Goal: Information Seeking & Learning: Get advice/opinions

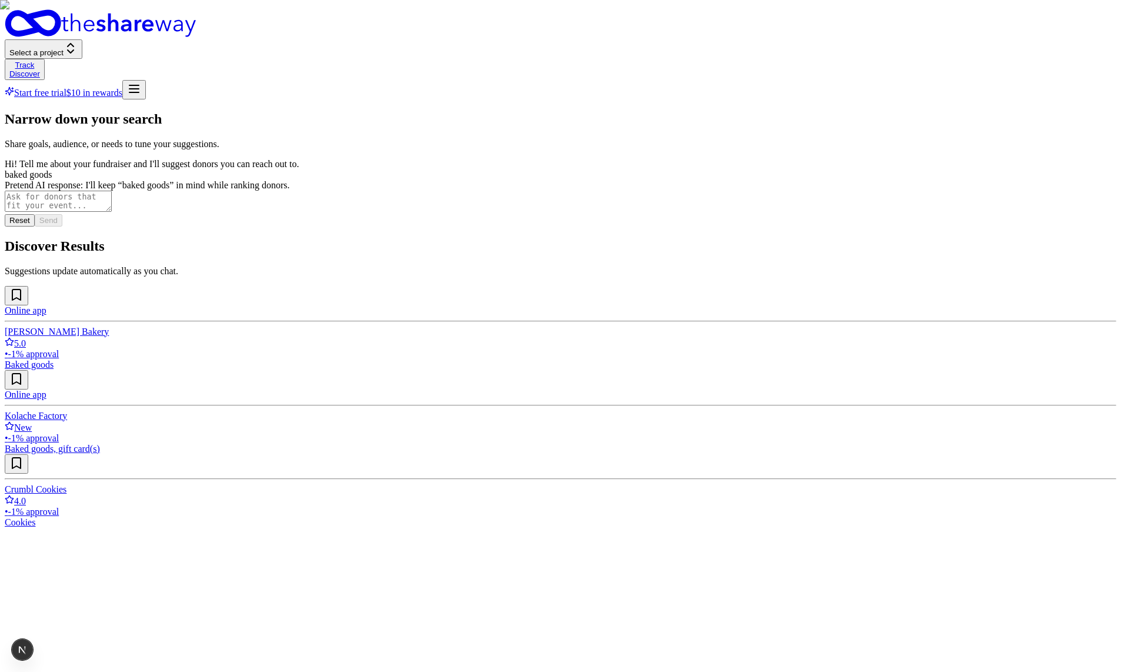
click at [744, 481] on div "Narrow down your search Share goals, audience, or needs to tune your suggestion…" at bounding box center [561, 319] width 1112 height 416
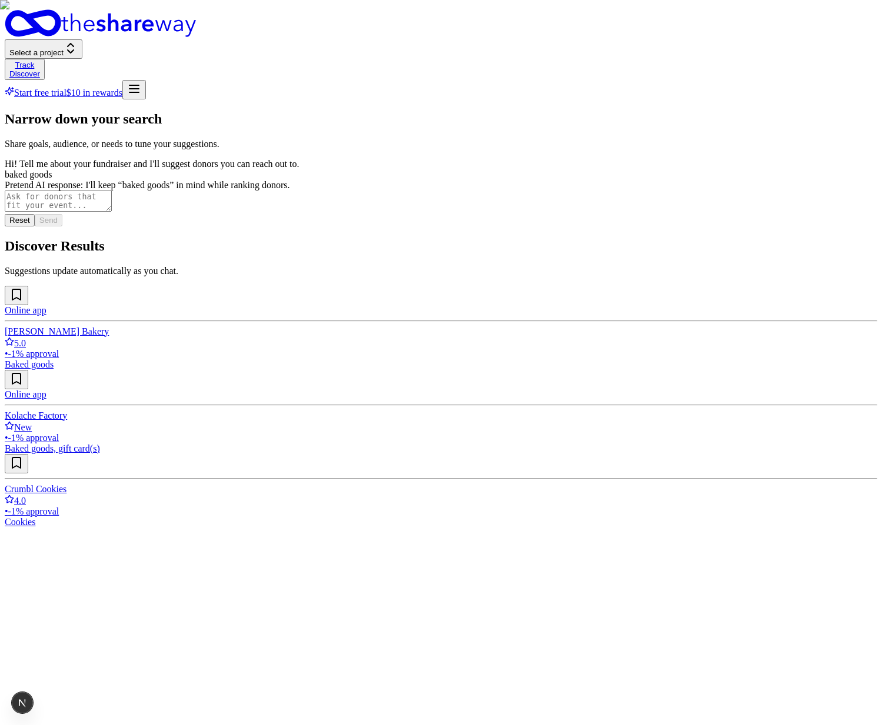
click at [603, 383] on div "Narrow down your search Share goals, audience, or needs to tune your suggestion…" at bounding box center [441, 319] width 872 height 416
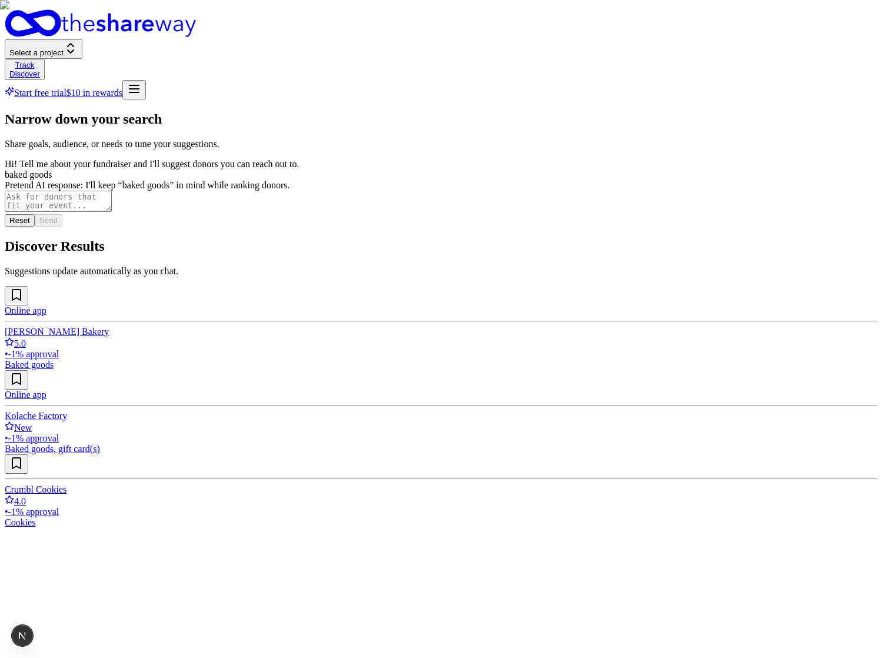
click at [693, 522] on div "Narrow down your search Share goals, audience, or needs to tune your suggestion…" at bounding box center [441, 319] width 872 height 416
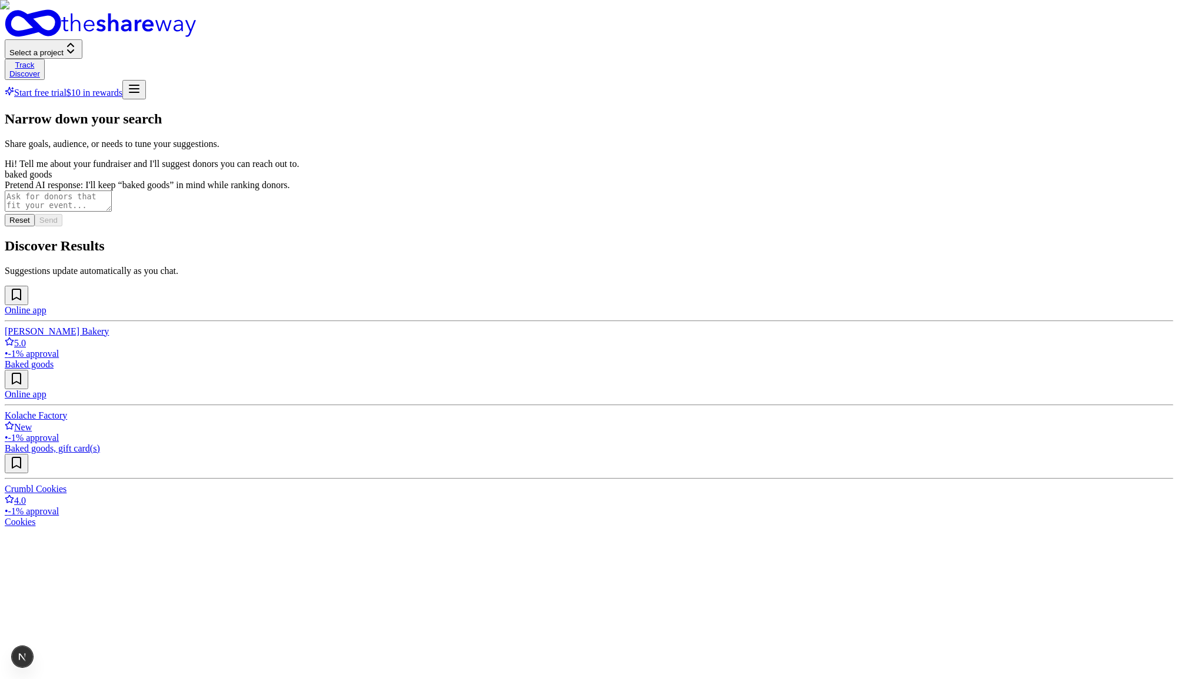
click at [771, 522] on div "Narrow down your search Share goals, audience, or needs to tune your suggestion…" at bounding box center [589, 319] width 1168 height 416
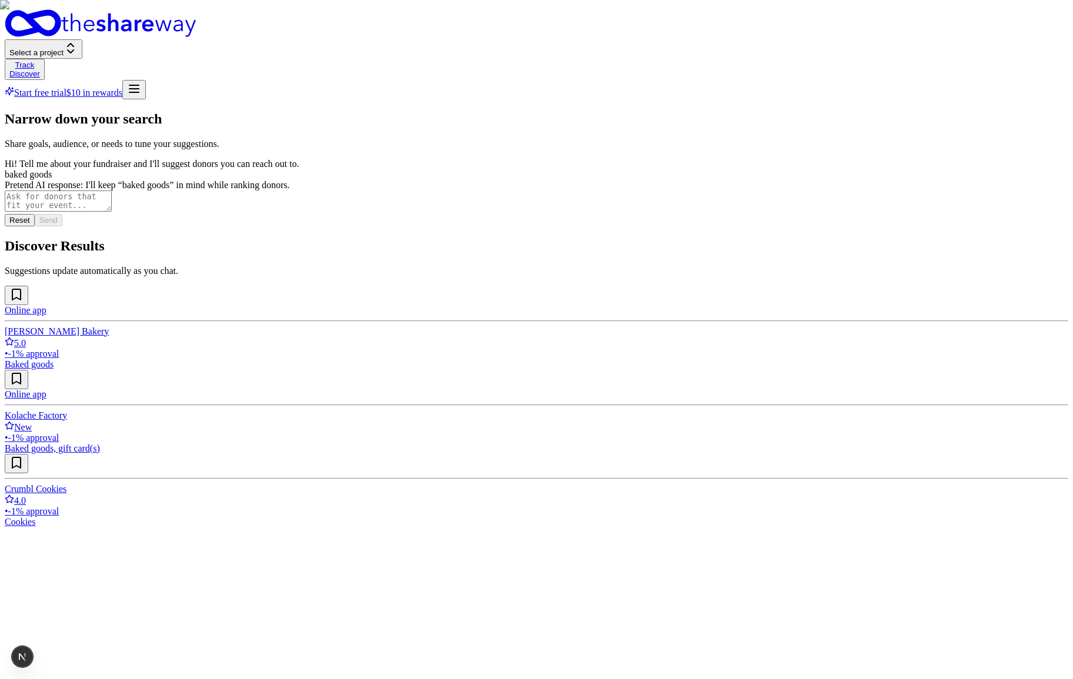
click at [392, 444] on div "Narrow down your search Share goals, audience, or needs to tune your suggestion…" at bounding box center [537, 319] width 1064 height 416
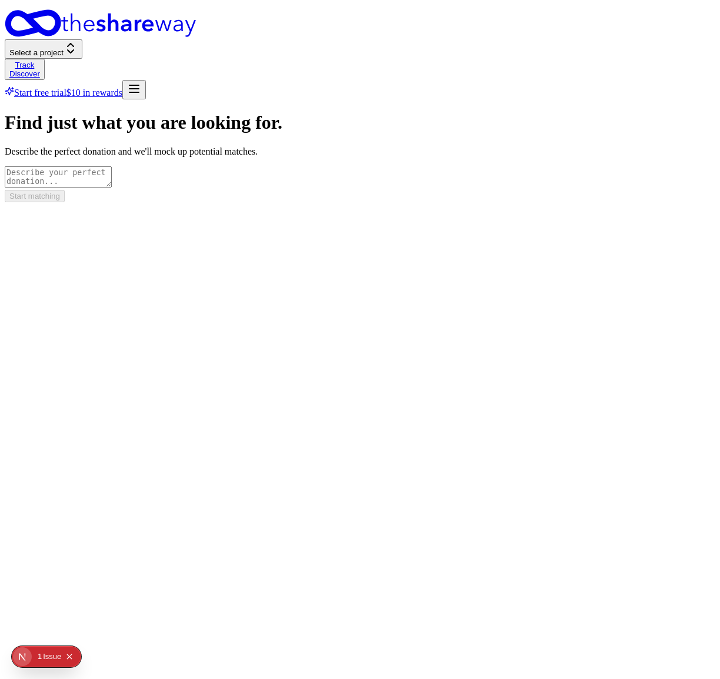
click at [112, 169] on textarea at bounding box center [58, 176] width 107 height 21
type textarea "baked goods"
click at [65, 202] on button "Start matching" at bounding box center [35, 196] width 60 height 12
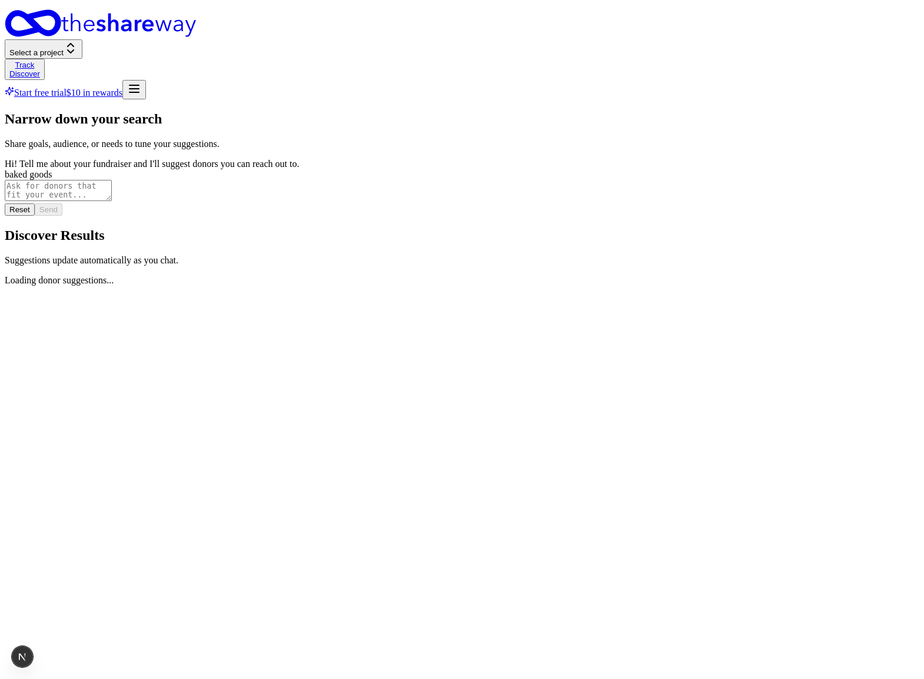
click at [639, 286] on div "Narrow down your search Share goals, audience, or needs to tune your suggestion…" at bounding box center [462, 198] width 914 height 175
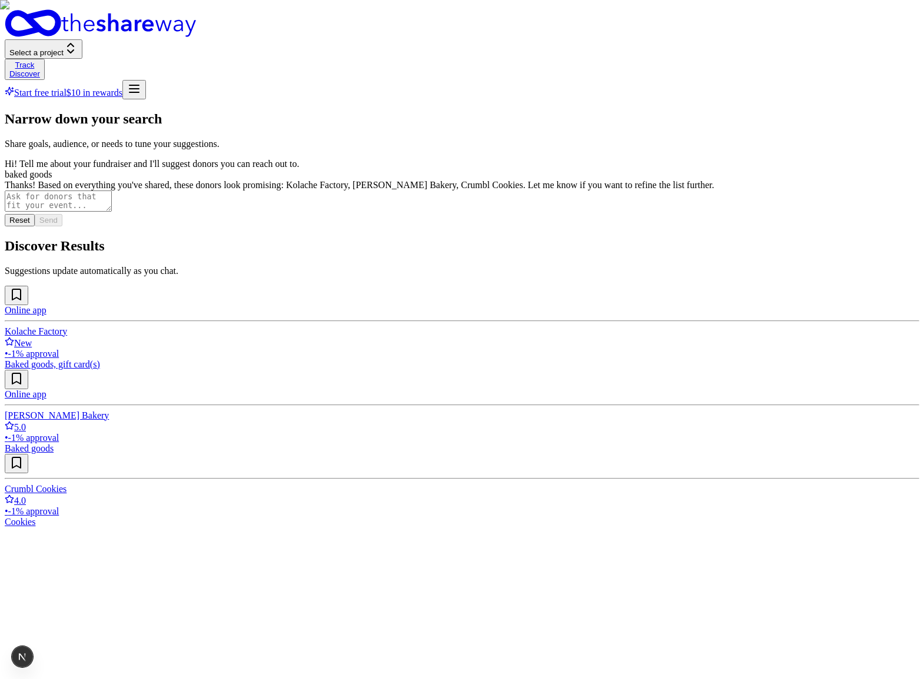
click at [112, 212] on textarea at bounding box center [58, 201] width 107 height 21
type textarea "only"
type textarea "ad"
type textarea "let's add coffee"
click at [62, 226] on button "Send" at bounding box center [49, 220] width 28 height 12
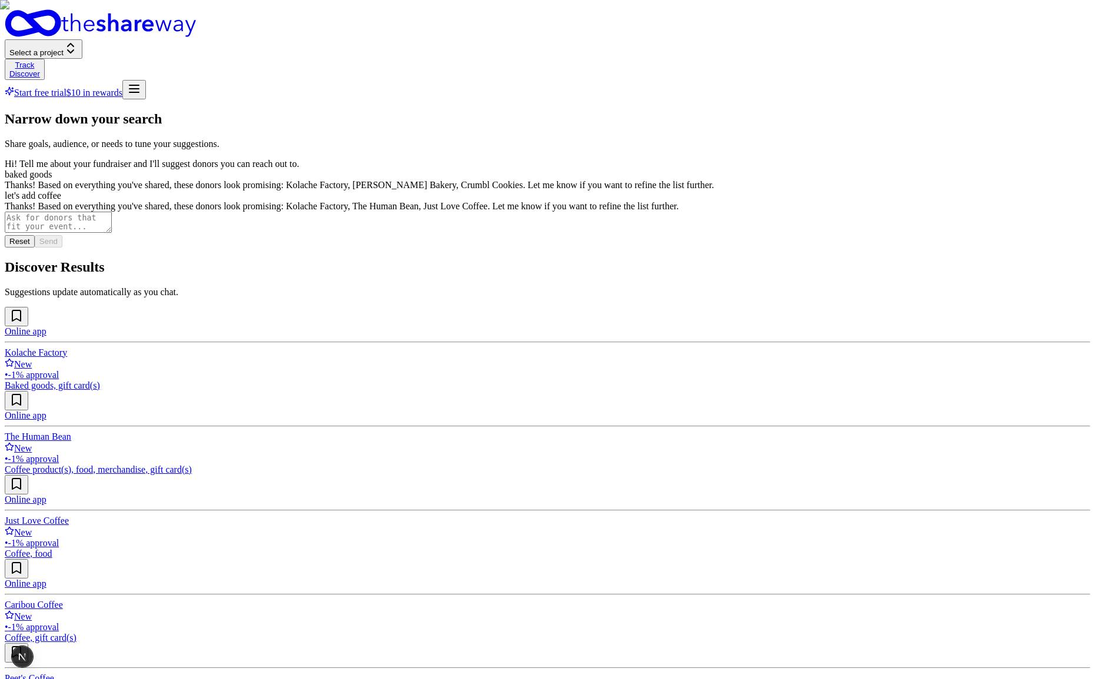
click at [35, 248] on button "Reset" at bounding box center [20, 241] width 30 height 12
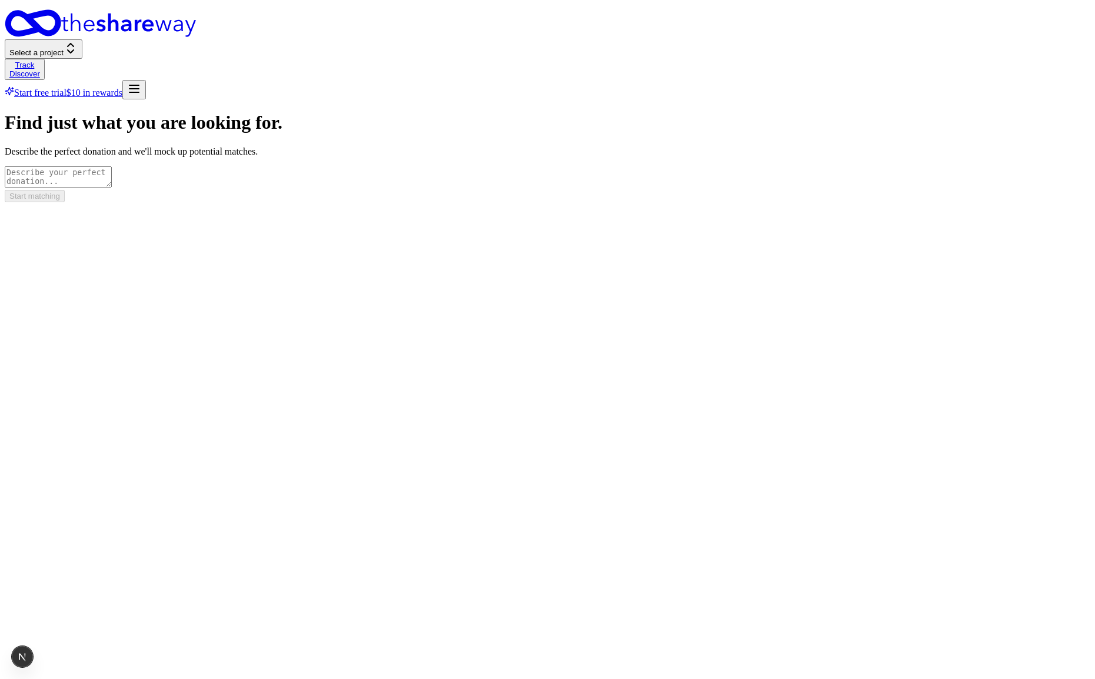
click at [112, 174] on textarea at bounding box center [58, 176] width 107 height 21
type textarea "coffee"
click at [65, 202] on button "Start matching" at bounding box center [35, 196] width 60 height 12
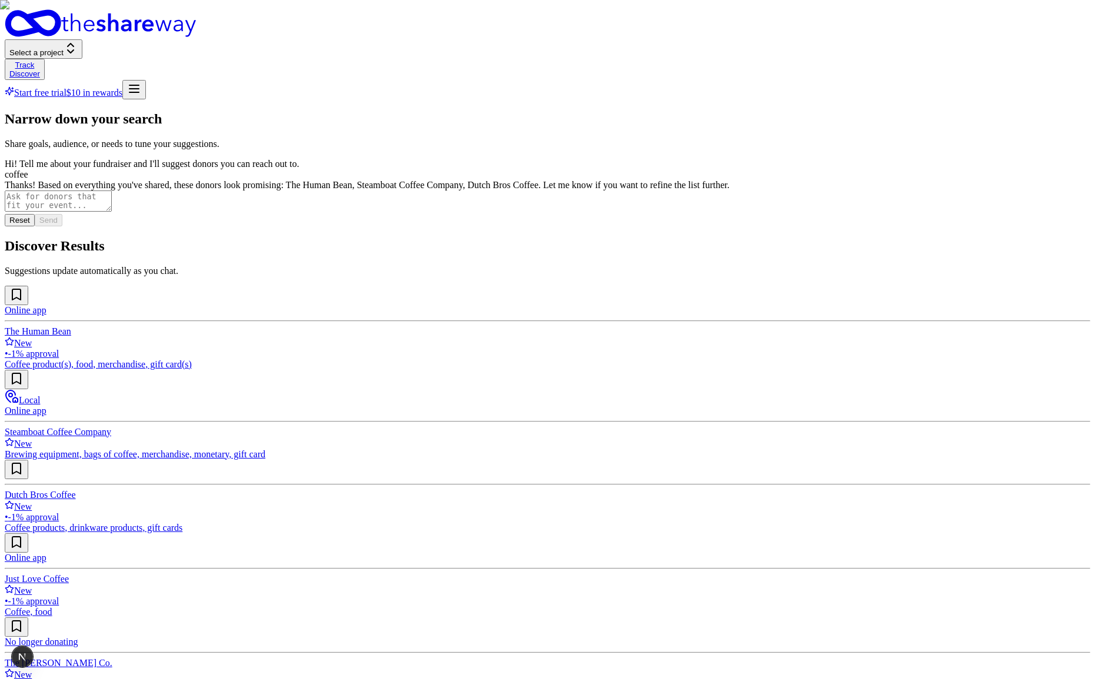
click at [344, 9] on div "Select a project Track Discover Start free trial $10 in rewards" at bounding box center [547, 54] width 1085 height 90
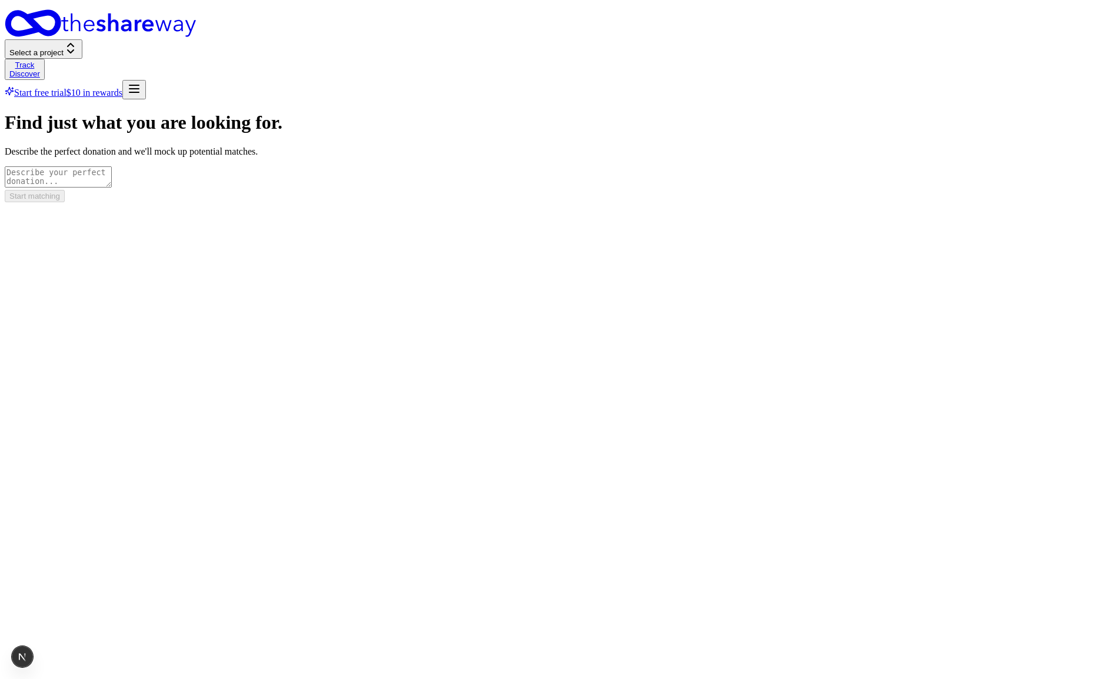
click at [112, 166] on textarea at bounding box center [58, 176] width 107 height 21
type textarea "baked goods"
click at [65, 202] on button "Start matching" at bounding box center [35, 196] width 60 height 12
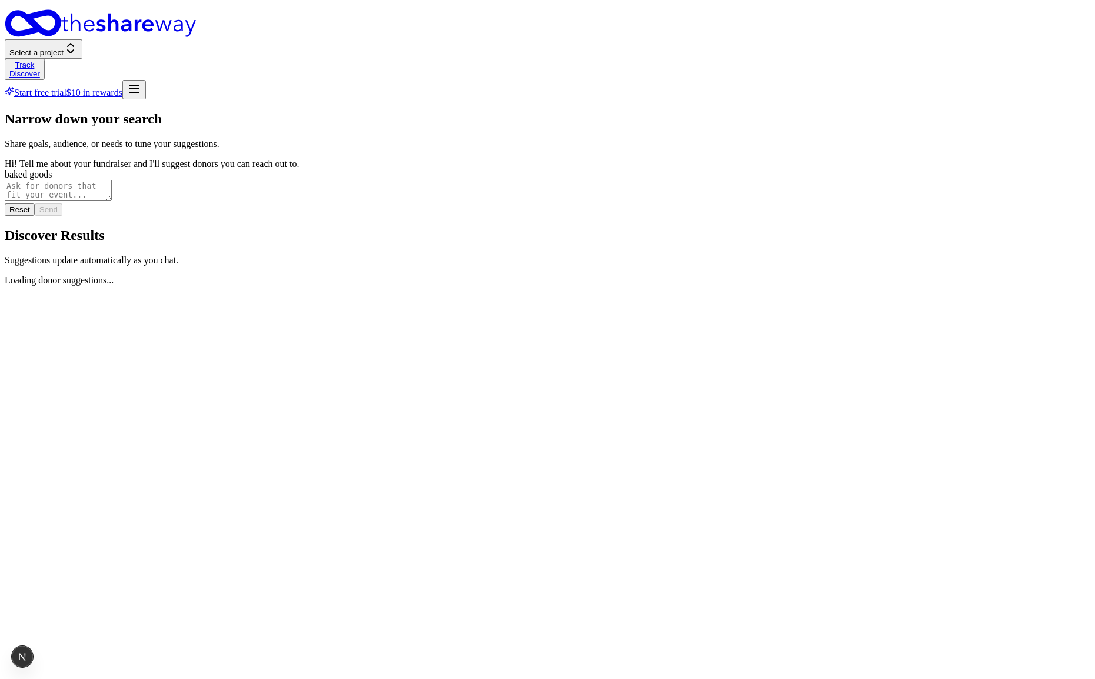
click at [371, 286] on div "Narrow down your search Share goals, audience, or needs to tune your suggestion…" at bounding box center [547, 198] width 1085 height 175
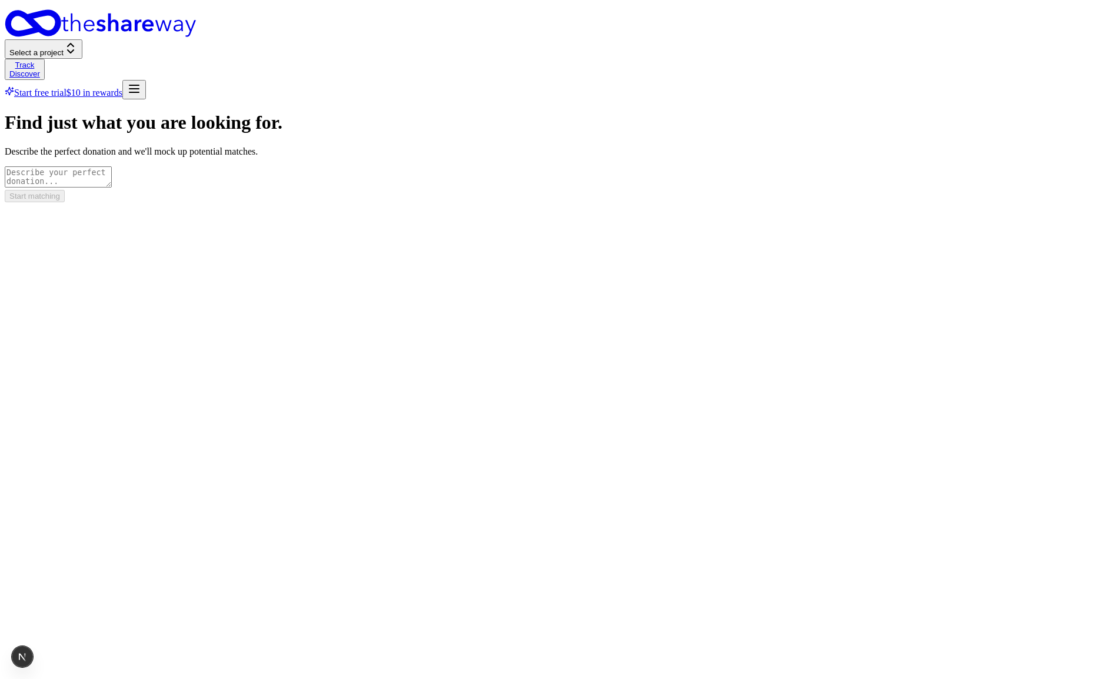
click at [318, 202] on div "Find just what you are looking for. Describe the perfect donation and we'll moc…" at bounding box center [547, 157] width 1085 height 90
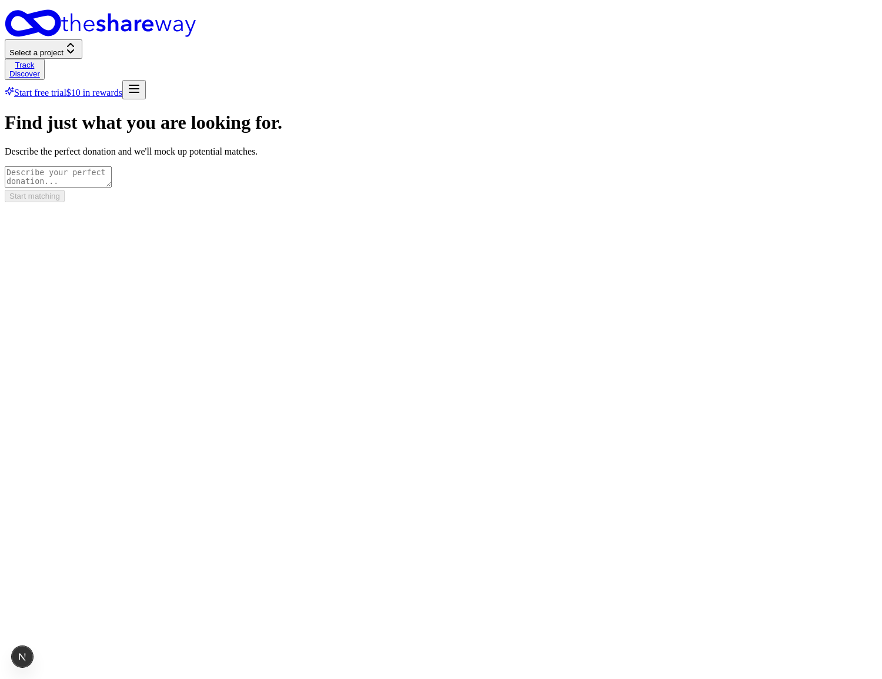
click at [352, 201] on form "Find just what you are looking for. Describe the perfect donation and we'll moc…" at bounding box center [441, 157] width 873 height 90
click at [112, 180] on textarea at bounding box center [58, 176] width 107 height 21
type textarea "coffee"
click at [65, 202] on button "Start matching" at bounding box center [35, 196] width 60 height 12
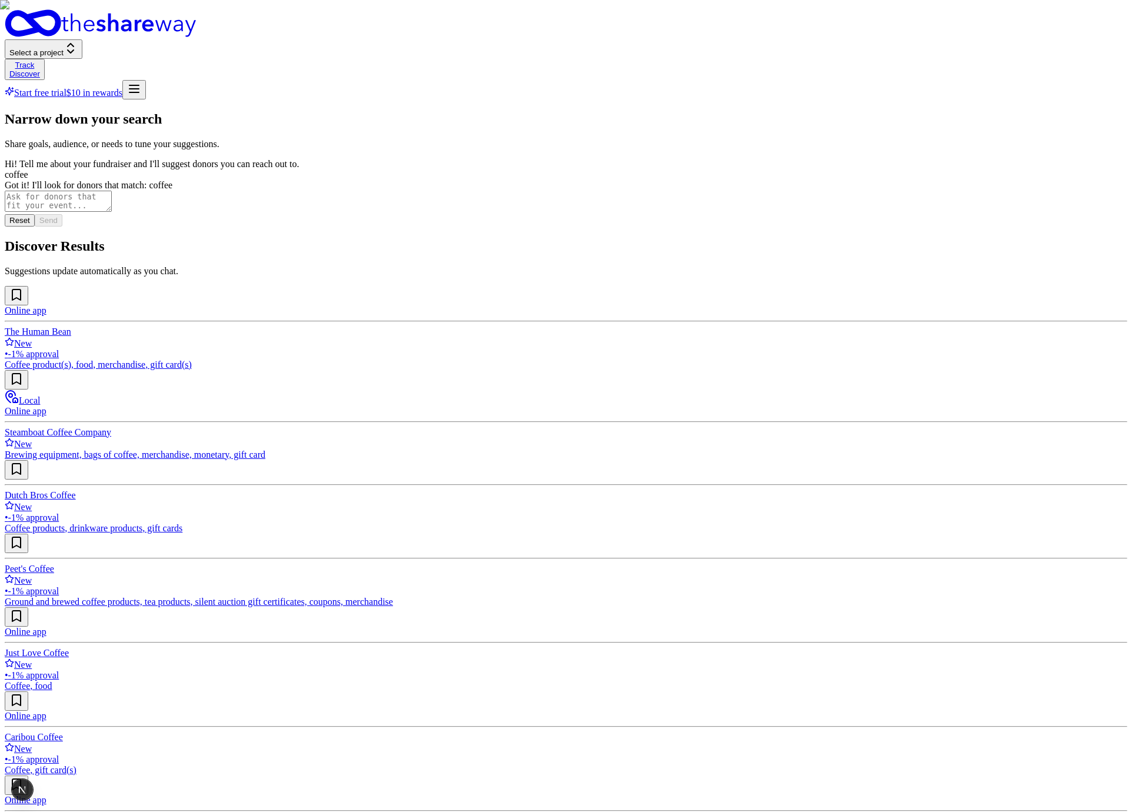
click at [108, 212] on textarea at bounding box center [58, 201] width 107 height 21
type textarea "let's also include baked goods"
click at [62, 226] on button "Send" at bounding box center [49, 220] width 28 height 12
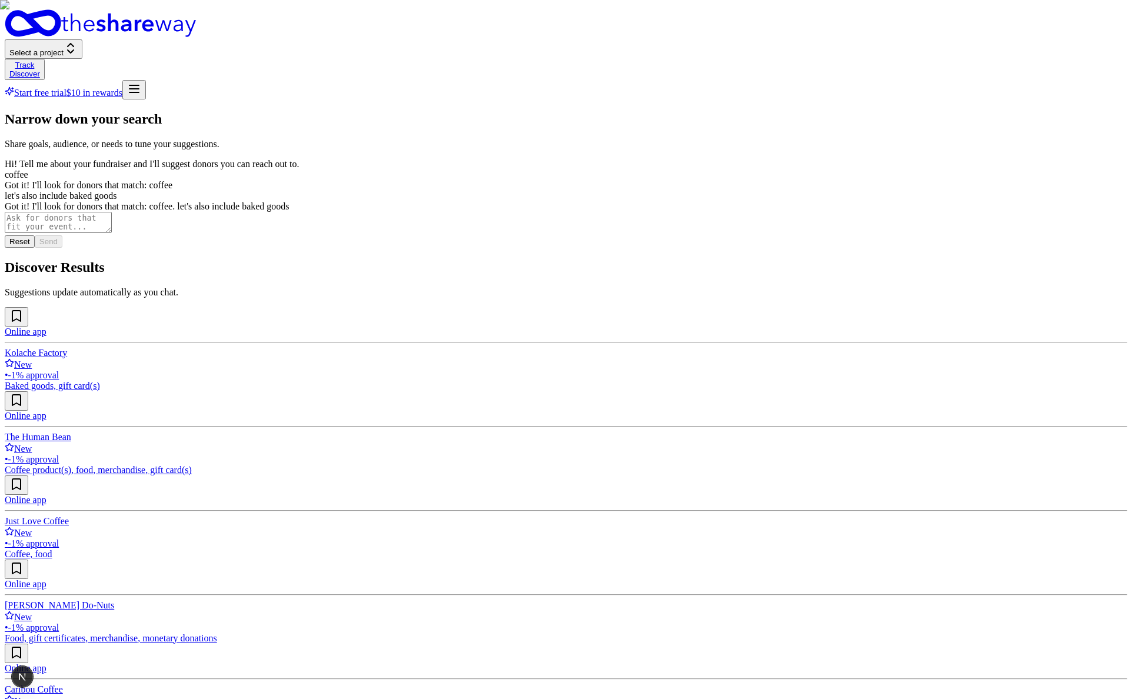
click at [547, 431] on div "Online app Kolache Factory New • -1% approval Baked goods, gift card(s) Online …" at bounding box center [566, 517] width 1122 height 421
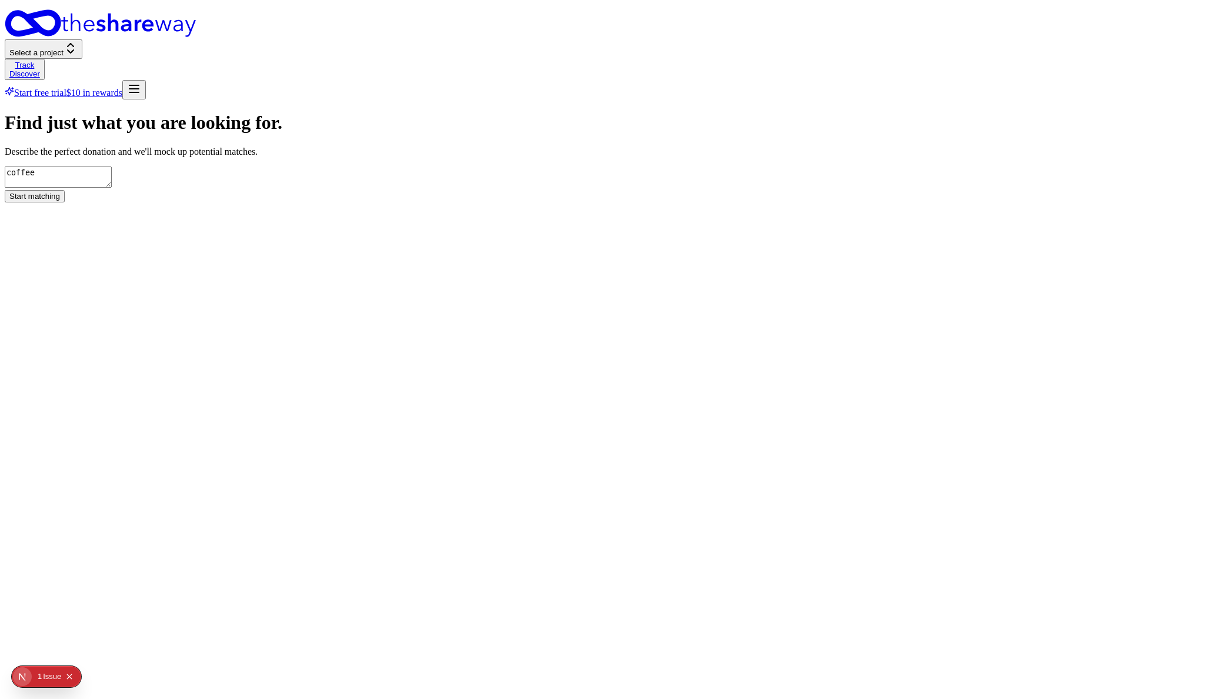
type textarea "coffee"
click at [65, 202] on button "Start matching" at bounding box center [35, 196] width 60 height 12
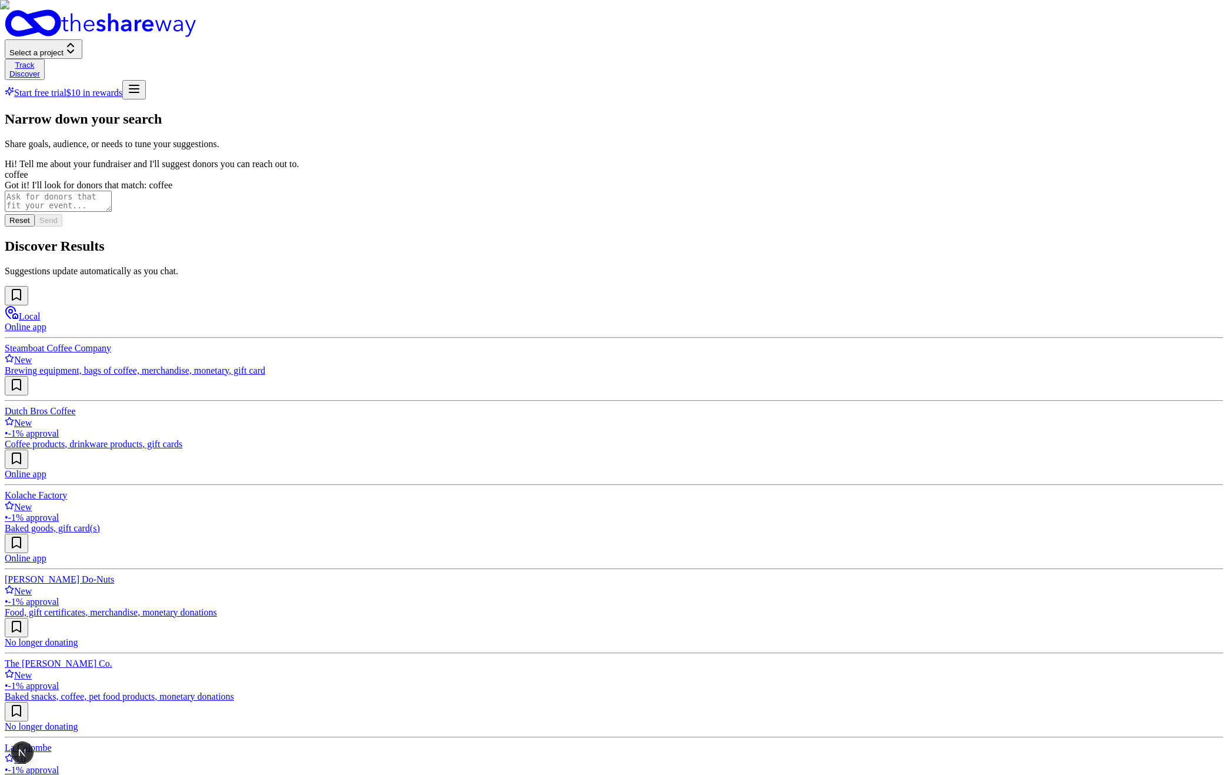
click at [112, 212] on textarea at bounding box center [58, 201] width 107 height 21
type textarea "let's also add baked goods"
click at [62, 226] on button "Send" at bounding box center [49, 220] width 28 height 12
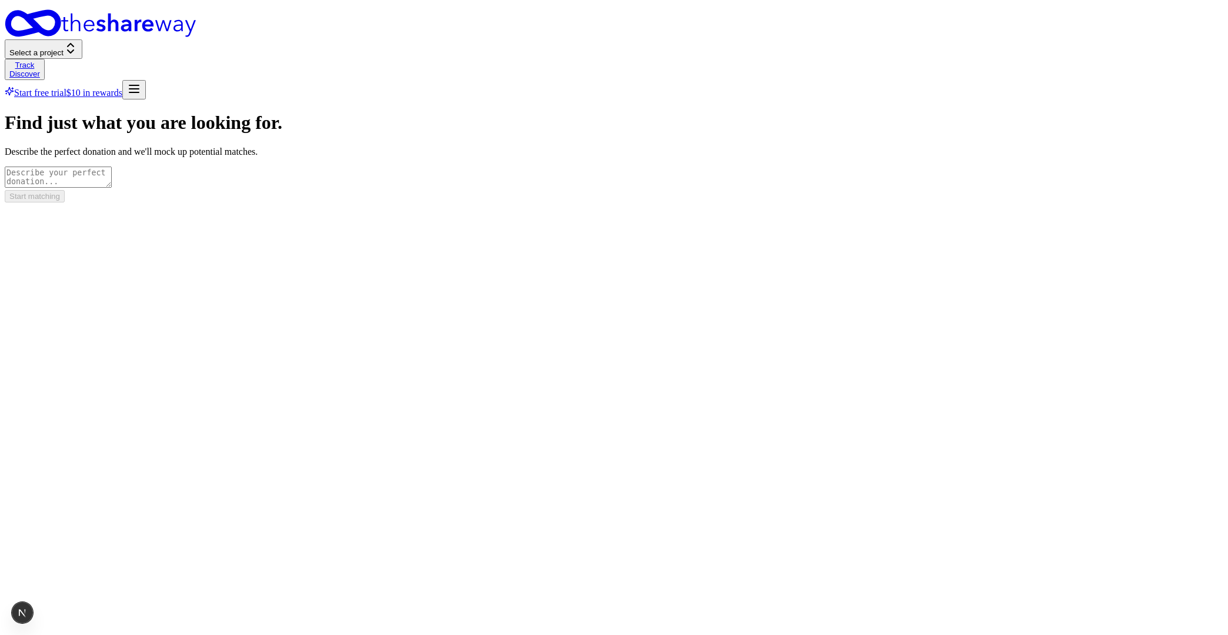
click at [112, 182] on textarea at bounding box center [58, 176] width 107 height 21
click at [112, 169] on textarea at bounding box center [58, 176] width 107 height 21
type textarea "coffee"
click at [65, 202] on button "Start matching" at bounding box center [35, 196] width 60 height 12
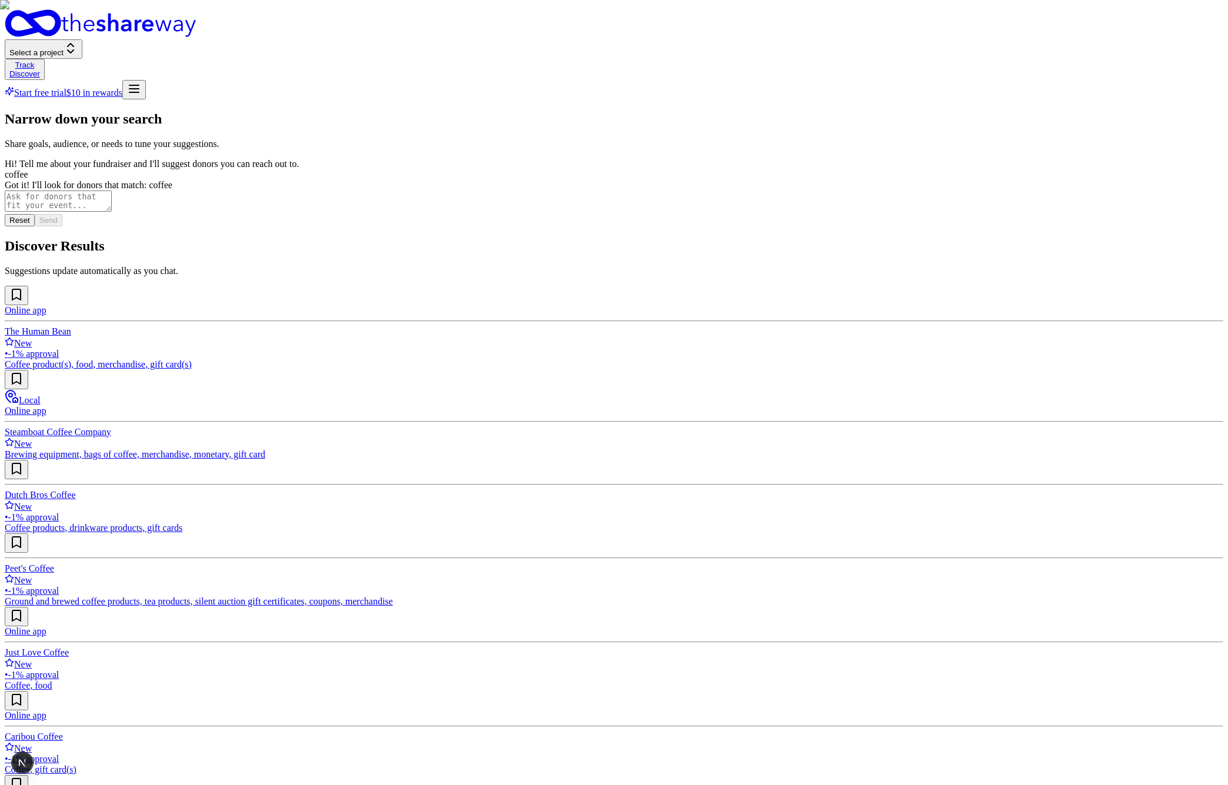
click at [112, 212] on textarea at bounding box center [58, 201] width 107 height 21
type textarea "inc"
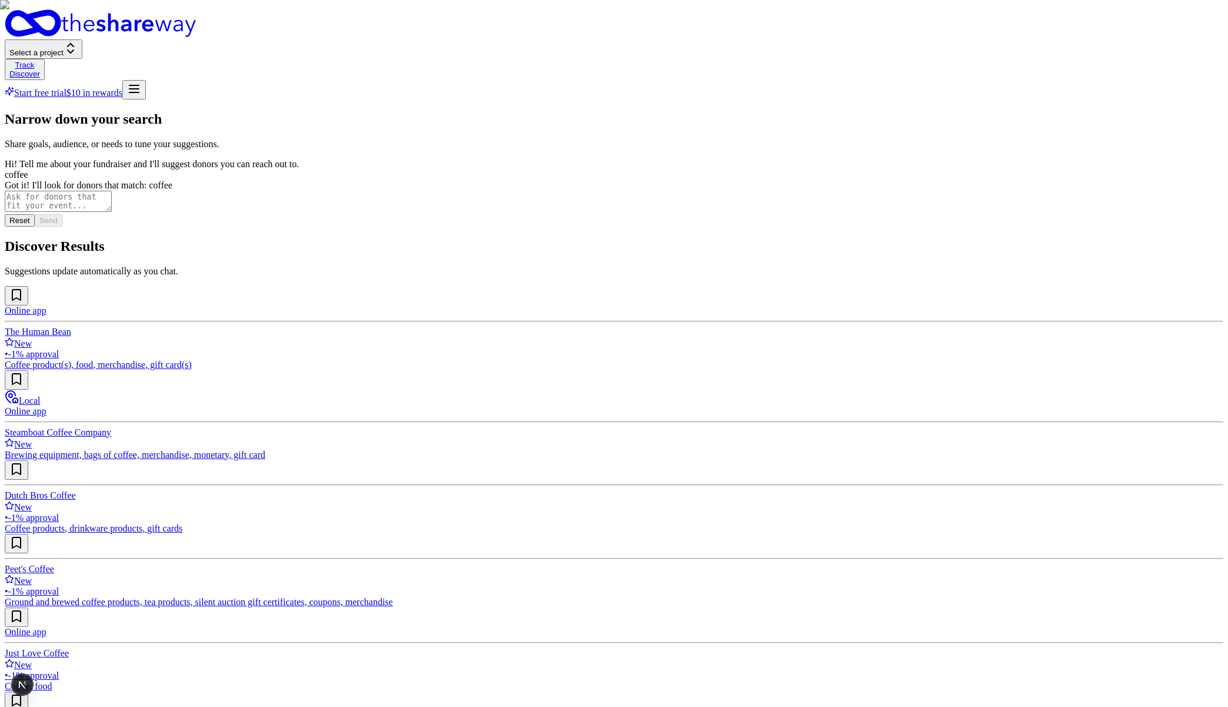
scroll to position [501, 0]
click at [112, 212] on textarea at bounding box center [58, 201] width 107 height 21
type textarea "lets"
click at [101, 212] on textarea "let's add" at bounding box center [58, 201] width 107 height 21
type textarea "let's add companies that give toys"
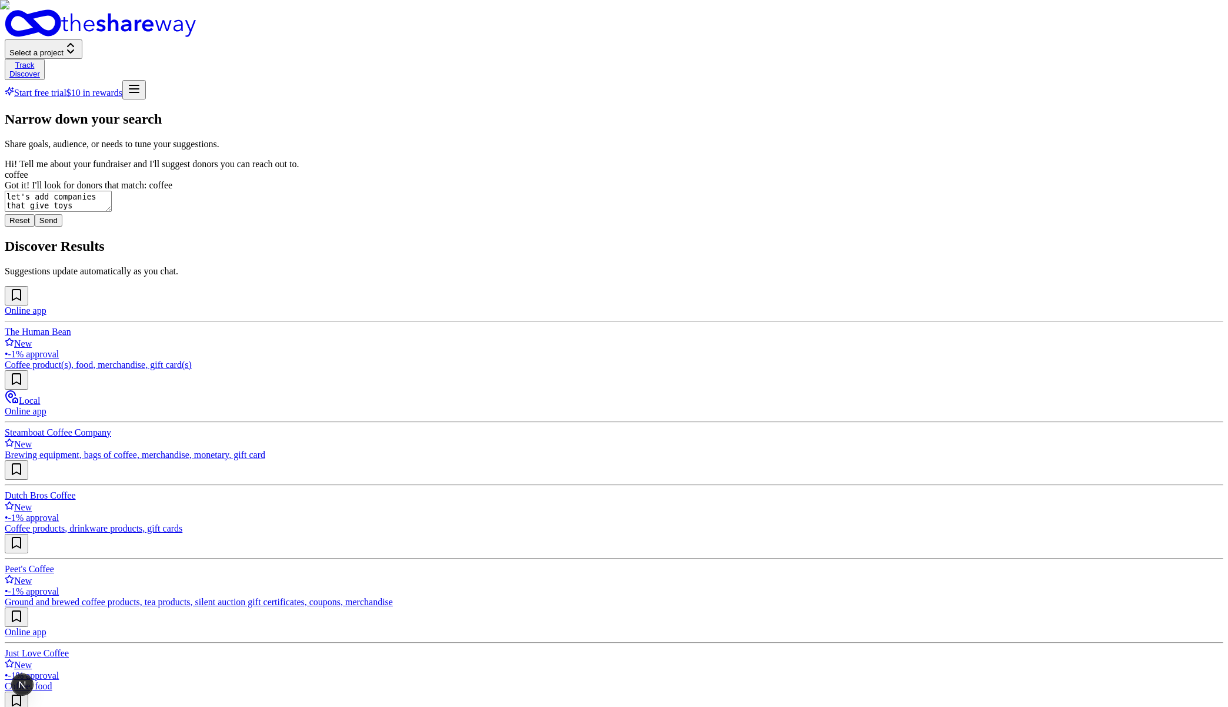
click at [62, 226] on button "Send" at bounding box center [49, 220] width 28 height 12
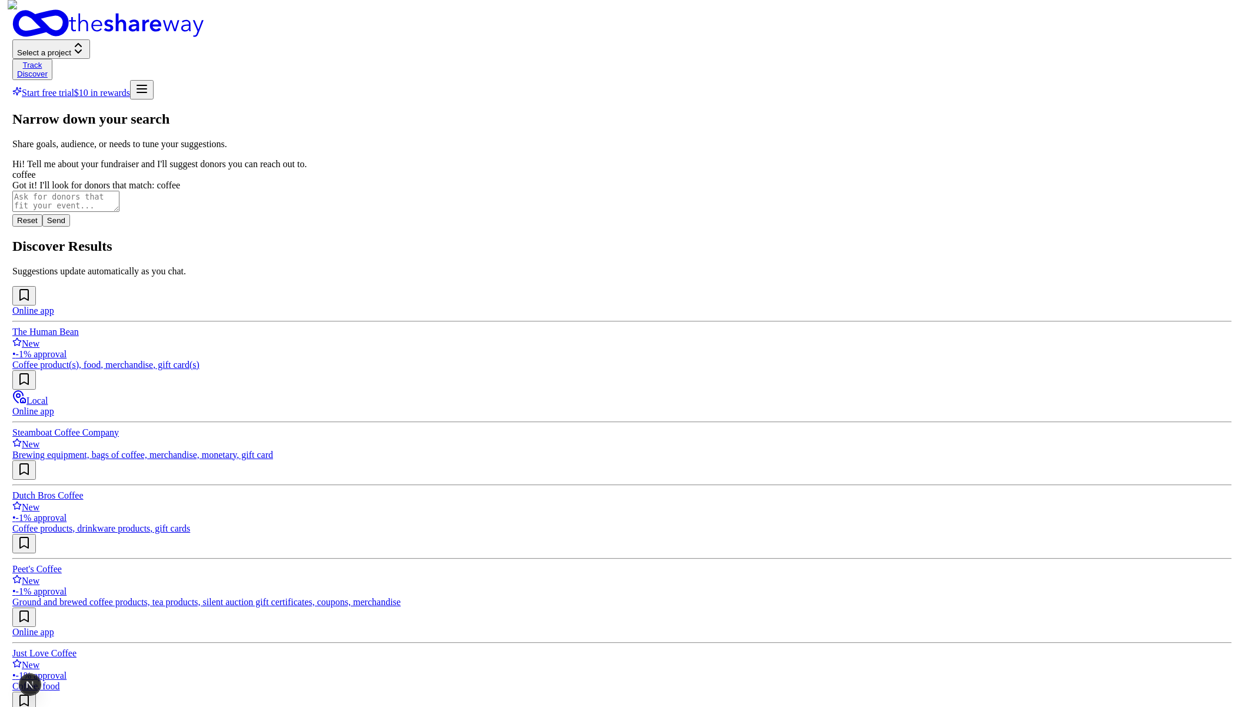
scroll to position [0, 0]
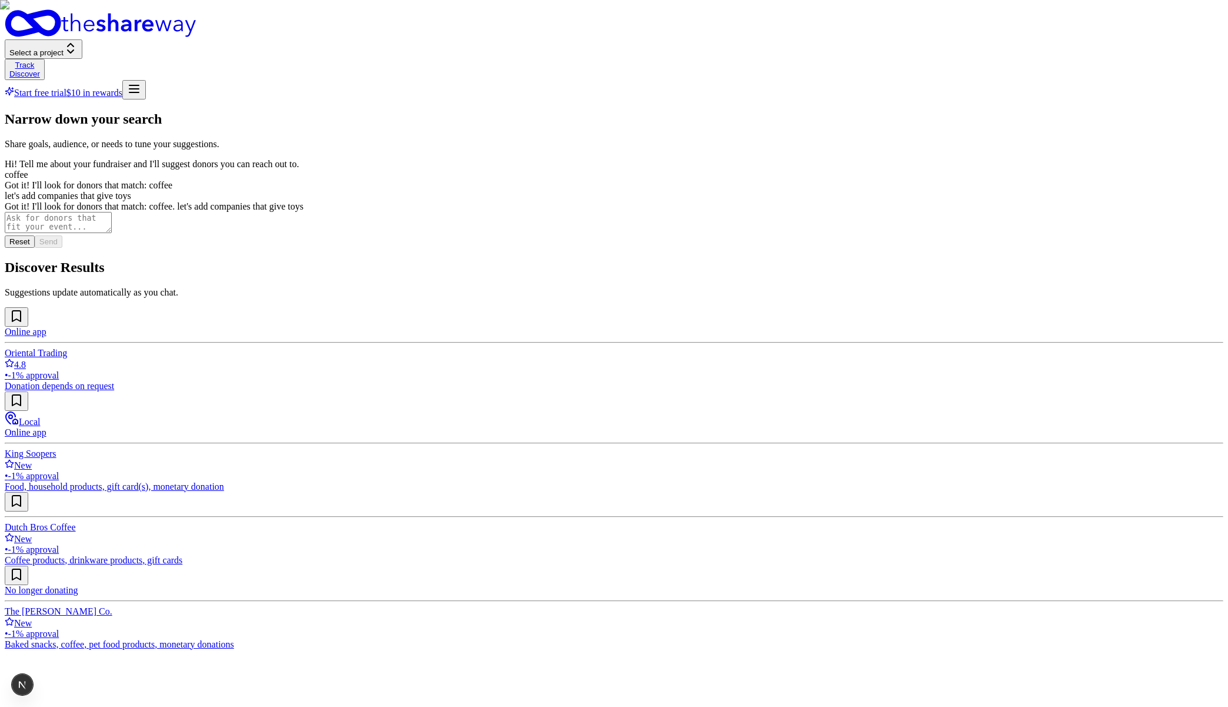
click at [371, 466] on div "Narrow down your search Share goals, audience, or needs to tune your suggestion…" at bounding box center [614, 380] width 1219 height 538
click at [817, 259] on section "Discover Results Suggestions update automatically as you chat. Online app Orien…" at bounding box center [614, 454] width 1219 height 390
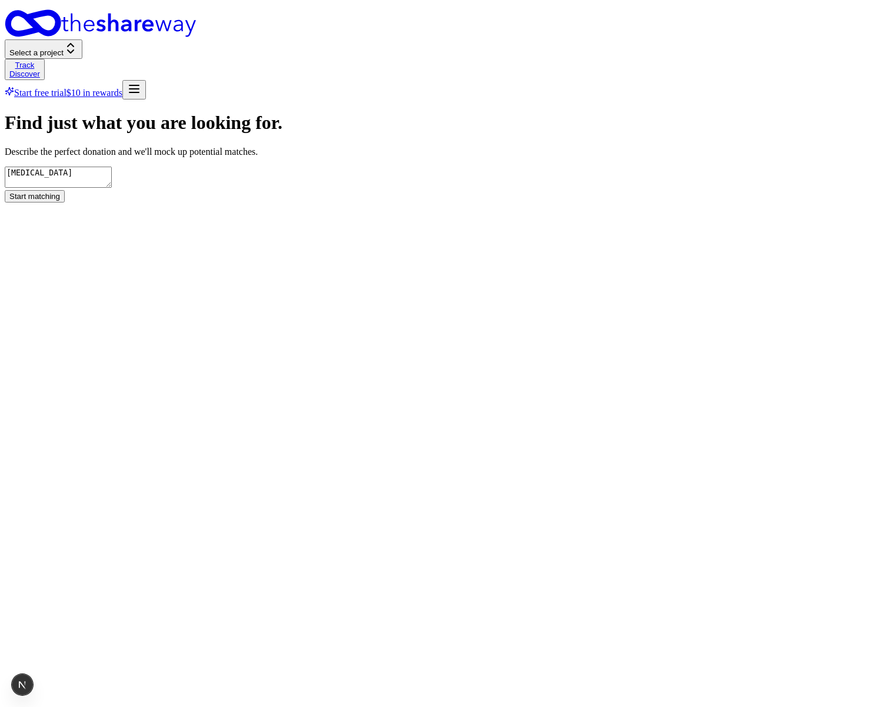
type textarea "banana"
type textarea "good coffee"
click at [65, 202] on button "Start matching" at bounding box center [35, 196] width 60 height 12
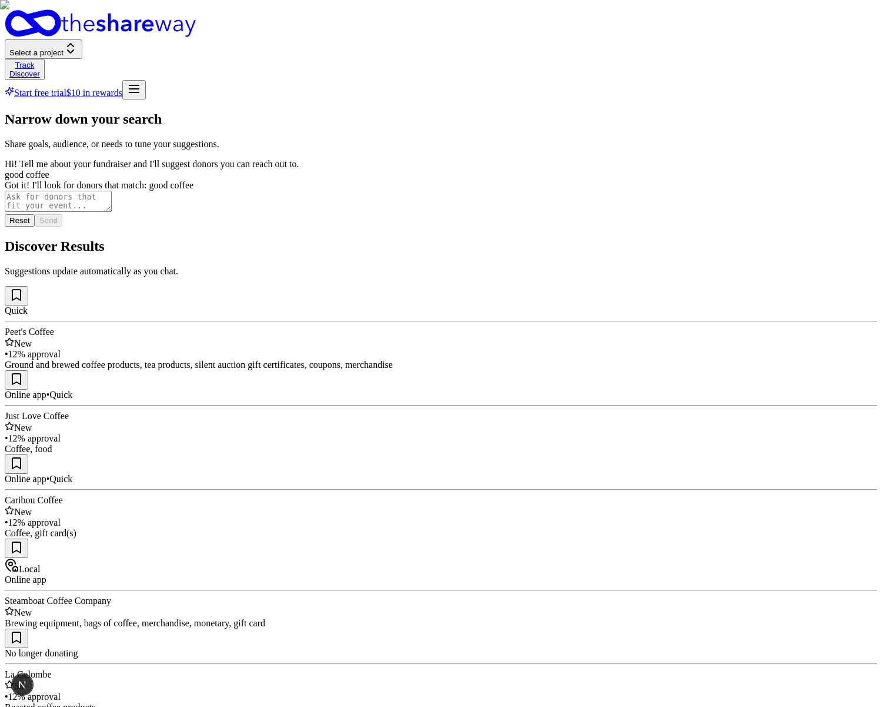
click at [650, 166] on img at bounding box center [441, 353] width 882 height 707
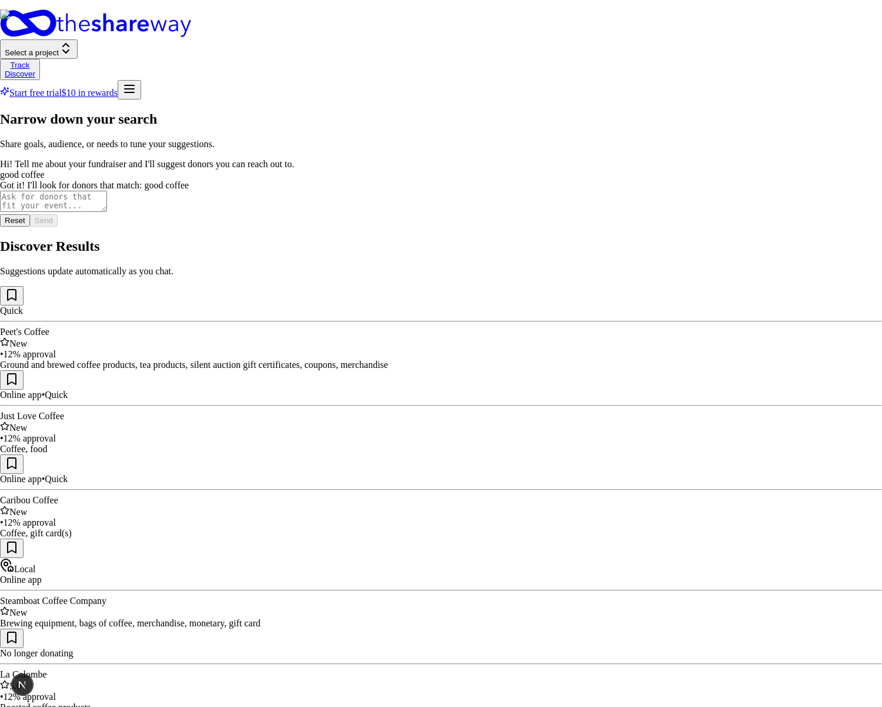
click at [319, 706] on div at bounding box center [441, 712] width 882 height 0
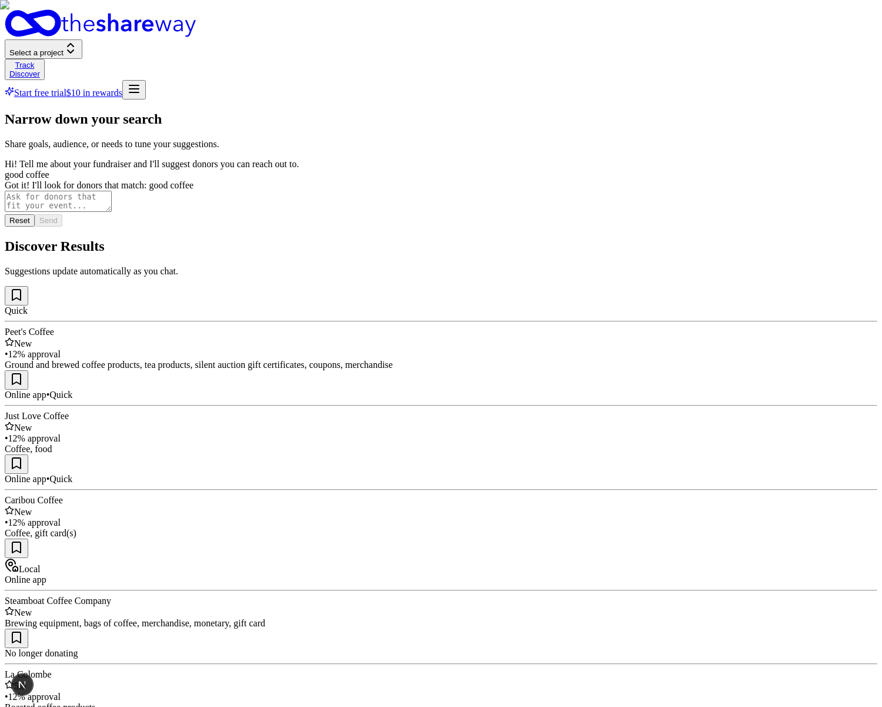
click at [112, 212] on textarea at bounding box center [58, 201] width 107 height 21
type textarea "add raffle prizes"
type textarea "add cruise ship trips"
type textarea "a"
type textarea "lets add breweries too"
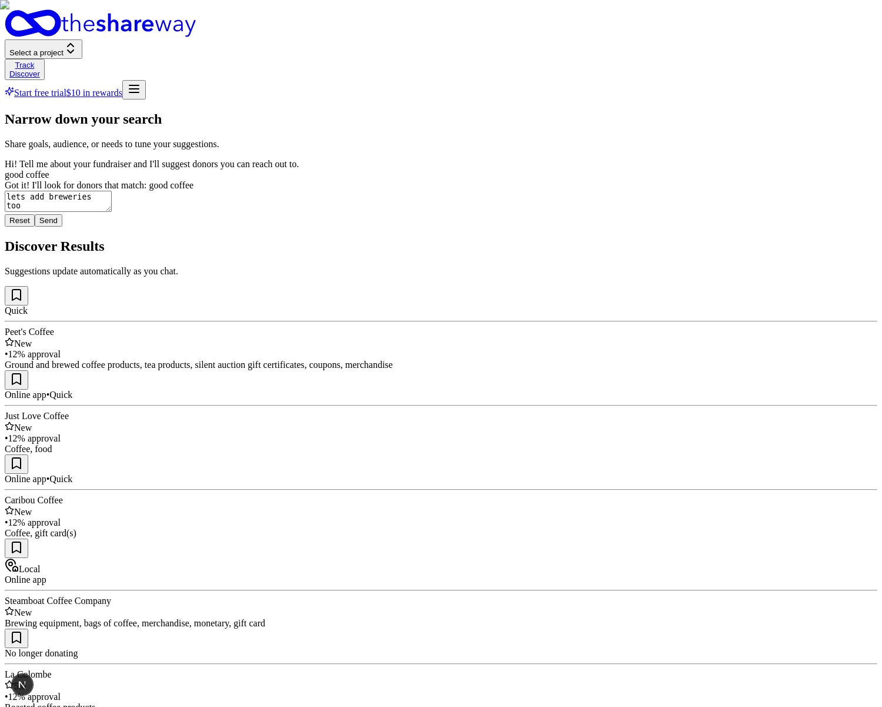
click at [62, 226] on button "Send" at bounding box center [49, 220] width 28 height 12
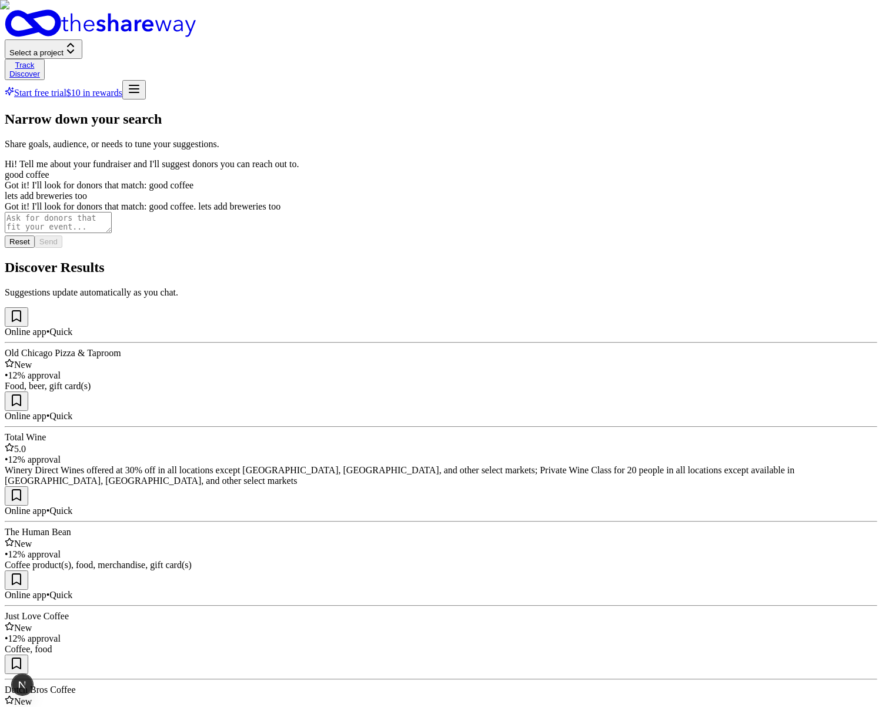
click at [629, 494] on div "Online app • Quick Old Chicago Pizza & Taproom New • 12% approval Food, beer, g…" at bounding box center [441, 517] width 873 height 421
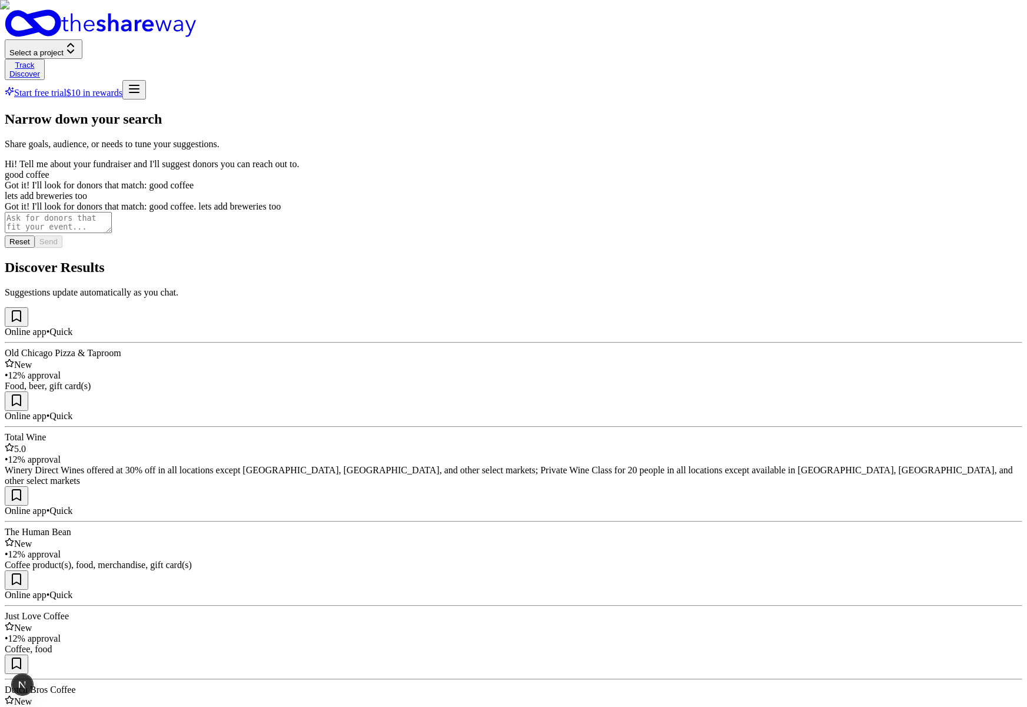
click at [881, 492] on div "Online app • Quick Old Chicago Pizza & Taproom New • 12% approval Food, beer, g…" at bounding box center [513, 517] width 1017 height 421
click at [812, 545] on div "Online app • Quick Old Chicago Pizza & Taproom New • 12% approval Food, beer, g…" at bounding box center [513, 517] width 1017 height 421
click at [112, 233] on textarea at bounding box center [58, 222] width 107 height 21
click at [541, 501] on div "Online app • Quick Old Chicago Pizza & Taproom New • 12% approval Food, beer, g…" at bounding box center [513, 517] width 1017 height 421
click at [112, 233] on textarea at bounding box center [58, 222] width 107 height 21
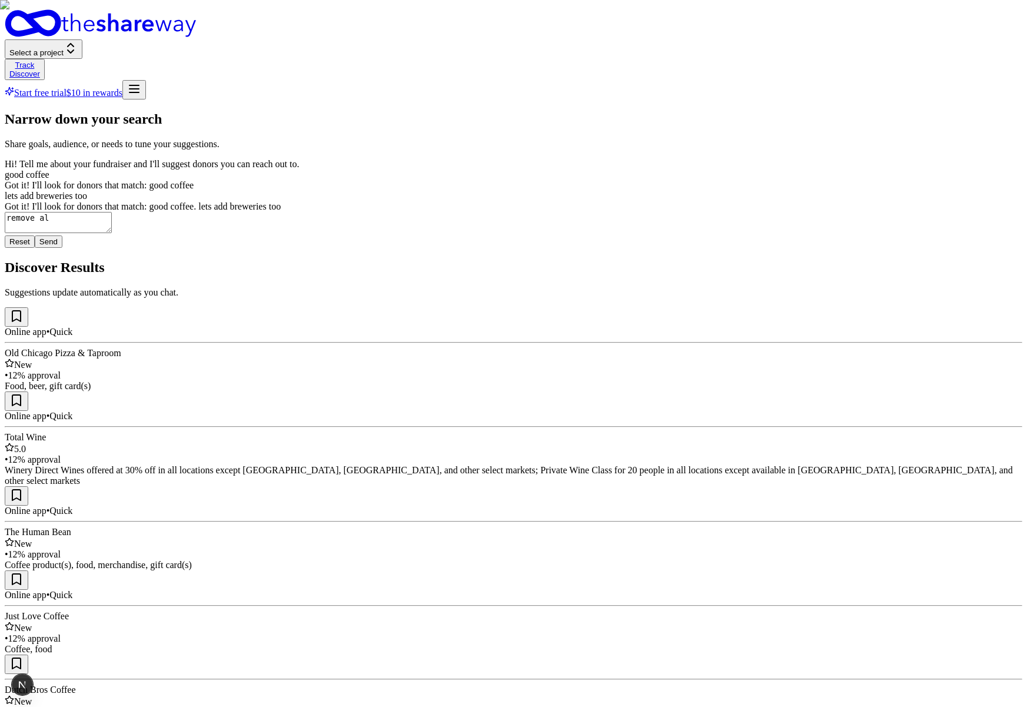
type textarea "remove"
type textarea "add food/restaurant options"
click at [62, 248] on button "Send" at bounding box center [49, 241] width 28 height 12
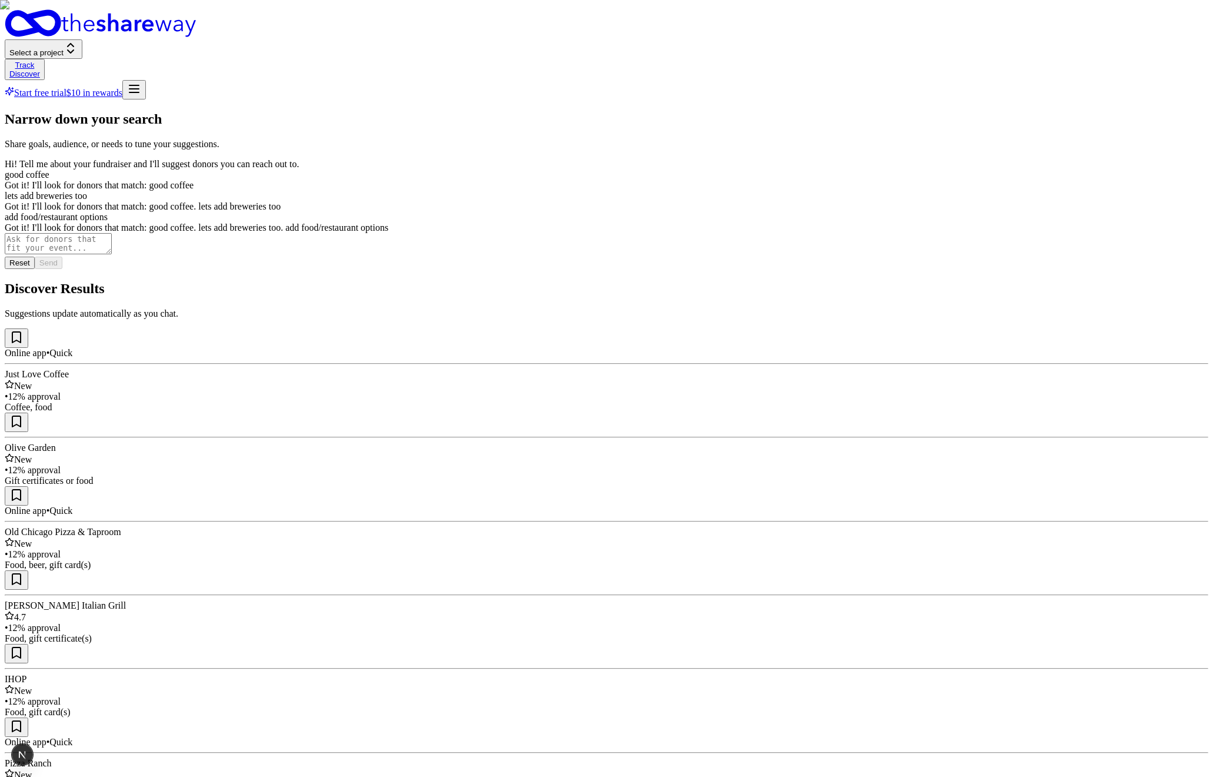
click at [881, 438] on img at bounding box center [606, 388] width 1213 height 777
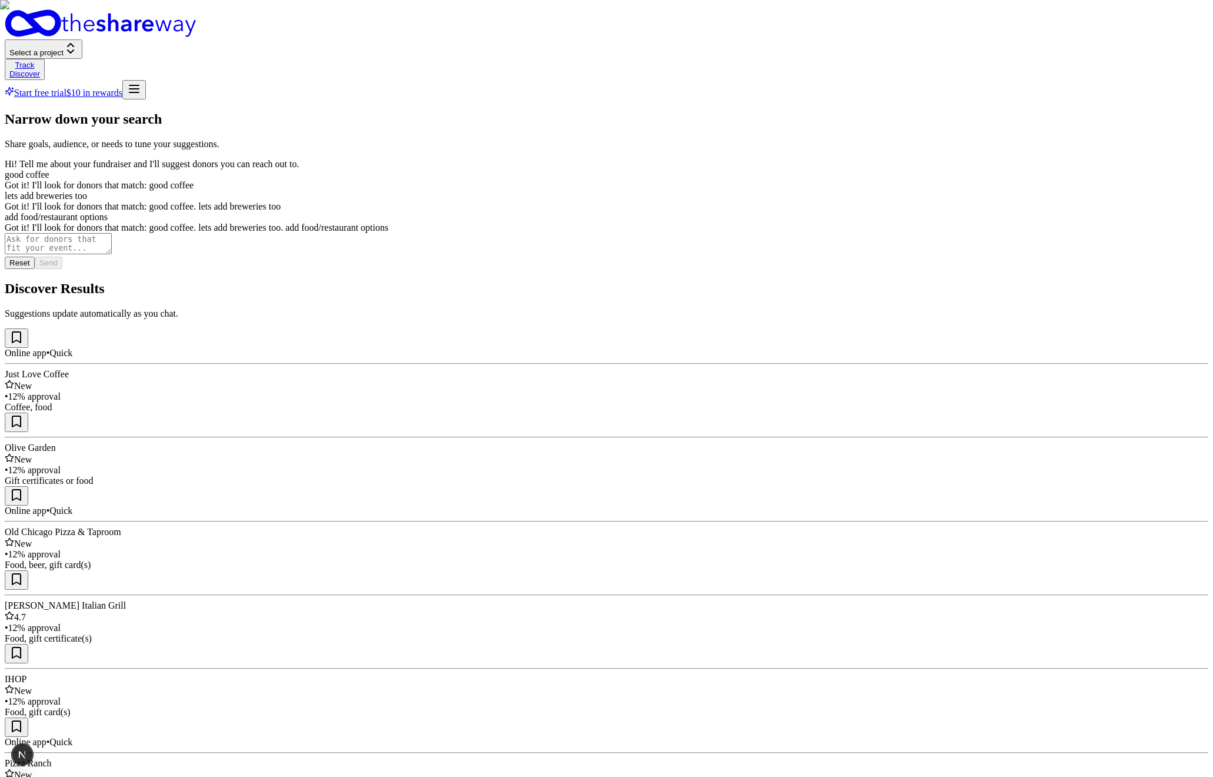
click at [881, 446] on img at bounding box center [606, 388] width 1213 height 777
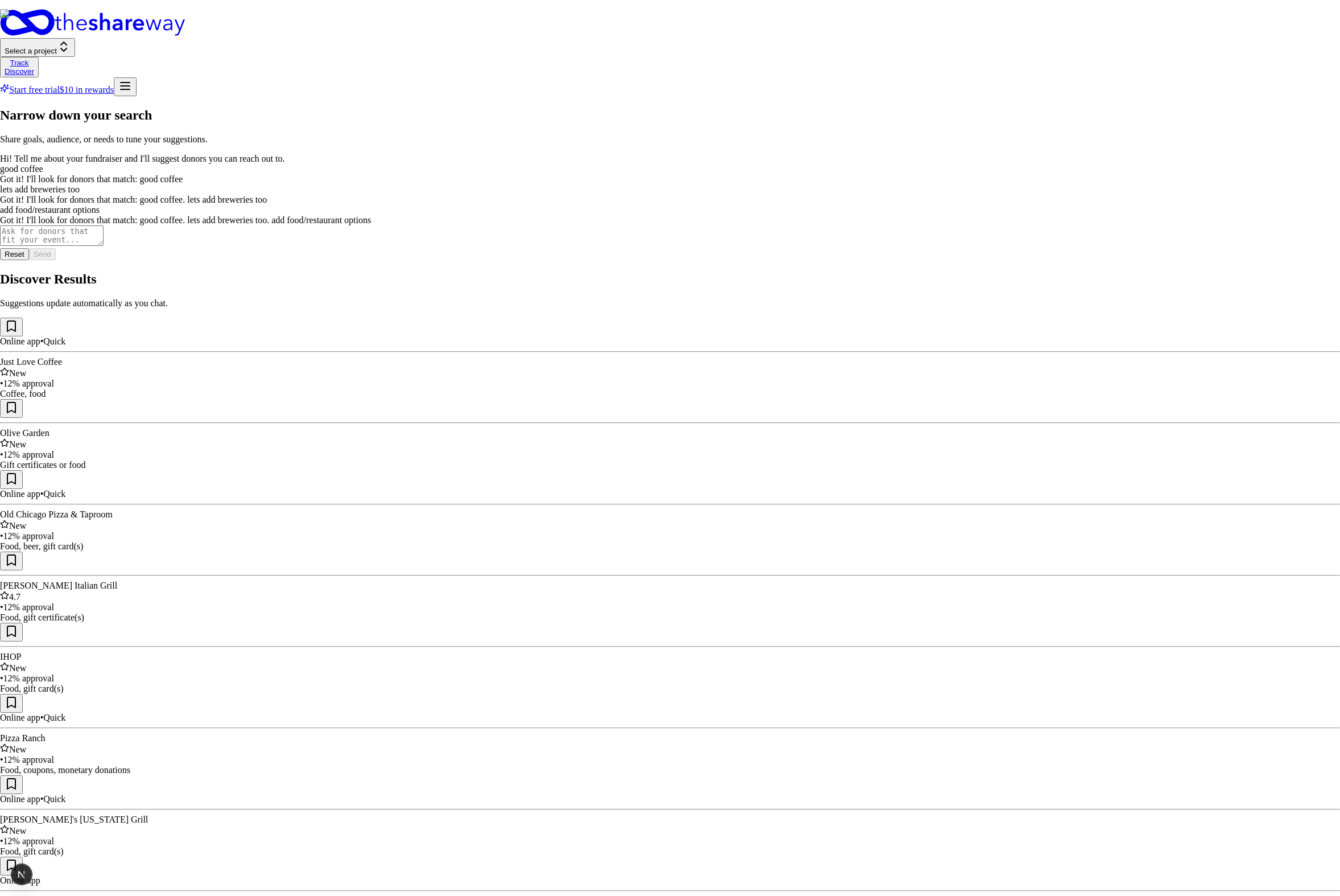
scroll to position [0, 0]
click at [376, 370] on img at bounding box center [670, 858] width 1340 height 1699
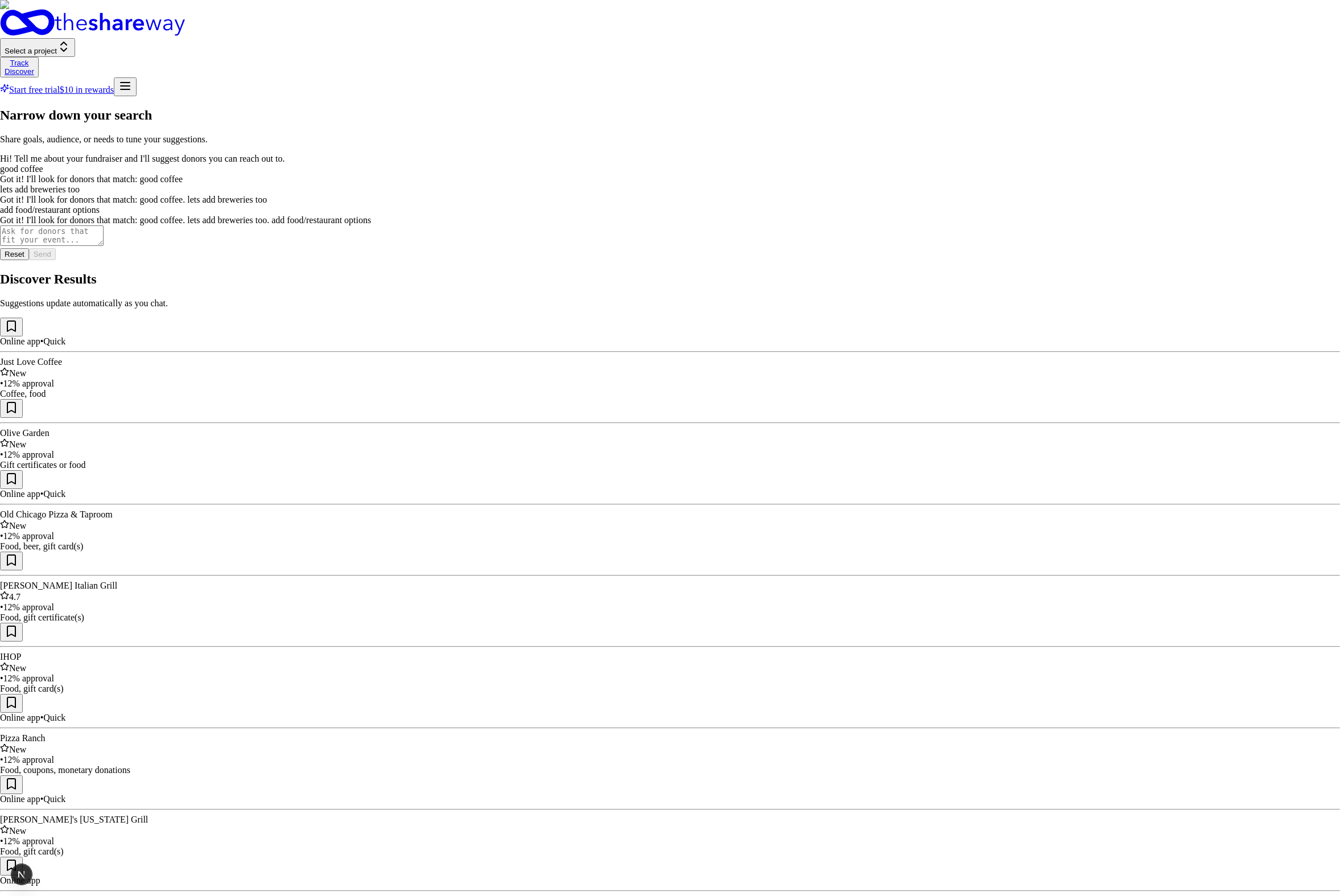
drag, startPoint x: 652, startPoint y: 200, endPoint x: 651, endPoint y: 211, distance: 11.0
click at [852, 457] on img at bounding box center [670, 448] width 1340 height 896
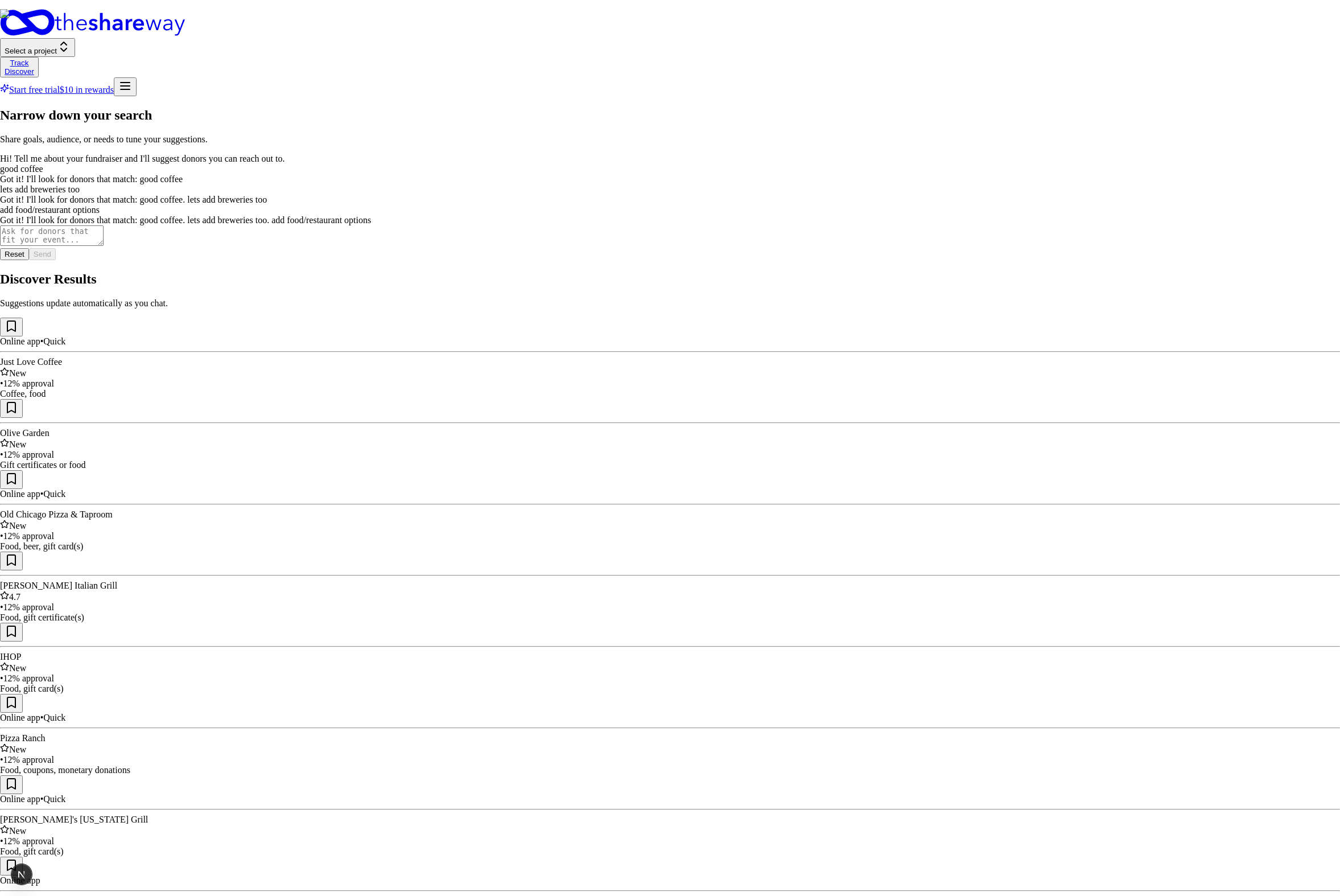
click at [332, 650] on img at bounding box center [670, 448] width 1340 height 896
click at [644, 661] on div "Online app • Quick Just Love Coffee New • 12% approval Coffee, food Olive Garde…" at bounding box center [670, 663] width 1331 height 692
click at [852, 433] on img at bounding box center [670, 448] width 1340 height 896
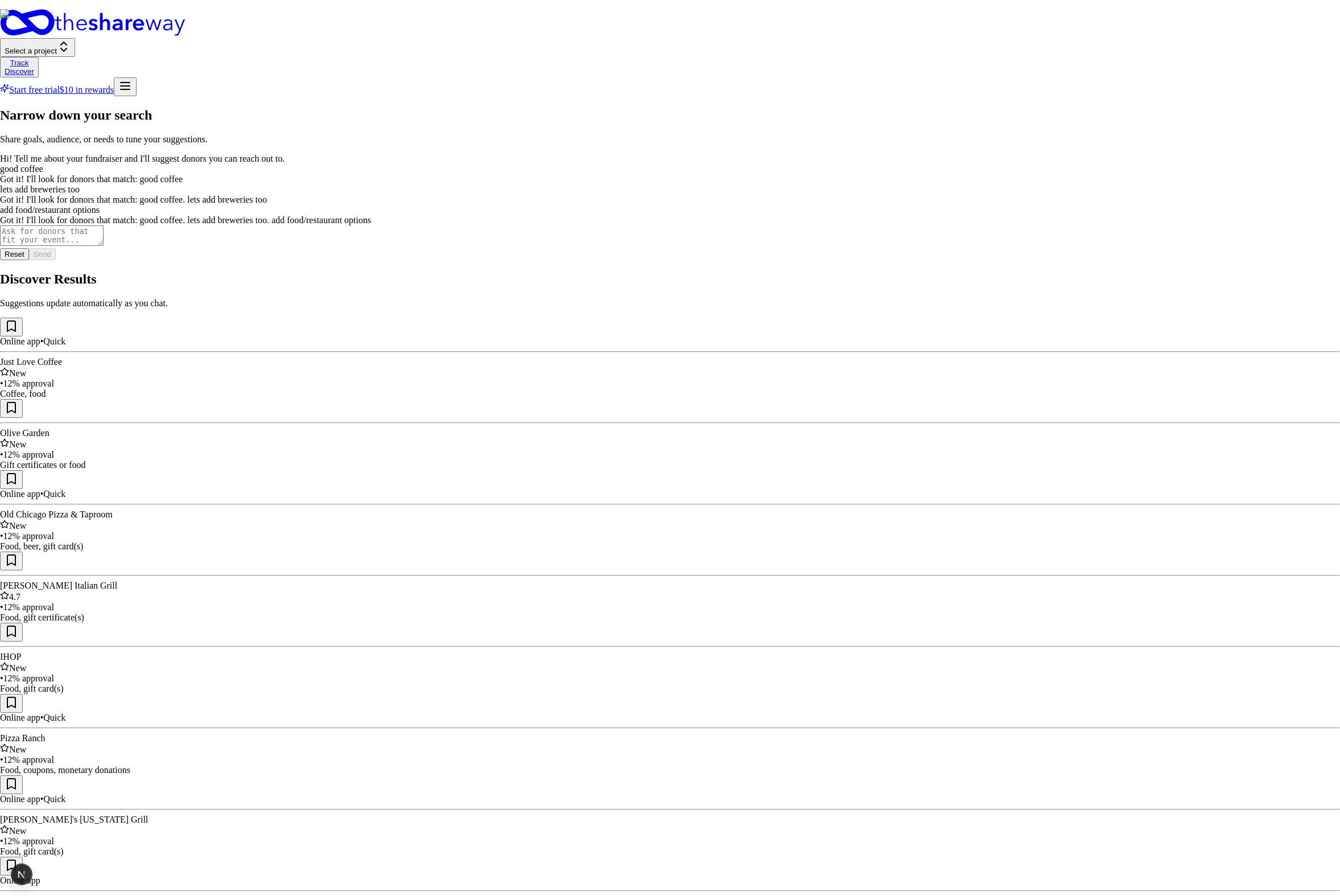
click at [852, 333] on img at bounding box center [670, 448] width 1340 height 896
click at [696, 410] on img at bounding box center [670, 448] width 1340 height 896
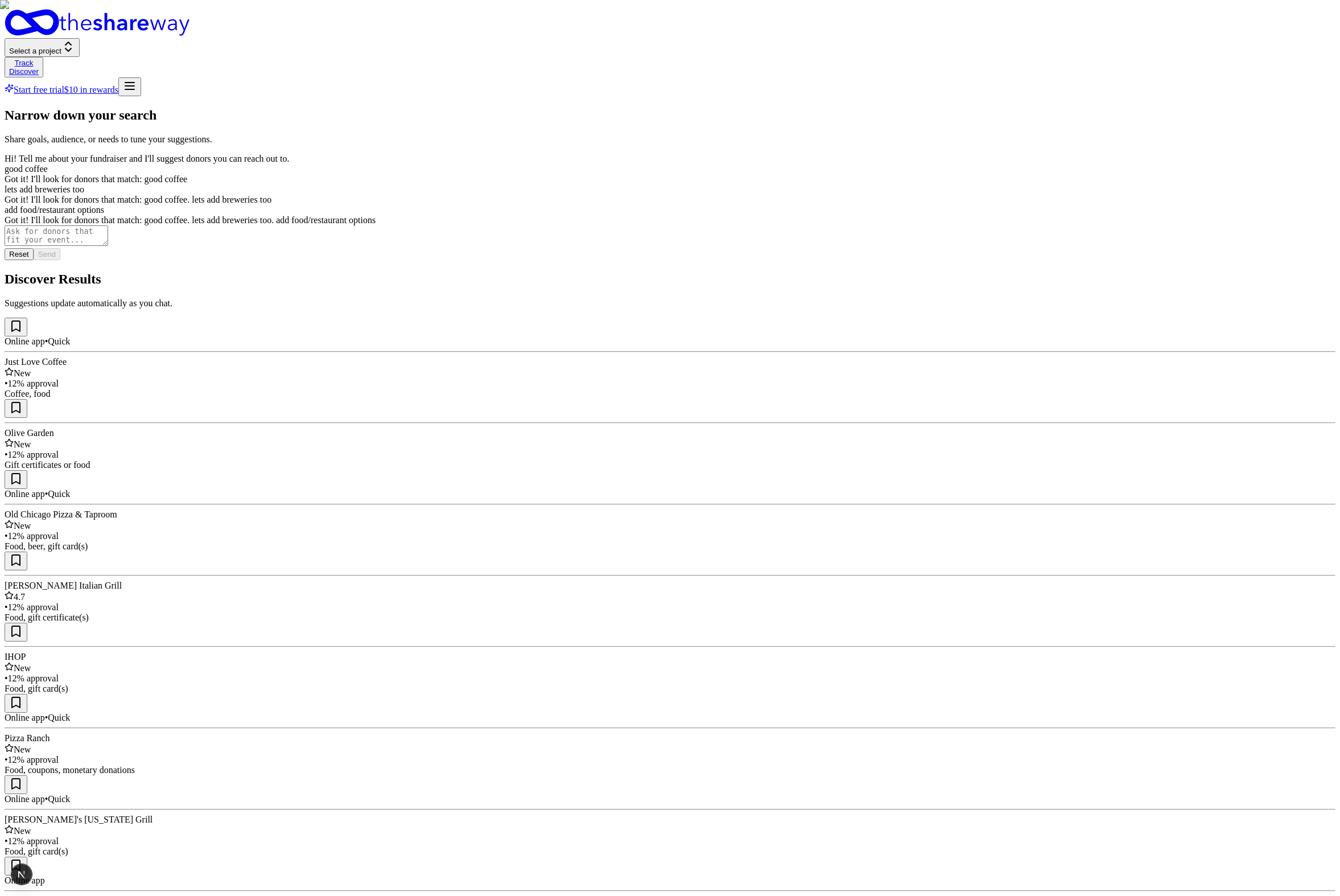
click at [852, 194] on img at bounding box center [670, 448] width 1340 height 896
click at [487, 428] on img at bounding box center [670, 448] width 1340 height 896
click at [542, 421] on div "Online app • Quick Just Love Coffee New • 12% approval Coffee, food Olive Garde…" at bounding box center [670, 663] width 1331 height 692
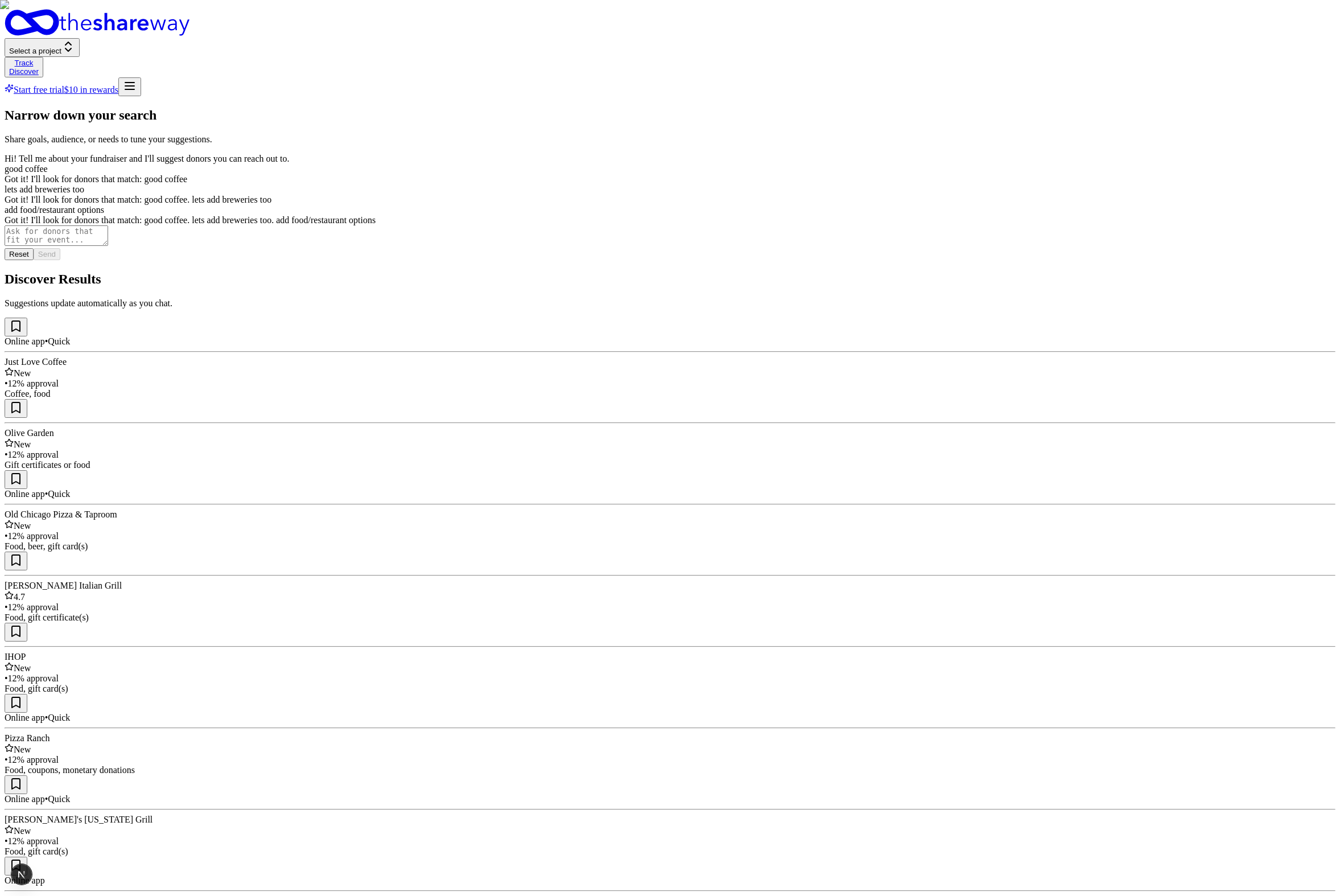
click at [589, 403] on img at bounding box center [670, 448] width 1340 height 896
click at [696, 683] on div "Online app • Quick Pizza Ranch New • 12% approval Food, coupons, monetary donat…" at bounding box center [670, 734] width 1331 height 81
click at [431, 642] on div at bounding box center [670, 642] width 1331 height 0
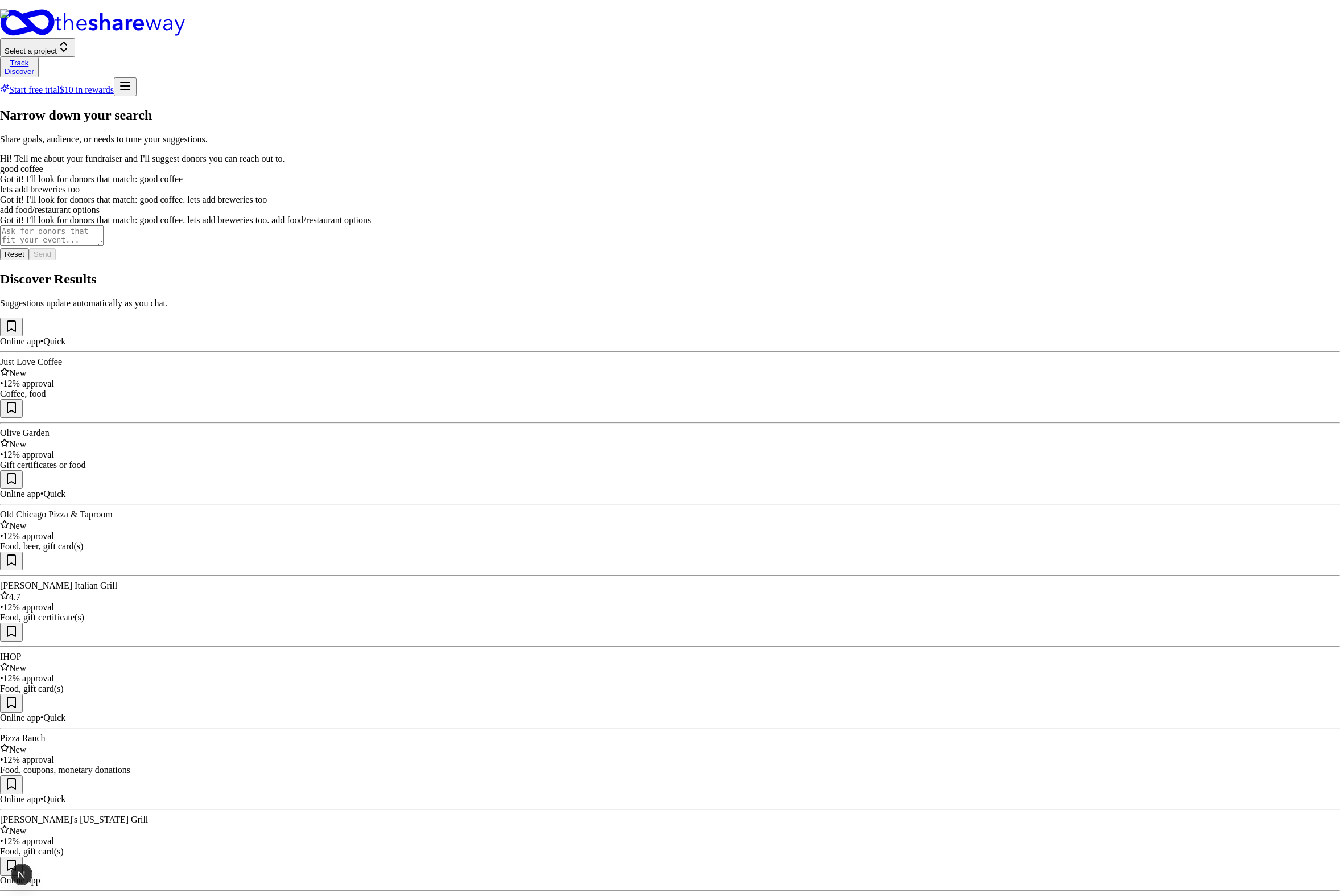
click at [849, 646] on div "Online app • Quick Just Love Coffee New • 12% approval Coffee, food Olive Garde…" at bounding box center [670, 663] width 1331 height 692
drag, startPoint x: 850, startPoint y: 648, endPoint x: 852, endPoint y: 660, distance: 12.2
click at [840, 648] on div "Online app • Quick Just Love Coffee New • 12% approval Coffee, food Olive Garde…" at bounding box center [670, 663] width 1331 height 692
click at [852, 683] on div "Online app • Quick Just Love Coffee New • 12% approval Coffee, food Olive Garde…" at bounding box center [670, 663] width 1331 height 692
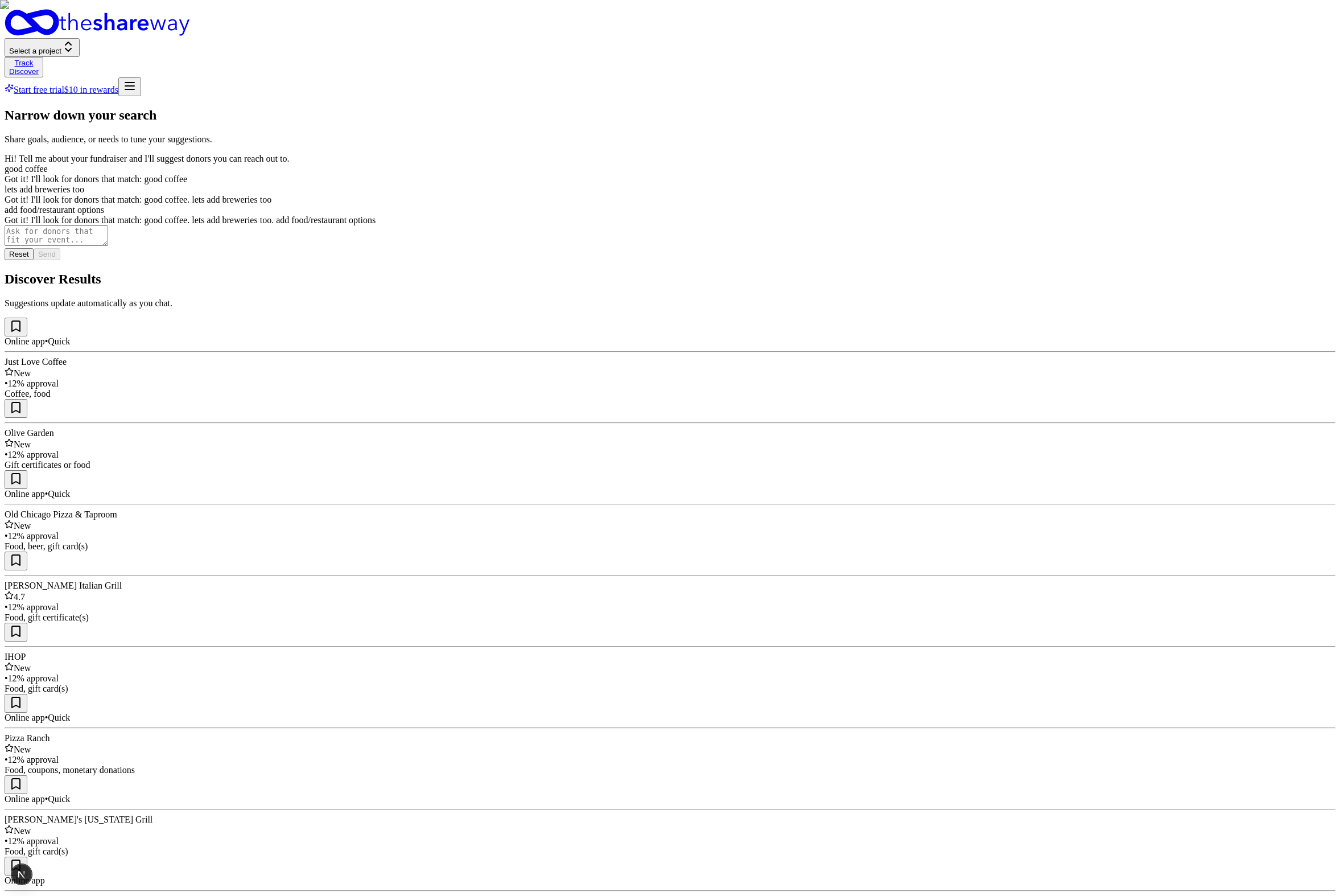
drag, startPoint x: 852, startPoint y: 793, endPoint x: 805, endPoint y: 671, distance: 130.7
click at [808, 675] on div "Narrow down your search Share goals, audience, or needs to tune your suggestion…" at bounding box center [670, 558] width 1331 height 902
click at [804, 671] on div "Online app • Quick Just Love Coffee New • 12% approval Coffee, food Olive Garde…" at bounding box center [670, 663] width 1331 height 692
drag, startPoint x: 762, startPoint y: 739, endPoint x: 807, endPoint y: 736, distance: 45.1
click at [762, 683] on div "Online app • Quick Just Love Coffee New • 12% approval Coffee, food Olive Garde…" at bounding box center [670, 663] width 1331 height 692
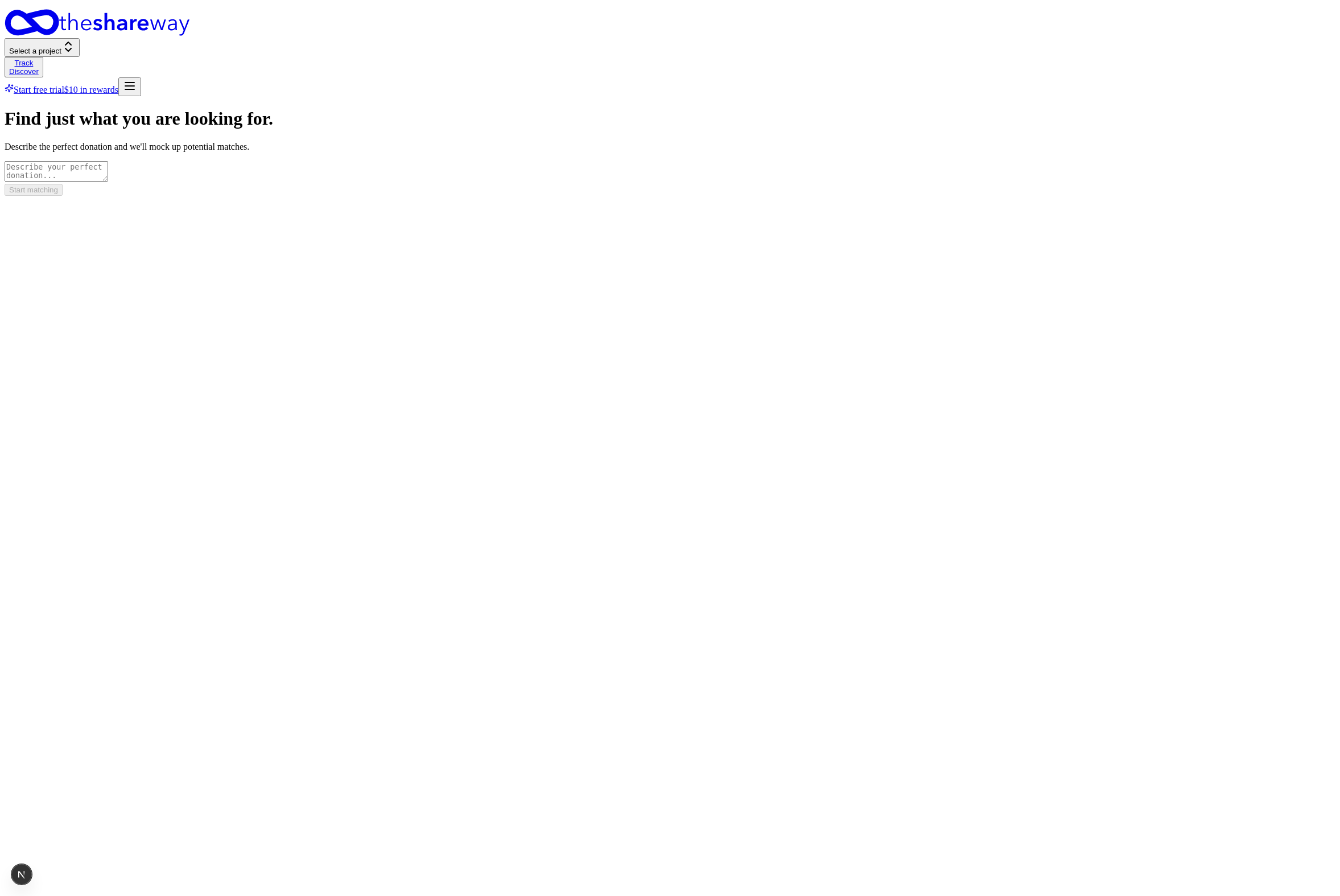
click at [108, 161] on textarea at bounding box center [56, 170] width 104 height 20
click at [780, 195] on form "Find just what you are looking for. Describe the perfect donation and we'll moc…" at bounding box center [670, 152] width 1331 height 87
click at [108, 164] on textarea at bounding box center [56, 170] width 104 height 20
type textarea "b"
type textarea "coffee"
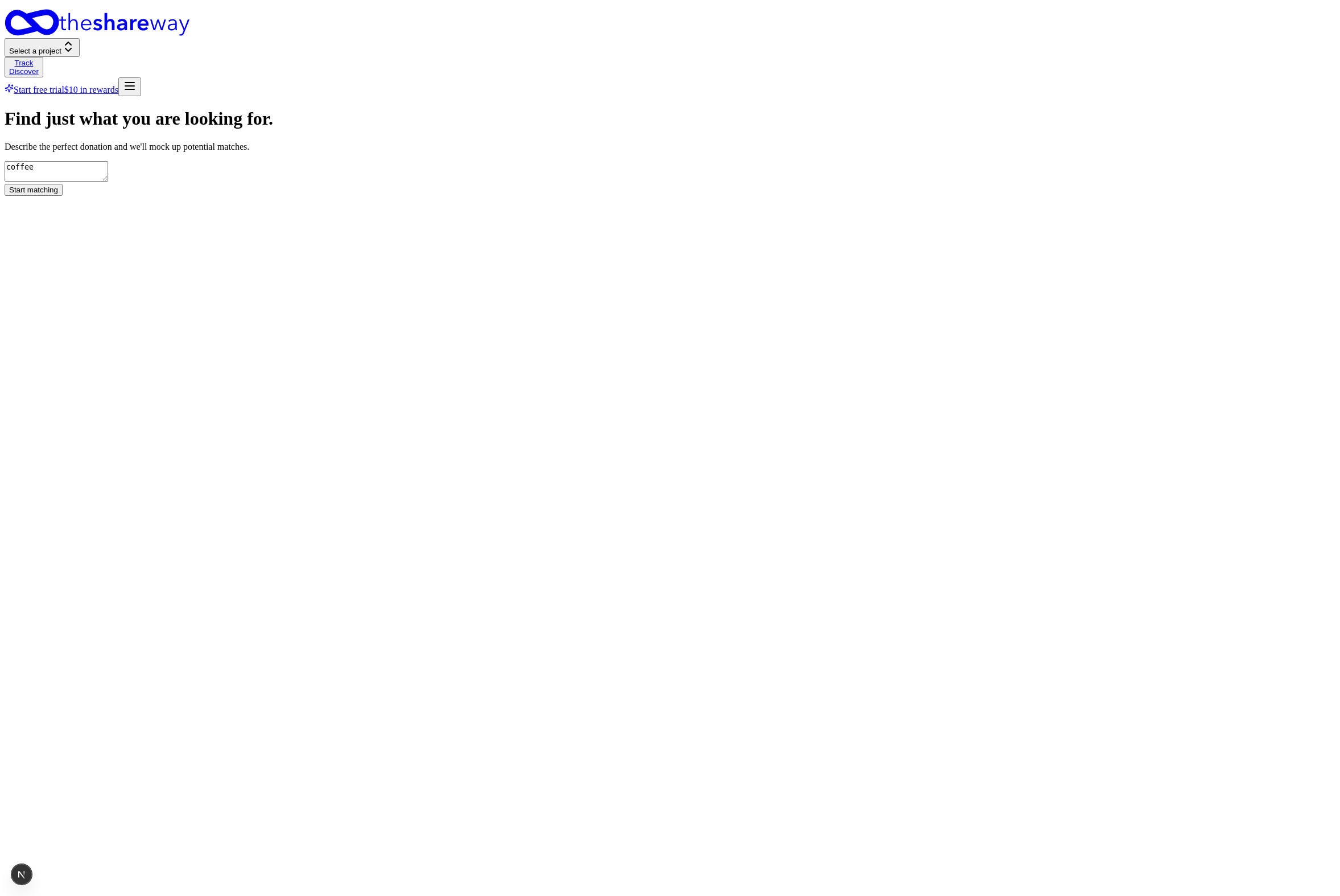
click at [63, 195] on button "Start matching" at bounding box center [34, 190] width 58 height 12
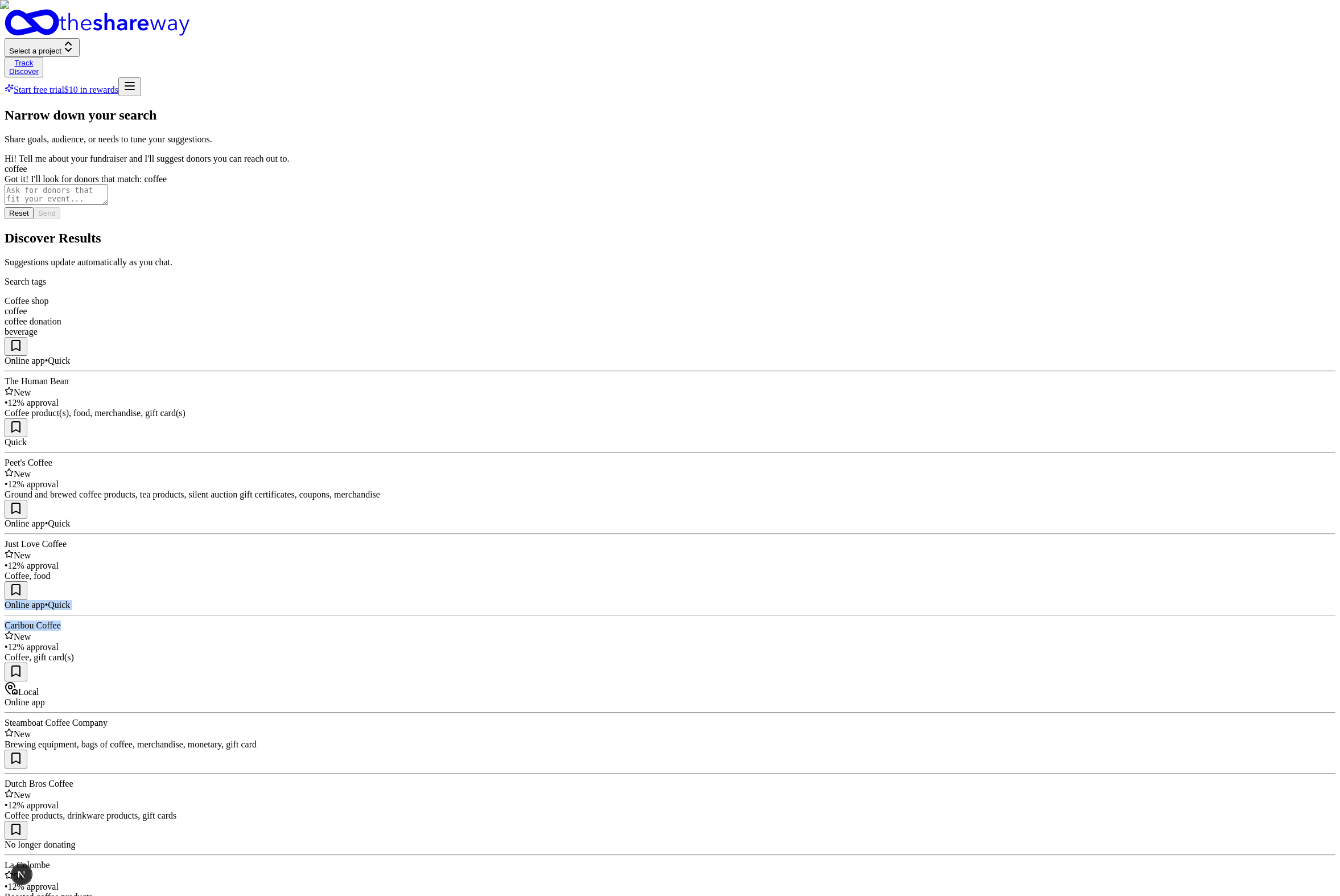
drag, startPoint x: 1084, startPoint y: 289, endPoint x: 1153, endPoint y: 314, distance: 73.4
click at [852, 582] on div "Online app • Quick Caribou Coffee New • 12% approval Coffee, gift card(s)" at bounding box center [670, 622] width 1331 height 81
click at [289, 437] on img at bounding box center [670, 448] width 1340 height 896
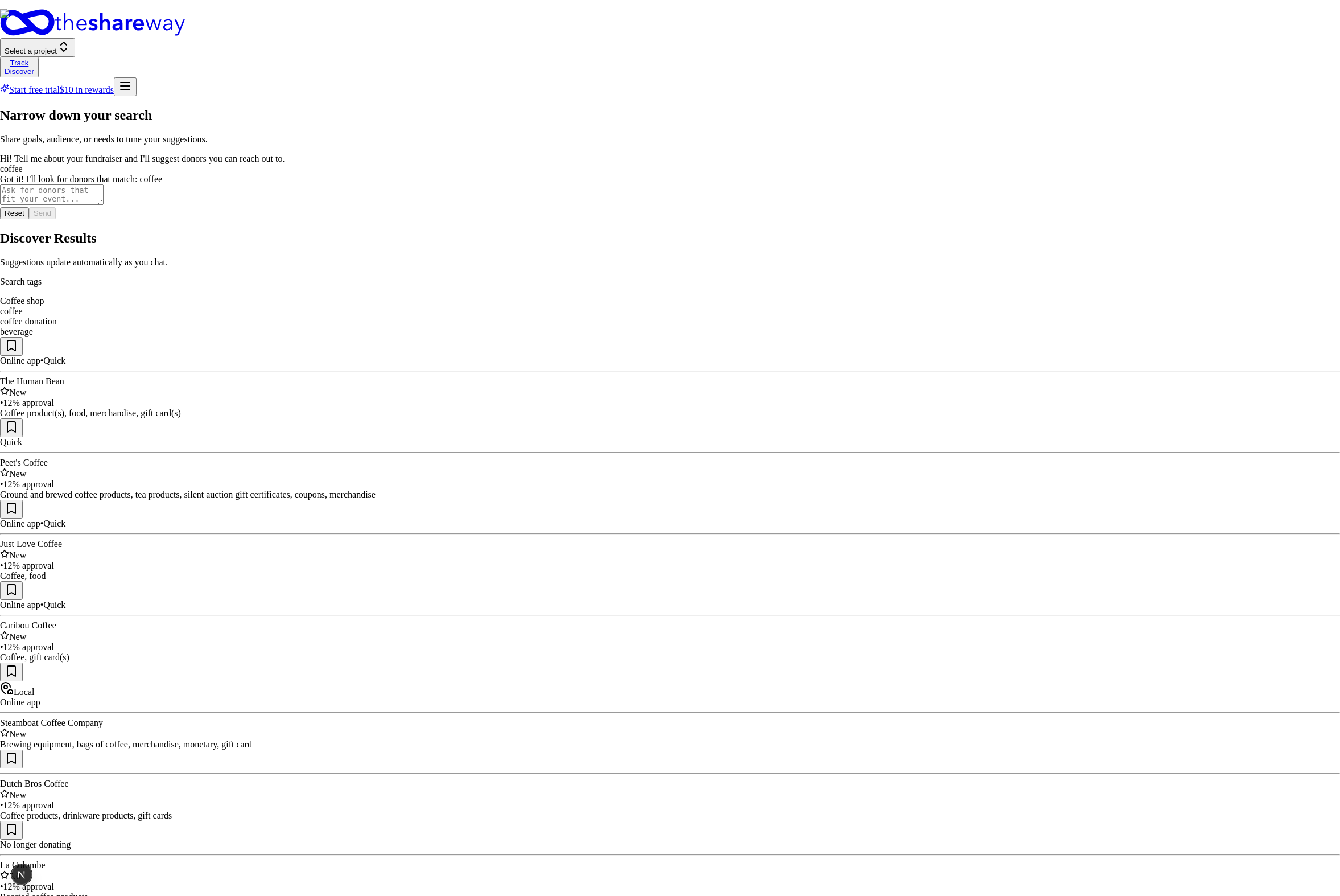
click at [334, 376] on div "The Human Bean New • 12% approval Coffee product(s), food, merchandise, gift ca…" at bounding box center [670, 398] width 1331 height 43
click at [79, 38] on button "Select a project" at bounding box center [43, 46] width 75 height 18
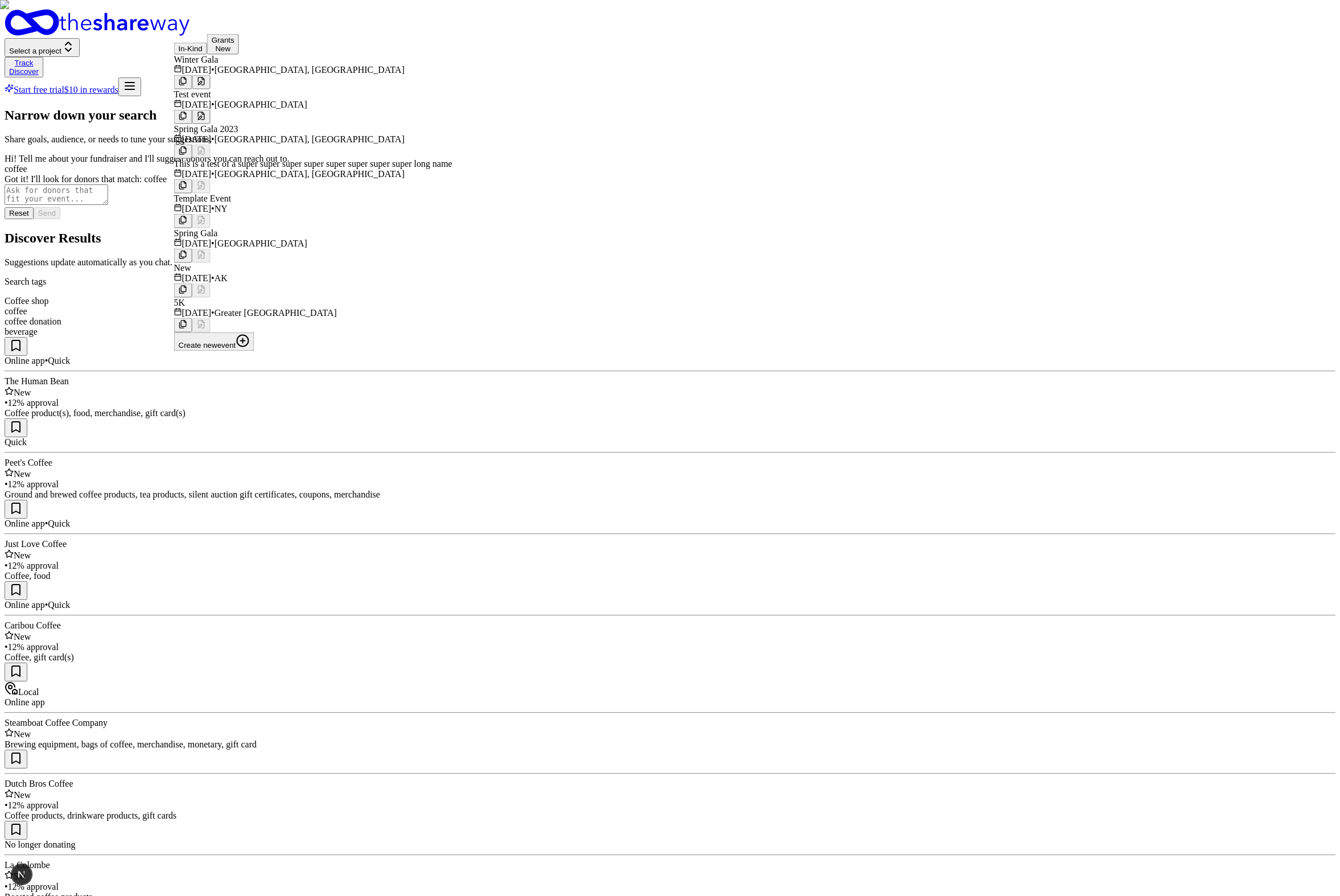
click at [207, 51] on button "In-Kind" at bounding box center [191, 48] width 33 height 12
click at [231, 75] on div "Feb 12, 2026 • Denver, CO" at bounding box center [313, 70] width 279 height 11
click at [282, 65] on div "Winter Gala" at bounding box center [313, 59] width 279 height 11
click at [286, 65] on div "Winter Gala" at bounding box center [313, 59] width 279 height 11
click at [264, 65] on div "Winter Gala" at bounding box center [313, 59] width 279 height 11
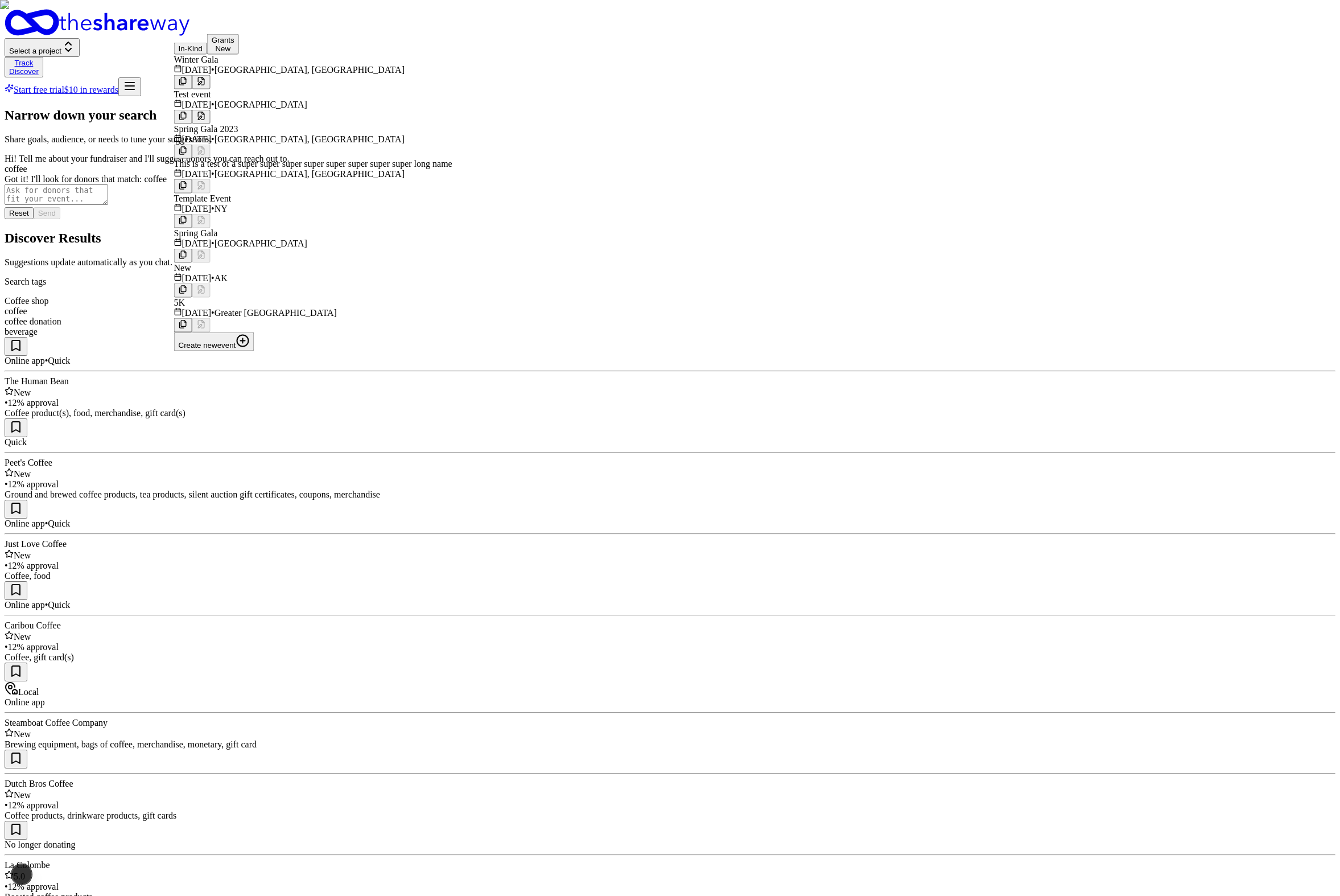
click at [207, 65] on div "Winter Gala" at bounding box center [313, 59] width 279 height 11
click at [193, 81] on button at bounding box center [183, 82] width 18 height 15
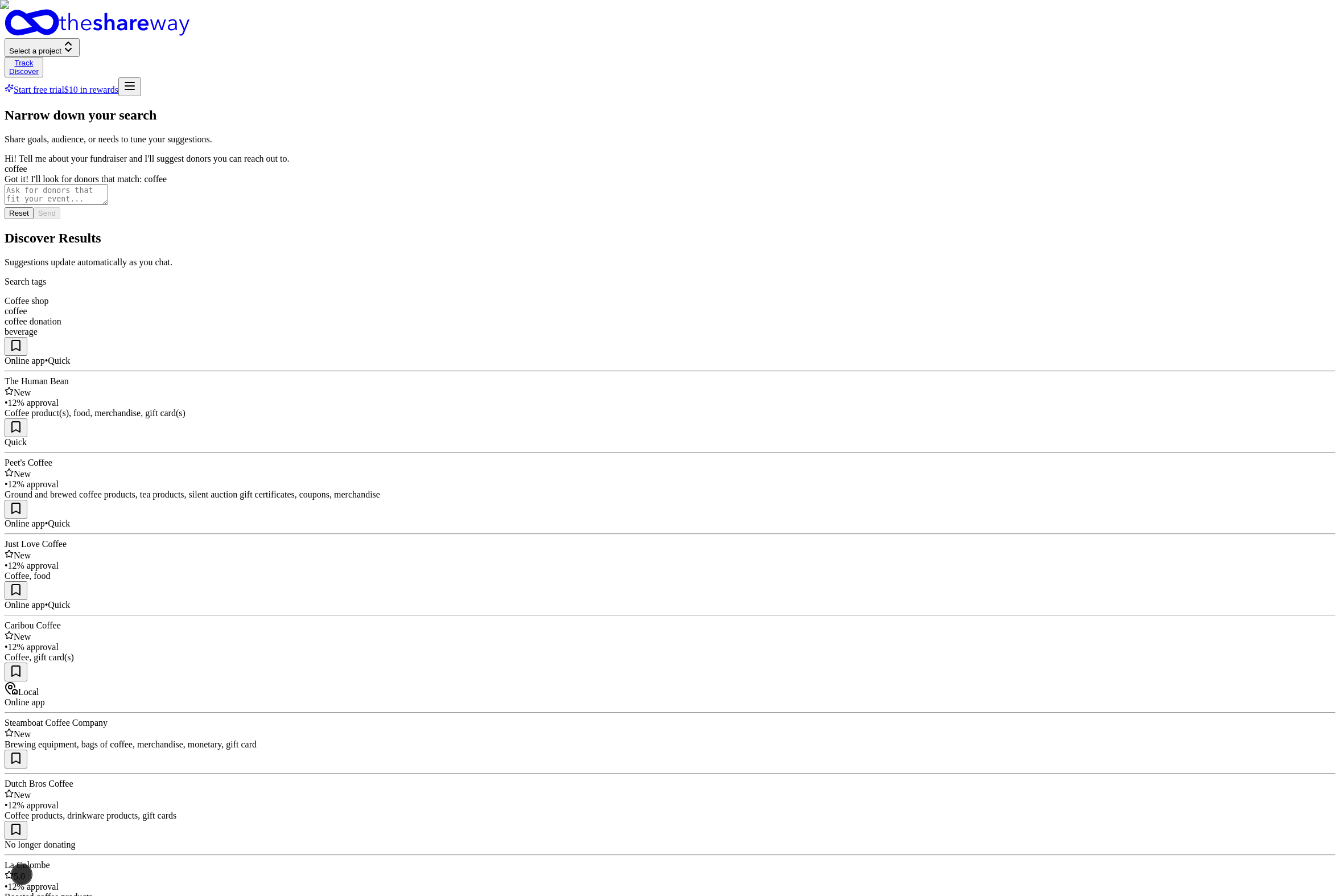
click at [62, 46] on span "Select a project" at bounding box center [35, 50] width 52 height 9
click at [207, 50] on button "In-Kind" at bounding box center [191, 48] width 33 height 12
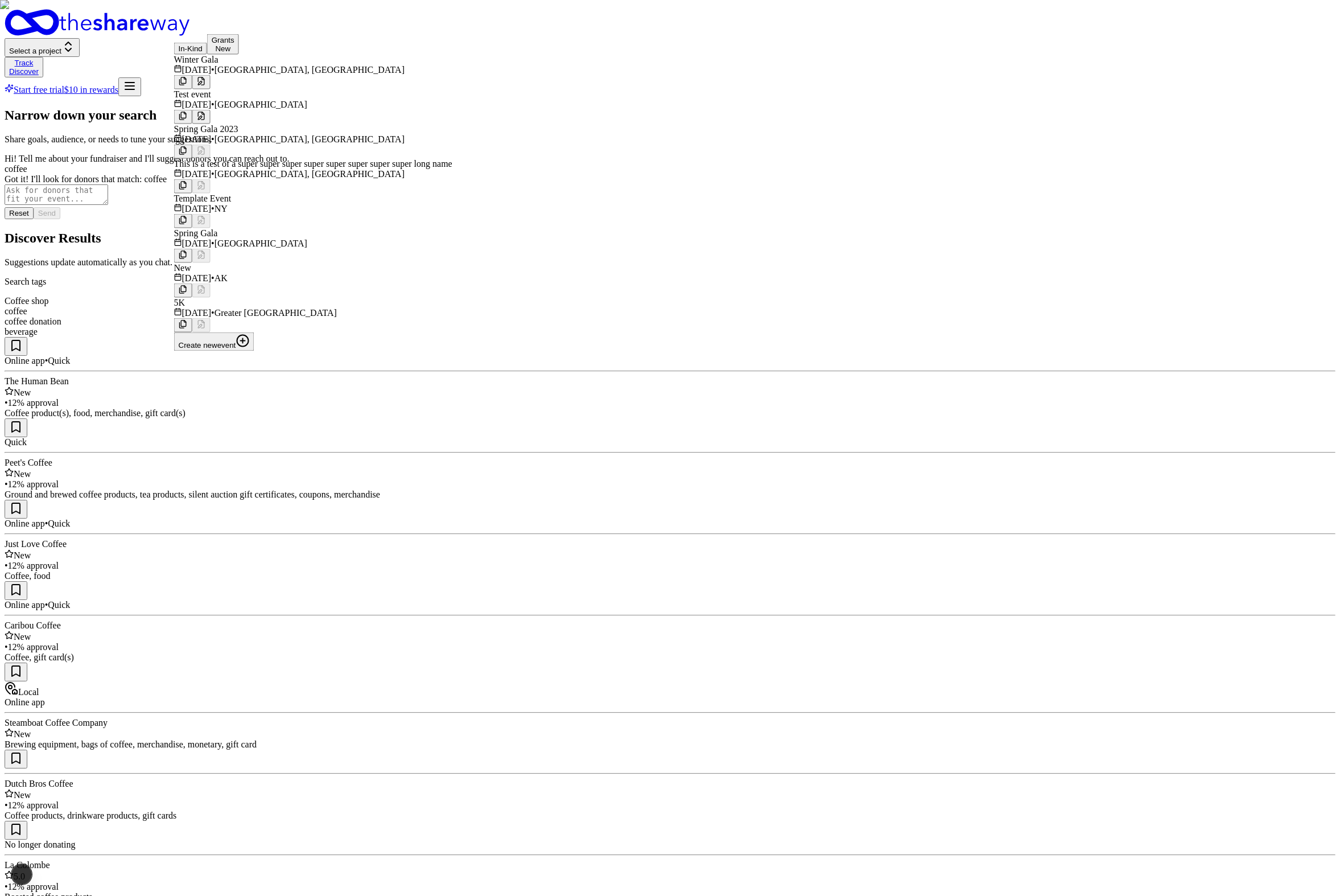
click at [259, 75] on span "Denver, CO" at bounding box center [310, 70] width 190 height 10
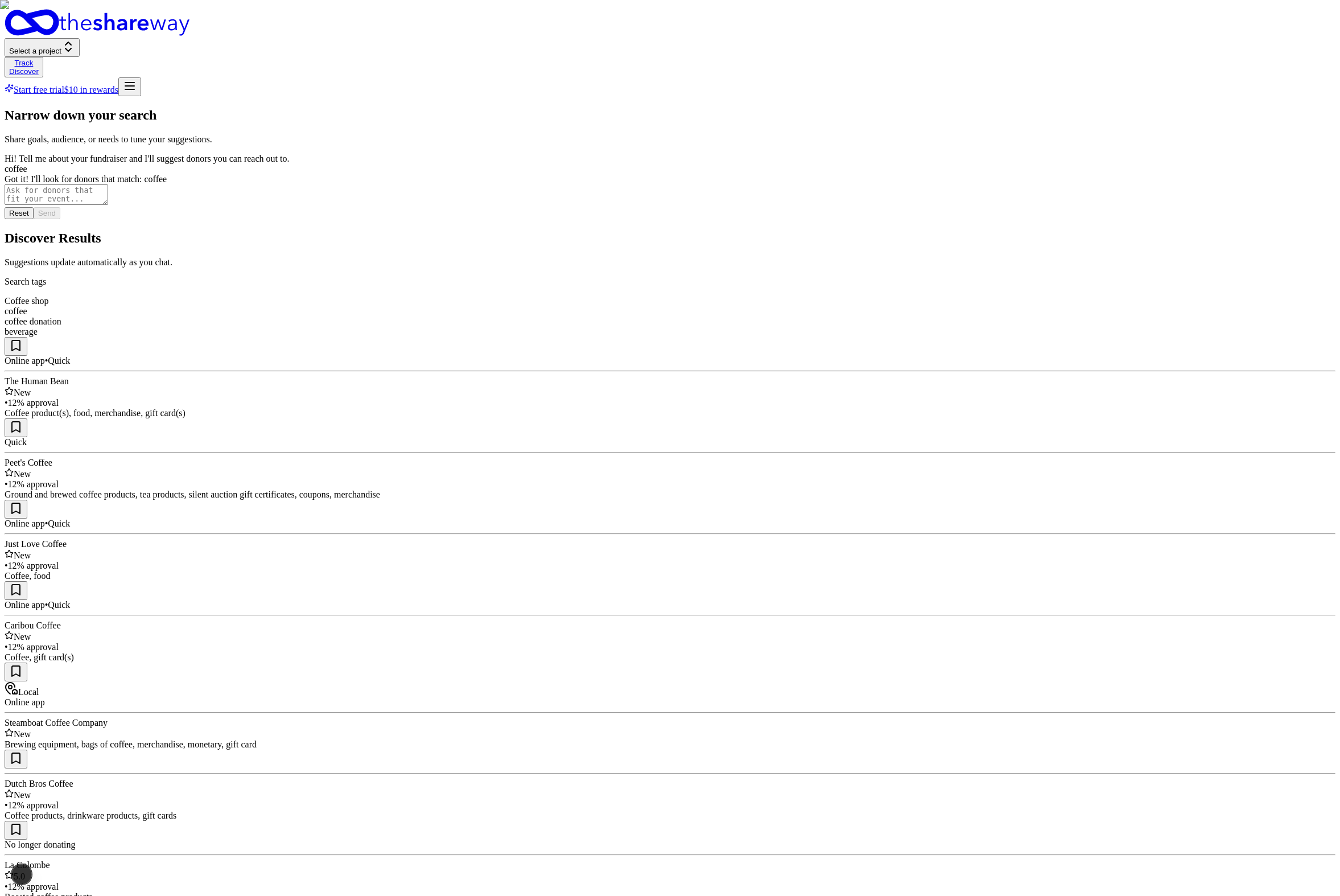
click at [108, 205] on textarea at bounding box center [56, 194] width 104 height 20
type textarea "add res"
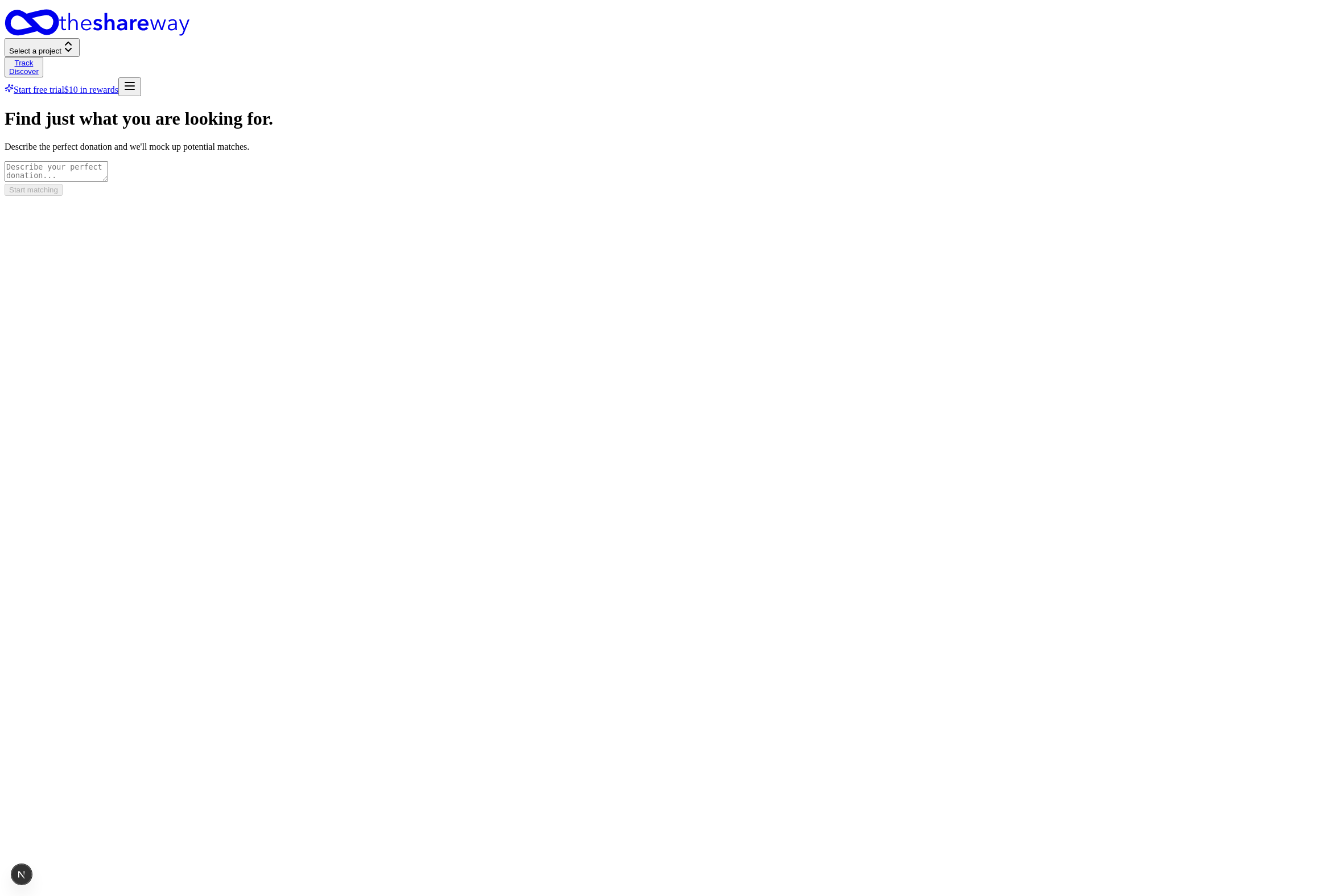
click at [108, 173] on textarea at bounding box center [56, 170] width 104 height 20
type textarea "coffee"
click at [670, 195] on form "Find just what you are looking for. Describe the perfect donation and we'll moc…" at bounding box center [670, 152] width 1331 height 87
click at [63, 195] on button "Start matching" at bounding box center [34, 190] width 58 height 12
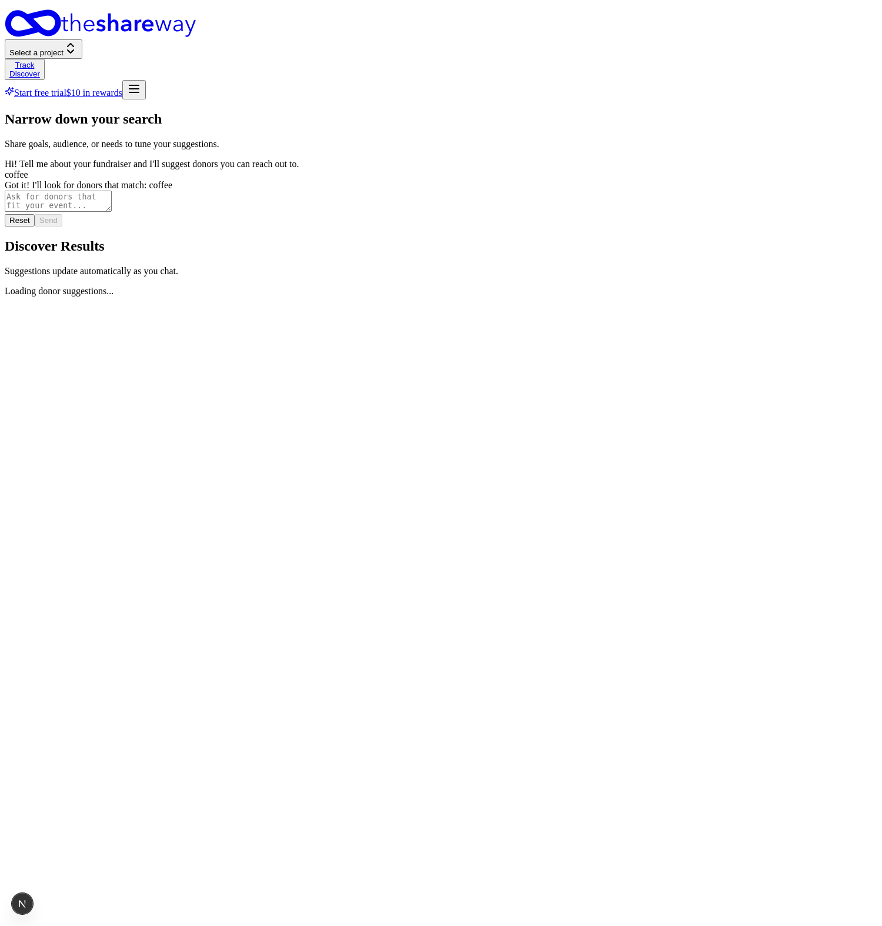
click at [112, 212] on textarea at bounding box center [58, 201] width 107 height 21
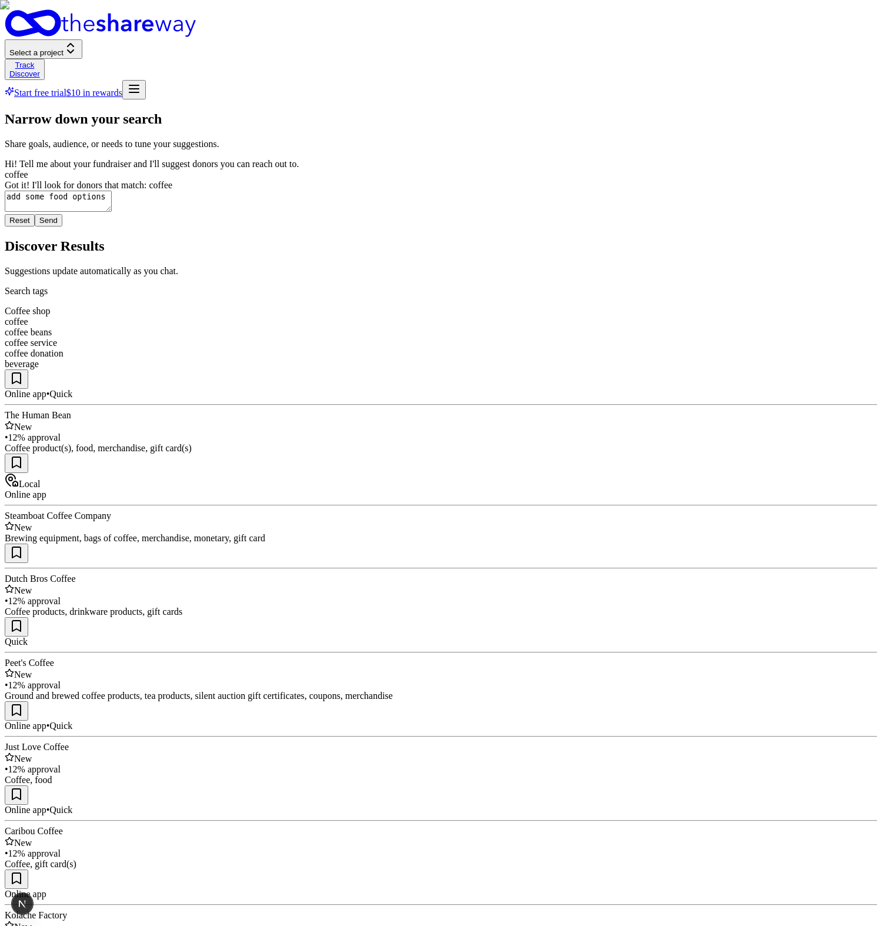
type textarea "add some food options"
click at [815, 609] on div "Online app • Quick The Human Bean New • 12% approval Coffee product(s), food, m…" at bounding box center [441, 787] width 873 height 837
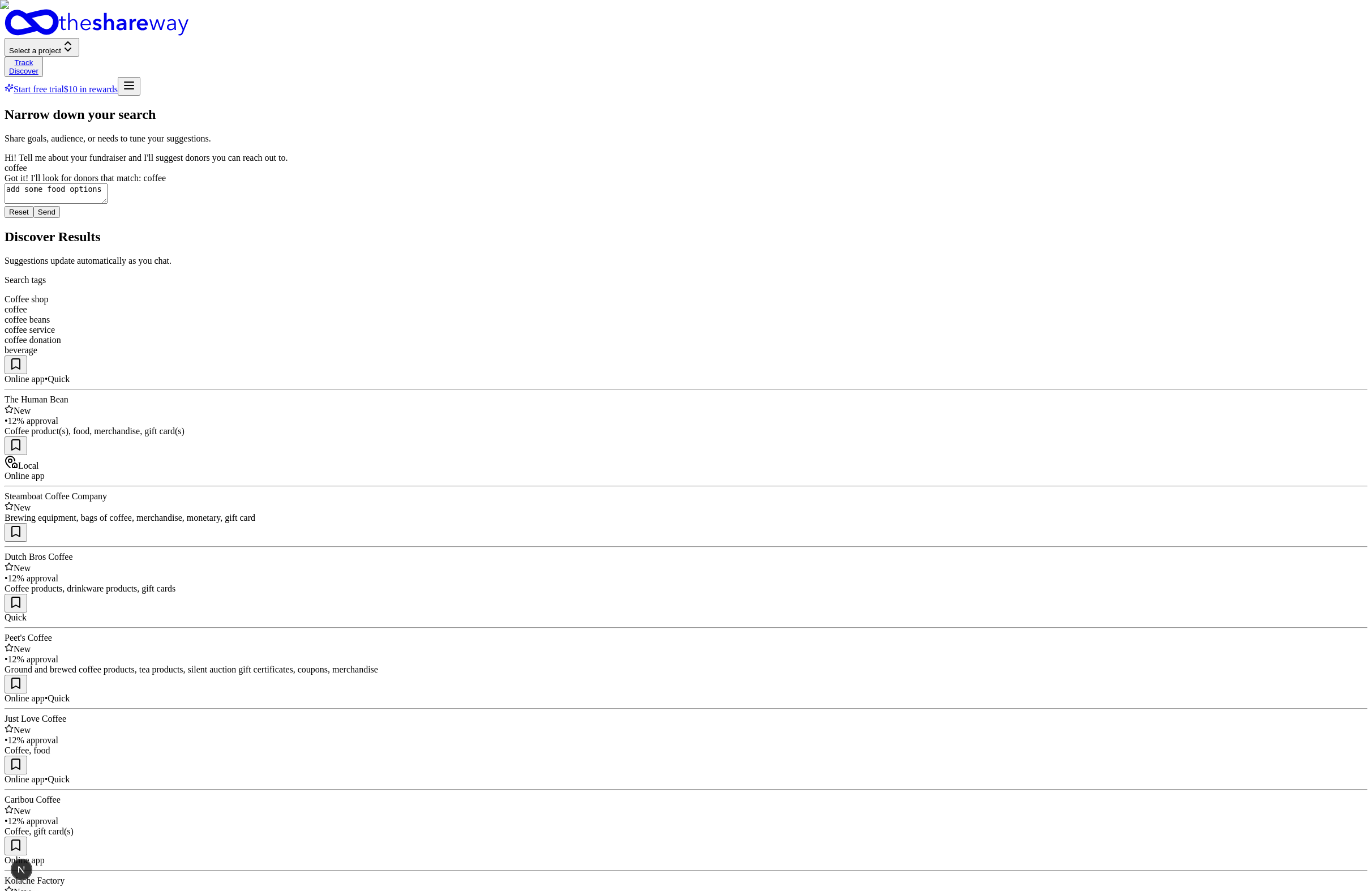
click at [60, 217] on button "Send" at bounding box center [47, 212] width 27 height 12
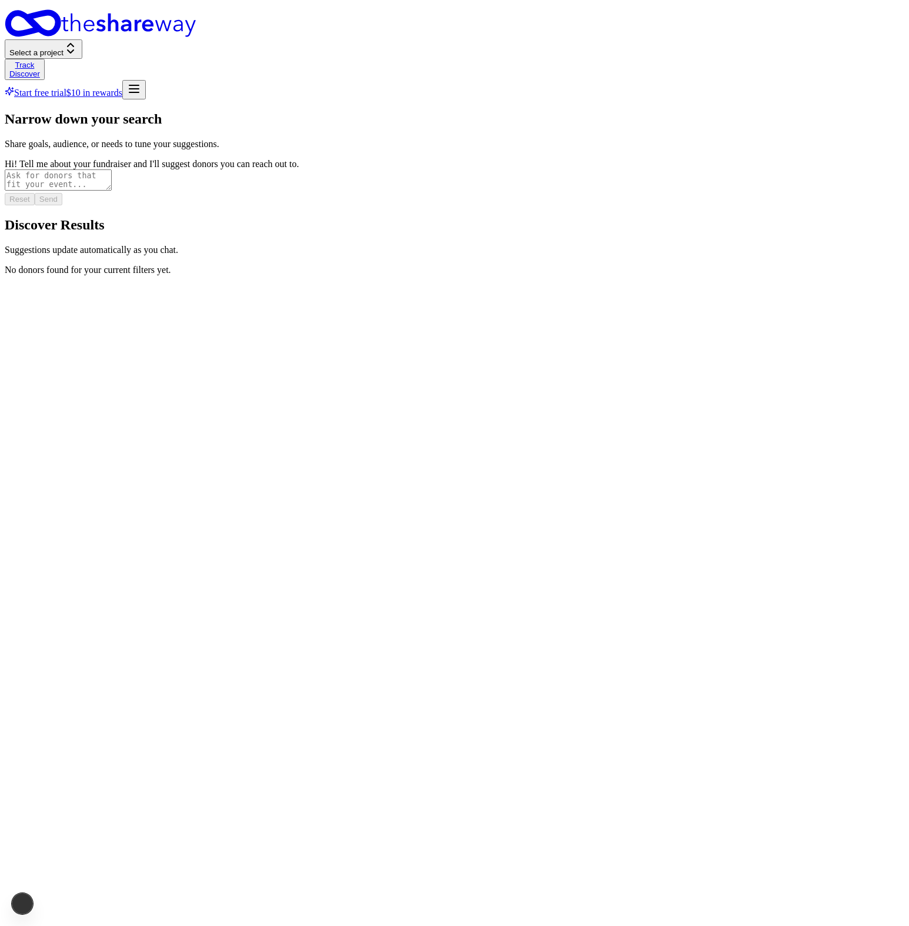
click at [112, 191] on textarea at bounding box center [58, 179] width 107 height 21
type textarea "coffee"
click at [62, 205] on button "Send" at bounding box center [49, 199] width 28 height 12
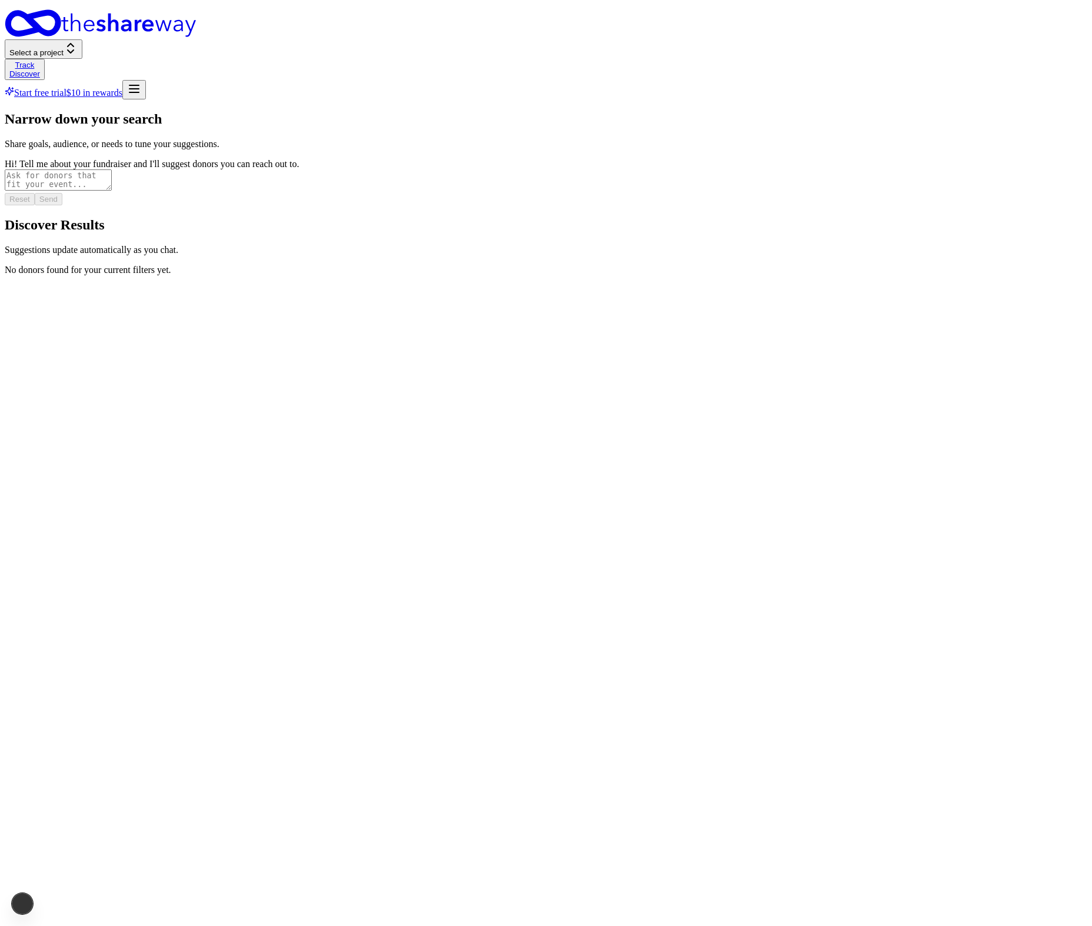
click at [112, 191] on textarea at bounding box center [58, 179] width 107 height 21
type textarea "coffee"
click at [62, 205] on button "Send" at bounding box center [49, 199] width 28 height 12
click at [112, 191] on textarea at bounding box center [58, 179] width 107 height 21
type textarea "coffee"
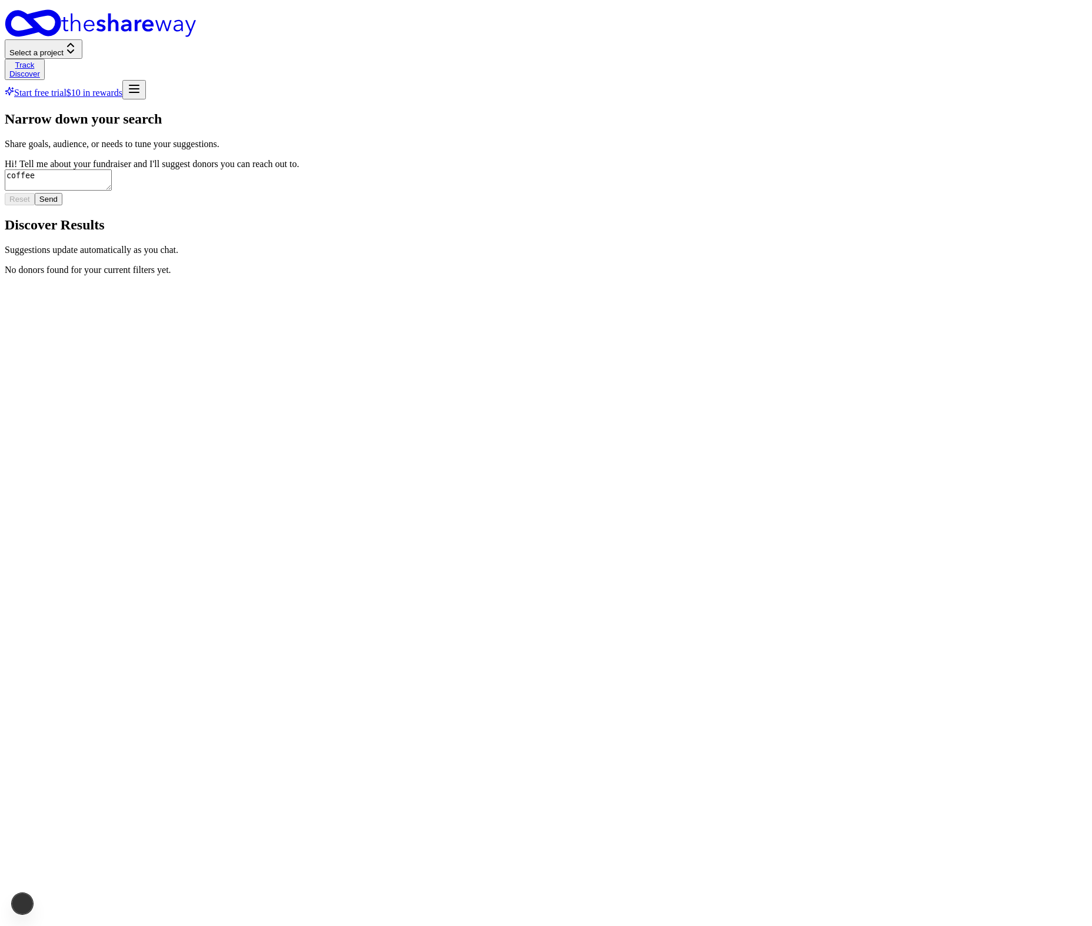
click at [62, 205] on button "Send" at bounding box center [49, 199] width 28 height 12
click at [881, 296] on div "Narrow down your search Share goals, audience, or needs to tune your suggestion…" at bounding box center [546, 203] width 1082 height 185
click at [394, 265] on div "No donors found for your current filters yet." at bounding box center [546, 270] width 1082 height 11
click at [112, 184] on textarea at bounding box center [58, 179] width 107 height 21
type textarea "coffee"
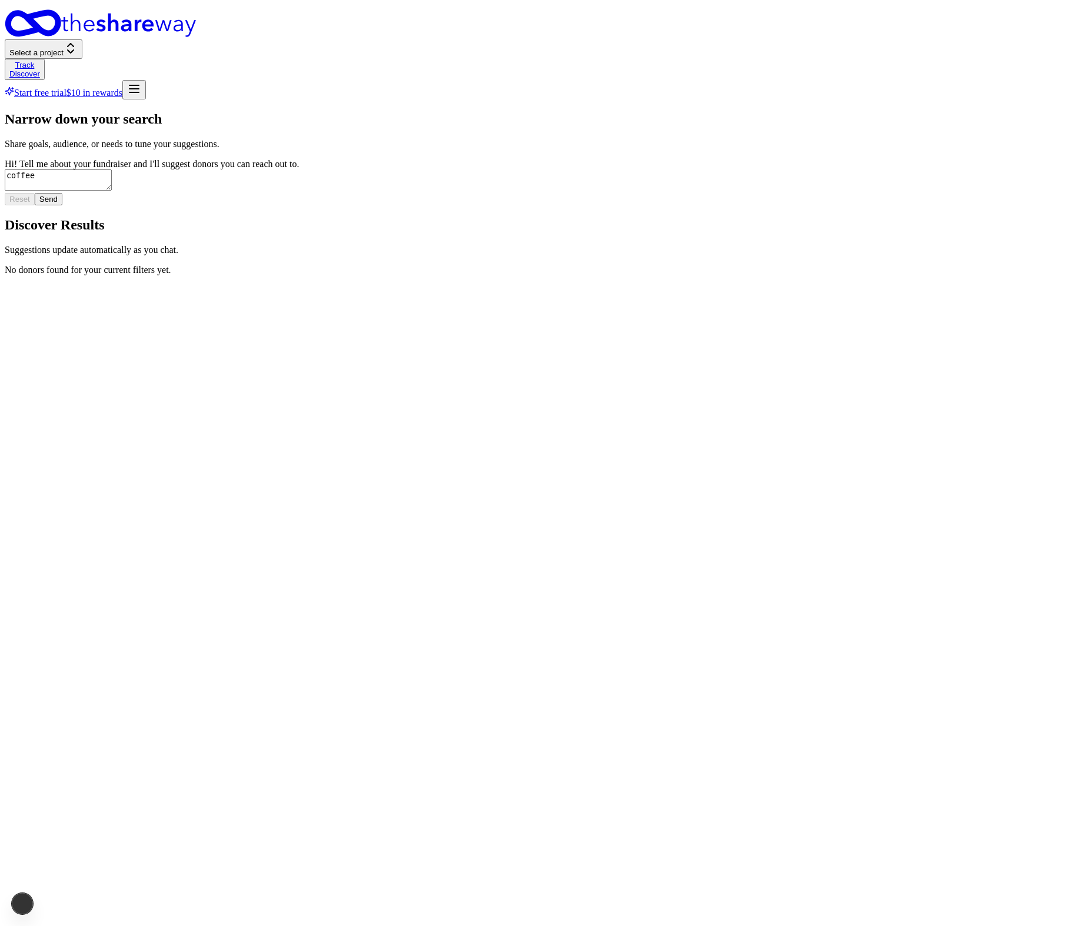
click at [62, 205] on button "Send" at bounding box center [49, 199] width 28 height 12
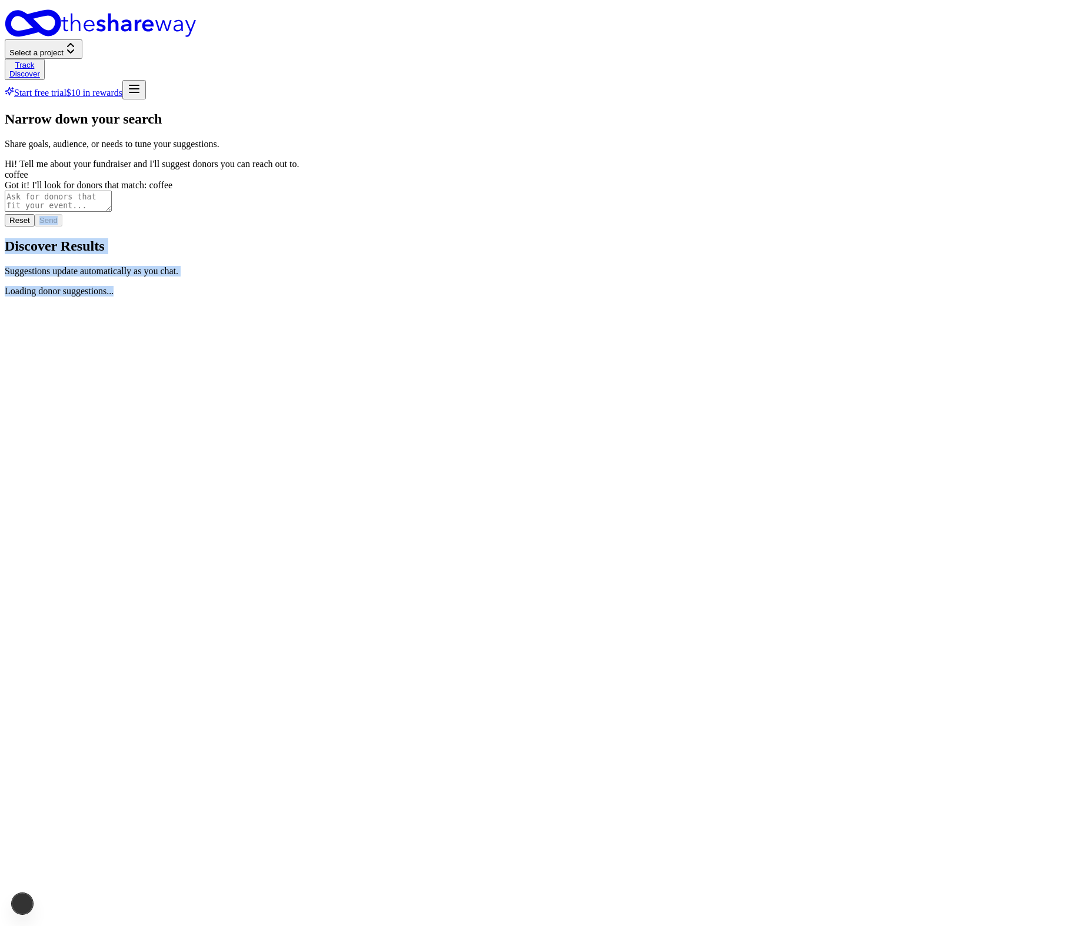
drag, startPoint x: 216, startPoint y: 484, endPoint x: 574, endPoint y: 241, distance: 431.9
click at [574, 241] on div "Narrow down your search Share goals, audience, or needs to tune your suggestion…" at bounding box center [546, 203] width 1082 height 185
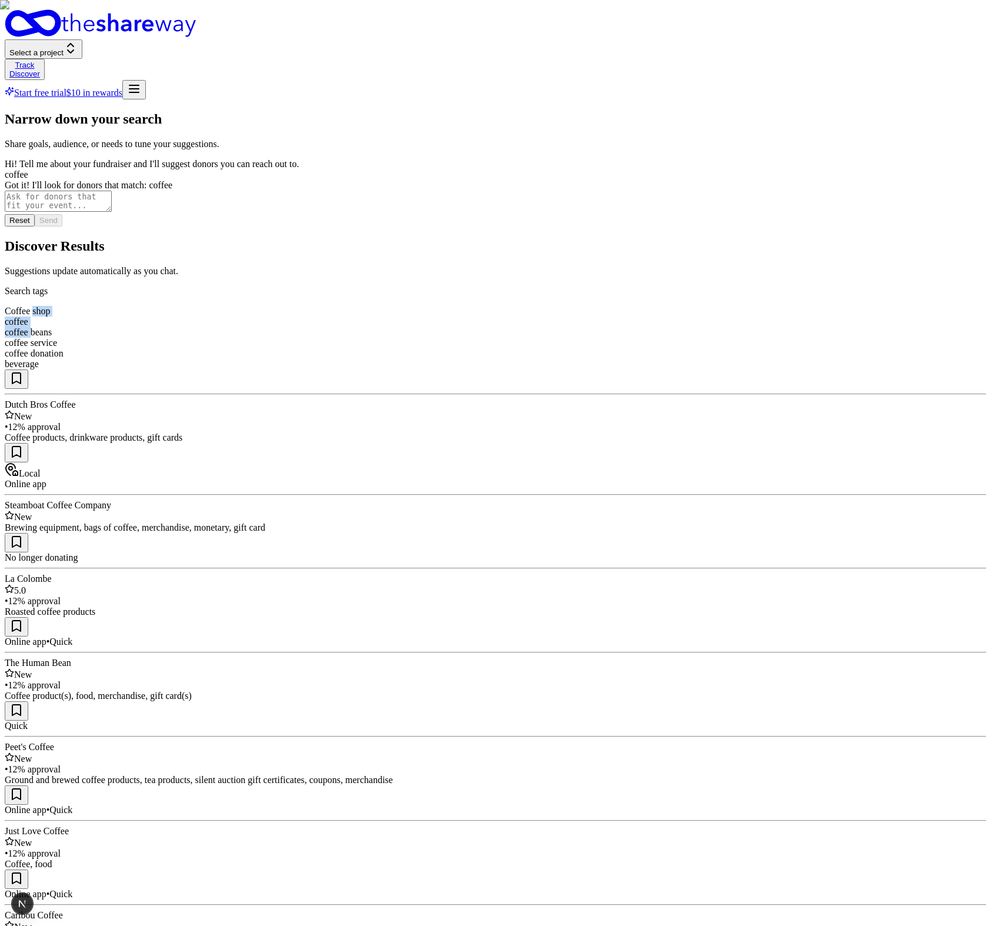
drag, startPoint x: 326, startPoint y: 140, endPoint x: 429, endPoint y: 141, distance: 103.0
click at [429, 306] on div "Coffee shop coffee coffee beans coffee service coffee donation beverage" at bounding box center [496, 338] width 982 height 64
click at [429, 327] on div "coffee beans" at bounding box center [496, 332] width 982 height 11
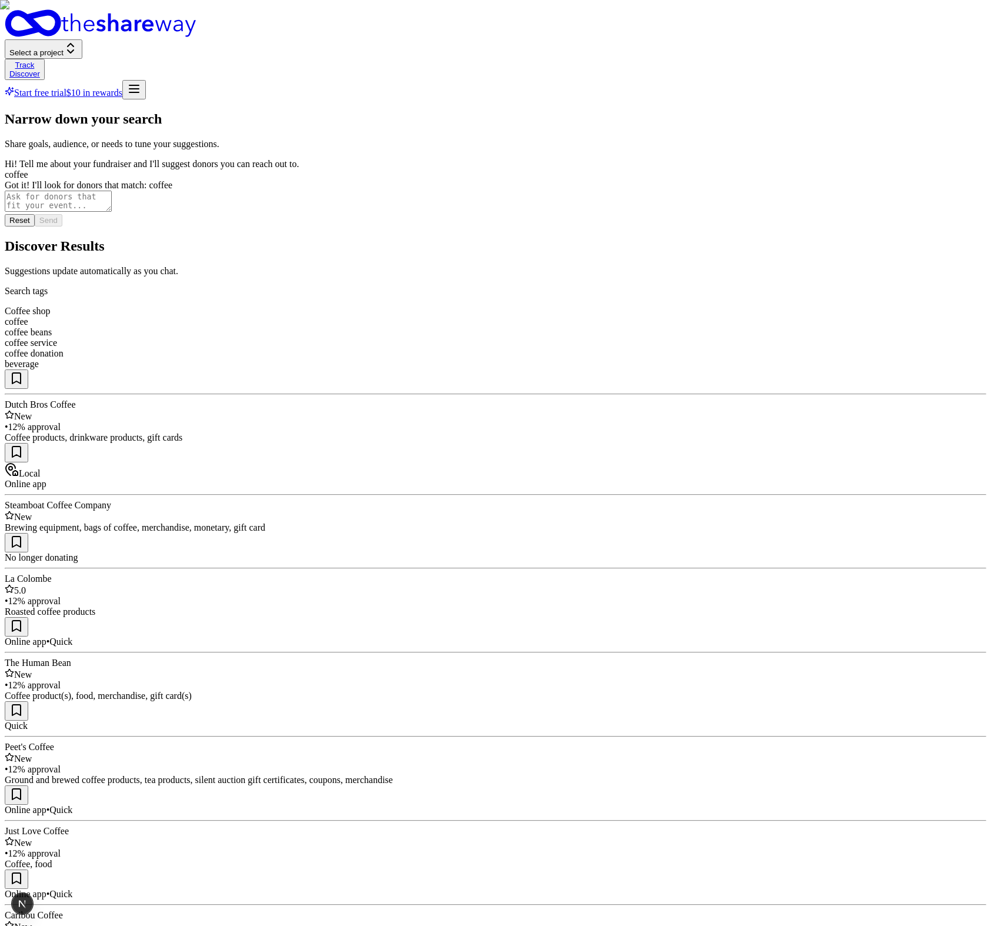
click at [502, 286] on p "Search tags" at bounding box center [496, 291] width 982 height 11
drag, startPoint x: 342, startPoint y: 139, endPoint x: 458, endPoint y: 153, distance: 116.7
click at [530, 338] on div "coffee service" at bounding box center [496, 343] width 982 height 11
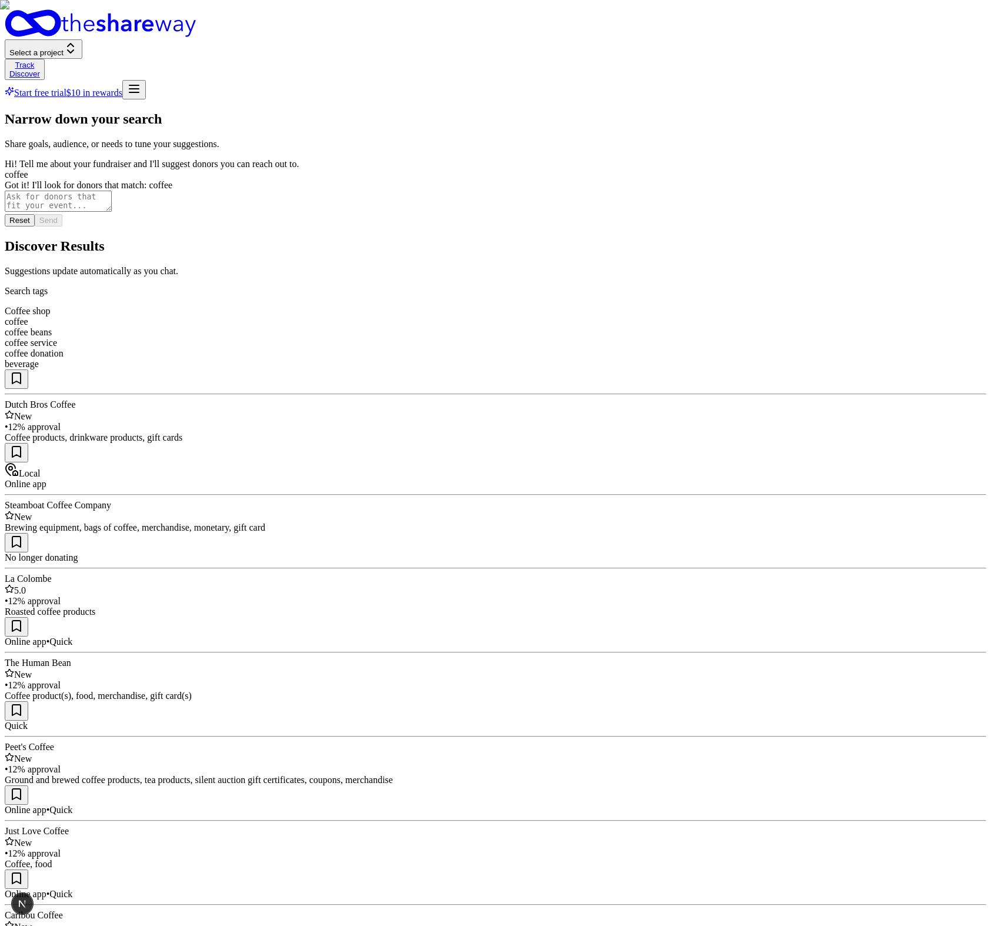
click at [112, 212] on textarea at bounding box center [58, 201] width 107 height 21
type textarea "let's add jewelry"
click at [62, 226] on button "Send" at bounding box center [49, 220] width 28 height 12
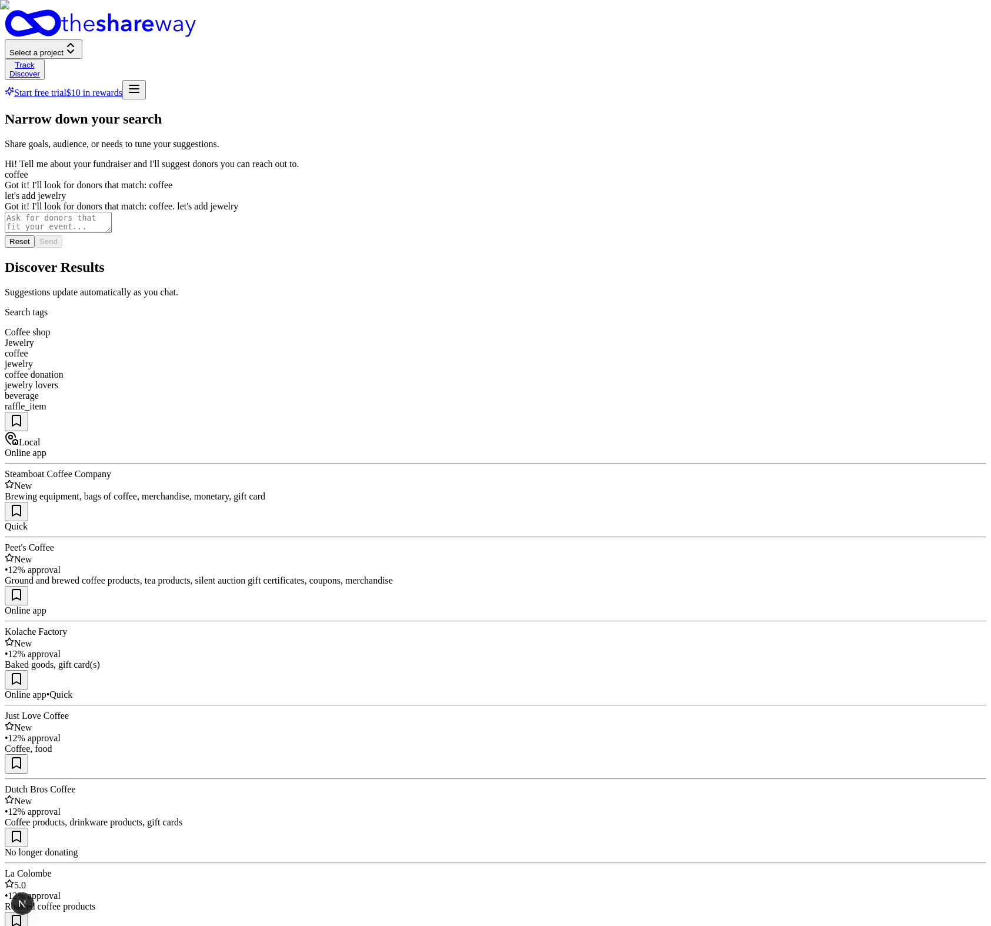
click at [112, 233] on textarea at bounding box center [58, 222] width 107 height 21
click at [35, 248] on button "Reset" at bounding box center [20, 241] width 30 height 12
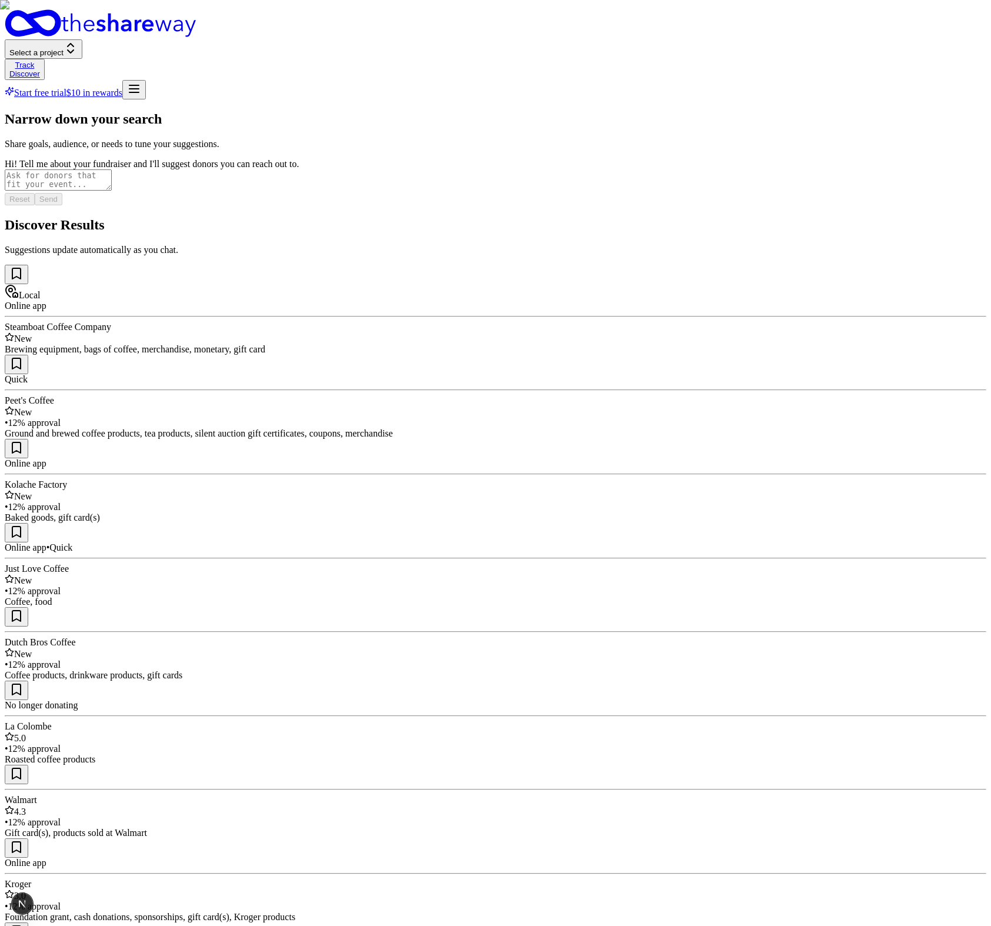
click at [112, 191] on textarea at bounding box center [58, 179] width 107 height 21
type textarea "food"
click at [62, 205] on button "Send" at bounding box center [49, 199] width 28 height 12
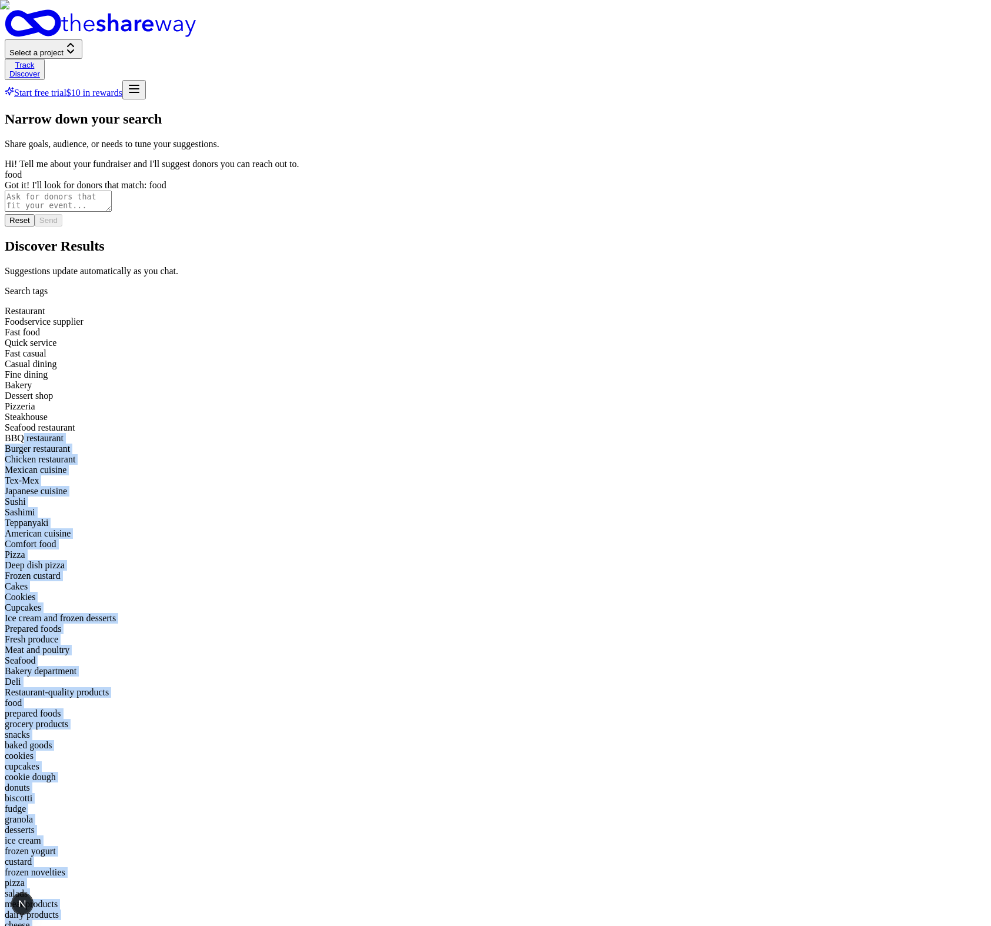
drag, startPoint x: 525, startPoint y: 432, endPoint x: 466, endPoint y: 168, distance: 270.6
click at [467, 306] on div "Restaurant Foodservice supplier Fast food Quick service Fast casual Casual dini…" at bounding box center [496, 941] width 982 height 1271
click at [465, 433] on div "BBQ restaurant" at bounding box center [496, 438] width 982 height 11
drag, startPoint x: 461, startPoint y: 196, endPoint x: 496, endPoint y: 405, distance: 211.8
click at [496, 405] on div "Restaurant Foodservice supplier Fast food Quick service Fast casual Casual dini…" at bounding box center [496, 941] width 982 height 1271
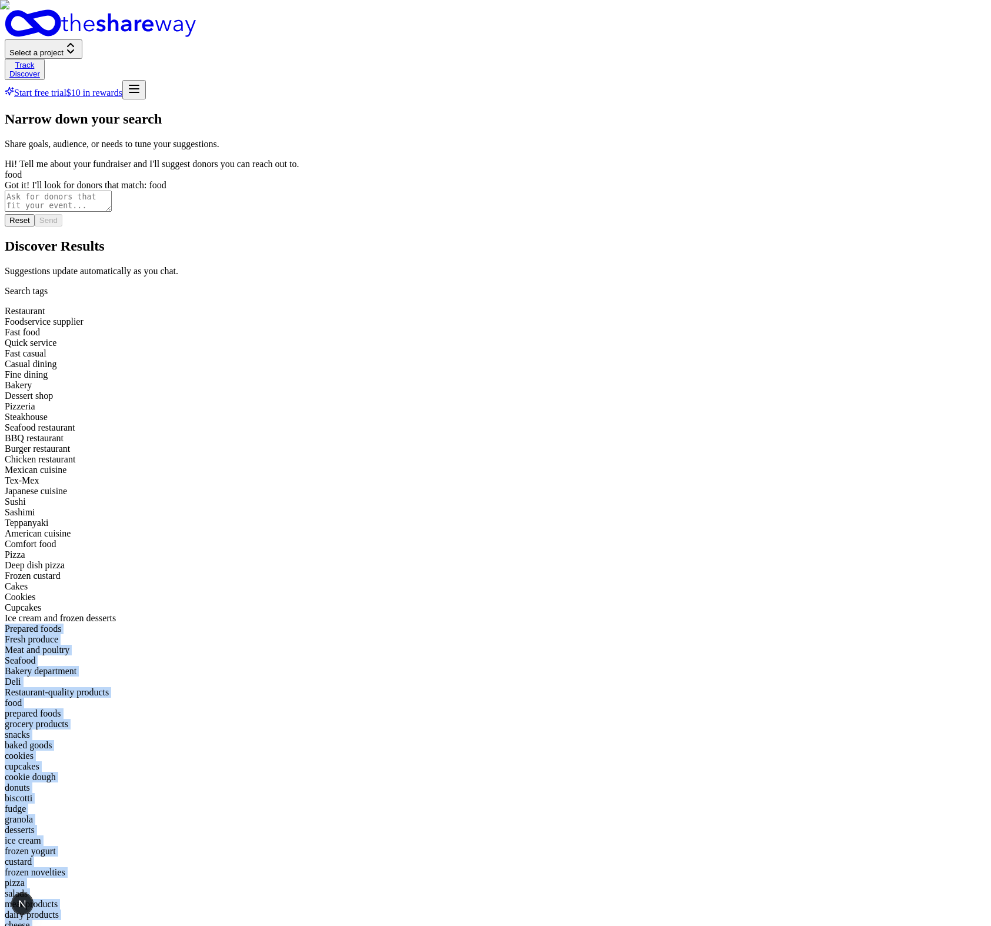
drag, startPoint x: 495, startPoint y: 418, endPoint x: 440, endPoint y: 202, distance: 223.4
click at [440, 306] on div "Restaurant Foodservice supplier Fast food Quick service Fast casual Casual dini…" at bounding box center [496, 941] width 982 height 1271
click at [439, 624] on div "Prepared foods" at bounding box center [496, 629] width 982 height 11
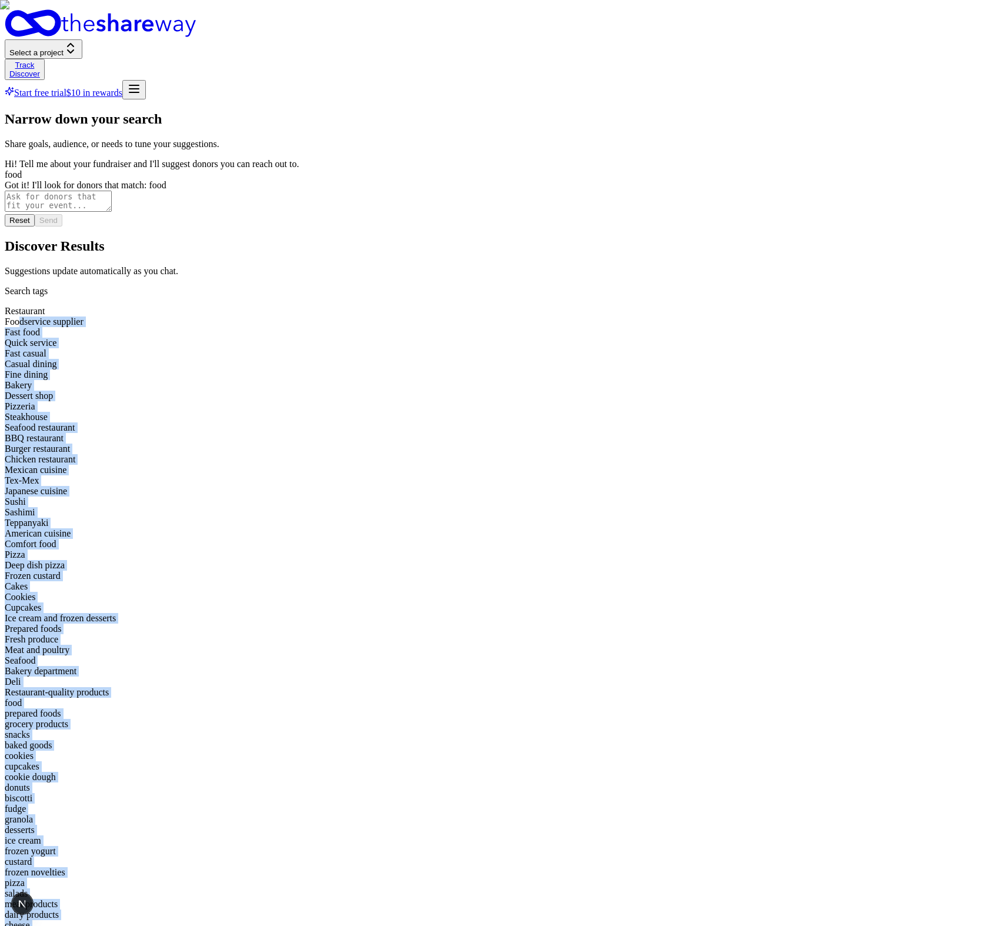
drag, startPoint x: 441, startPoint y: 245, endPoint x: 509, endPoint y: 344, distance: 120.4
click at [502, 341] on div "Restaurant Foodservice supplier Fast food Quick service Fast casual Casual dini…" at bounding box center [496, 941] width 982 height 1271
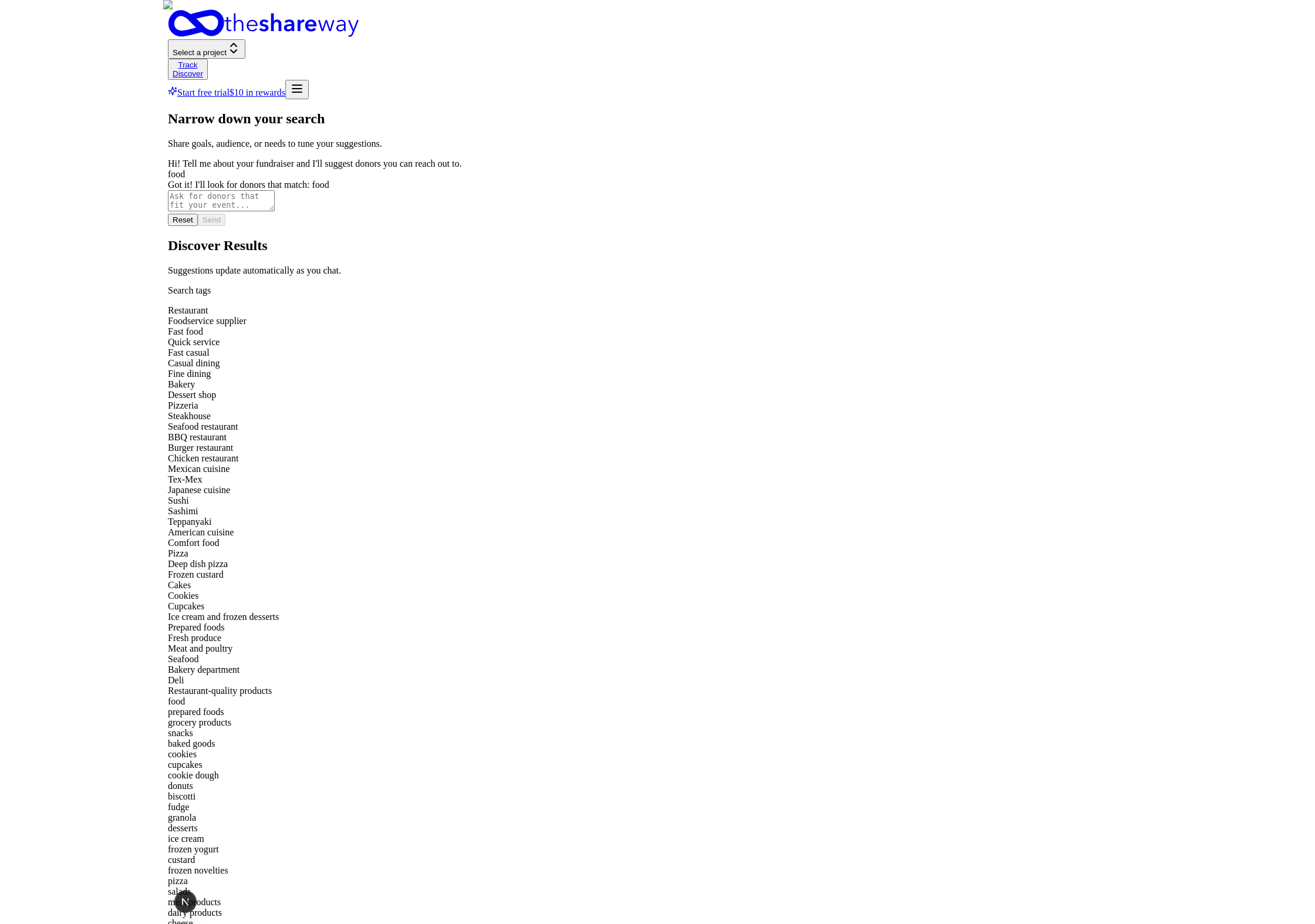
scroll to position [2, 0]
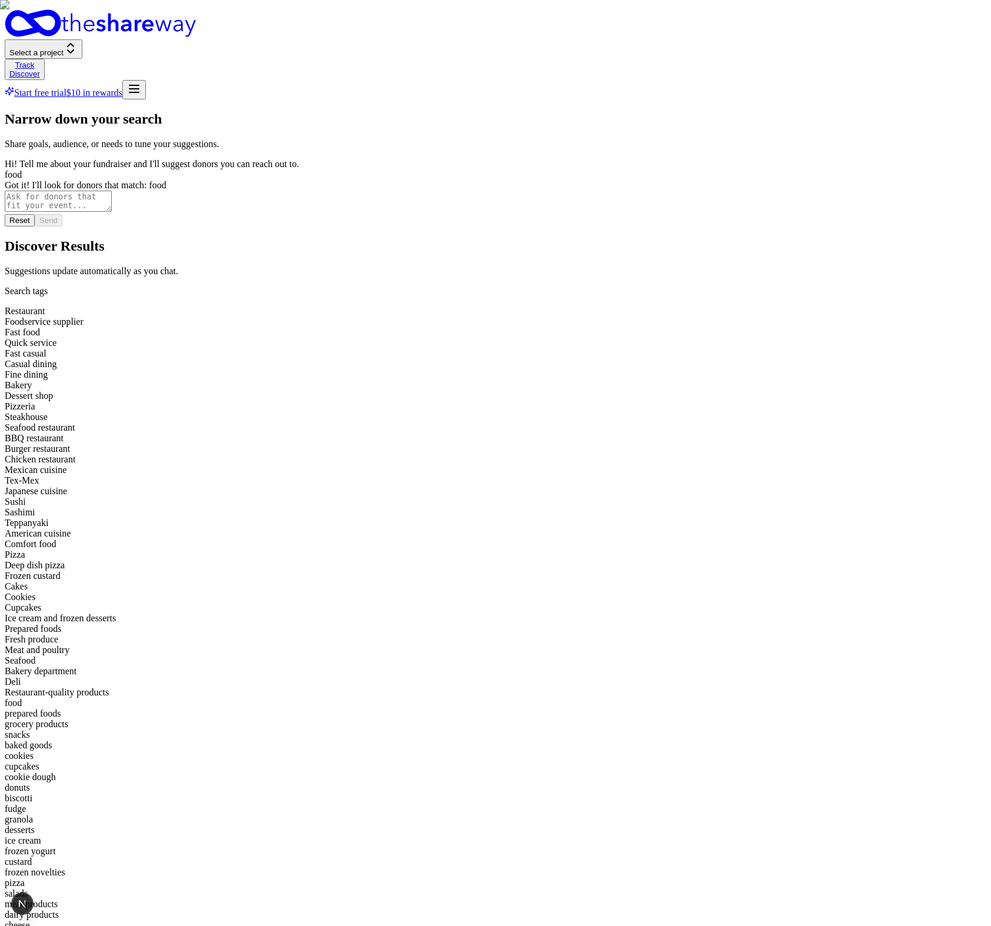
drag, startPoint x: 841, startPoint y: 408, endPoint x: 832, endPoint y: 337, distance: 71.1
click at [832, 337] on div "Restaurant Foodservice supplier Fast food Quick service Fast casual Casual dini…" at bounding box center [496, 941] width 982 height 1271
drag, startPoint x: 783, startPoint y: 292, endPoint x: 756, endPoint y: 415, distance: 125.9
click at [758, 409] on div "Restaurant Foodservice supplier Fast food Quick service Fast casual Casual dini…" at bounding box center [496, 941] width 982 height 1271
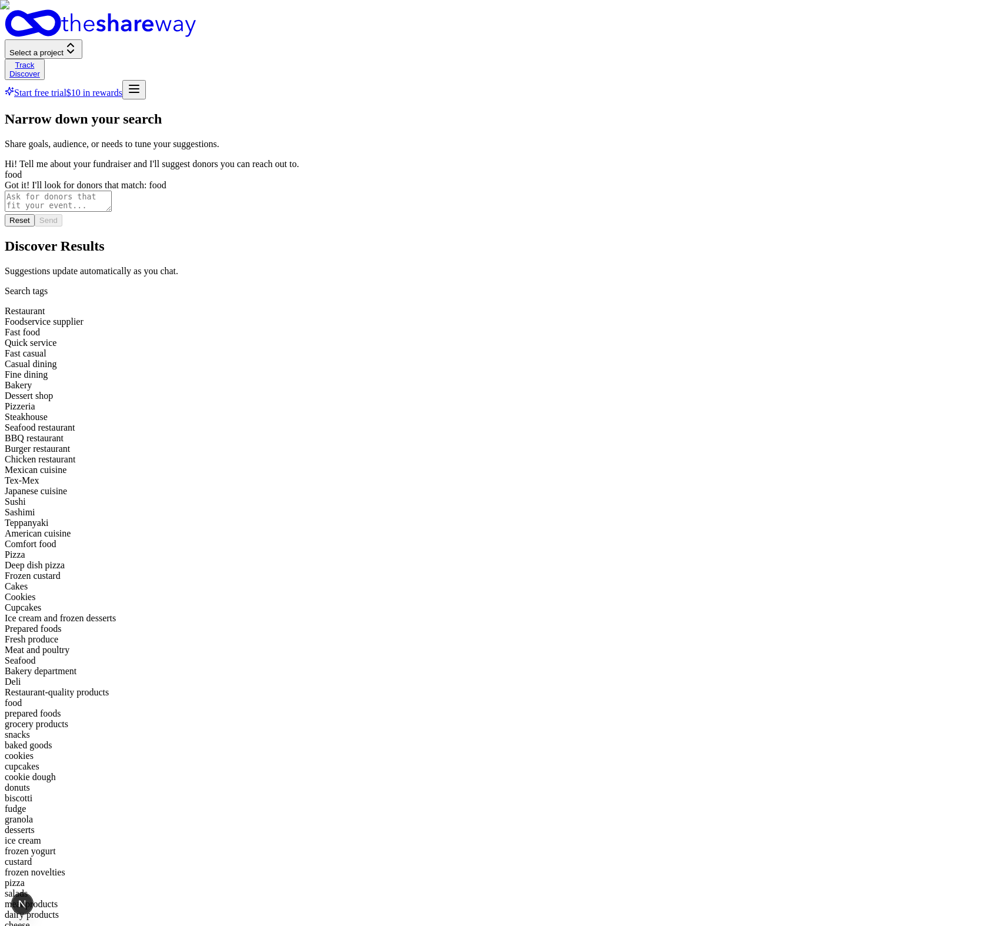
click at [754, 419] on div "Restaurant Foodservice supplier Fast food Quick service Fast casual Casual dini…" at bounding box center [496, 941] width 982 height 1271
drag, startPoint x: 754, startPoint y: 419, endPoint x: 756, endPoint y: 268, distance: 151.2
click at [756, 306] on div "Restaurant Foodservice supplier Fast food Quick service Fast casual Casual dini…" at bounding box center [496, 941] width 982 height 1271
drag, startPoint x: 757, startPoint y: 218, endPoint x: 975, endPoint y: 450, distance: 318.4
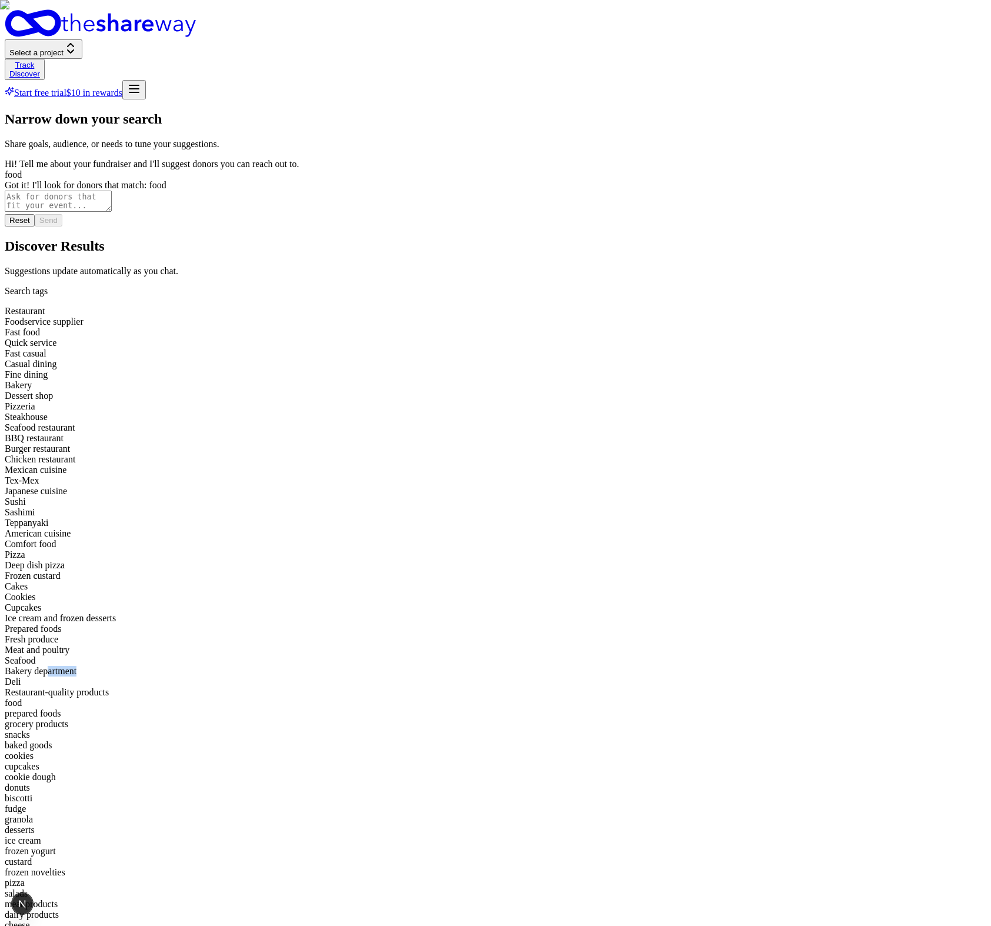
click at [761, 306] on div "Restaurant Foodservice supplier Fast food Quick service Fast casual Casual dini…" at bounding box center [496, 941] width 982 height 1271
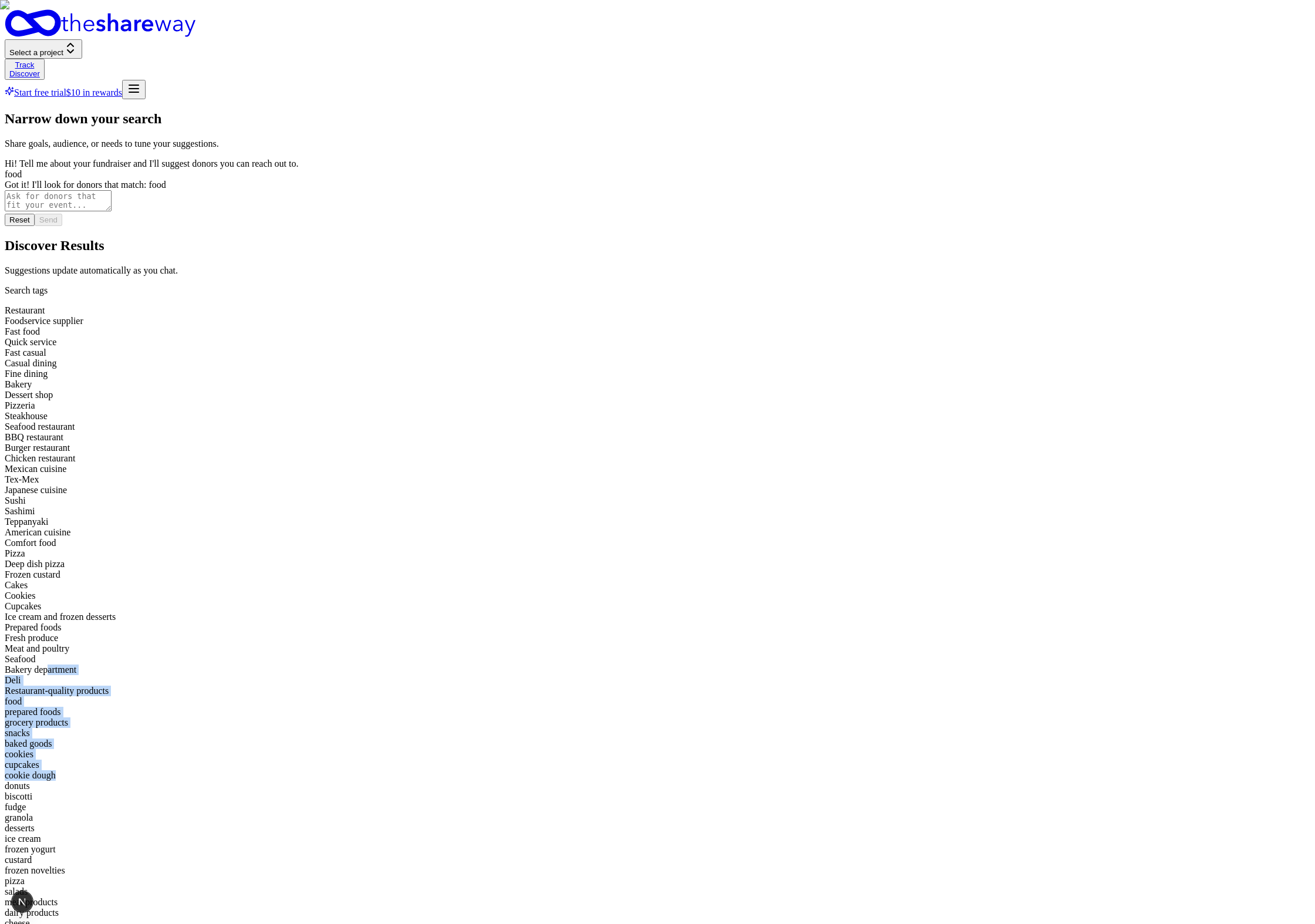
scroll to position [352, 0]
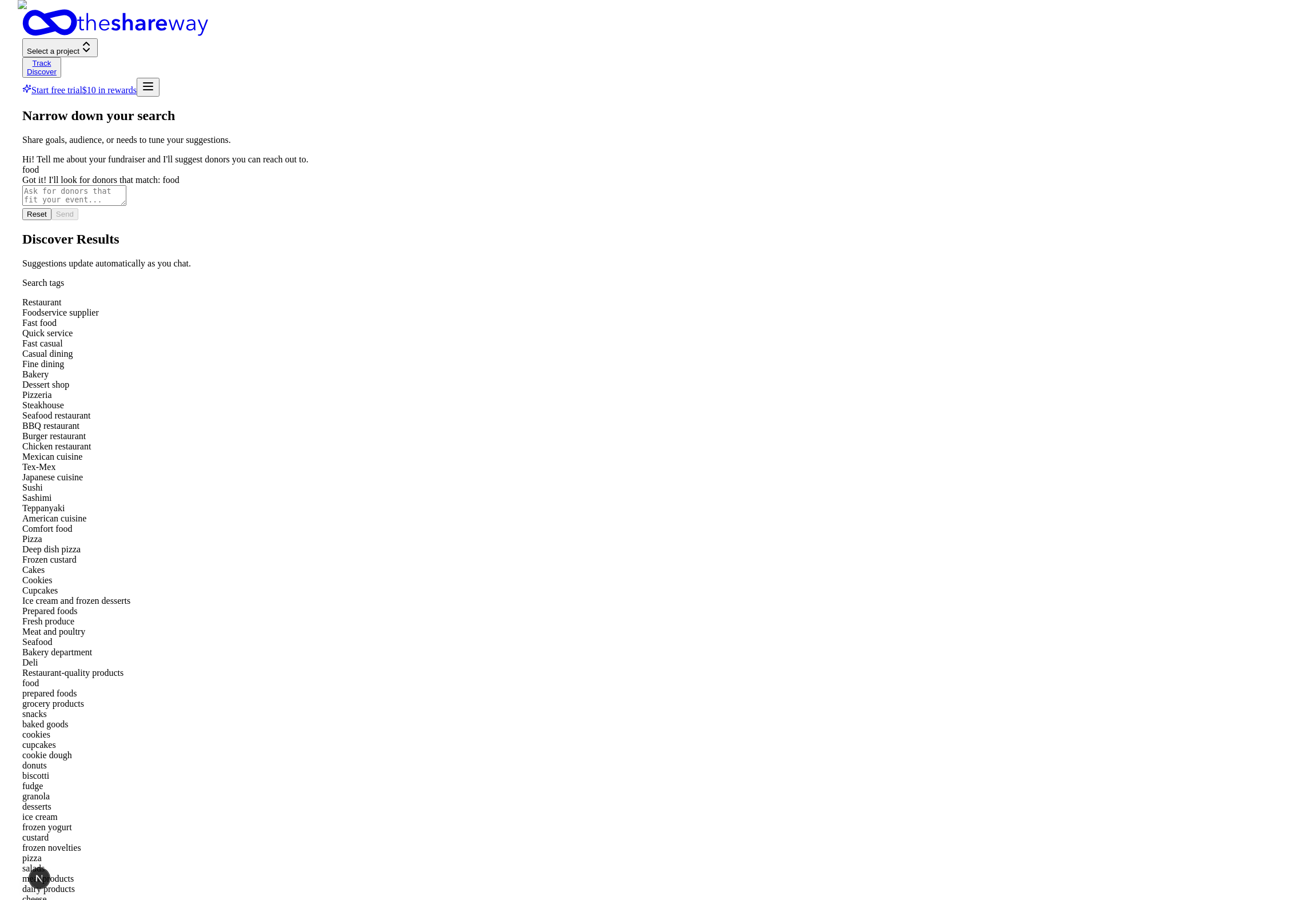
scroll to position [0, 0]
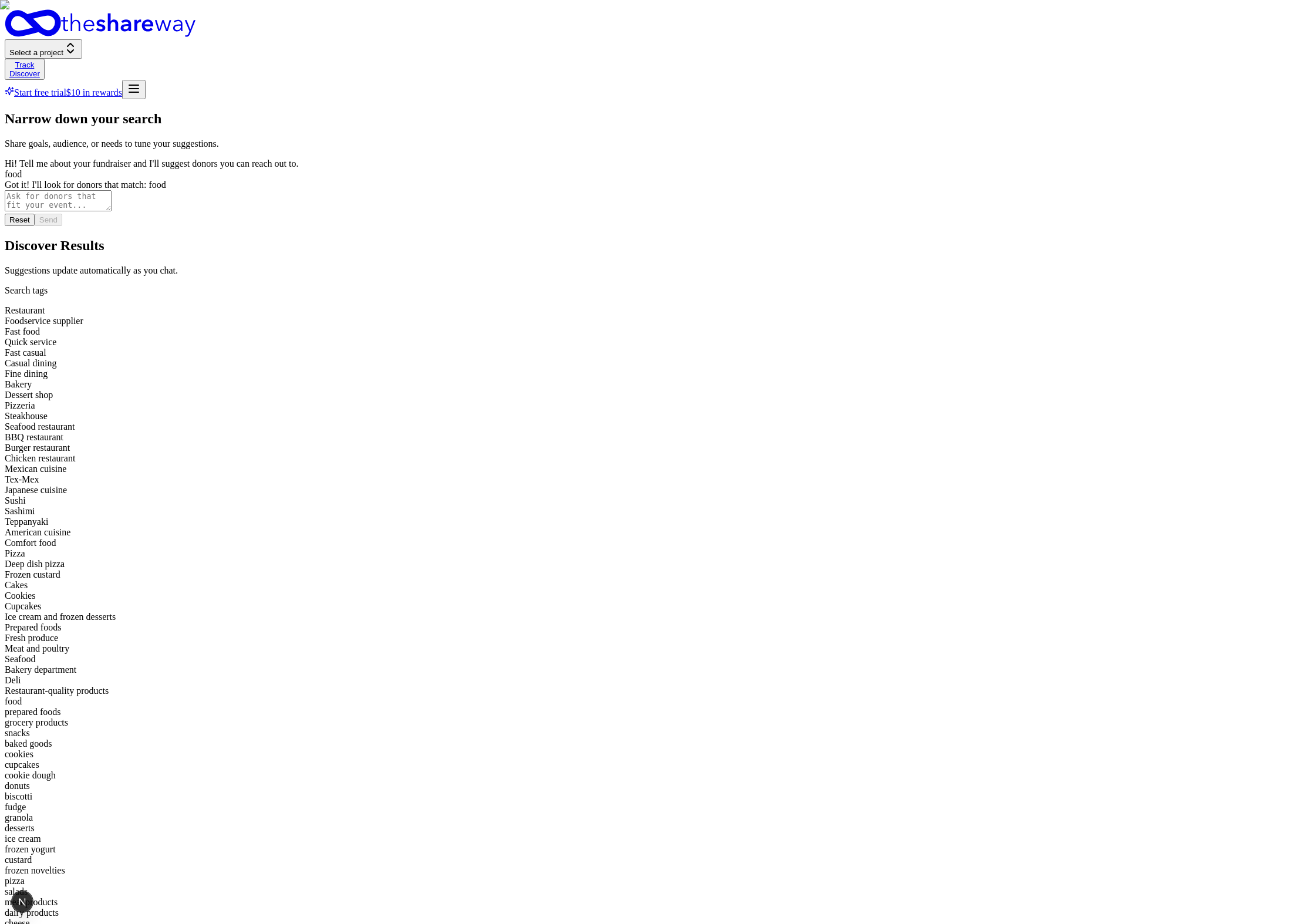
click at [366, 305] on div "Restaurant Foodservice supplier Fast food Quick service Fast casual Casual dini…" at bounding box center [658, 939] width 1305 height 1268
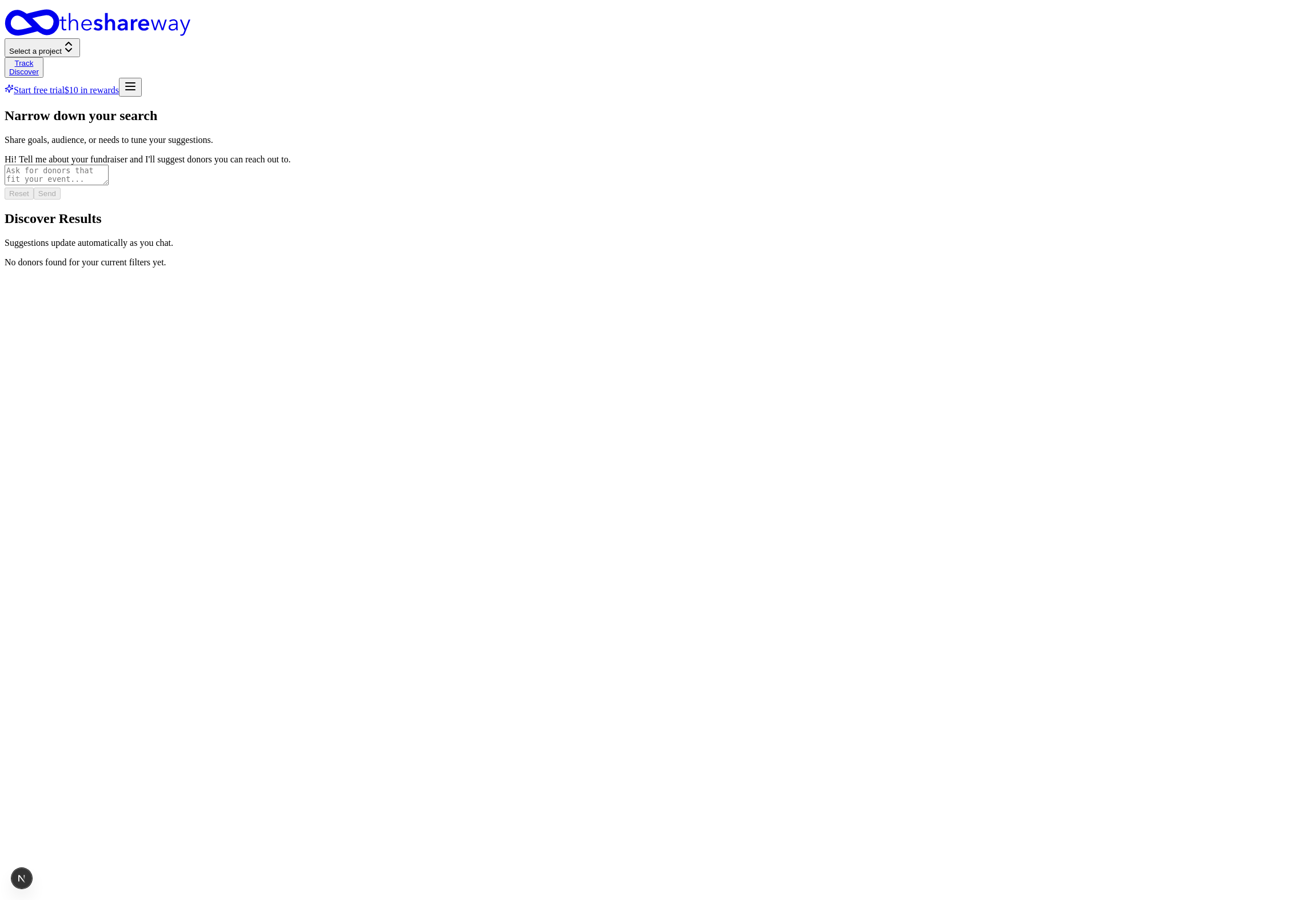
click at [349, 267] on div "Narrow down your search Share goals, audience, or needs to tune your suggestion…" at bounding box center [658, 188] width 1307 height 159
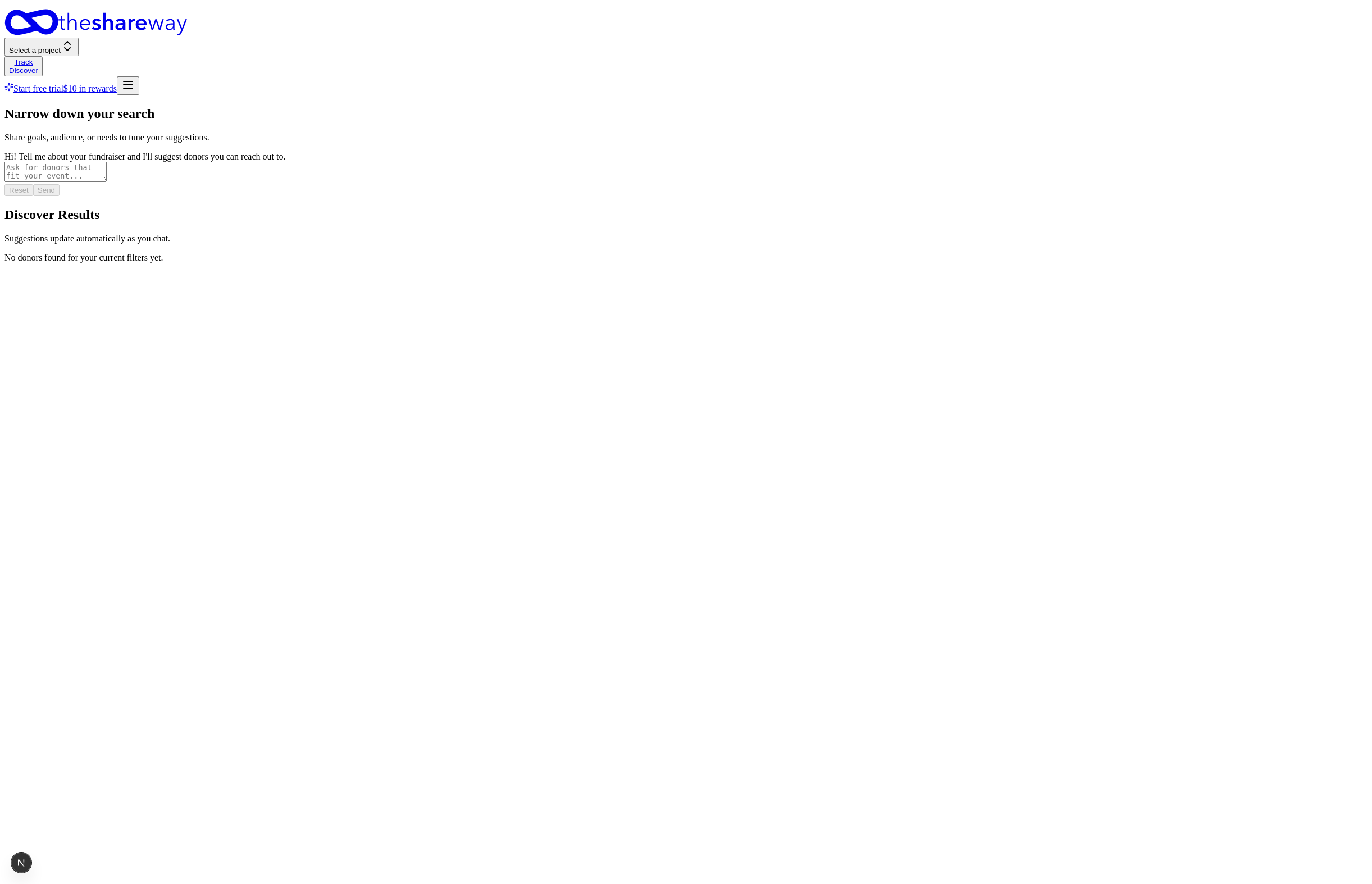
click at [107, 182] on textarea at bounding box center [55, 171] width 102 height 20
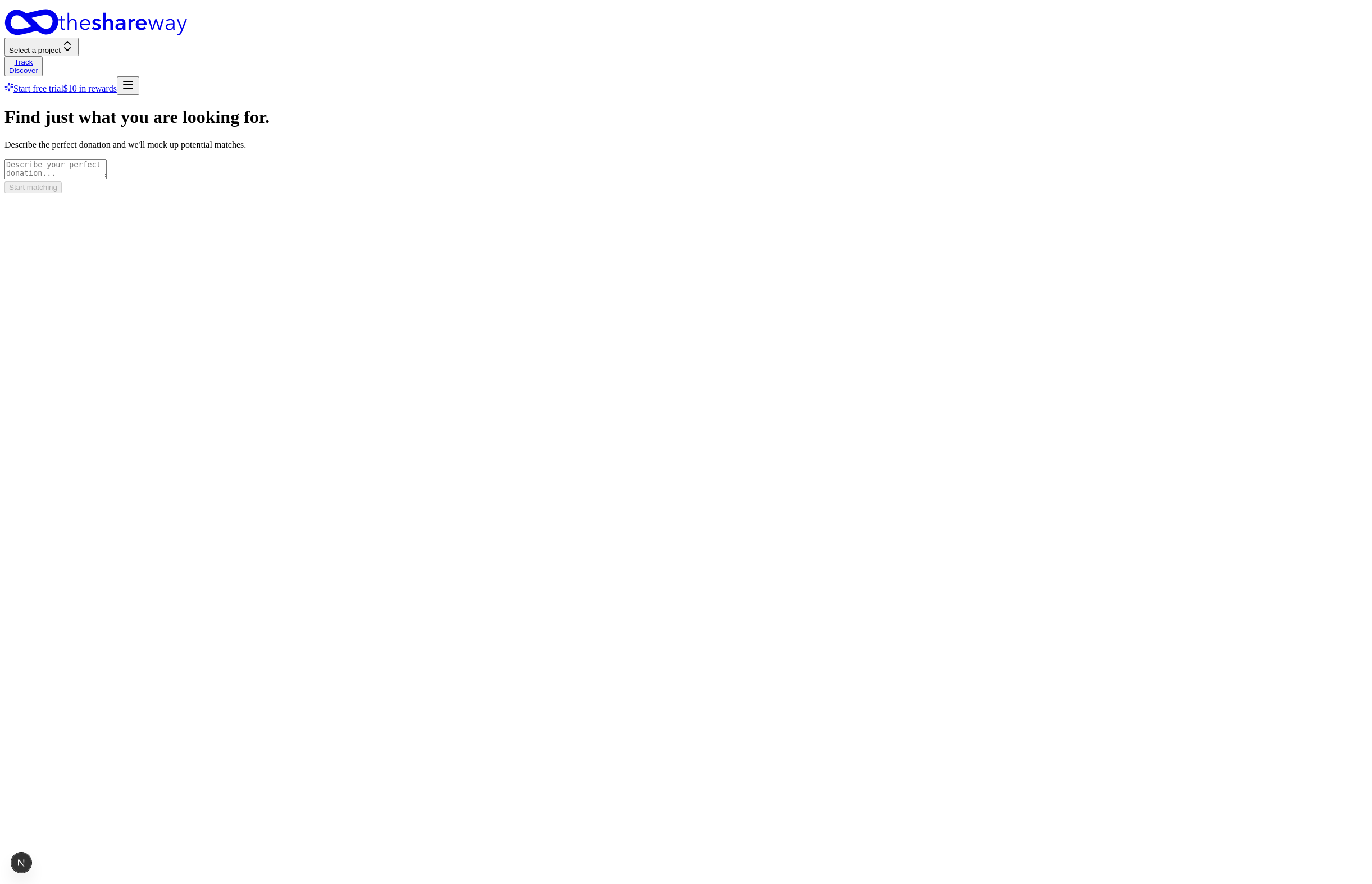
click at [1344, 193] on div "Find just what you are looking for. Describe the perfect donation and we'll moc…" at bounding box center [686, 150] width 1363 height 86
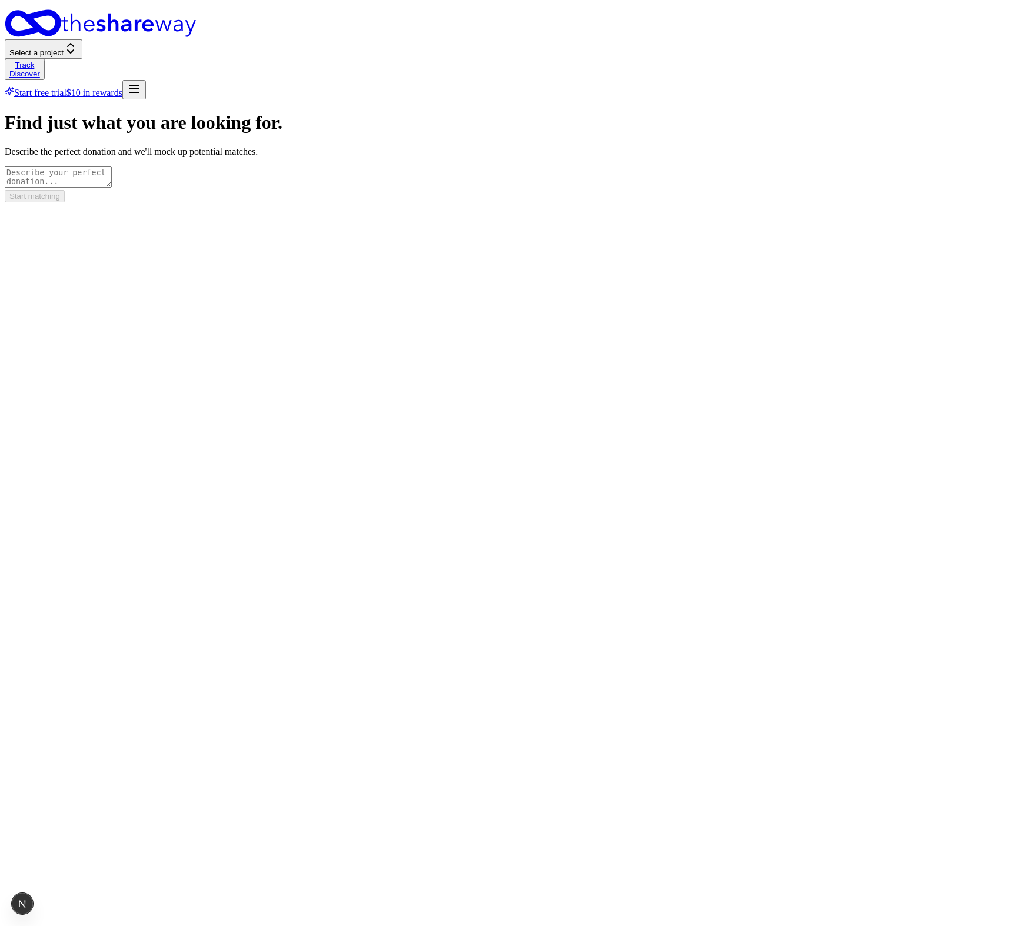
click at [112, 178] on textarea at bounding box center [58, 176] width 107 height 21
type textarea "coffee"
click at [566, 202] on form "Find just what you are looking for. Describe the perfect donation and we'll moc…" at bounding box center [510, 157] width 1011 height 90
click at [65, 202] on button "Start matching" at bounding box center [35, 196] width 60 height 12
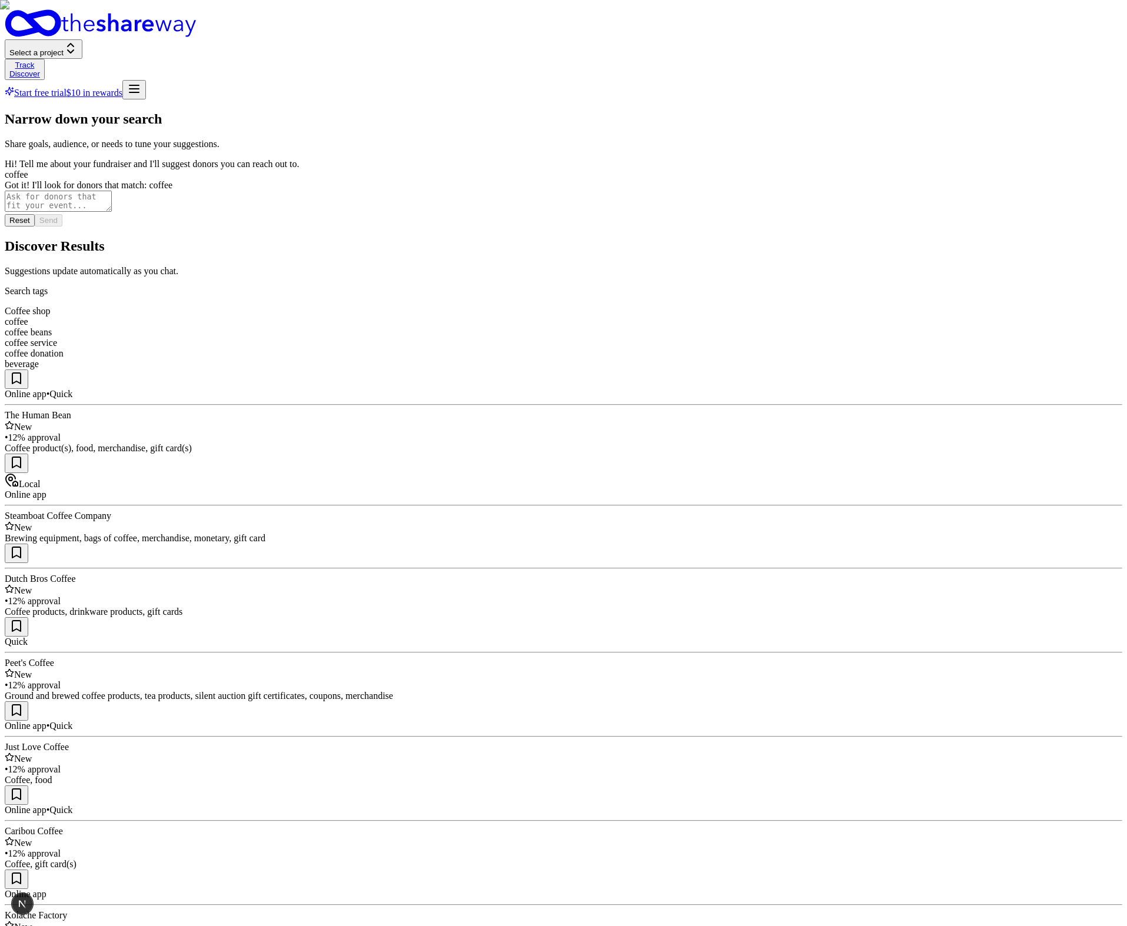
click at [558, 348] on div "coffee donation" at bounding box center [563, 353] width 1117 height 11
click at [570, 286] on p "Search tags" at bounding box center [563, 291] width 1117 height 11
click at [112, 212] on textarea at bounding box center [58, 201] width 107 height 21
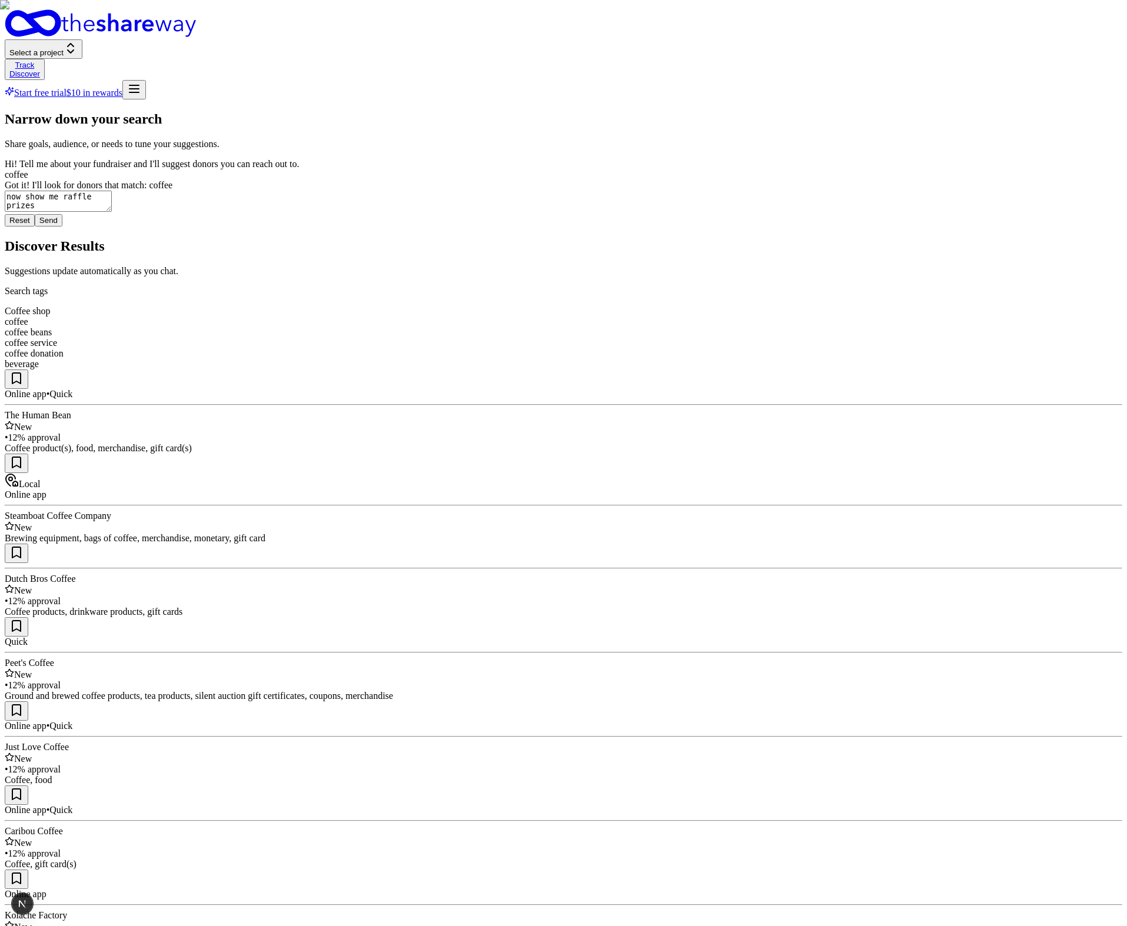
type textarea "now show me raffle prizes"
click at [62, 226] on button "Send" at bounding box center [49, 220] width 28 height 12
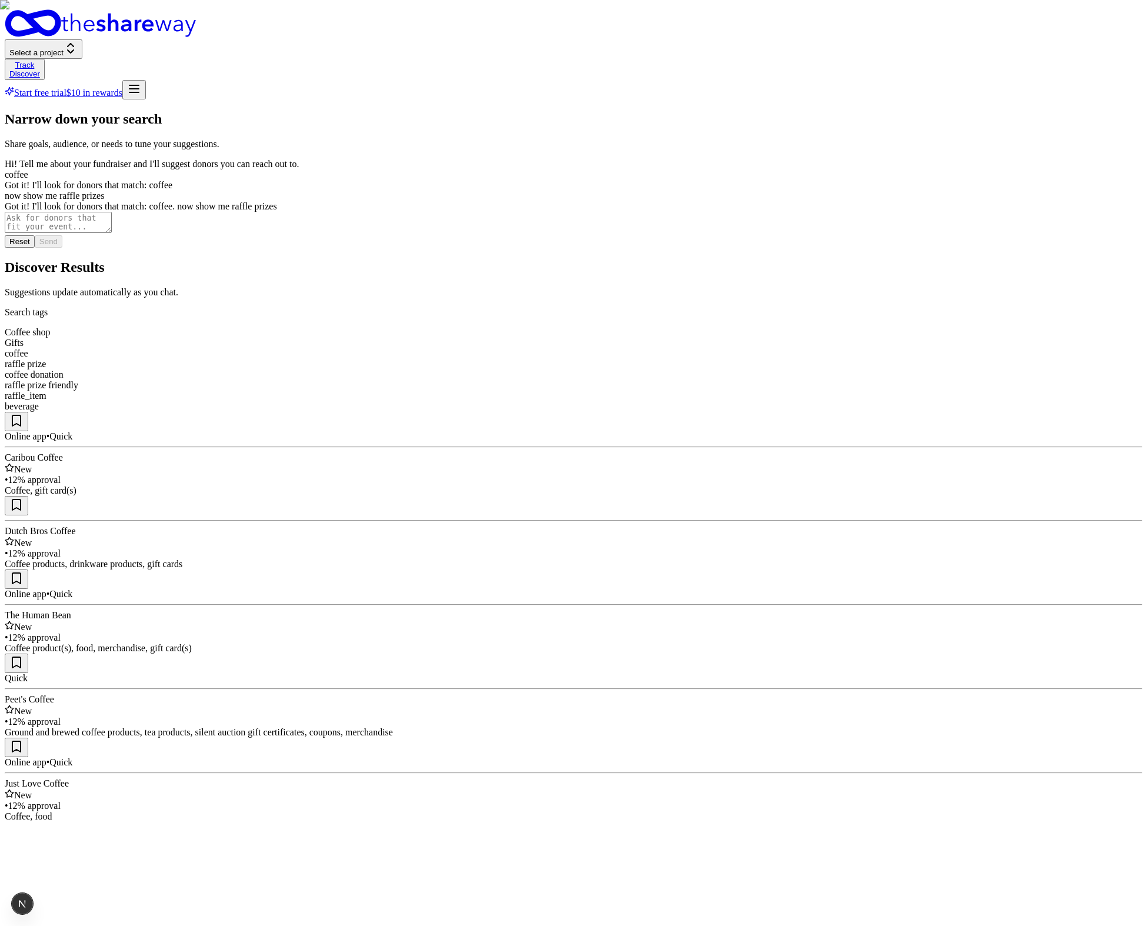
click at [112, 233] on textarea at bounding box center [58, 222] width 107 height 21
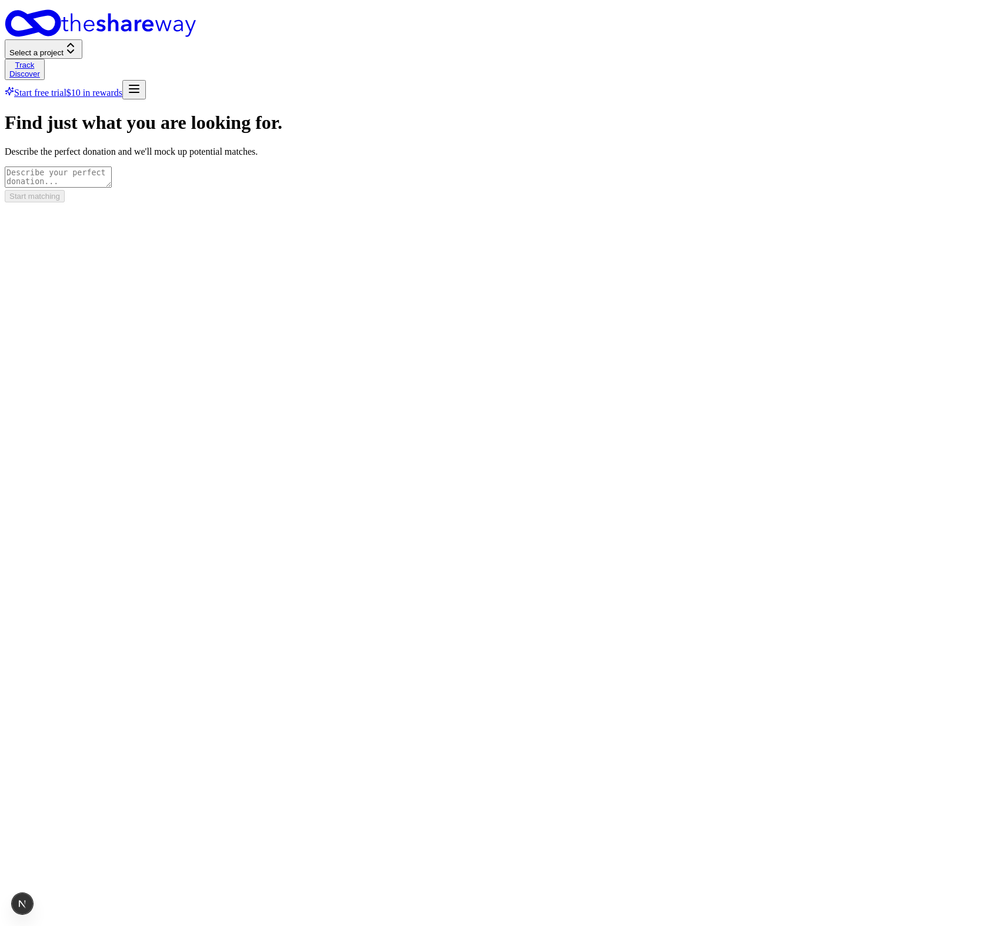
click at [837, 202] on div "Find just what you are looking for. Describe the perfect donation and we'll moc…" at bounding box center [504, 157] width 998 height 90
click at [112, 166] on textarea at bounding box center [58, 176] width 107 height 21
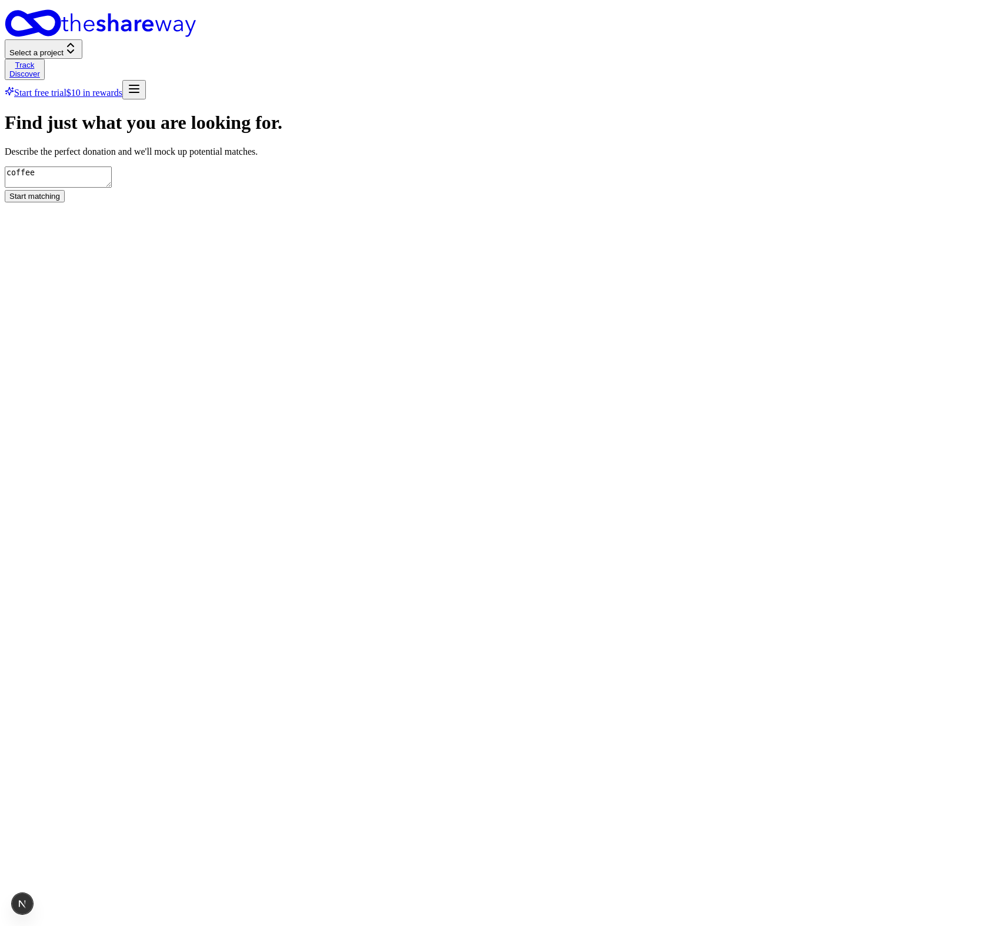
type textarea "coffee"
click at [65, 202] on button "Start matching" at bounding box center [35, 196] width 60 height 12
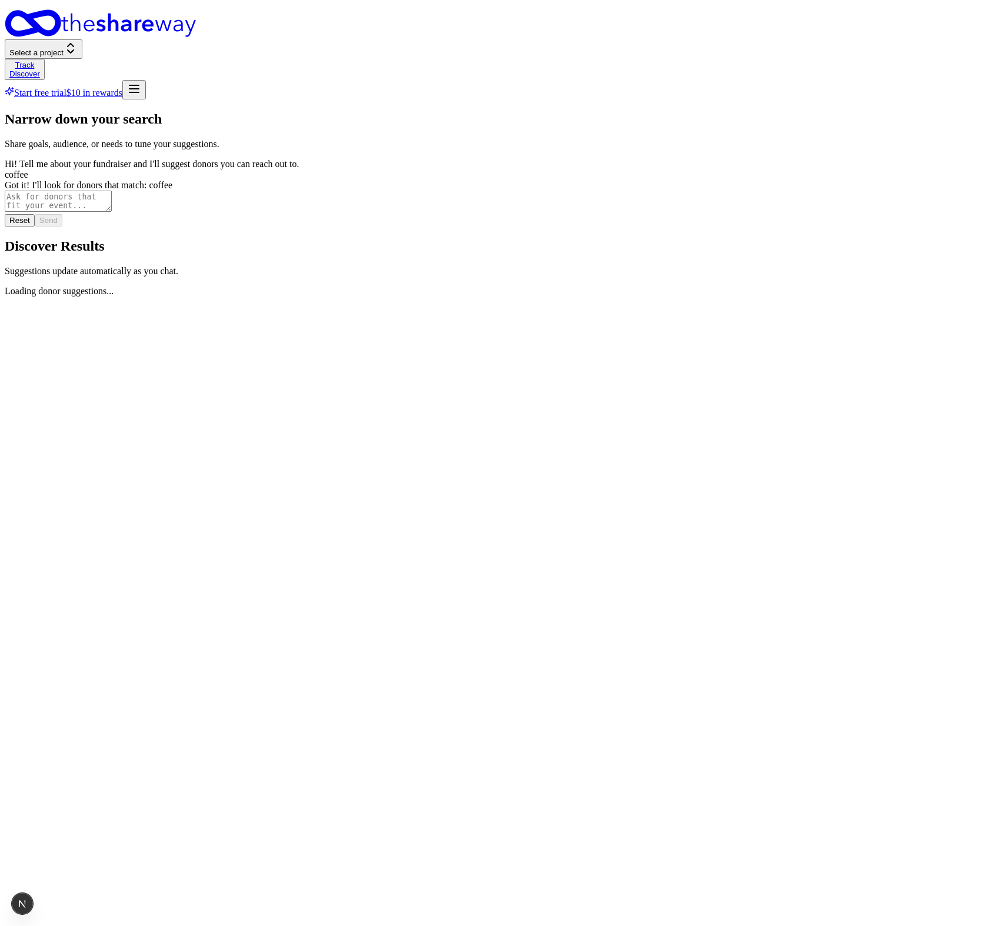
click at [112, 212] on textarea at bounding box center [58, 201] width 107 height 21
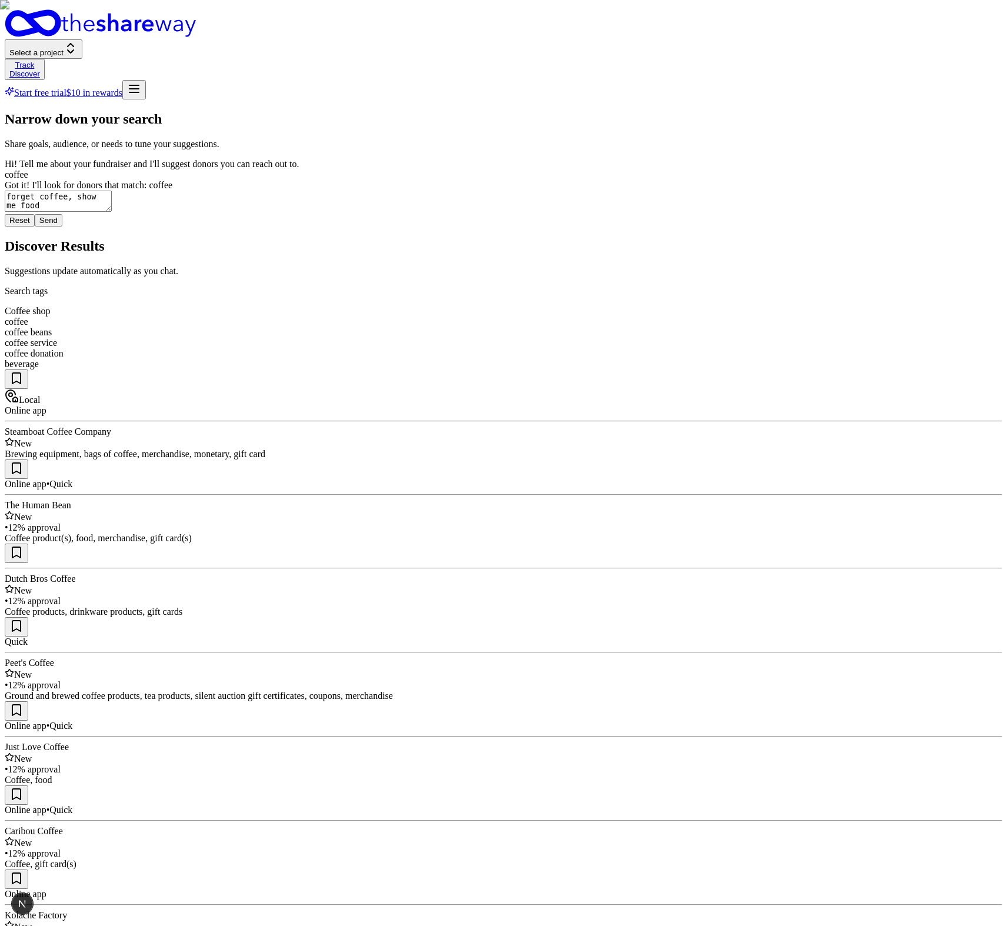
type textarea "forget coffee, show me food"
click at [62, 226] on button "Send" at bounding box center [49, 220] width 28 height 12
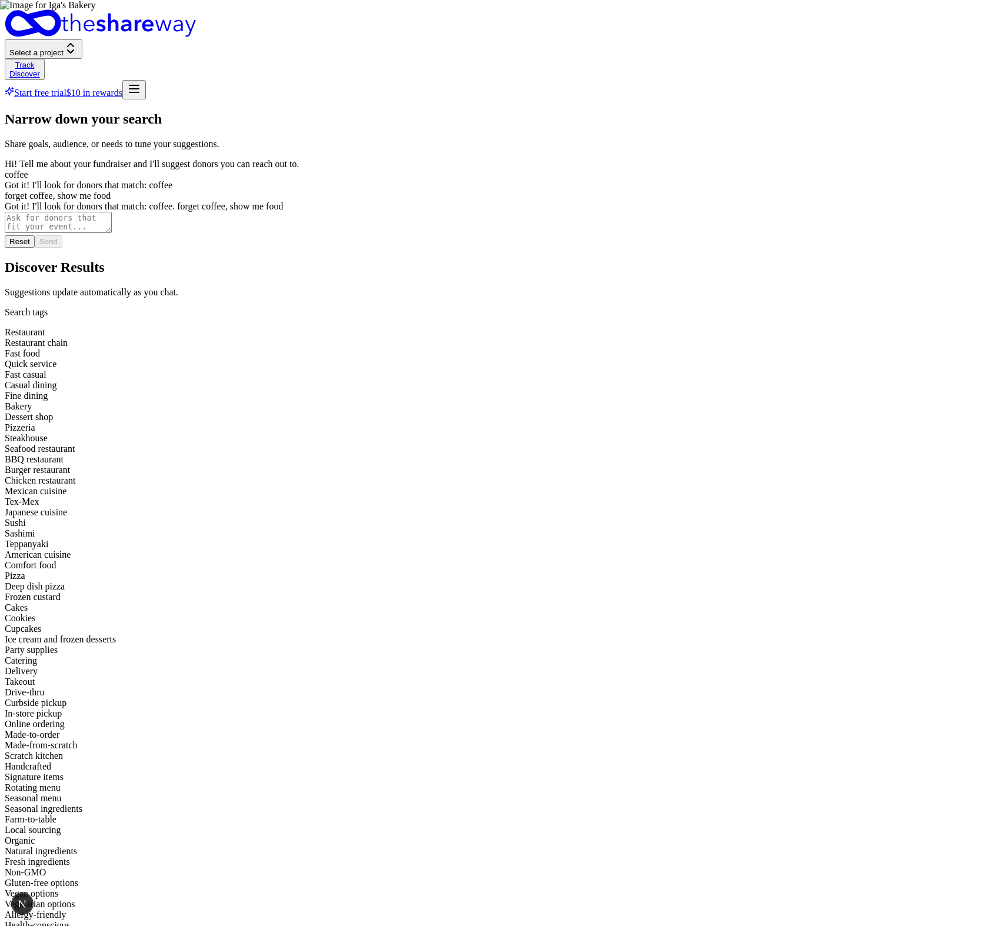
click at [112, 233] on textarea at bounding box center [58, 222] width 107 height 21
type textarea "scratch"
type textarea "scratch that. show me gift cards"
click at [62, 248] on button "Send" at bounding box center [49, 241] width 28 height 12
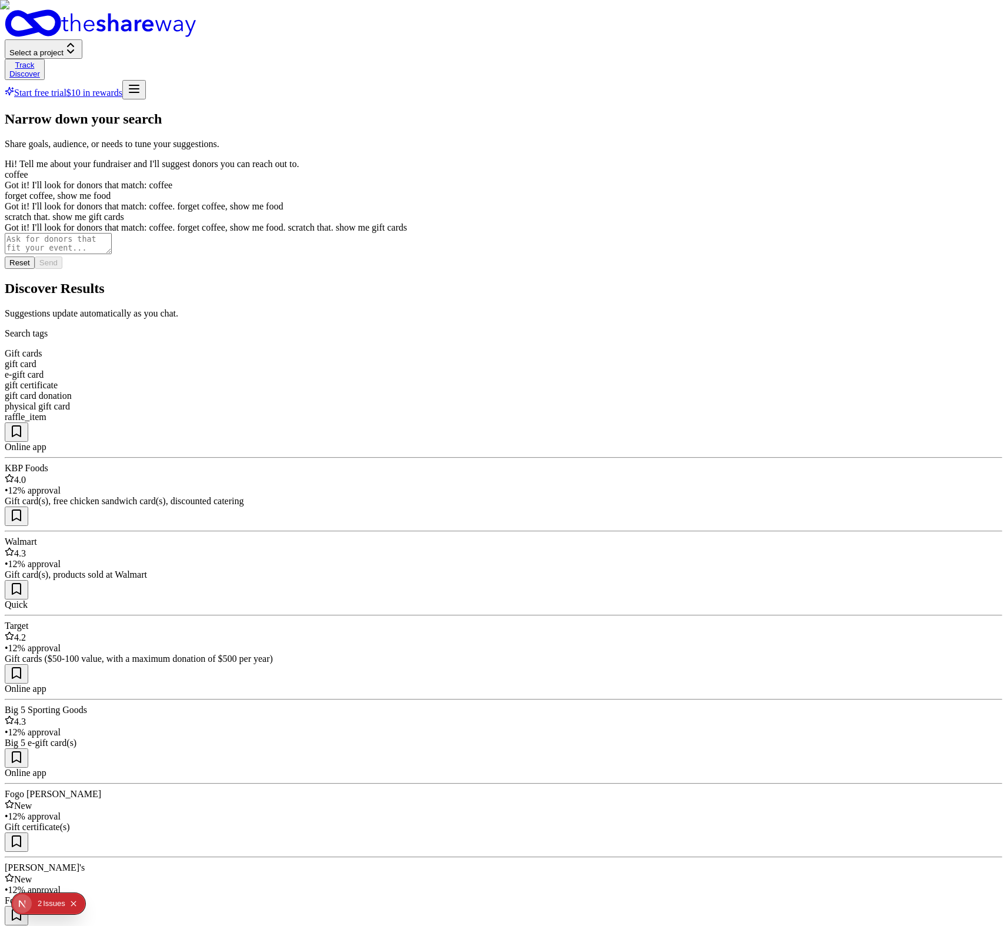
drag, startPoint x: 362, startPoint y: 370, endPoint x: 359, endPoint y: 355, distance: 15.0
click at [359, 463] on div "KBP Foods 4.0 • 12% approval Gift card(s), free chicken sandwich card(s), disco…" at bounding box center [504, 485] width 998 height 44
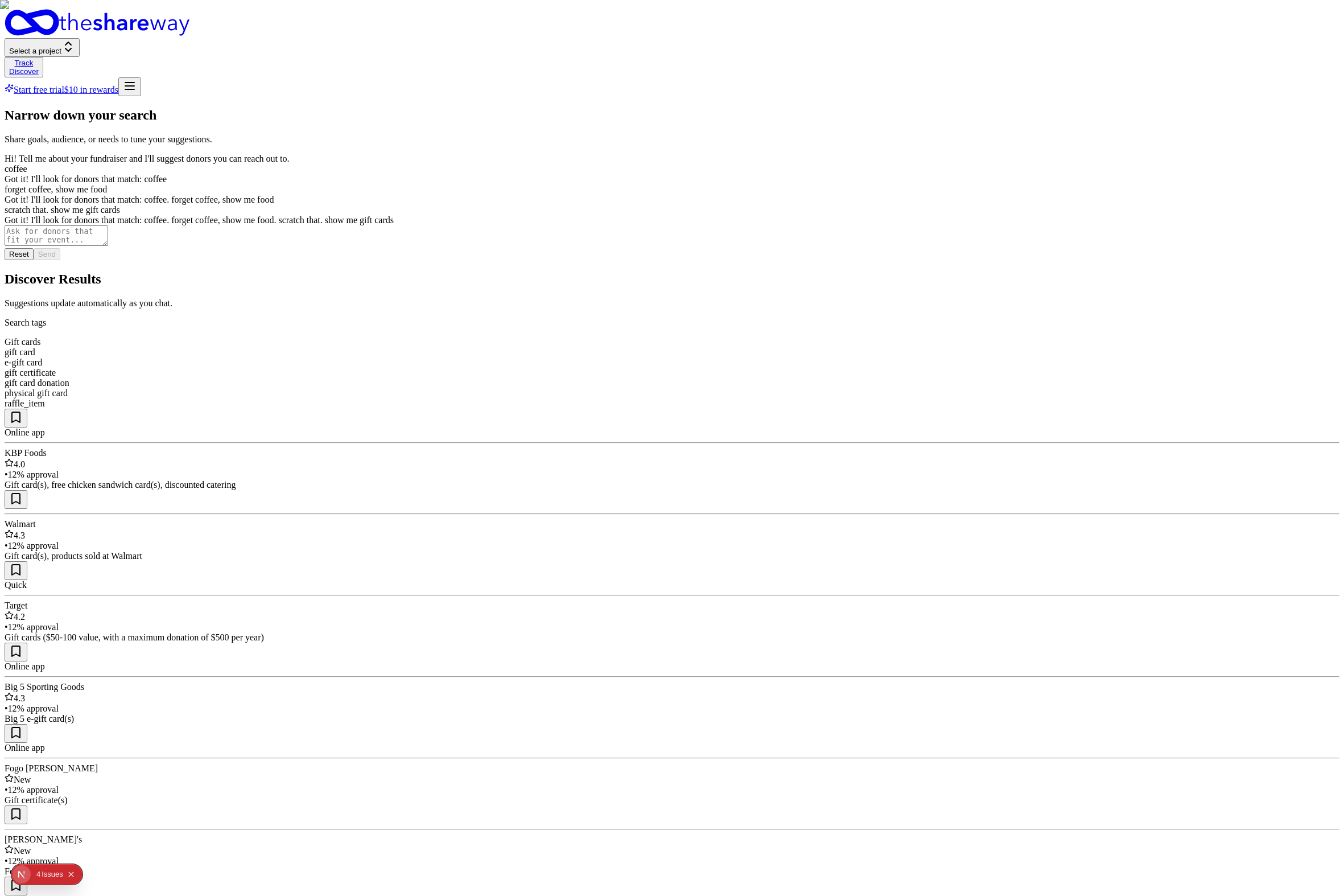
click at [229, 194] on div "Hi! Tell me about your fundraiser and I'll suggest donors you can reach out to.…" at bounding box center [672, 190] width 1335 height 72
click at [108, 246] on textarea at bounding box center [56, 235] width 104 height 20
type textarea "which of these support childrens-related causes"
drag, startPoint x: 229, startPoint y: 450, endPoint x: 236, endPoint y: 449, distance: 7.1
click at [60, 260] on button "Send" at bounding box center [47, 254] width 27 height 12
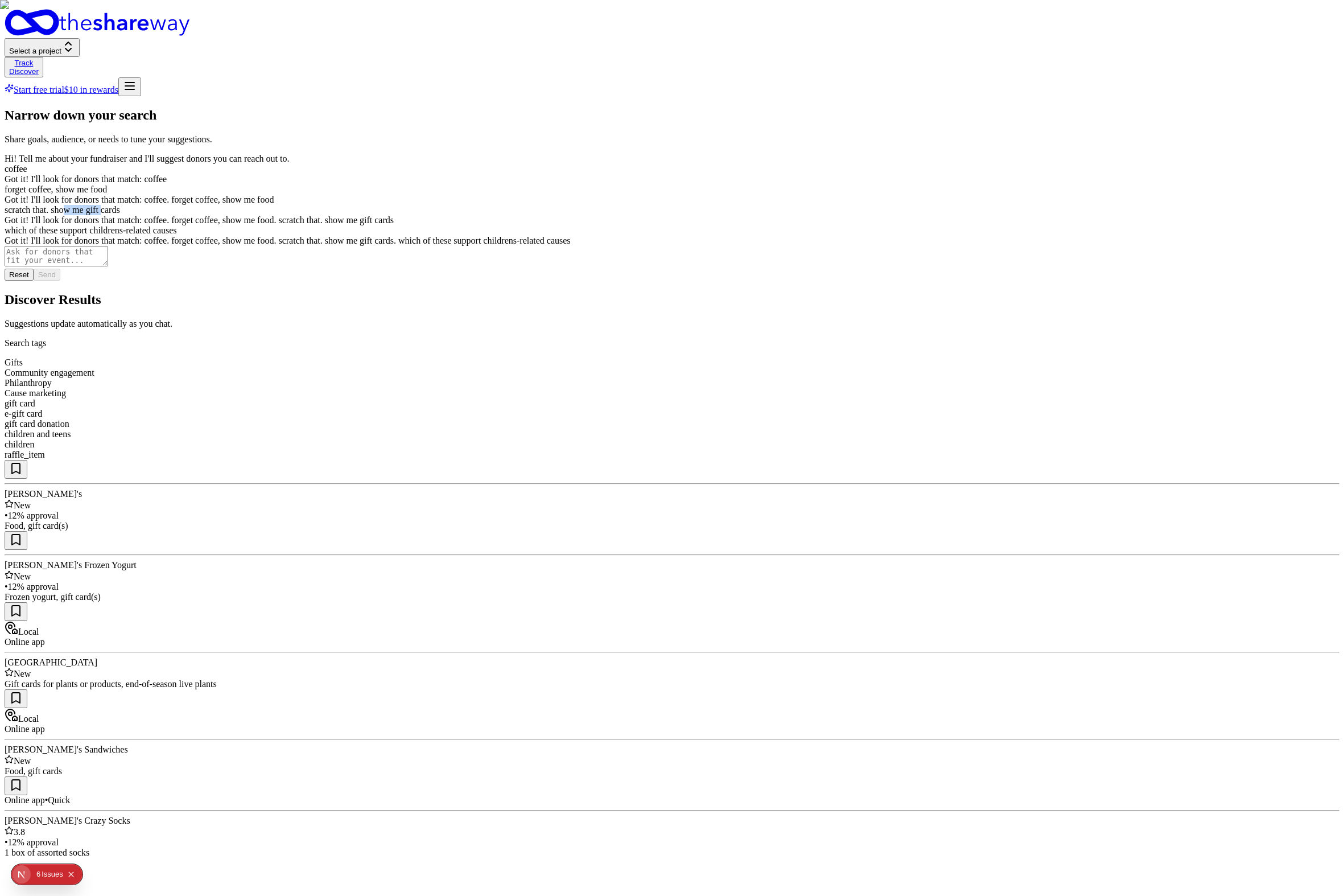
drag, startPoint x: 199, startPoint y: 300, endPoint x: 229, endPoint y: 303, distance: 30.1
click at [229, 215] on div "scratch that. show me gift cards" at bounding box center [672, 210] width 1335 height 11
drag, startPoint x: 75, startPoint y: 380, endPoint x: 235, endPoint y: 379, distance: 160.0
click at [235, 236] on div "which of these support childrens-related causes" at bounding box center [672, 230] width 1335 height 11
click at [97, 246] on div "Hi! Tell me about your fundraiser and I'll suggest donors you can reach out to.…" at bounding box center [672, 199] width 1335 height 92
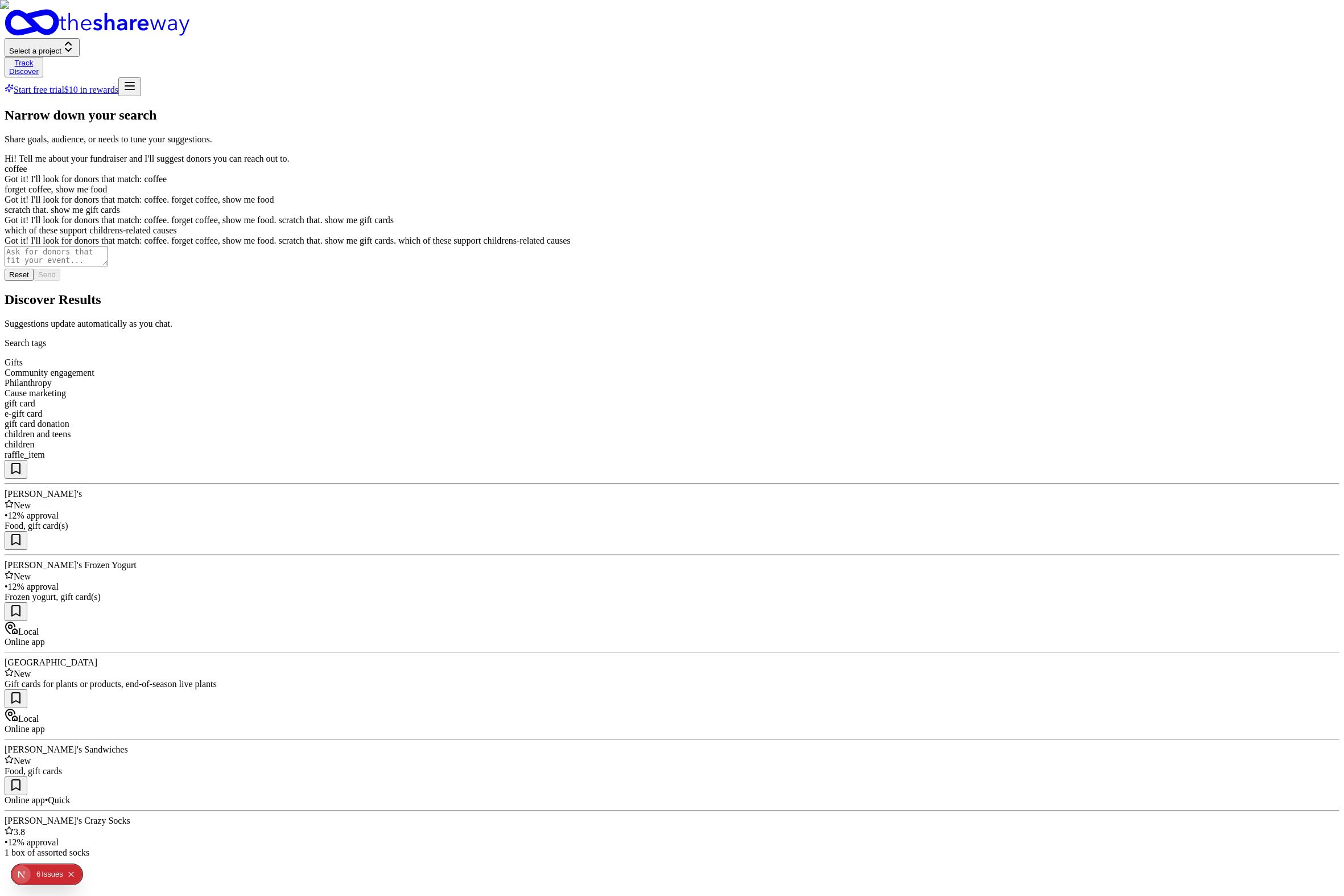
click at [96, 236] on div "which of these support childrens-related causes" at bounding box center [672, 230] width 1335 height 11
click at [95, 236] on div "which of these support childrens-related causes" at bounding box center [672, 230] width 1335 height 11
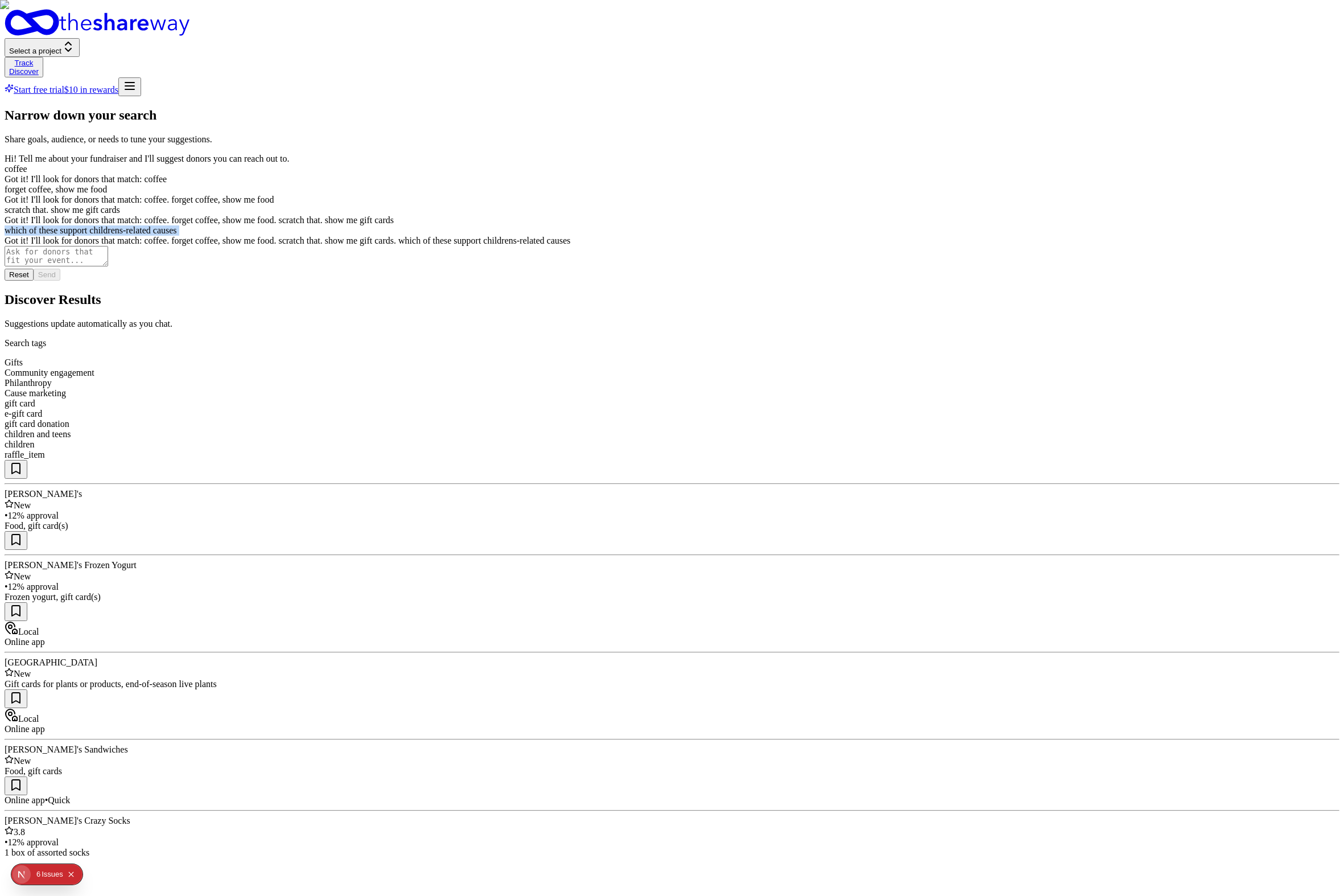
click at [95, 236] on div "which of these support childrens-related causes" at bounding box center [672, 230] width 1335 height 11
copy div "which of these support childrens-related causes"
click at [634, 592] on div "Frozen yogurt, gift card(s)" at bounding box center [672, 597] width 1335 height 11
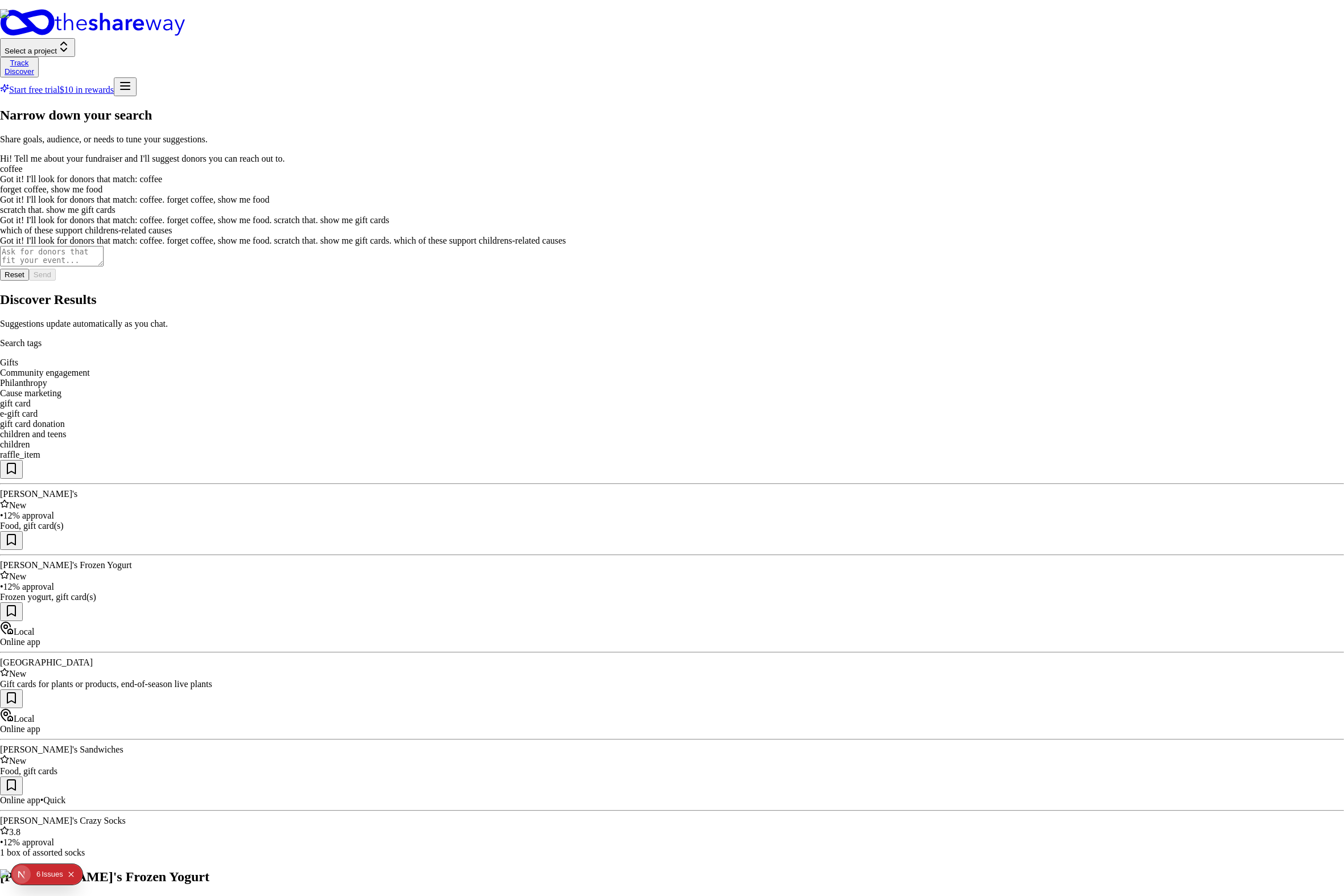
scroll to position [328, 0]
click at [555, 858] on div at bounding box center [672, 858] width 1344 height 0
click at [442, 246] on img at bounding box center [672, 448] width 1344 height 896
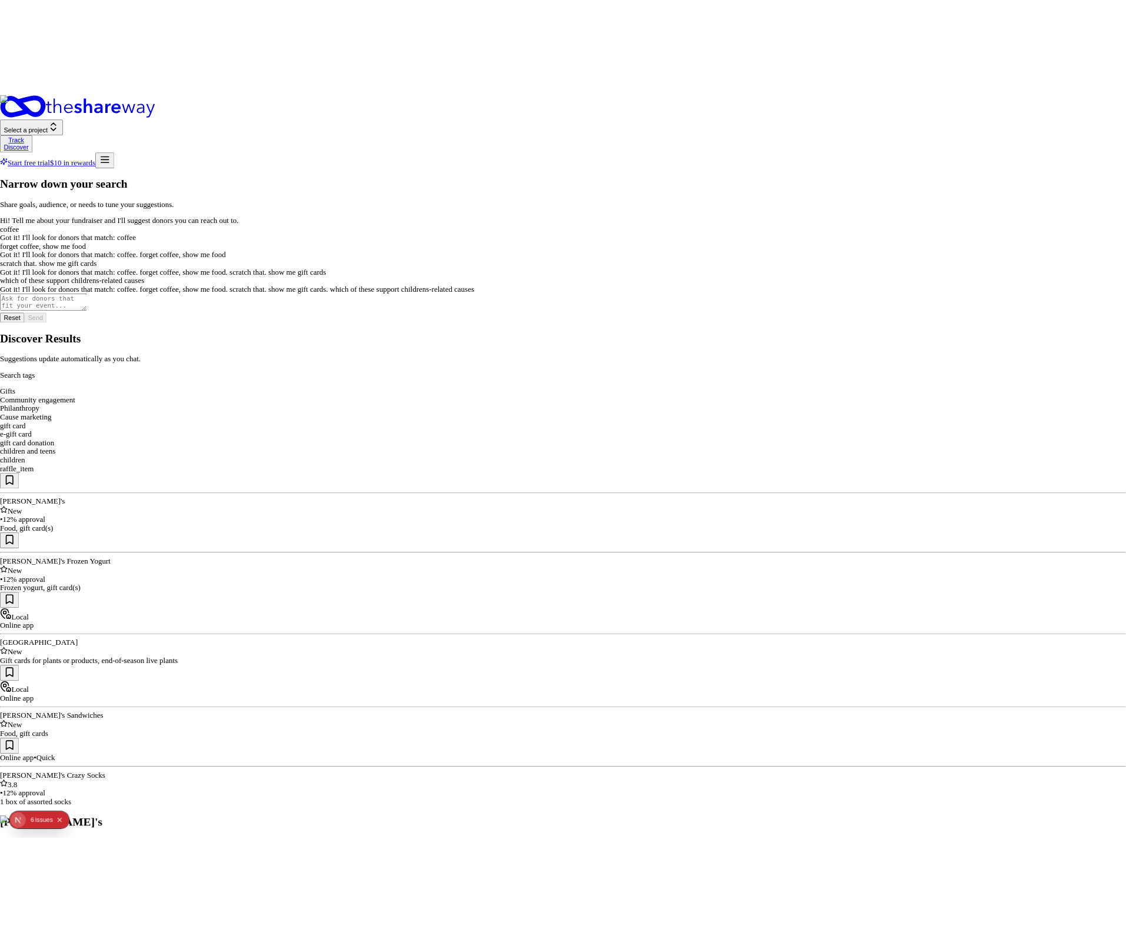
scroll to position [321, 0]
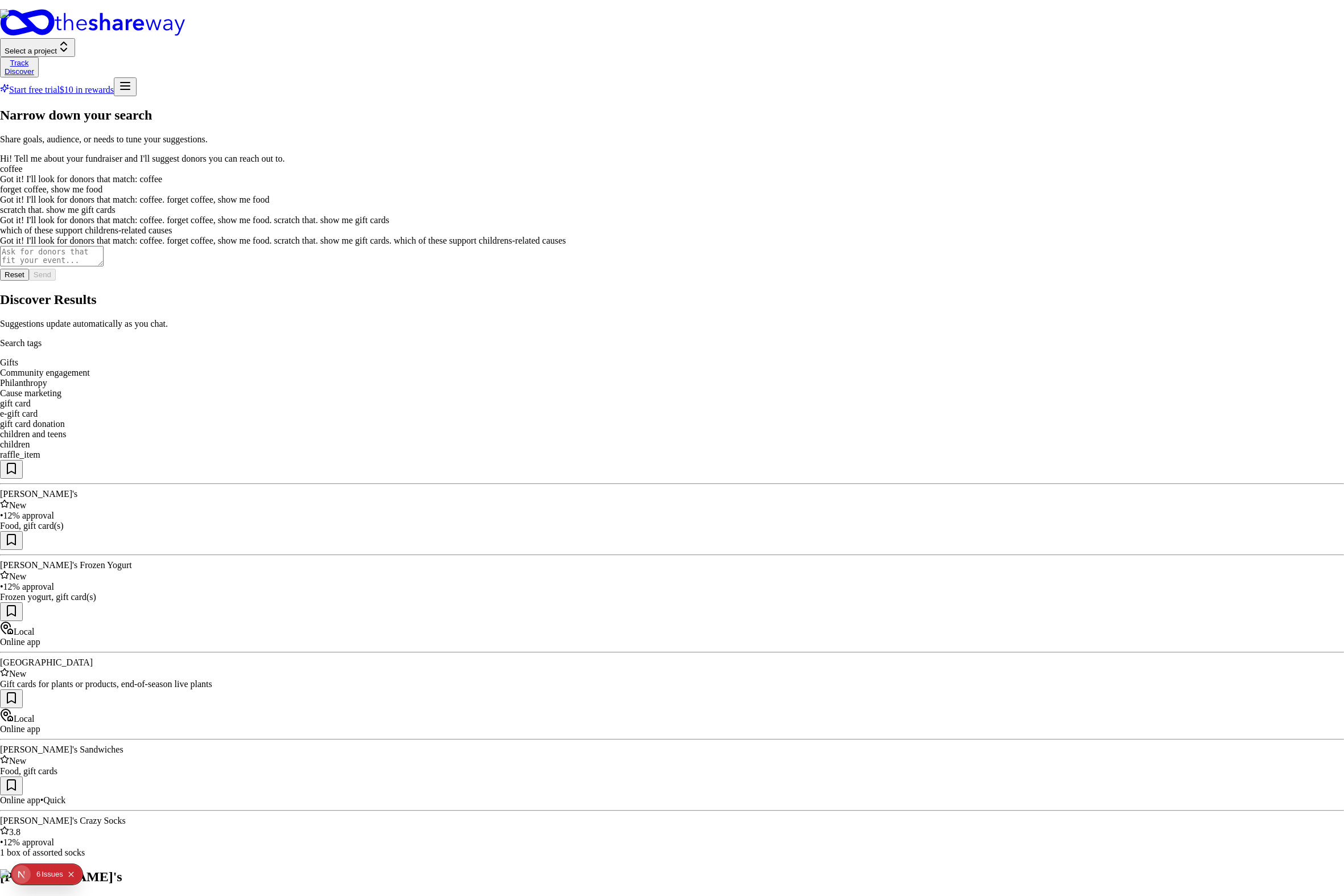
click at [688, 858] on div at bounding box center [672, 858] width 1344 height 0
click at [256, 107] on div "Narrow down your search Share goals, audience, or needs to tune your suggestion…" at bounding box center [672, 482] width 1335 height 750
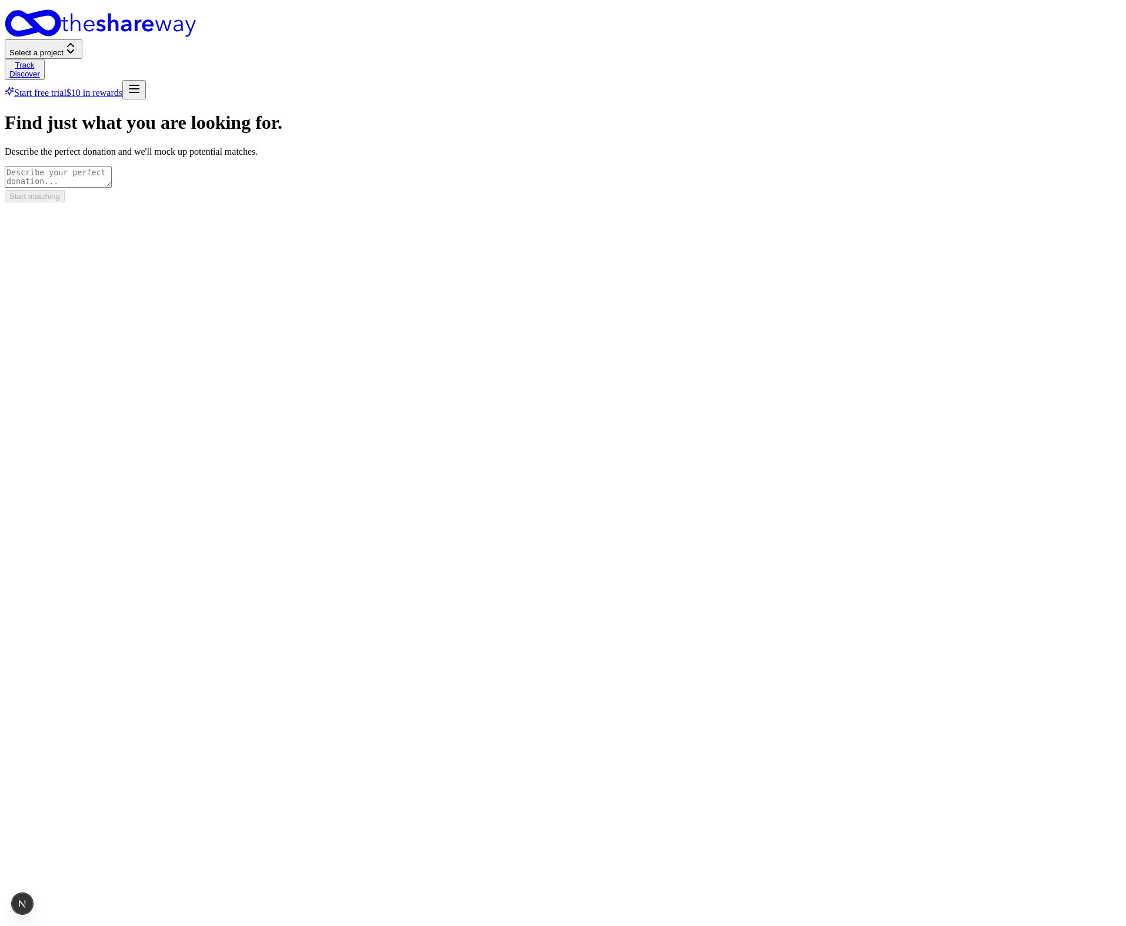
click at [112, 177] on textarea at bounding box center [58, 176] width 107 height 21
type textarea "sdhowshow"
type textarea "show me companies that donate to children-related causes"
click at [65, 202] on button "Start matching" at bounding box center [35, 196] width 60 height 12
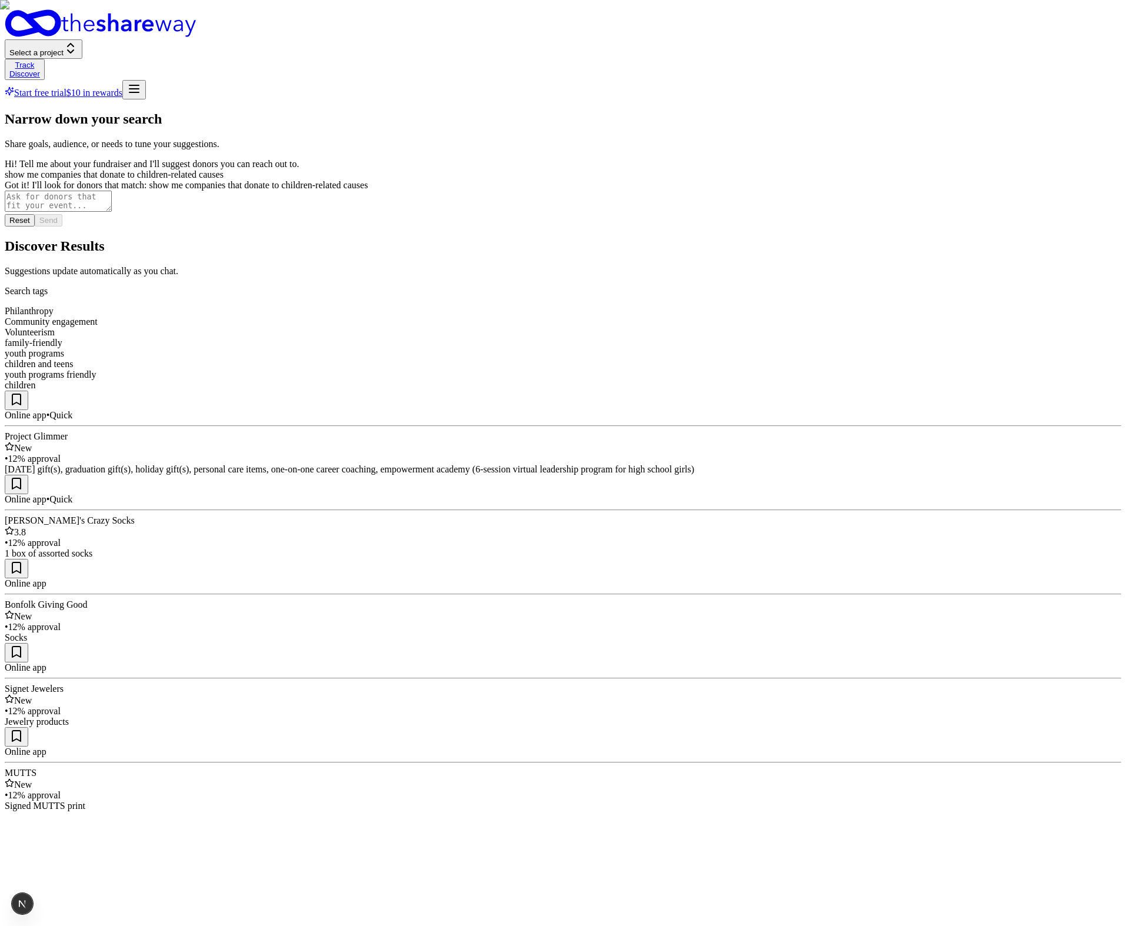
click at [632, 277] on img at bounding box center [563, 463] width 1126 height 926
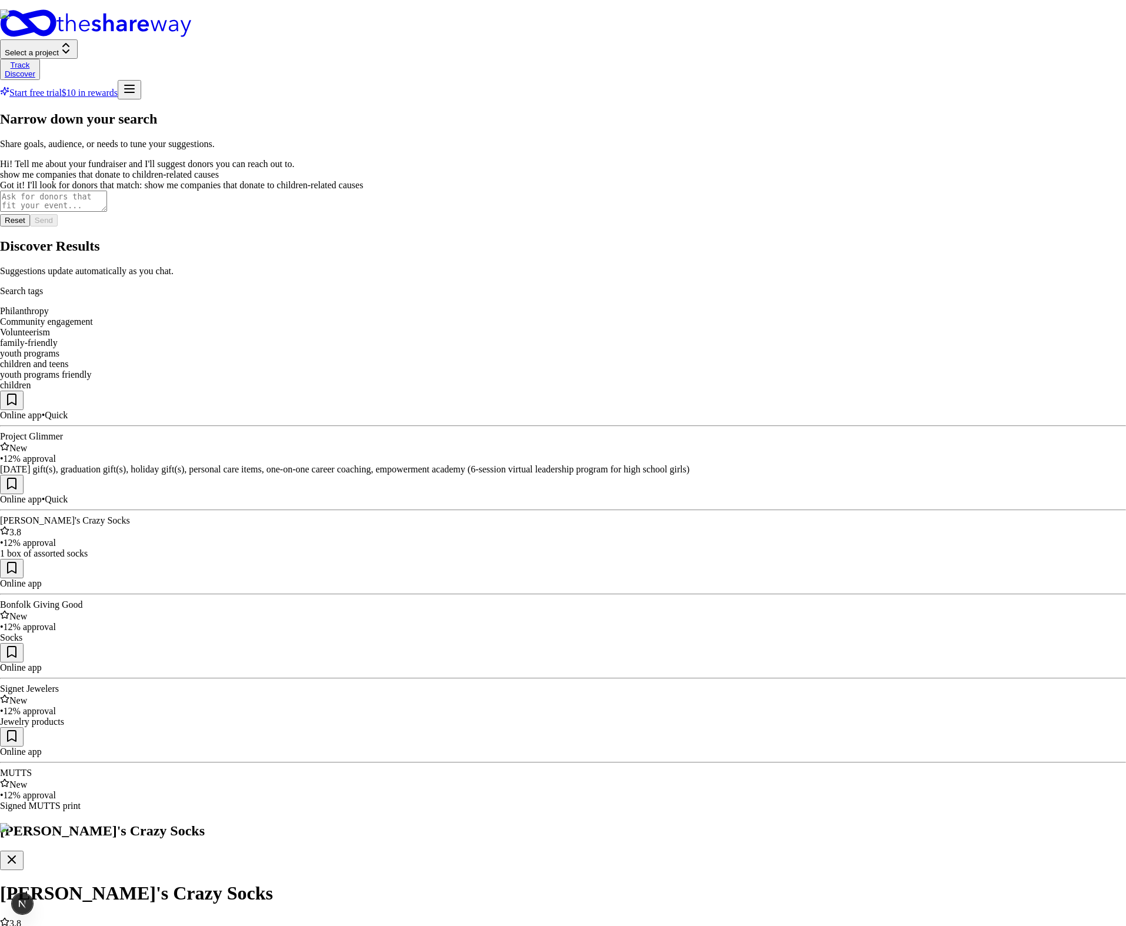
drag, startPoint x: 762, startPoint y: 472, endPoint x: 756, endPoint y: 446, distance: 26.7
click at [425, 811] on div at bounding box center [563, 811] width 1126 height 0
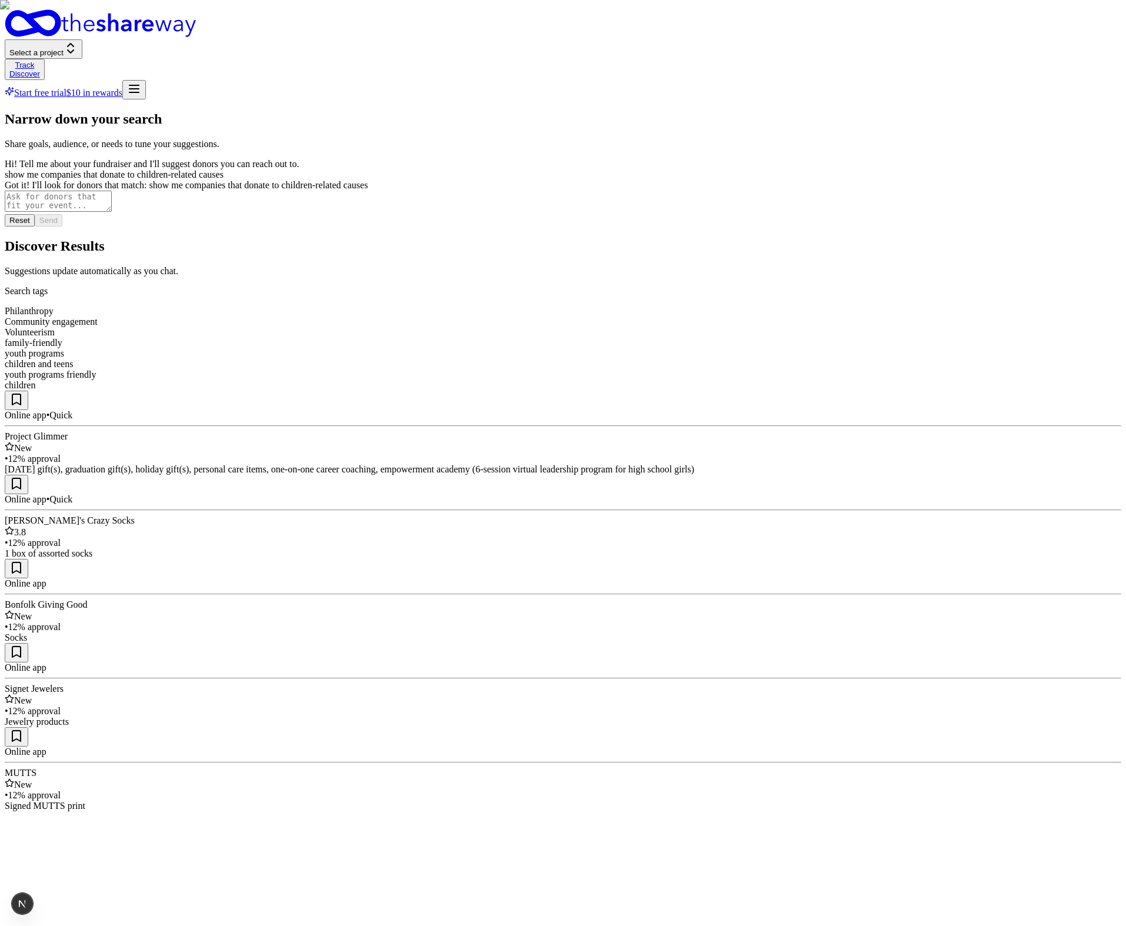
click at [417, 280] on img at bounding box center [563, 463] width 1126 height 926
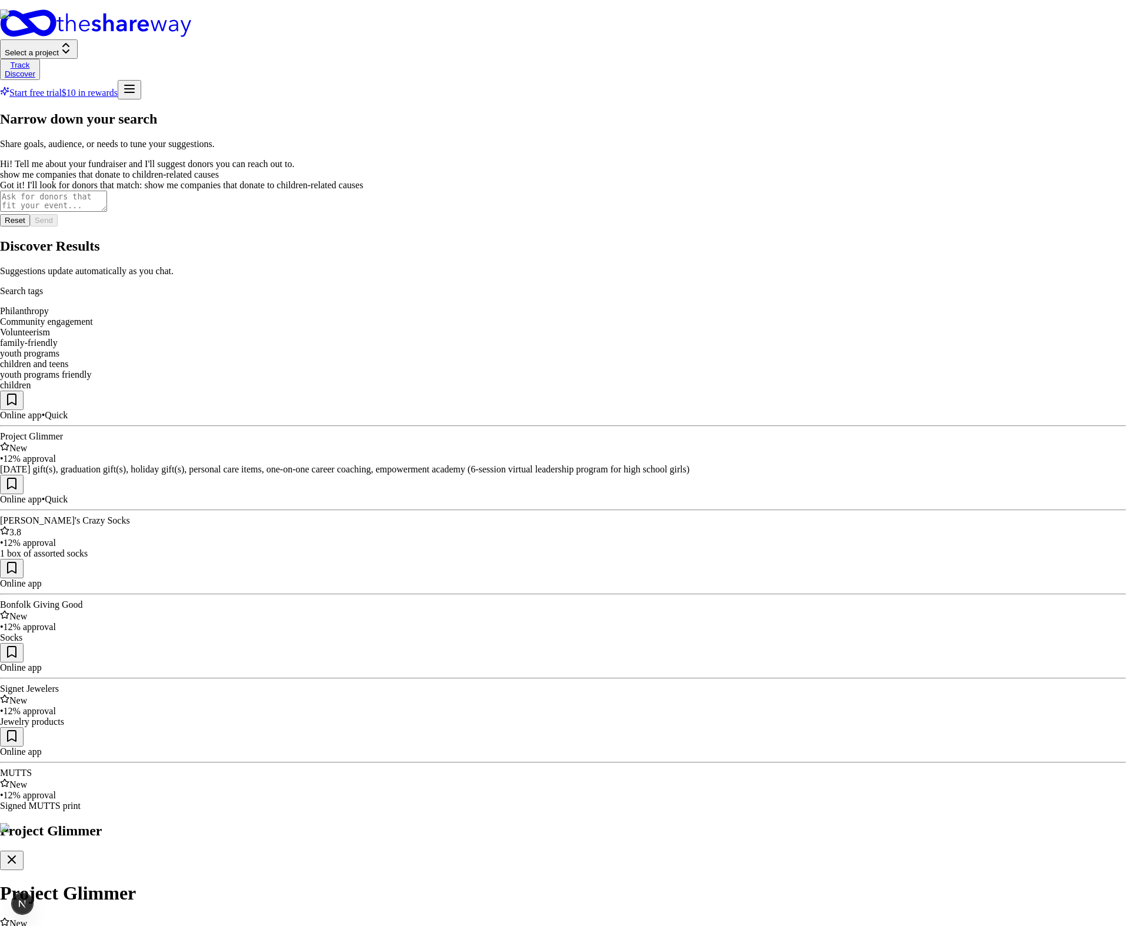
drag, startPoint x: 698, startPoint y: 462, endPoint x: 703, endPoint y: 432, distance: 30.5
drag, startPoint x: 702, startPoint y: 472, endPoint x: 703, endPoint y: 426, distance: 45.9
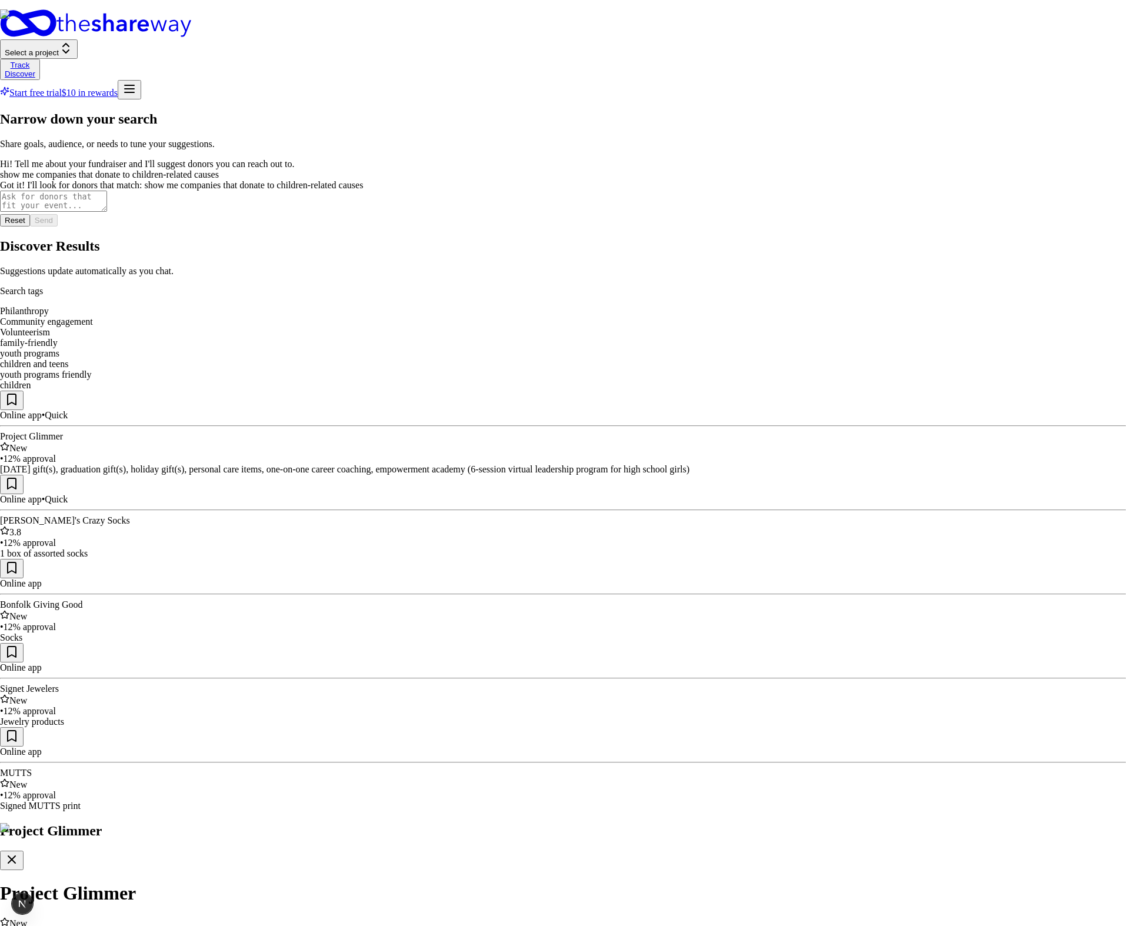
drag, startPoint x: 704, startPoint y: 422, endPoint x: 698, endPoint y: 458, distance: 36.4
drag, startPoint x: 819, startPoint y: 283, endPoint x: 821, endPoint y: 266, distance: 16.5
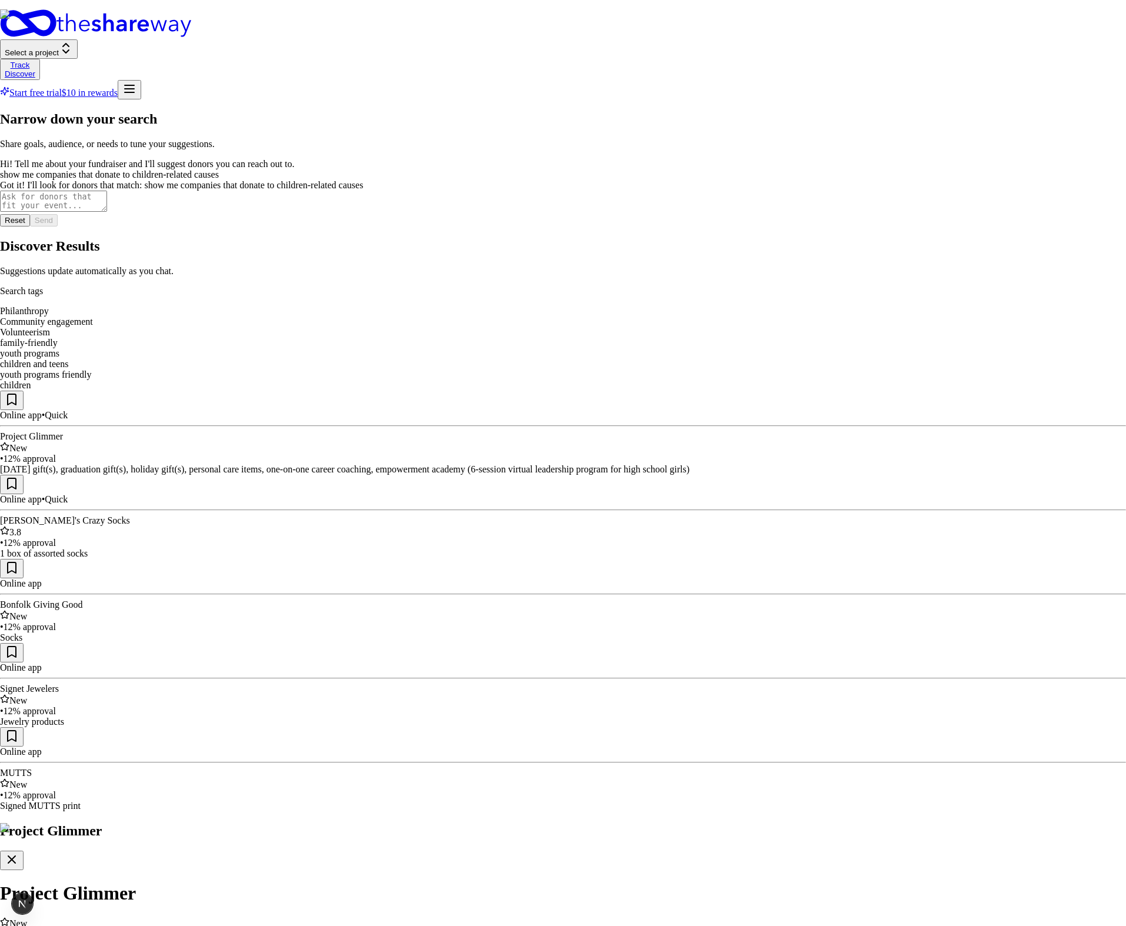
drag, startPoint x: 819, startPoint y: 281, endPoint x: 817, endPoint y: 330, distance: 48.9
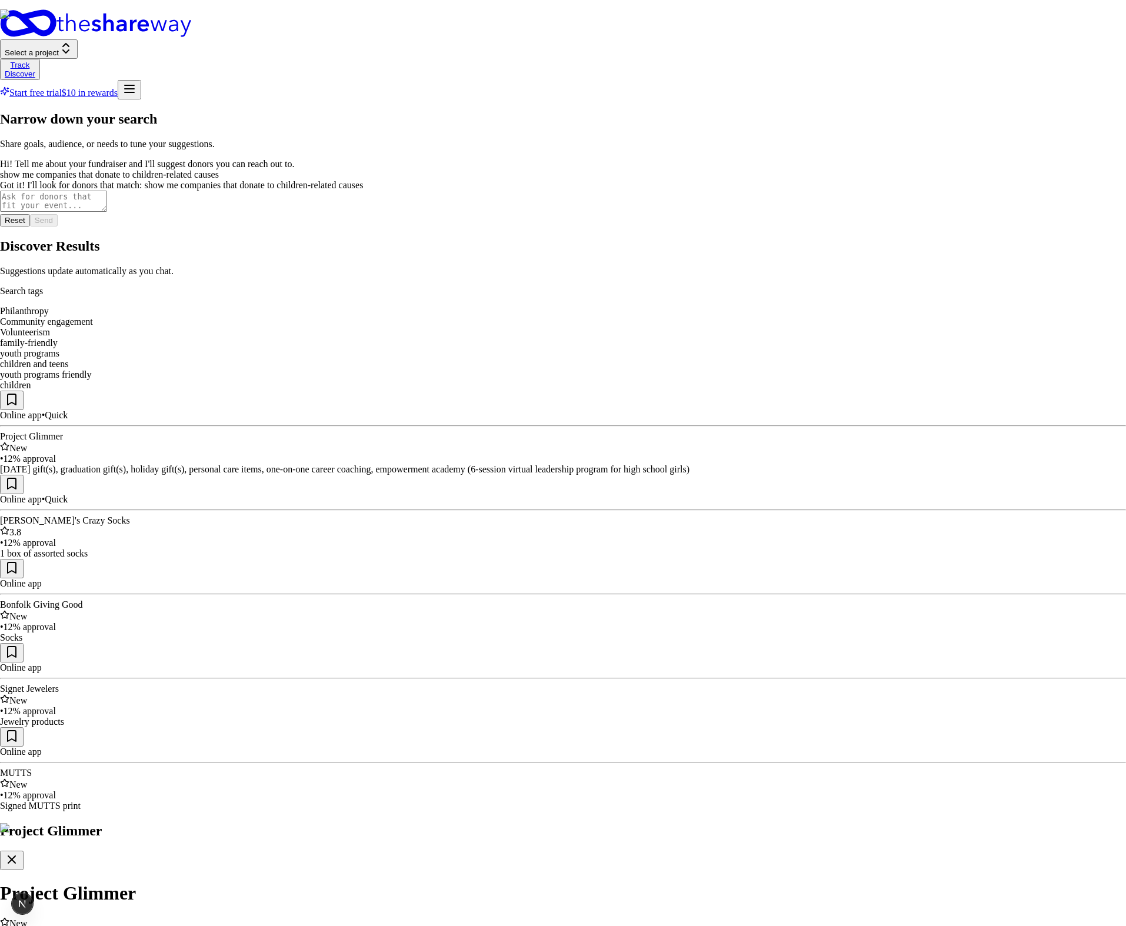
scroll to position [0, 0]
click at [535, 811] on div at bounding box center [563, 811] width 1126 height 0
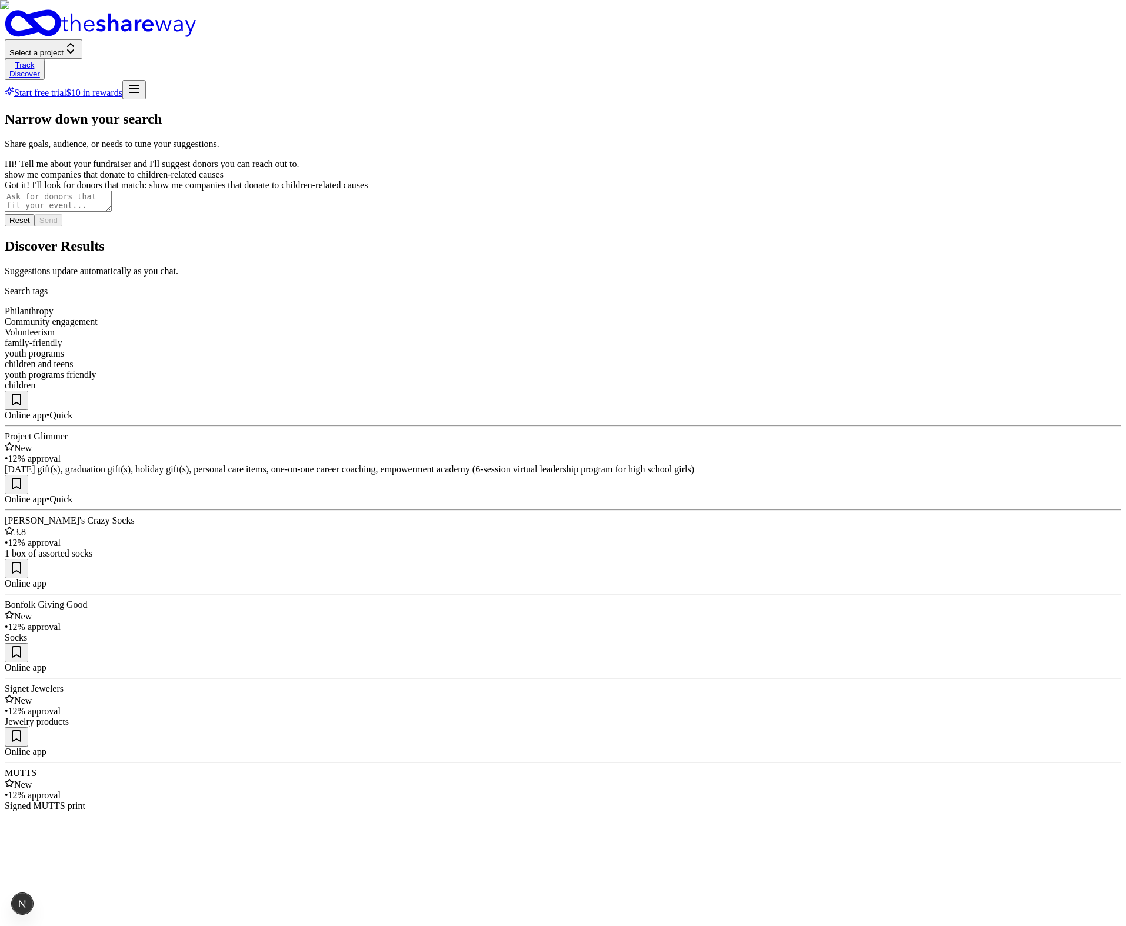
click at [112, 212] on textarea at bounding box center [58, 201] width 107 height 21
type textarea "show me gift cards that i can apply to online"
click at [112, 212] on textarea "show me gift cards that i can apply to online" at bounding box center [58, 201] width 107 height 21
click at [62, 226] on button "Send" at bounding box center [49, 220] width 28 height 12
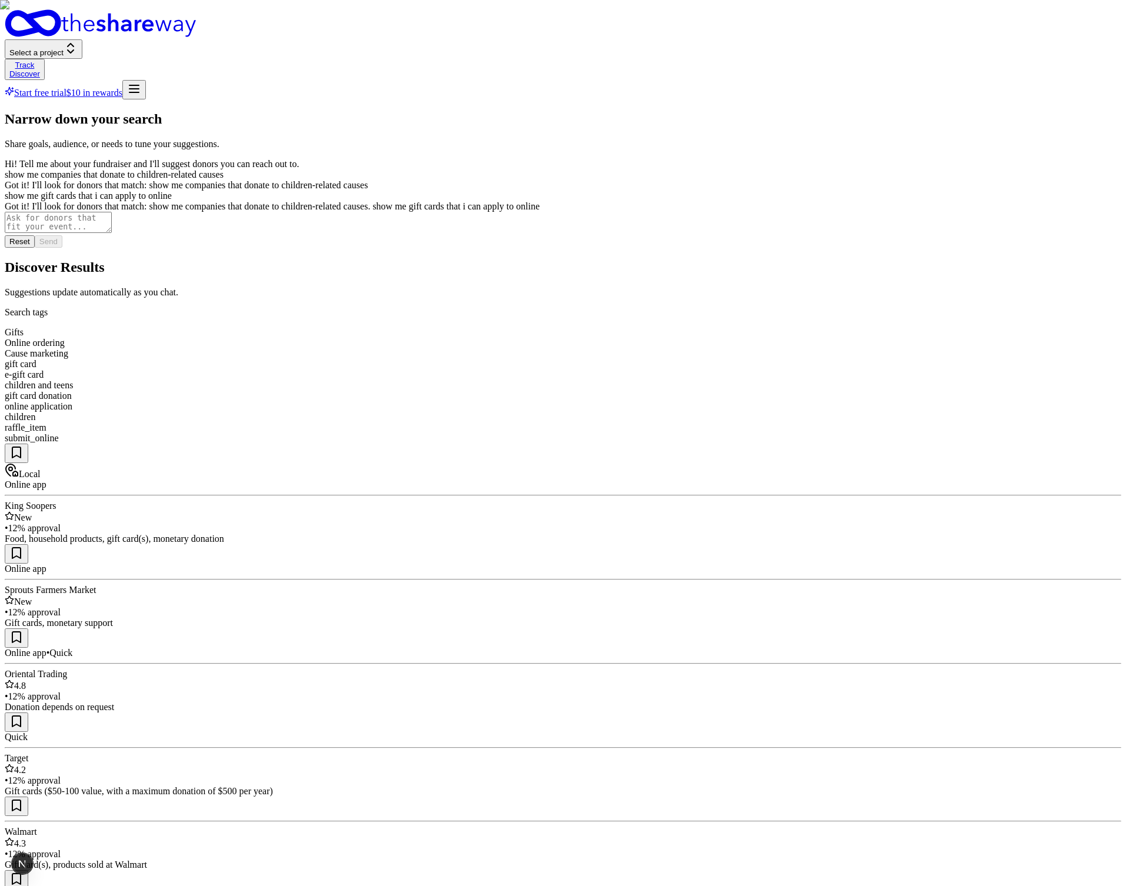
drag, startPoint x: 477, startPoint y: 133, endPoint x: 570, endPoint y: 122, distance: 93.5
click at [570, 307] on div "Search tags Gifts Online ordering Cause marketing gift card e-gift card childre…" at bounding box center [563, 375] width 1117 height 136
click at [570, 307] on p "Search tags" at bounding box center [563, 312] width 1117 height 11
drag, startPoint x: 569, startPoint y: 131, endPoint x: 705, endPoint y: 103, distance: 138.7
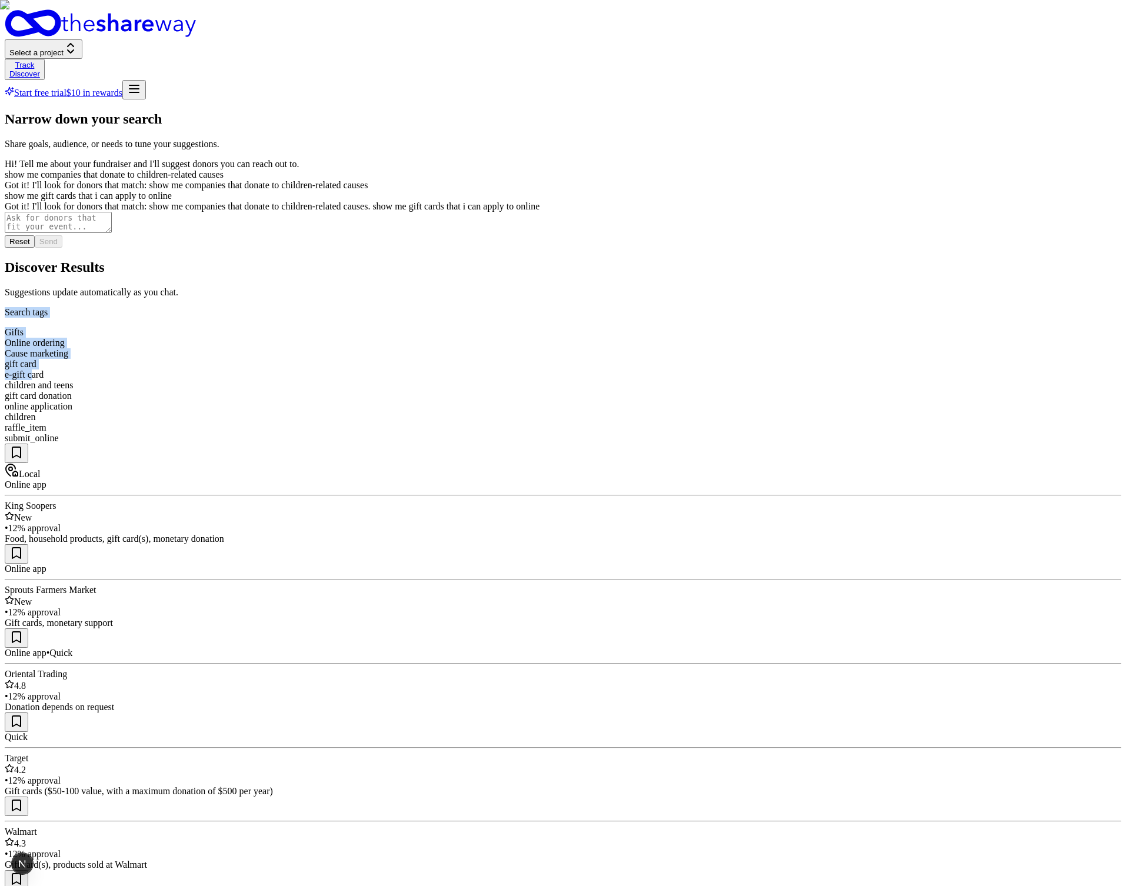
drag, startPoint x: 998, startPoint y: 135, endPoint x: 758, endPoint y: 128, distance: 239.5
click at [758, 327] on div "Gifts Online ordering Cause marketing gift card e-gift card children and teens …" at bounding box center [563, 385] width 1117 height 116
click at [759, 307] on p "Search tags" at bounding box center [563, 312] width 1117 height 11
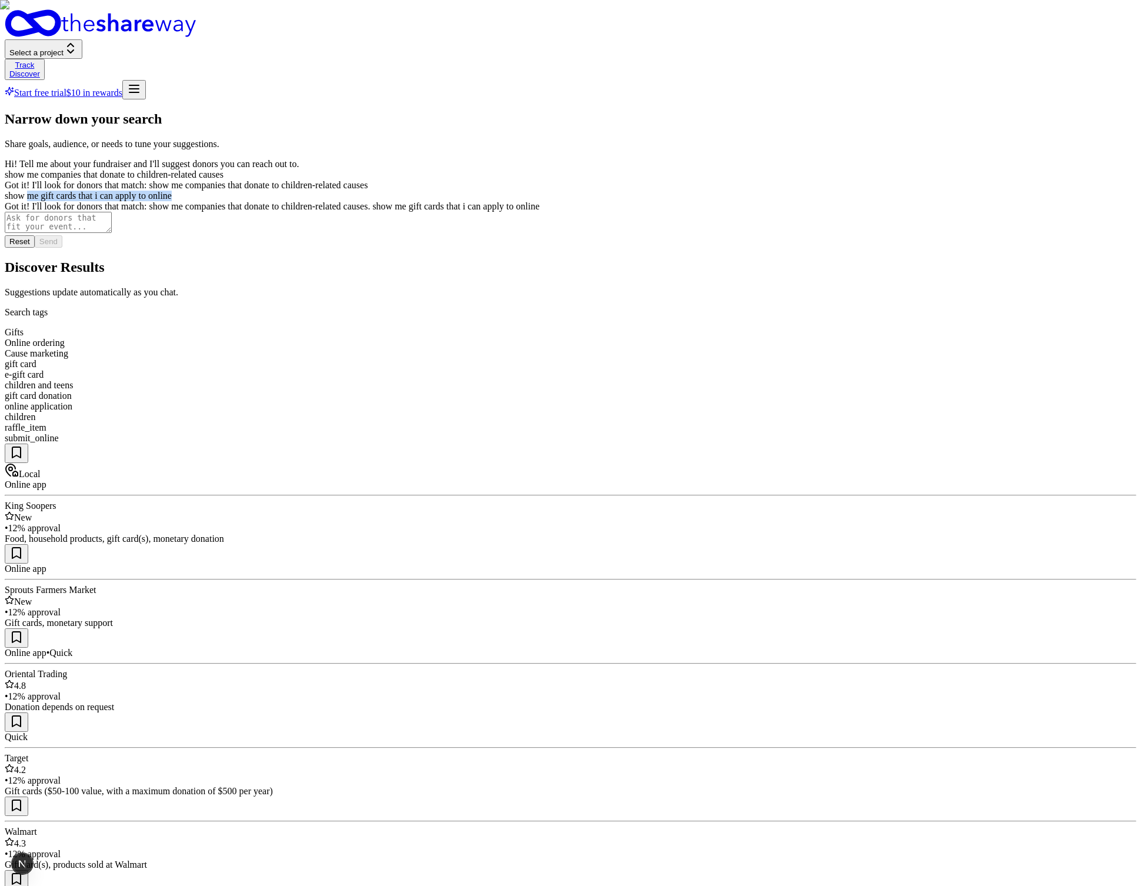
drag, startPoint x: 110, startPoint y: 276, endPoint x: 271, endPoint y: 279, distance: 160.6
click at [271, 248] on section "Narrow down your search Share goals, audience, or needs to tune your suggestion…" at bounding box center [571, 179] width 1132 height 136
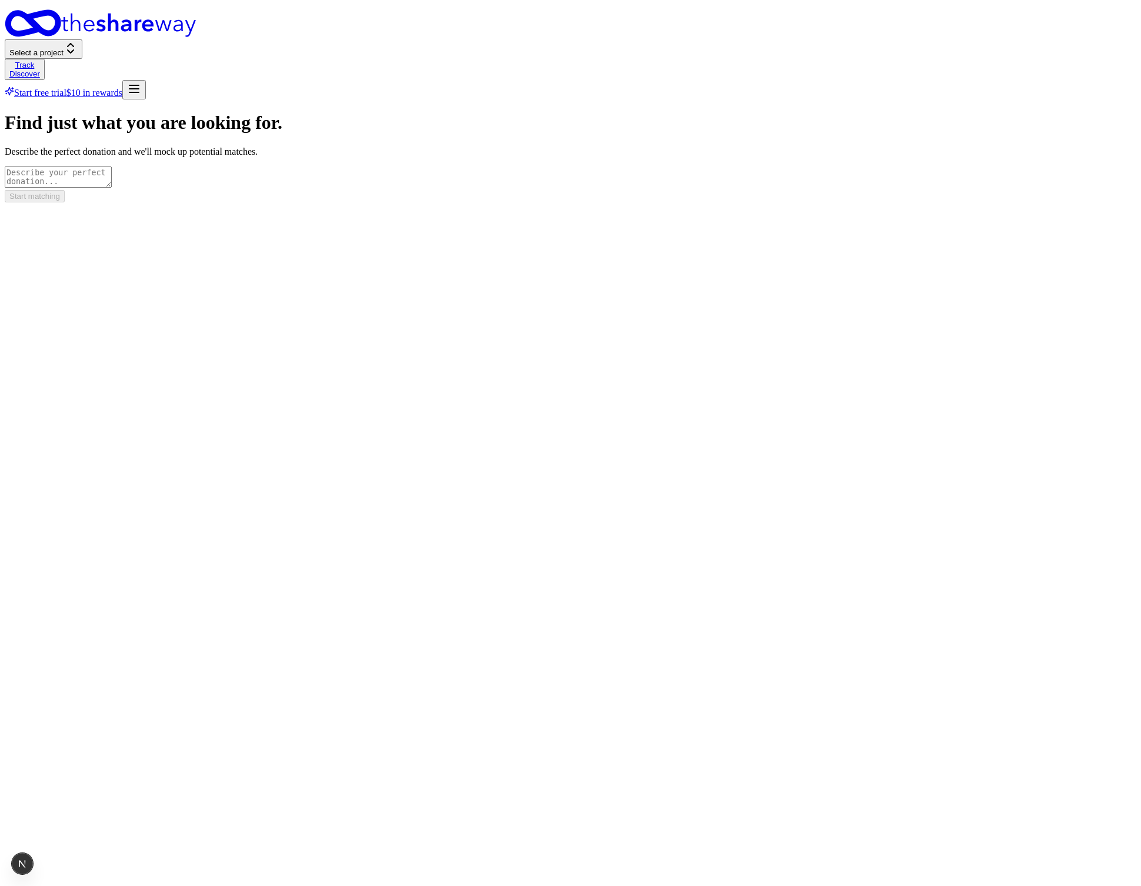
drag, startPoint x: 317, startPoint y: 661, endPoint x: 350, endPoint y: 619, distance: 53.7
click at [317, 202] on div "Find just what you are looking for. Describe the perfect donation and we'll moc…" at bounding box center [571, 157] width 1132 height 90
click at [112, 185] on textarea at bounding box center [58, 176] width 107 height 21
type textarea "Bana"
type textarea "fruit and dessert"
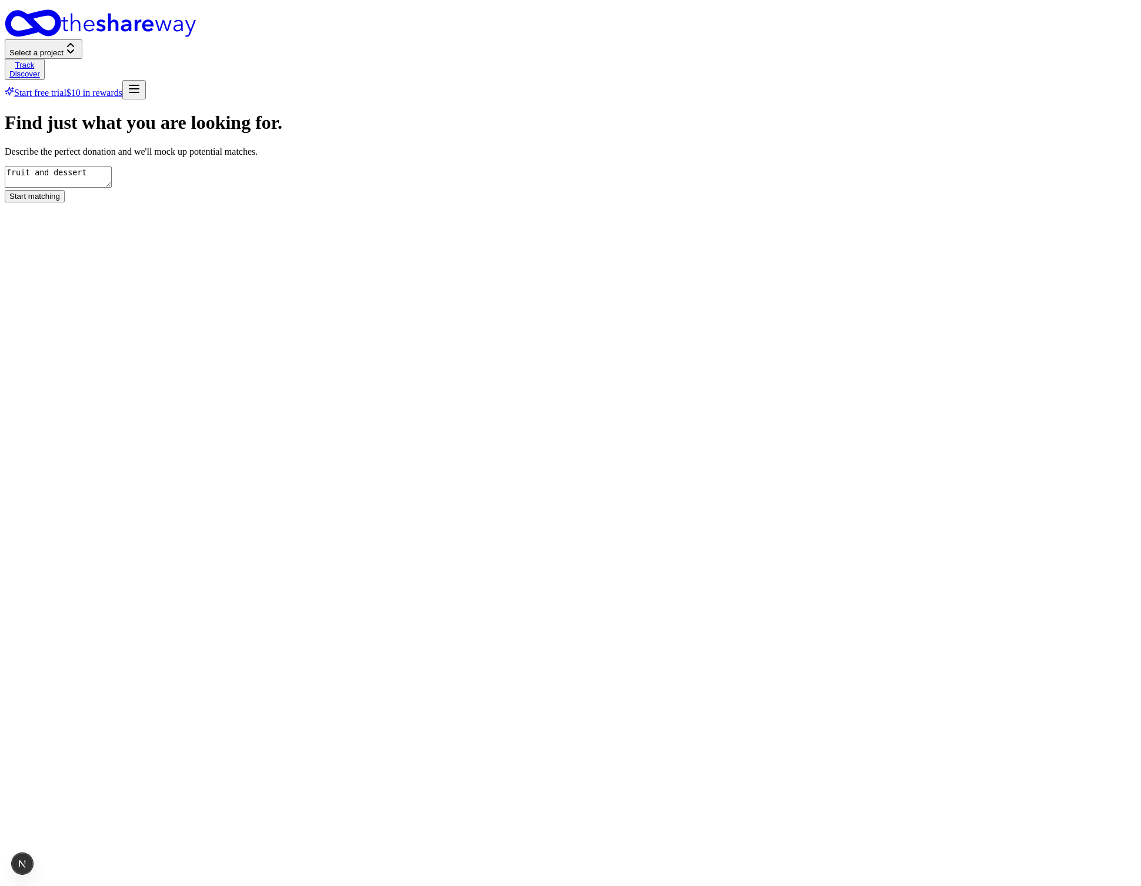
click at [65, 202] on button "Start matching" at bounding box center [35, 196] width 60 height 12
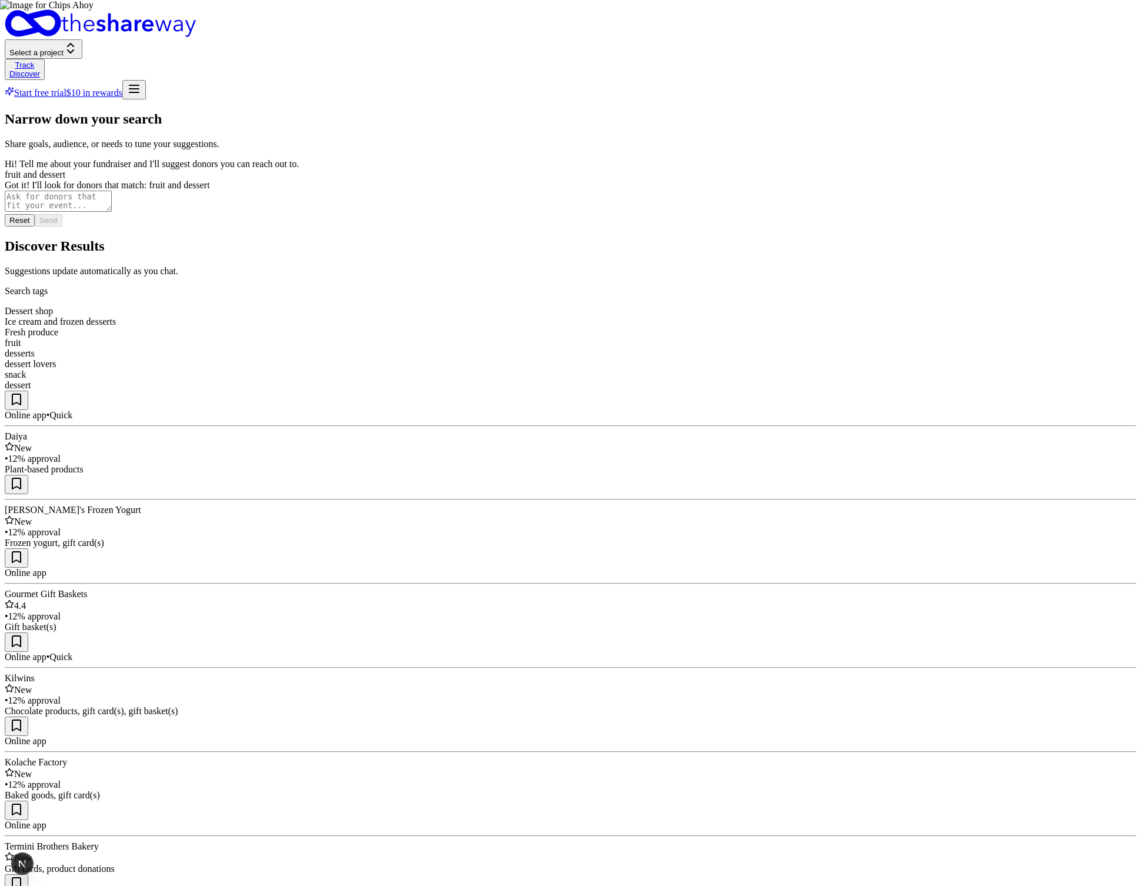
drag, startPoint x: 92, startPoint y: 613, endPoint x: 91, endPoint y: 536, distance: 77.1
click at [789, 249] on img at bounding box center [570, 443] width 1141 height 886
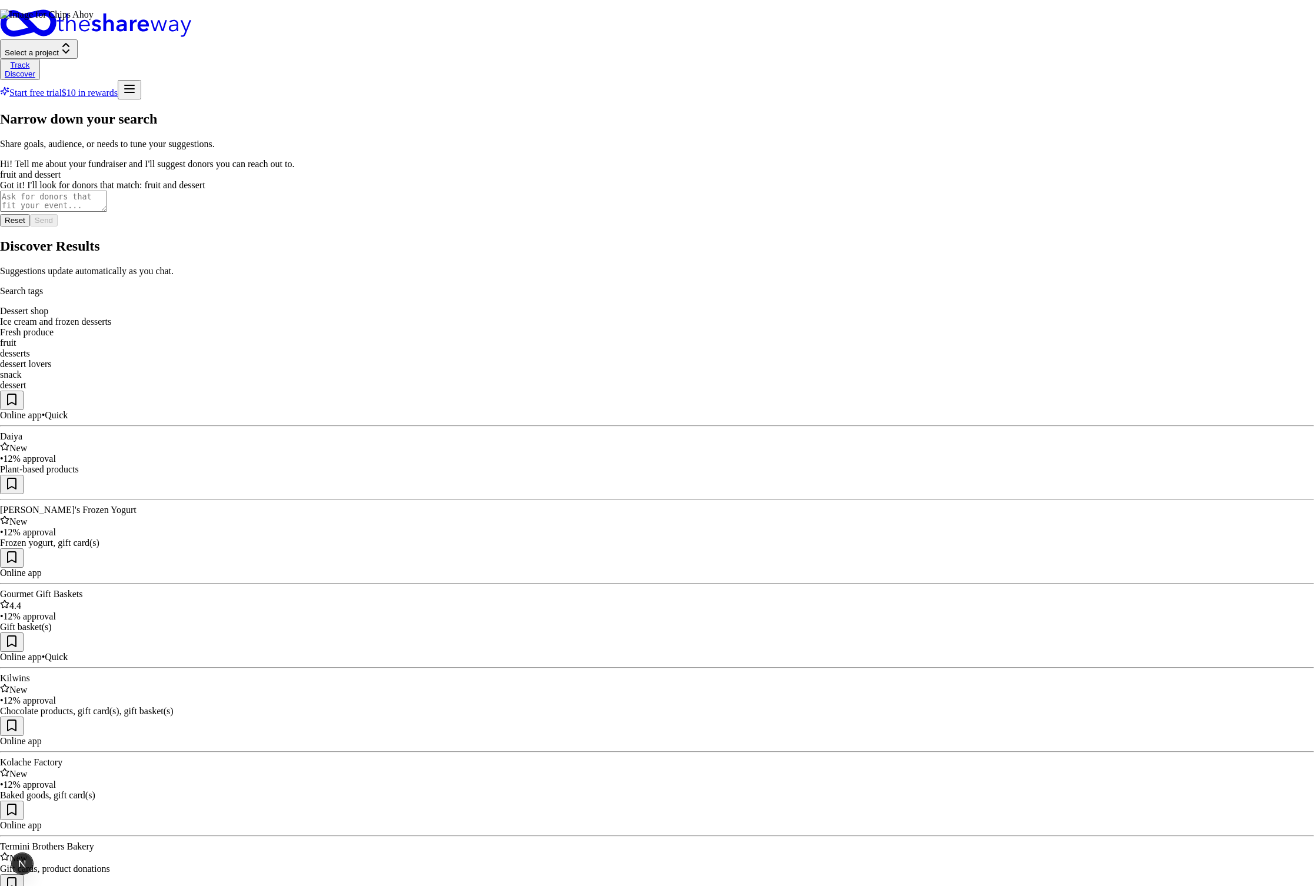
click at [64, 48] on span "Select a project" at bounding box center [36, 52] width 54 height 9
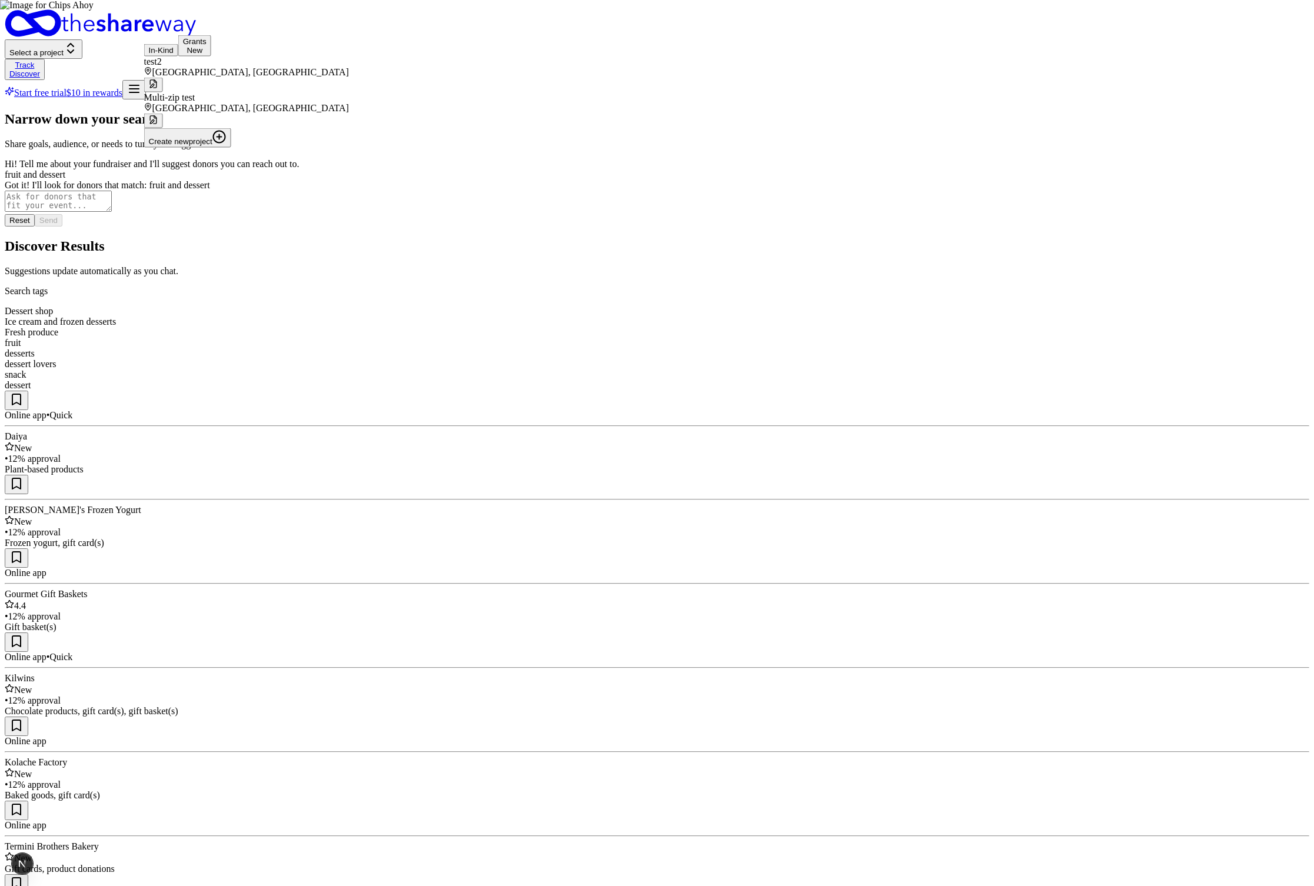
click at [112, 212] on textarea at bounding box center [58, 201] width 107 height 21
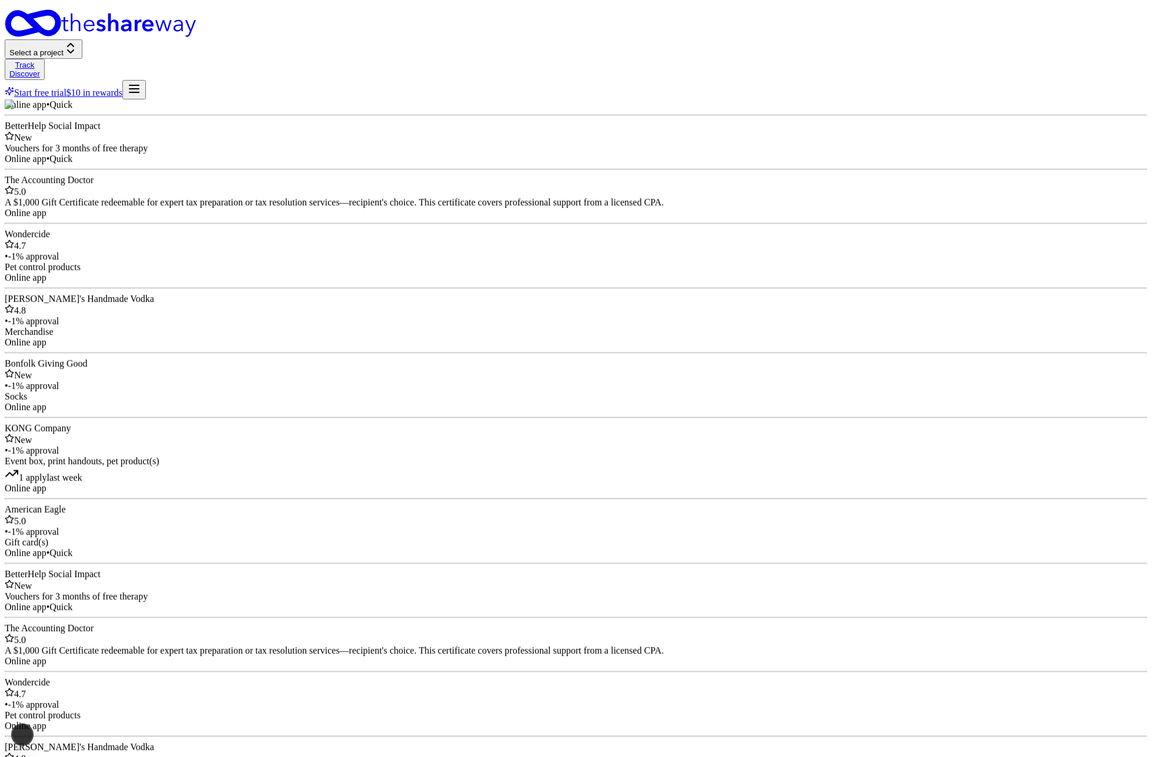
drag, startPoint x: 1147, startPoint y: 748, endPoint x: 1149, endPoint y: 719, distance: 28.9
type textarea "coffee"
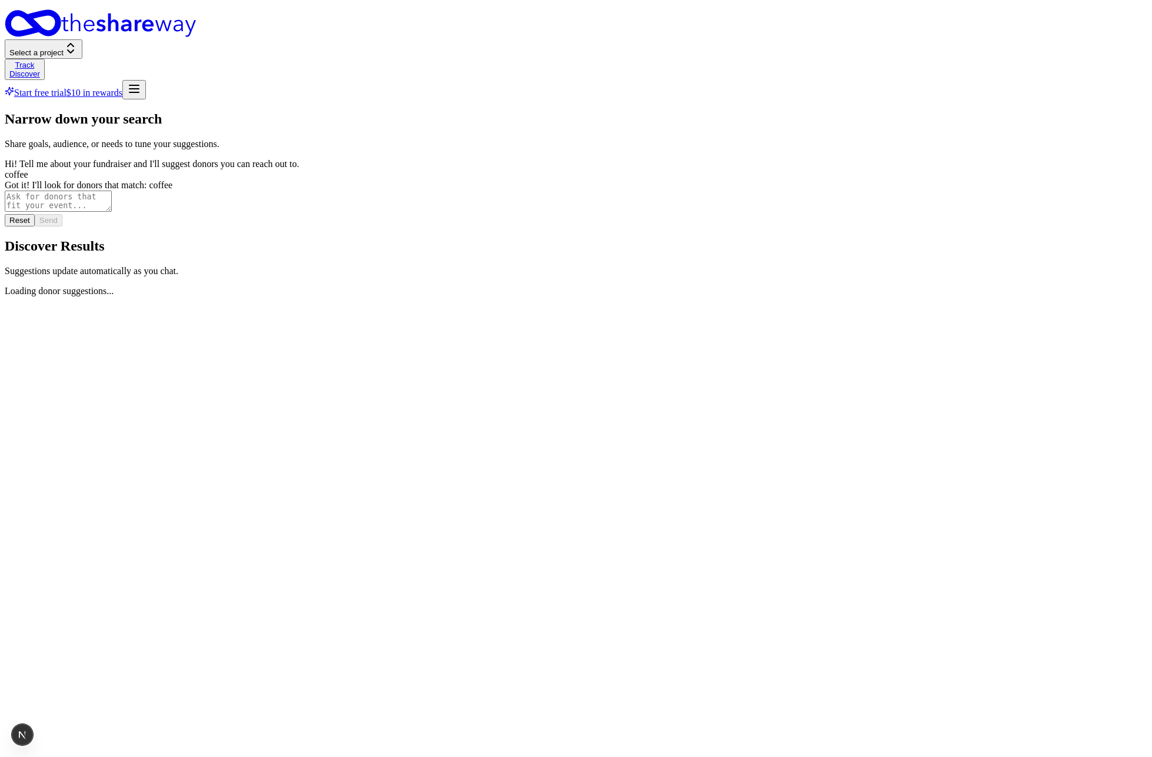
click at [704, 296] on div "Narrow down your search Share goals, audience, or needs to tune your suggestion…" at bounding box center [576, 203] width 1142 height 185
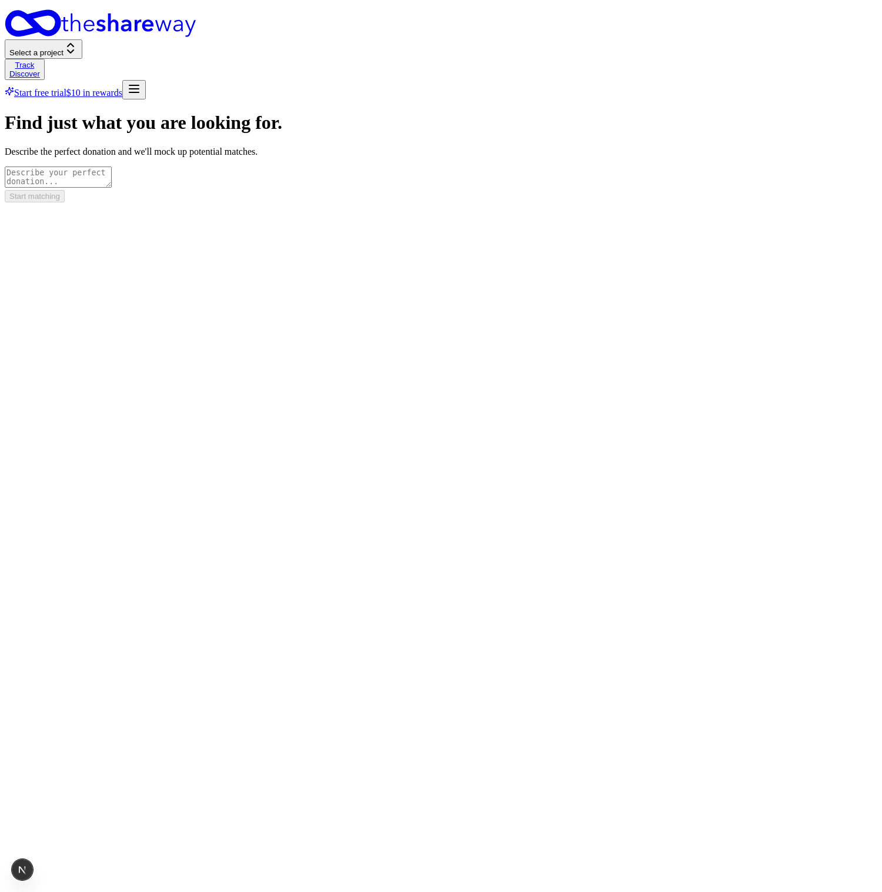
click at [781, 202] on div "Find just what you are looking for. Describe the perfect donation and we'll moc…" at bounding box center [441, 157] width 873 height 90
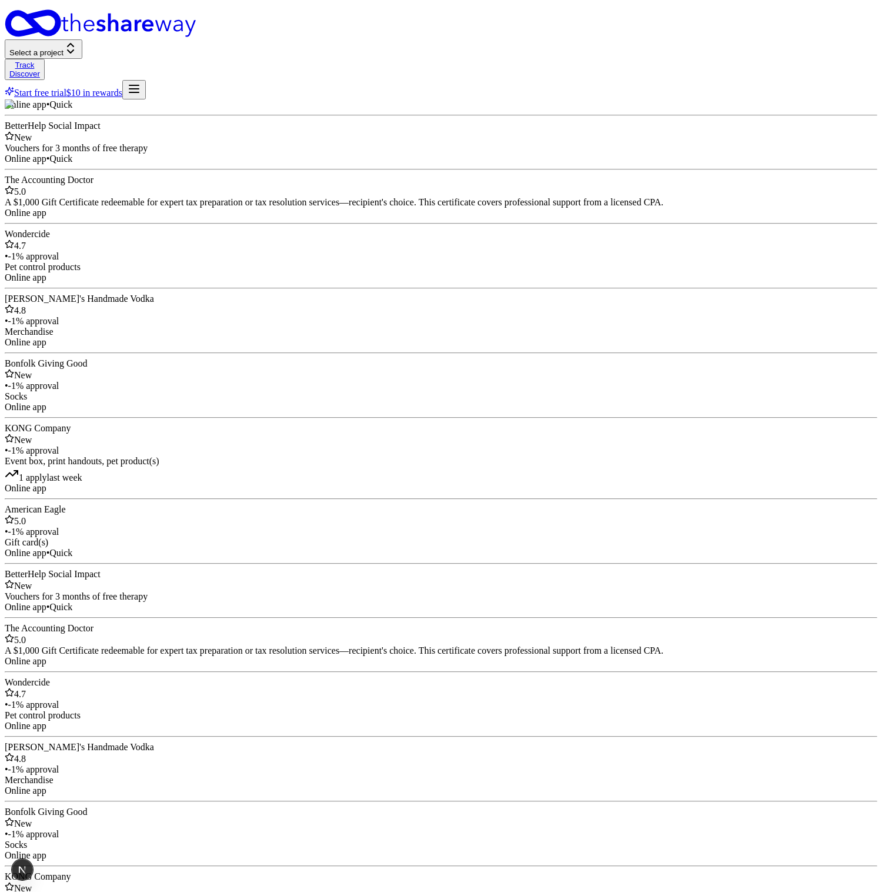
type textarea "coffee shops"
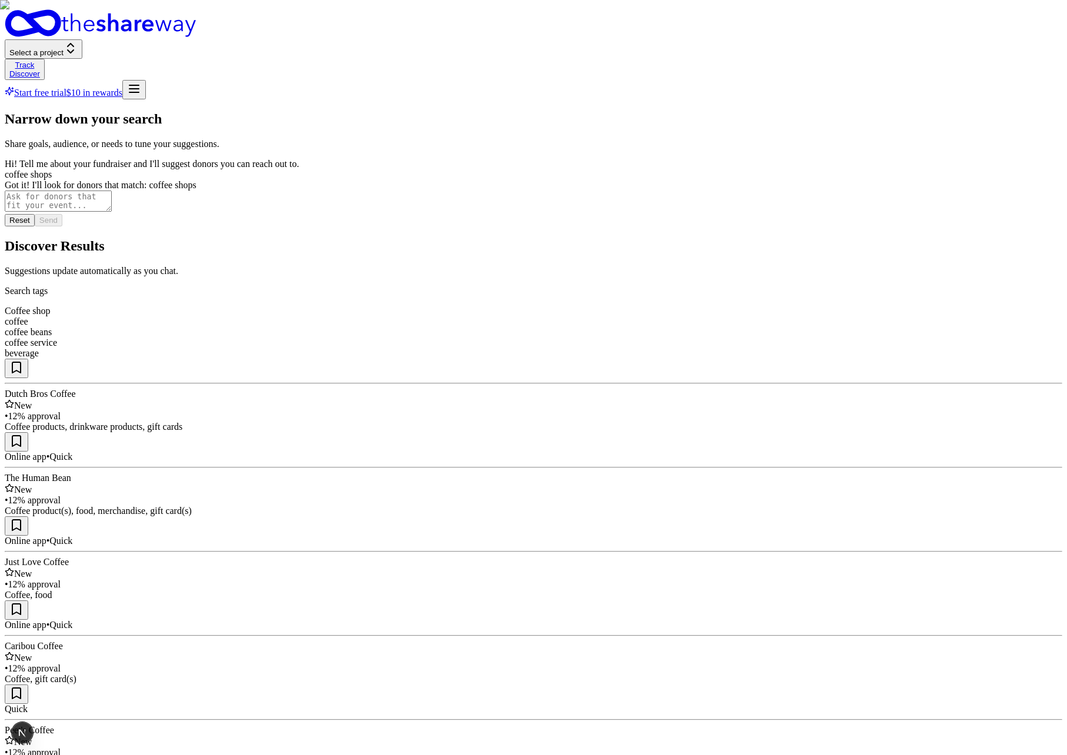
click at [112, 212] on textarea at bounding box center [58, 201] width 107 height 21
type textarea "scr"
click at [112, 212] on textarea "scratch that. show me gift cards that men would like" at bounding box center [58, 201] width 107 height 21
drag, startPoint x: 198, startPoint y: 262, endPoint x: 191, endPoint y: 264, distance: 6.6
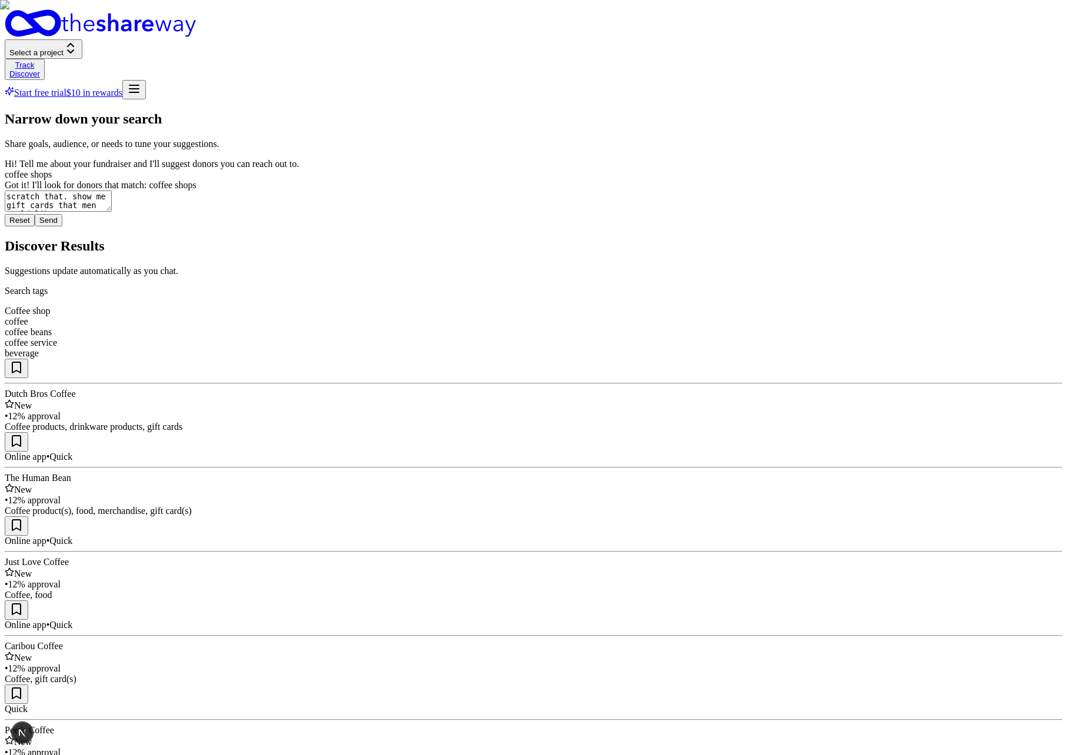
click at [112, 212] on textarea "scratch that. show me gift cards that men would like" at bounding box center [58, 201] width 107 height 21
type textarea "scratch that. show me gift cards that are good for children"
click at [62, 226] on button "Send" at bounding box center [49, 220] width 28 height 12
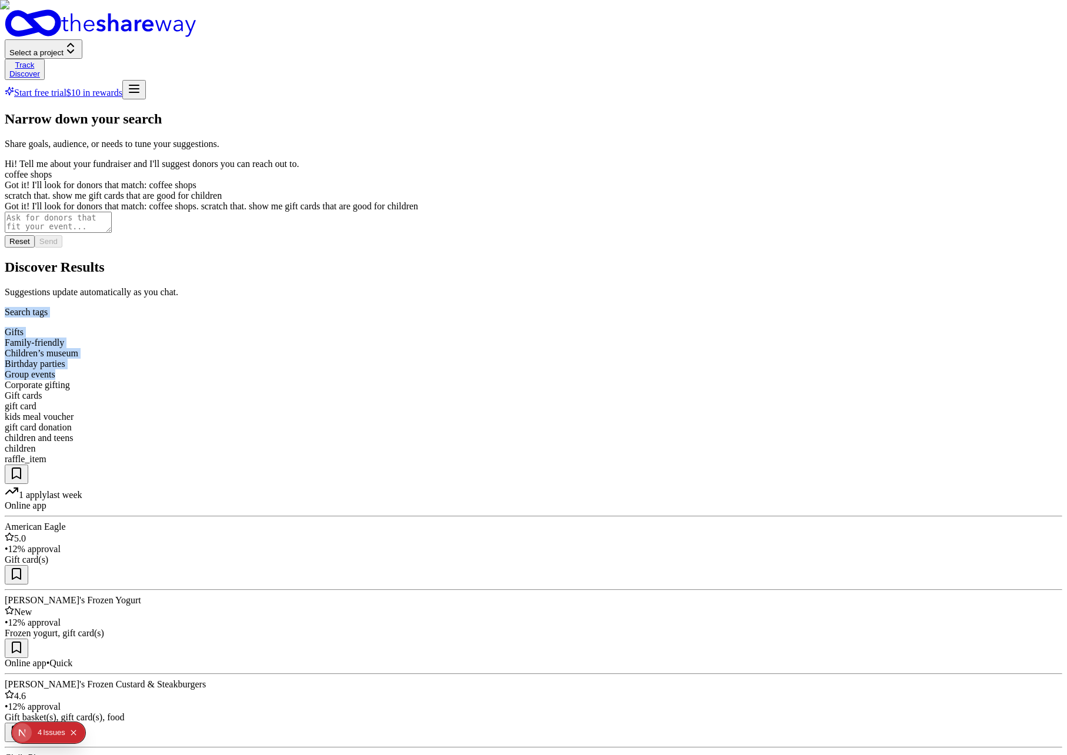
drag, startPoint x: 634, startPoint y: 155, endPoint x: 604, endPoint y: 95, distance: 67.4
drag, startPoint x: 596, startPoint y: 68, endPoint x: 595, endPoint y: 156, distance: 88.2
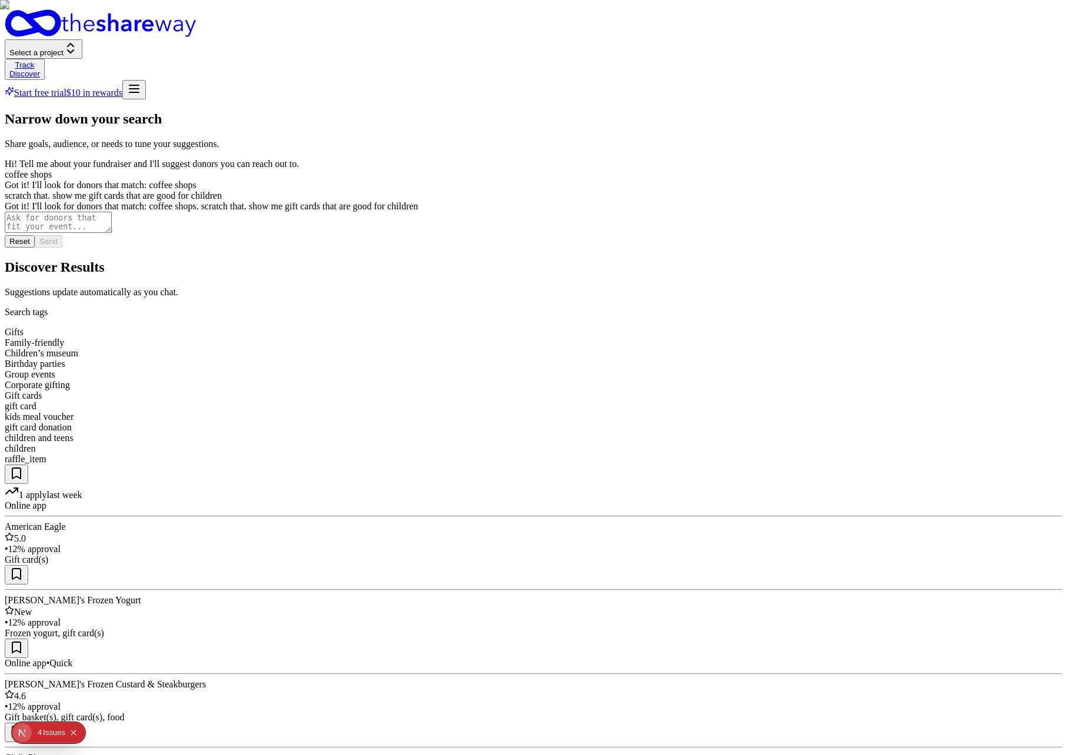
click at [595, 327] on div "Gifts Family-friendly Children’s museum Birthday parties Group events Corporate…" at bounding box center [534, 396] width 1058 height 138
drag, startPoint x: 595, startPoint y: 162, endPoint x: 579, endPoint y: 134, distance: 32.7
click at [580, 327] on div "Gifts Family-friendly Children’s museum Birthday parties Group events Corporate…" at bounding box center [534, 396] width 1058 height 138
click at [579, 369] on div "Group events" at bounding box center [534, 374] width 1058 height 11
drag, startPoint x: 569, startPoint y: 106, endPoint x: 566, endPoint y: 157, distance: 50.7
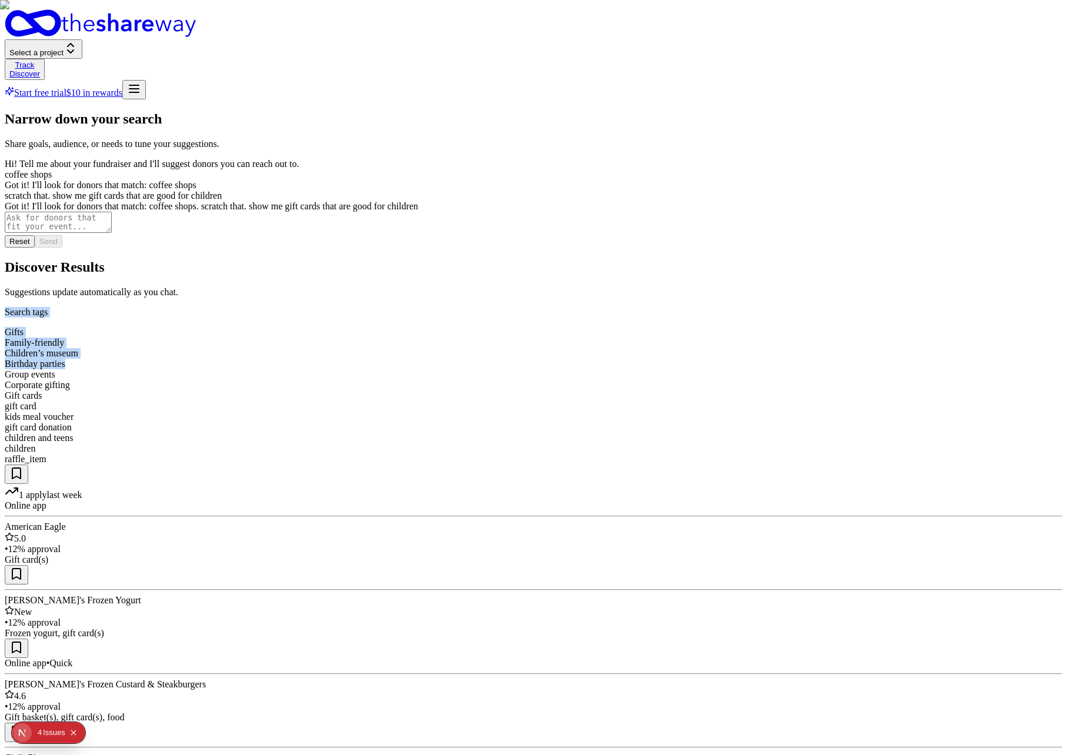
click at [565, 327] on div "Gifts Family-friendly Children’s museum Birthday parties Group events Corporate…" at bounding box center [534, 396] width 1058 height 138
drag, startPoint x: 564, startPoint y: 162, endPoint x: 532, endPoint y: 116, distance: 55.8
click at [532, 307] on div "Search tags Gifts Family-friendly Children’s museum Birthday parties Group even…" at bounding box center [534, 386] width 1058 height 158
click at [532, 307] on p "Search tags" at bounding box center [534, 312] width 1058 height 11
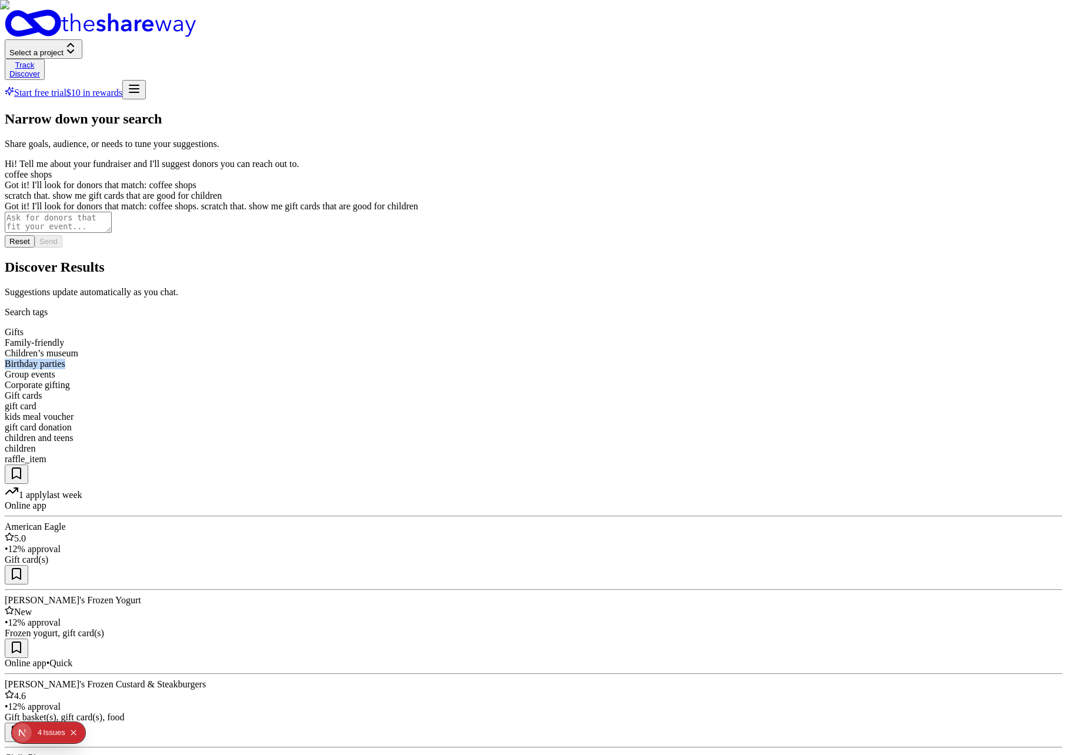
drag, startPoint x: 520, startPoint y: 126, endPoint x: 512, endPoint y: 158, distance: 33.4
click at [512, 307] on div "Search tags Gifts Family-friendly Children’s museum Birthday parties Group even…" at bounding box center [534, 386] width 1058 height 158
click at [512, 327] on div "Gifts Family-friendly Children’s museum Birthday parties Group events Corporate…" at bounding box center [534, 396] width 1058 height 138
drag, startPoint x: 445, startPoint y: 145, endPoint x: 430, endPoint y: 143, distance: 15.4
click at [430, 327] on div "Gifts Family-friendly Children’s museum Birthday parties Group events Corporate…" at bounding box center [534, 396] width 1058 height 138
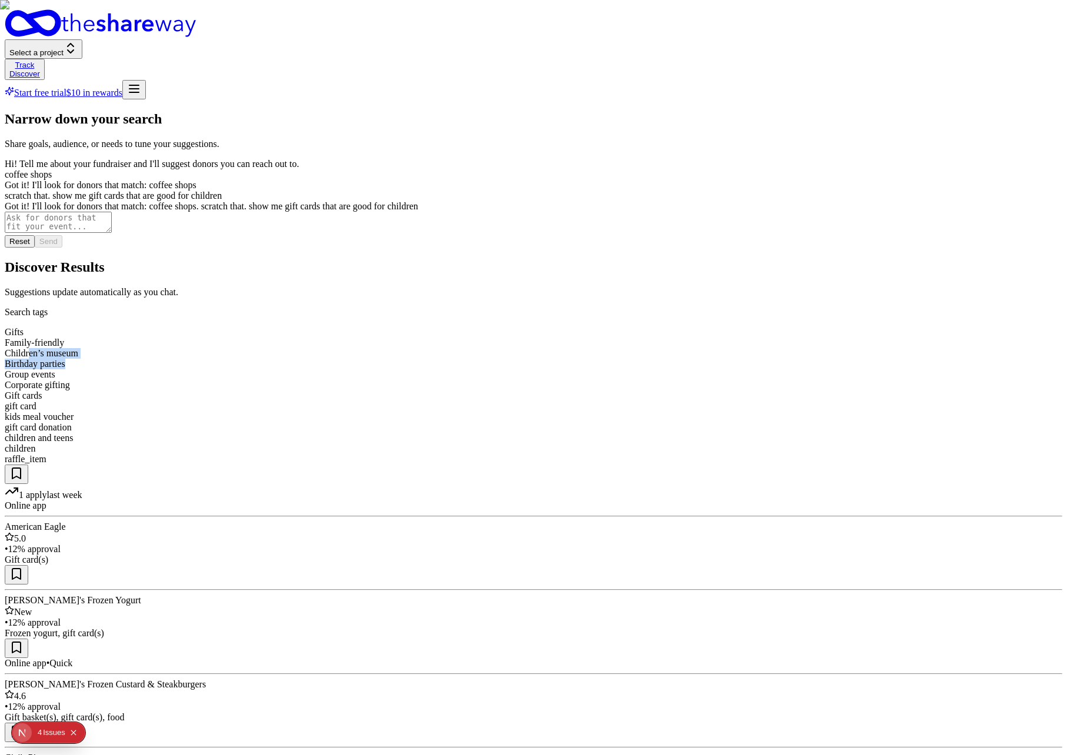
click at [429, 348] on div "Children’s museum" at bounding box center [534, 353] width 1058 height 11
drag, startPoint x: 422, startPoint y: 128, endPoint x: 436, endPoint y: 176, distance: 50.3
click at [604, 289] on img at bounding box center [533, 377] width 1067 height 755
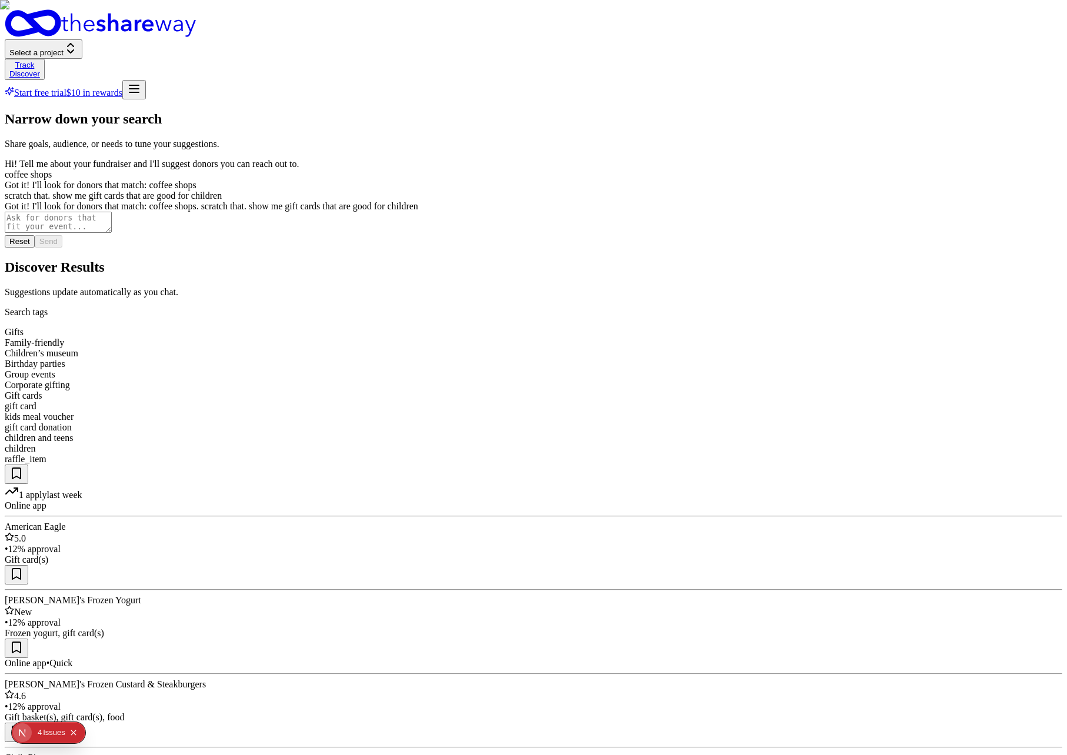
click at [28, 465] on button at bounding box center [17, 474] width 24 height 19
click at [394, 327] on div "Gifts Family-friendly Children’s museum Birthday parties Group events Corporate…" at bounding box center [534, 396] width 1058 height 138
click at [442, 348] on div "Children’s museum" at bounding box center [534, 353] width 1058 height 11
drag, startPoint x: 457, startPoint y: 136, endPoint x: 462, endPoint y: 104, distance: 32.8
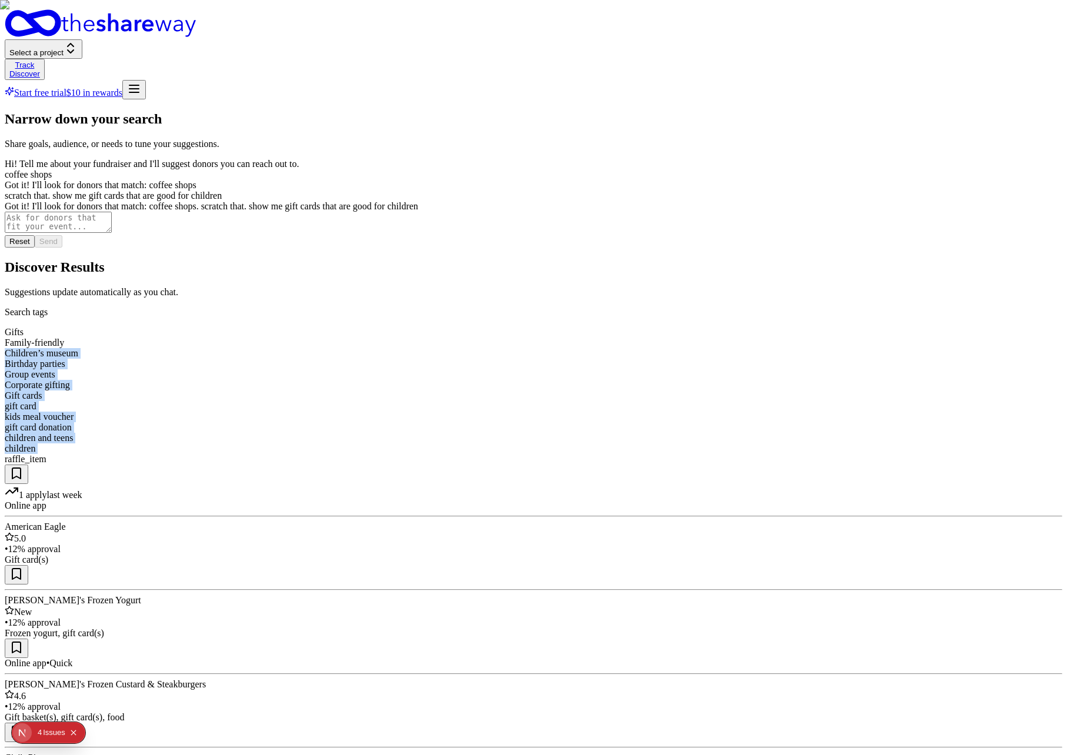
drag, startPoint x: 463, startPoint y: 103, endPoint x: 506, endPoint y: 104, distance: 43.0
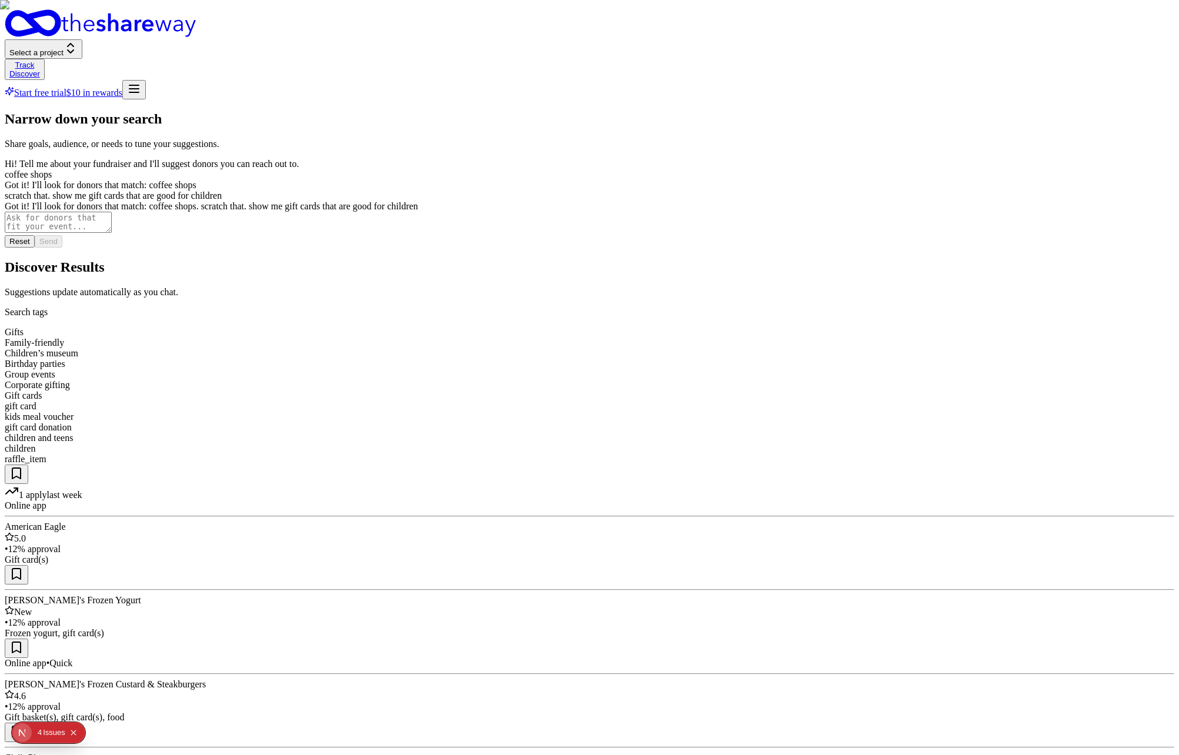
click at [693, 307] on p "Search tags" at bounding box center [590, 312] width 1170 height 11
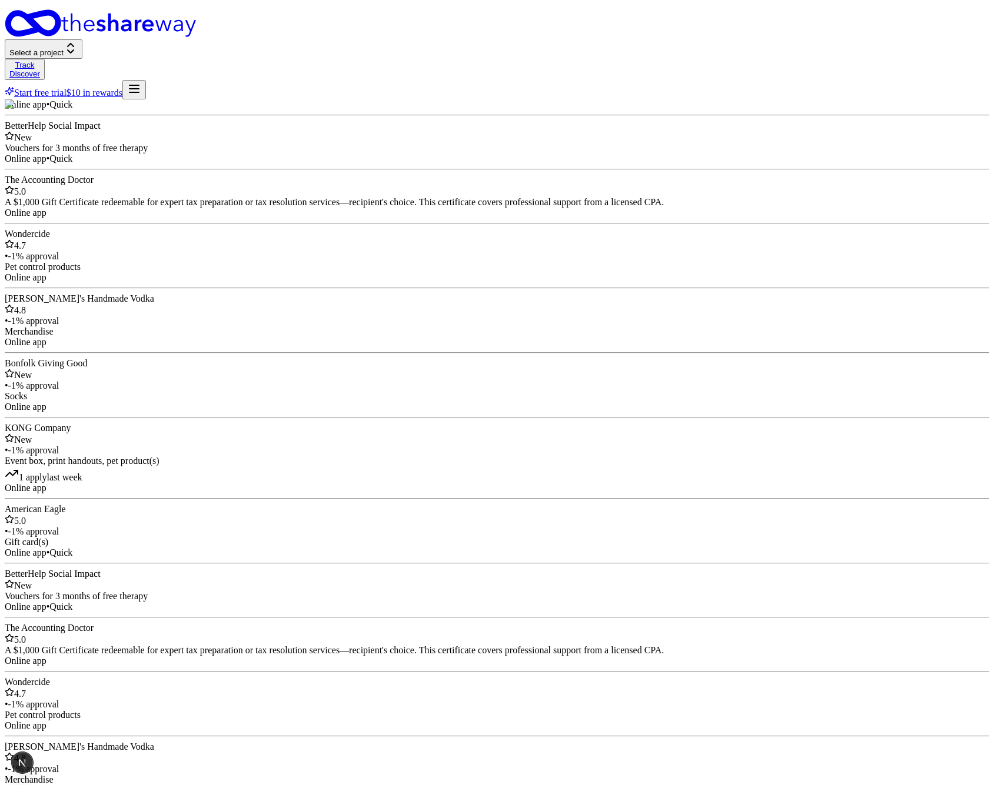
type textarea "coffe"
type textarea "food"
type textarea "f"
type textarea "fast food"
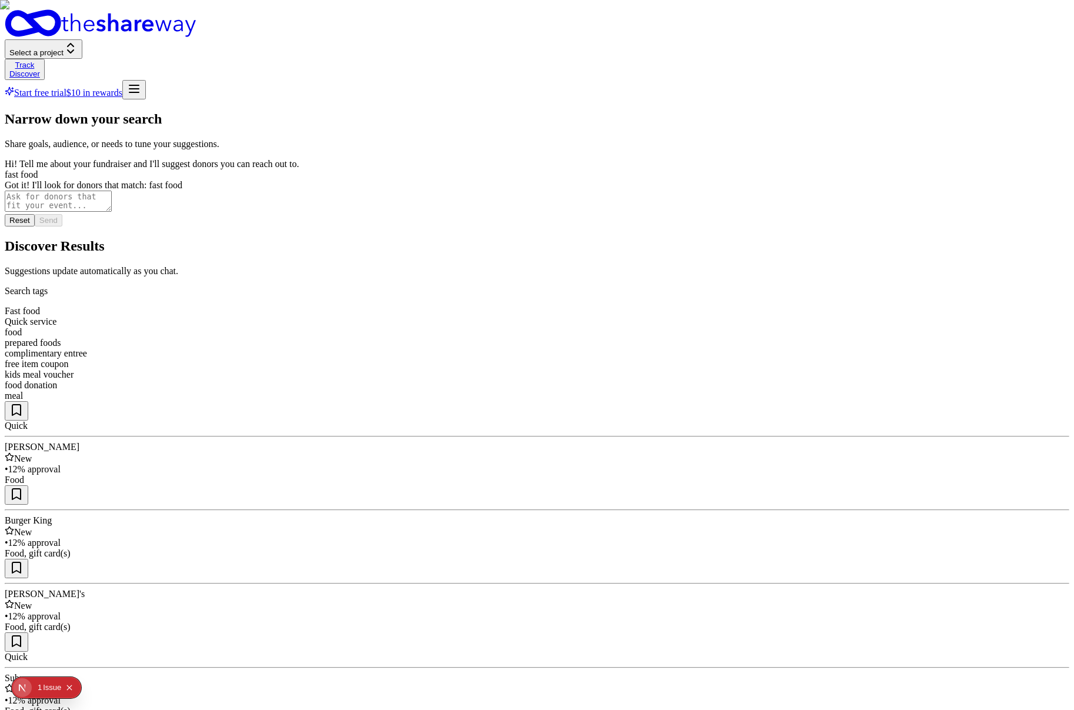
click at [609, 266] on p "Suggestions update automatically as you chat." at bounding box center [537, 271] width 1065 height 11
click at [112, 212] on textarea at bounding box center [58, 201] width 107 height 21
type textarea "never"
type textarea "nvm. show me coffee instead"
click at [62, 226] on button "Send" at bounding box center [49, 220] width 28 height 12
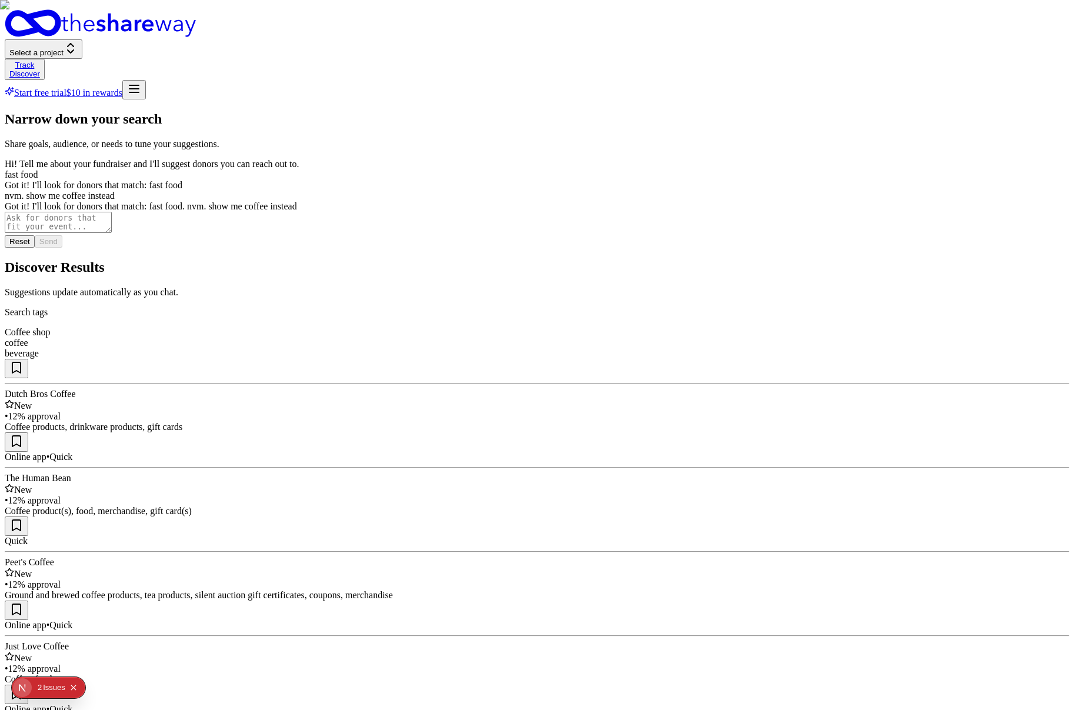
click at [769, 482] on img at bounding box center [537, 355] width 1074 height 710
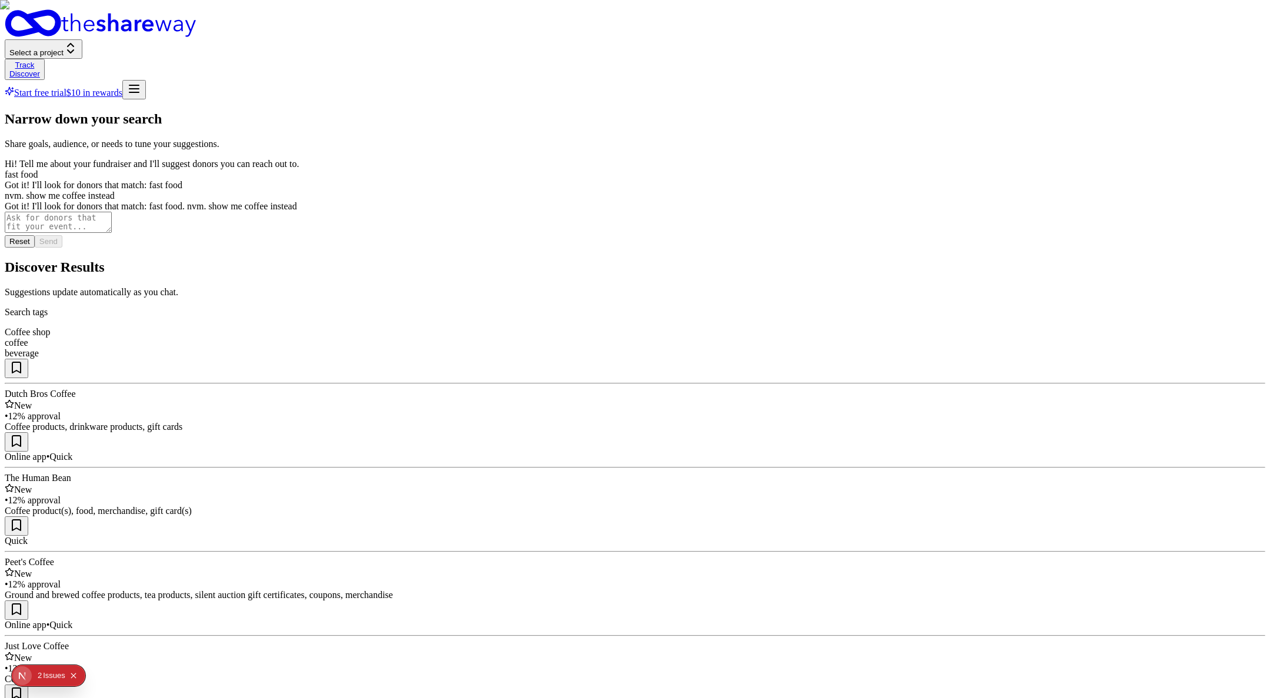
click at [1043, 259] on section "Discover Results Suggestions update automatically as you chat. Search tags Coff…" at bounding box center [635, 601] width 1261 height 684
click at [40, 61] on div "Track" at bounding box center [24, 65] width 31 height 9
click at [40, 69] on link "Discover" at bounding box center [24, 73] width 31 height 9
click at [82, 39] on button "Select a project" at bounding box center [44, 48] width 78 height 19
click at [151, 46] on button "In-Kind" at bounding box center [139, 50] width 34 height 12
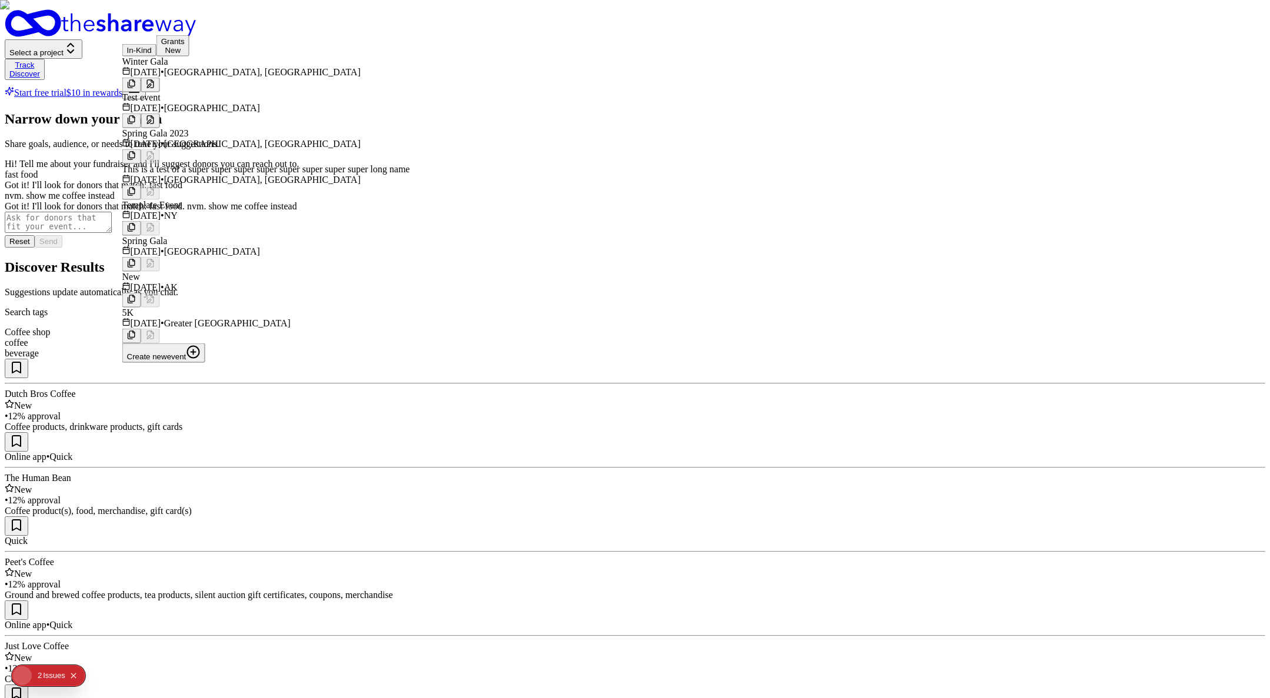
click at [210, 92] on div "Winter Gala Feb 12, 2026 • Denver, CO" at bounding box center [266, 74] width 288 height 36
click at [462, 287] on p "Suggestions update automatically as you chat." at bounding box center [635, 292] width 1261 height 11
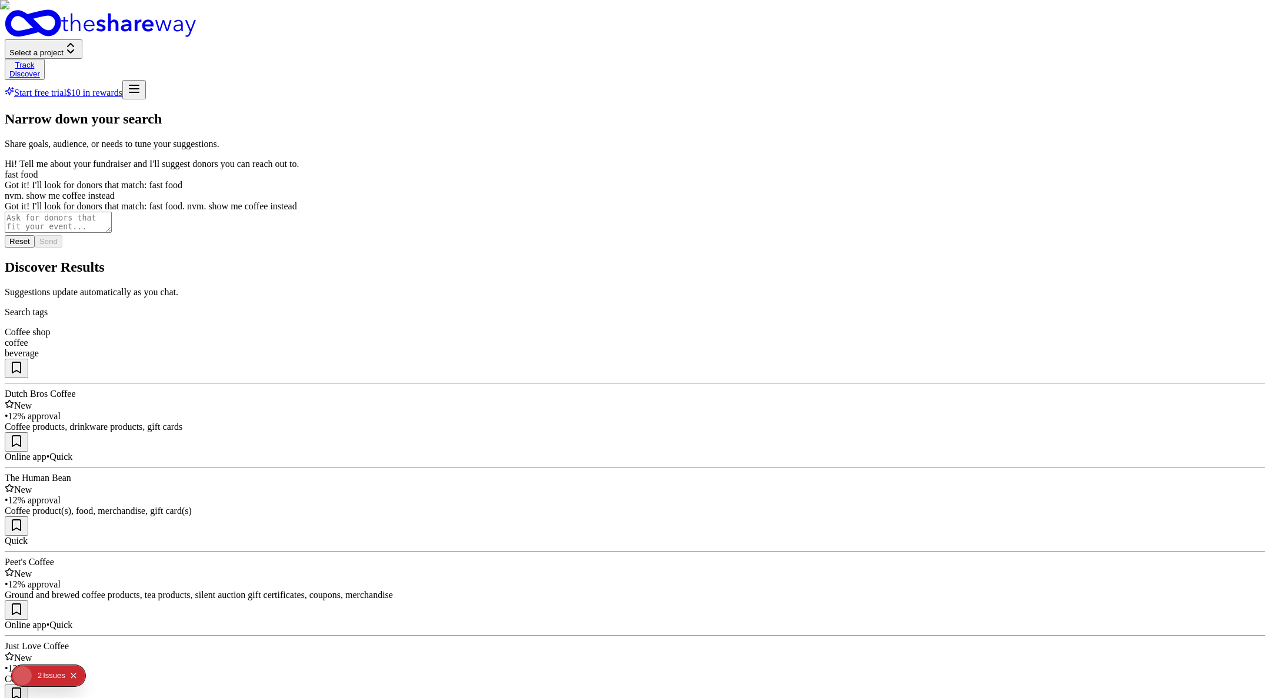
click at [82, 39] on button "Select a project" at bounding box center [44, 48] width 78 height 19
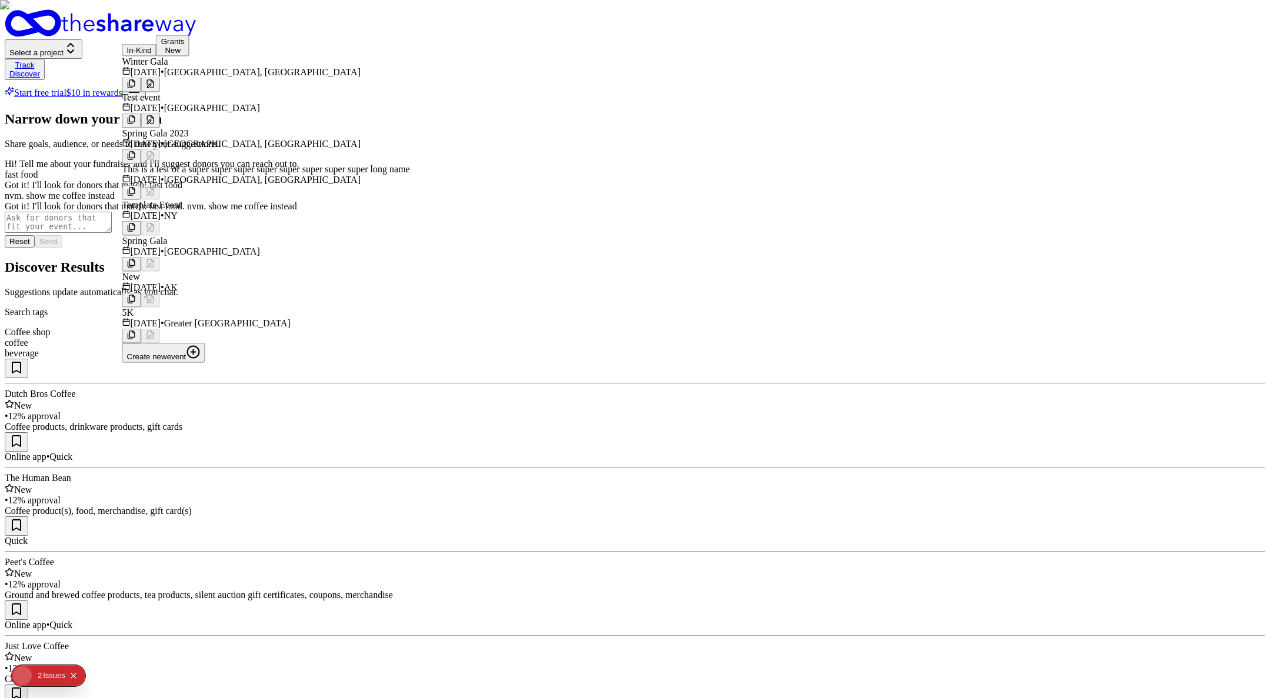
click at [156, 48] on button "In-Kind" at bounding box center [139, 50] width 34 height 12
click at [160, 82] on button at bounding box center [150, 85] width 19 height 15
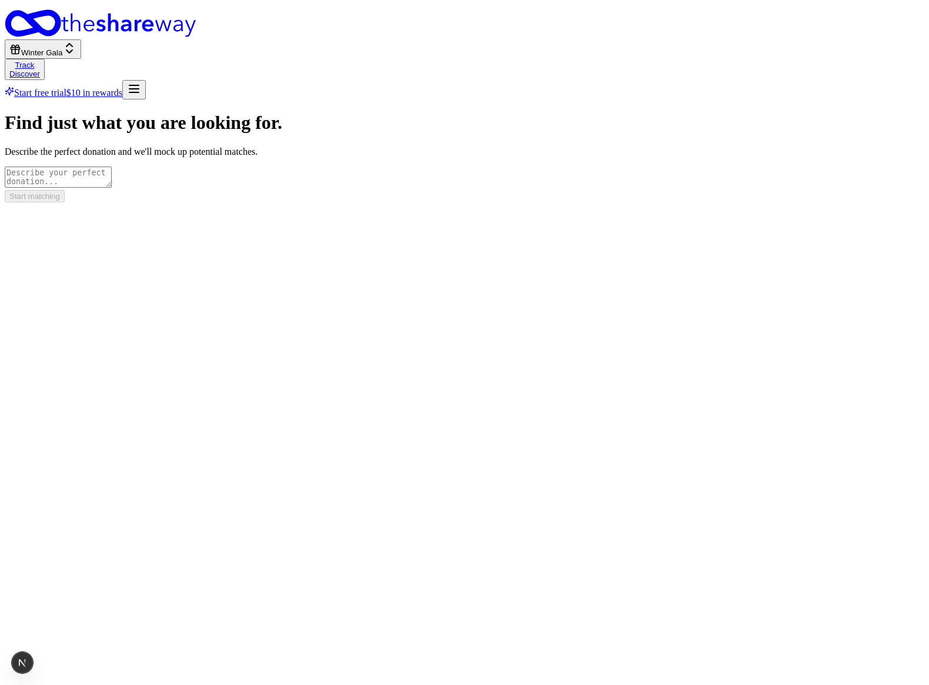
click at [458, 156] on div "Find just what you are looking for. Describe the perfect donation and we'll moc…" at bounding box center [465, 134] width 920 height 45
click at [112, 188] on textarea at bounding box center [58, 176] width 107 height 21
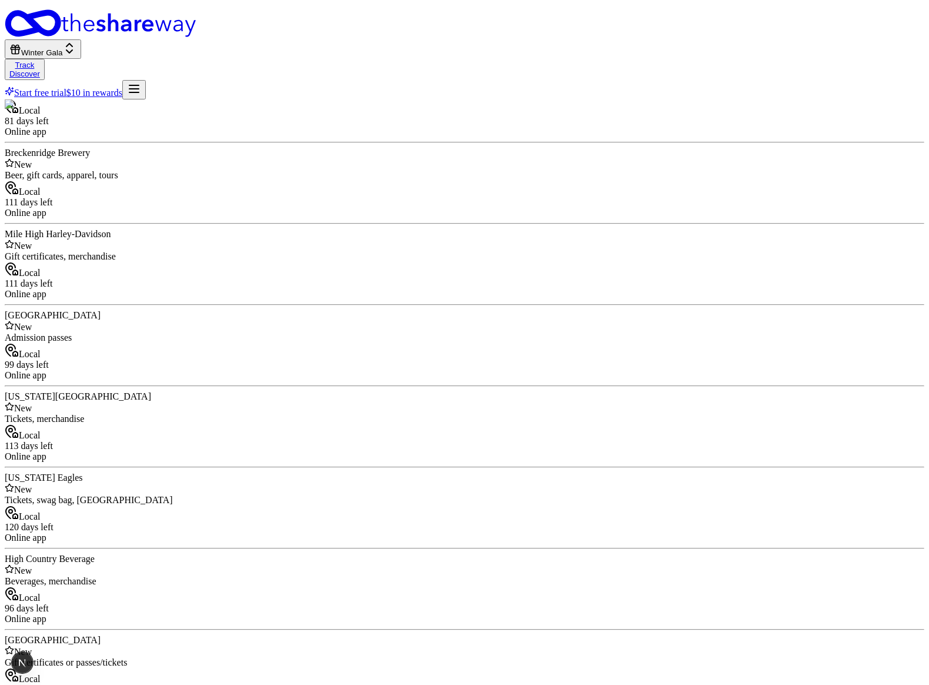
type textarea "coffe"
type textarea "coffee shops"
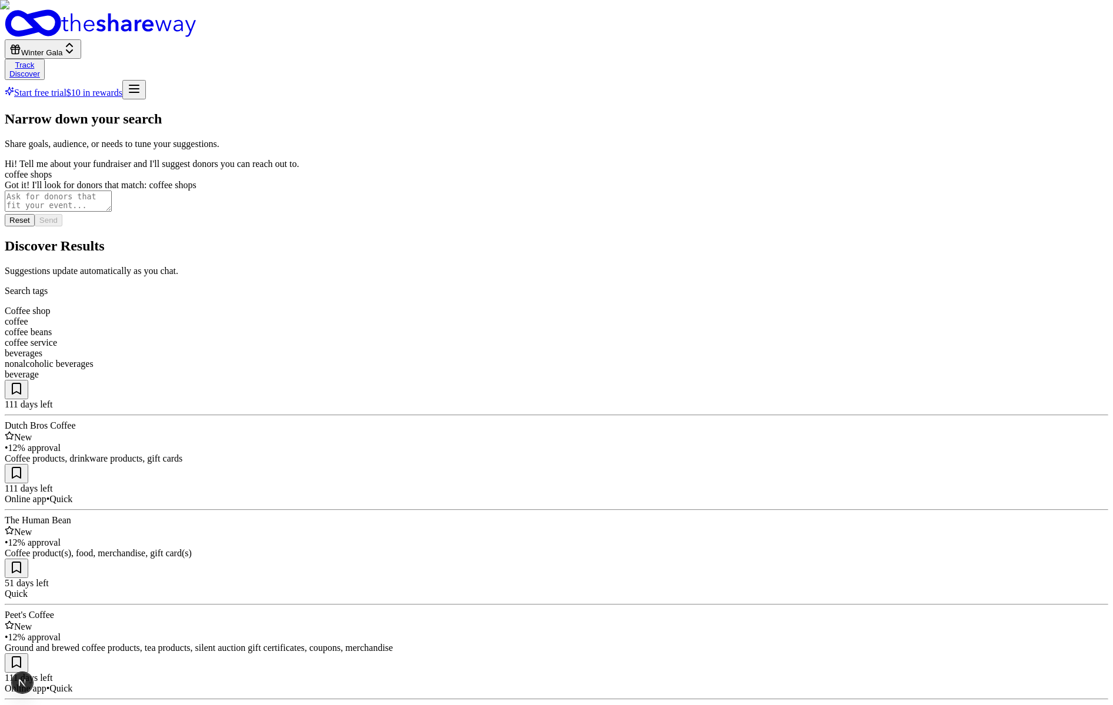
click at [574, 287] on img at bounding box center [556, 352] width 1113 height 705
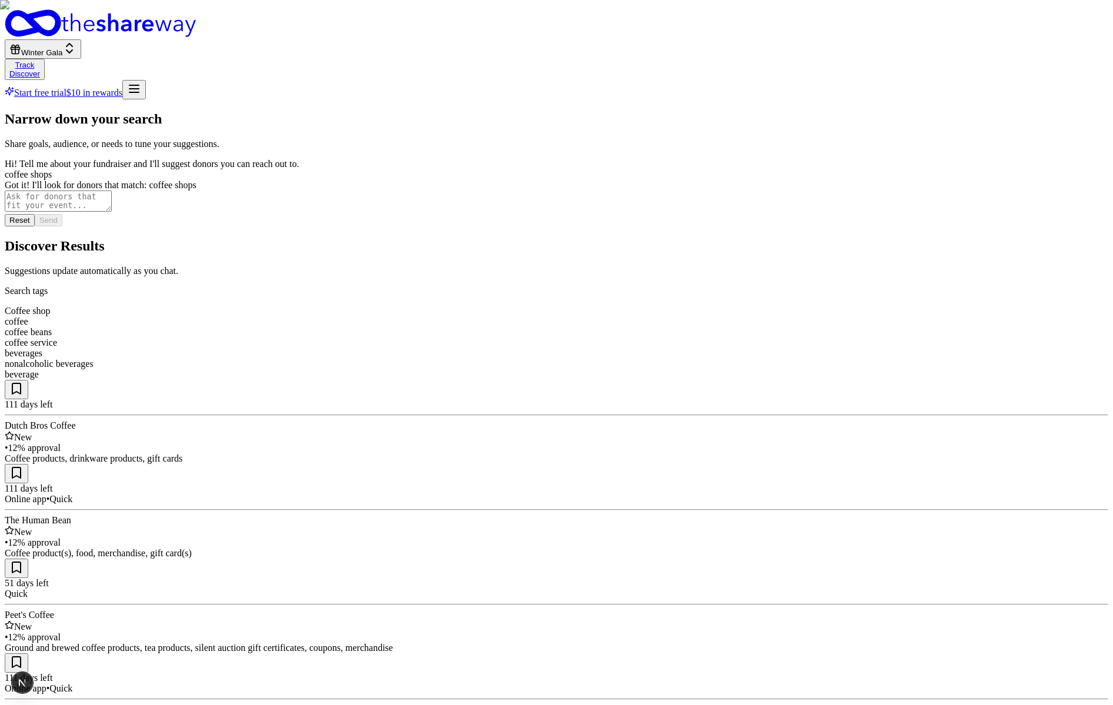
click at [28, 380] on button at bounding box center [17, 389] width 24 height 19
click at [112, 212] on textarea at bounding box center [58, 201] width 107 height 21
type textarea "show"
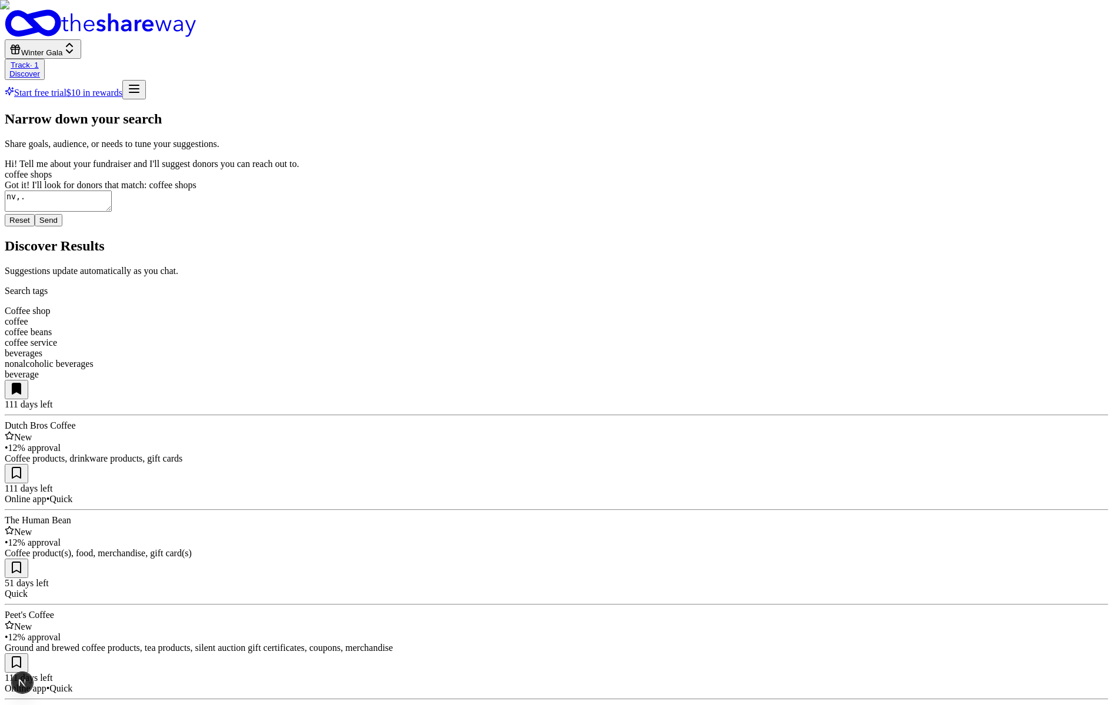
type textarea "nv"
type textarea "nvm. show me fast food companies that support kids"
click at [62, 226] on button "Send" at bounding box center [49, 220] width 28 height 12
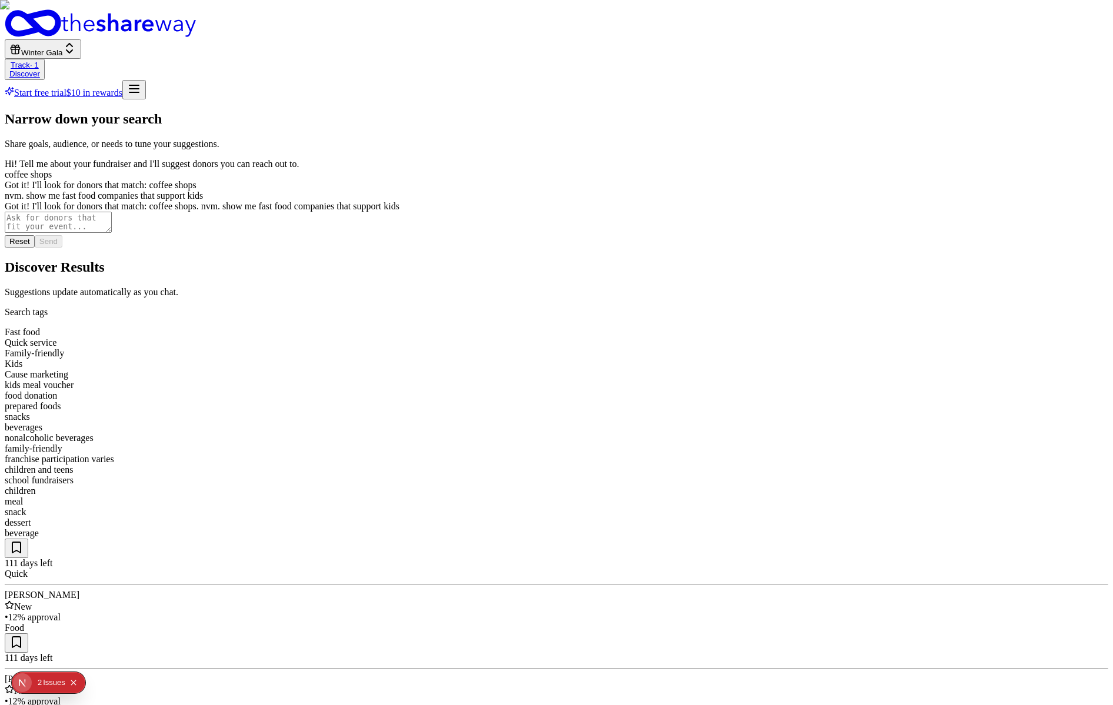
click at [442, 271] on img at bounding box center [556, 352] width 1113 height 705
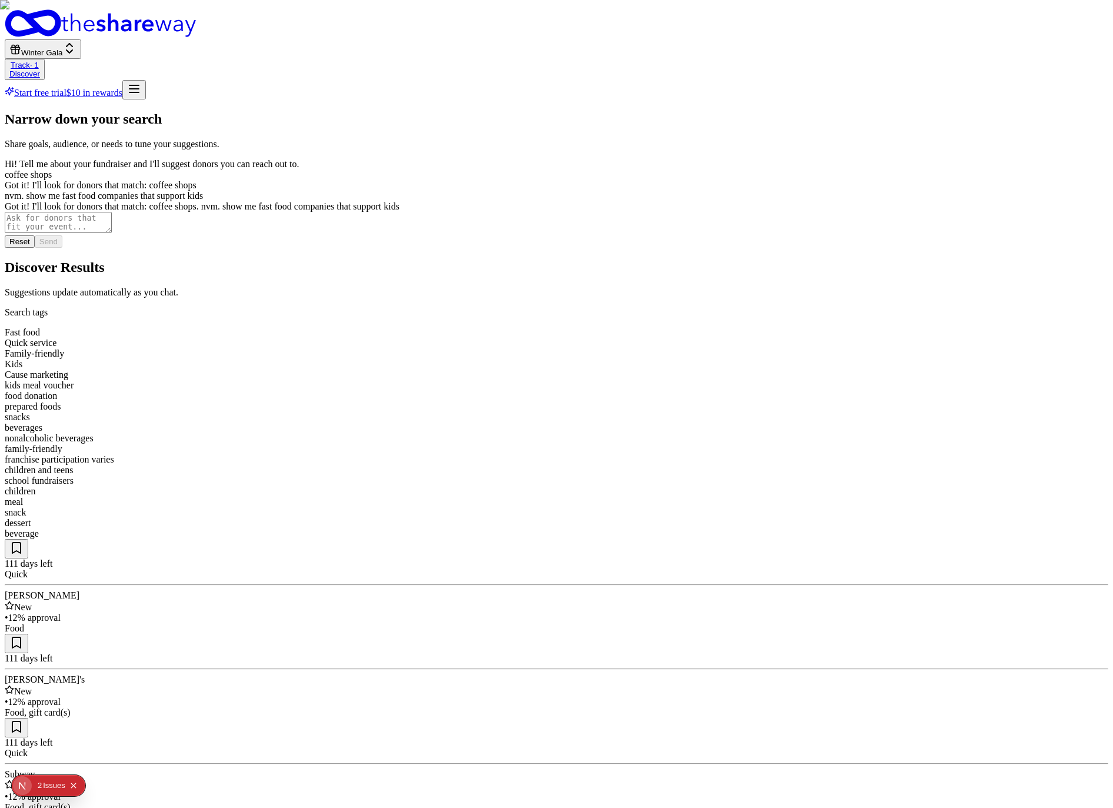
click at [538, 290] on img at bounding box center [556, 404] width 1113 height 808
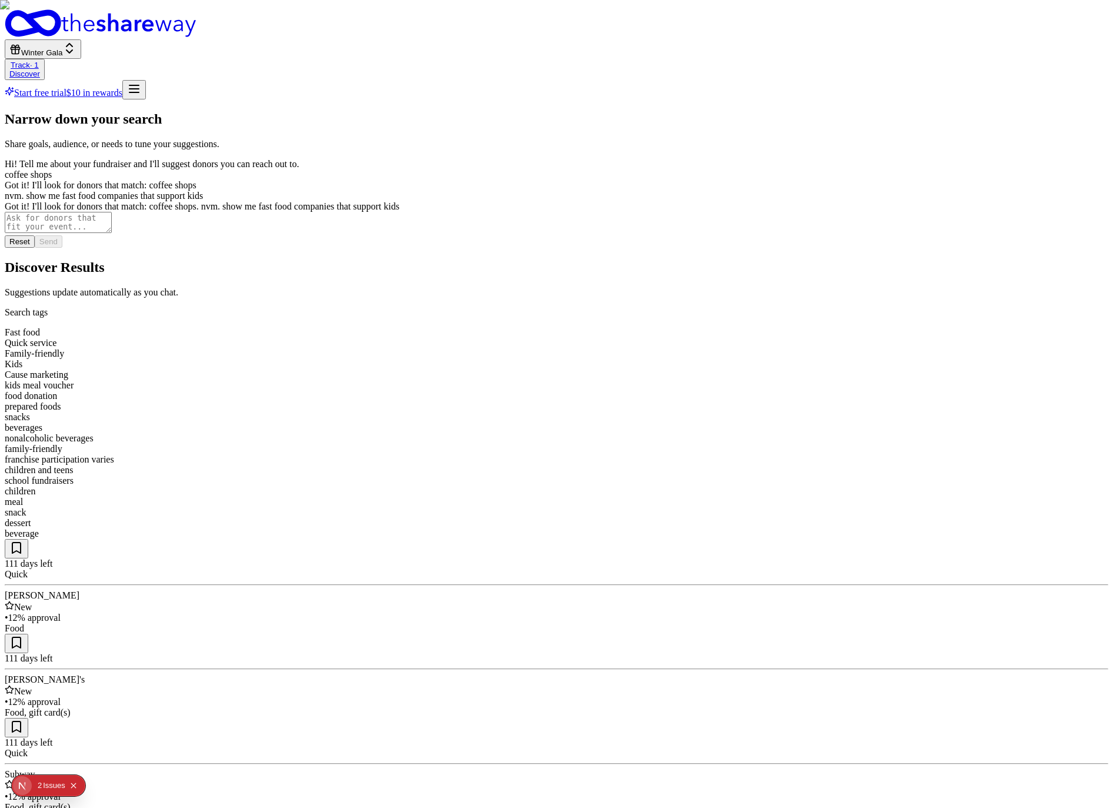
click at [782, 253] on img at bounding box center [556, 404] width 1113 height 808
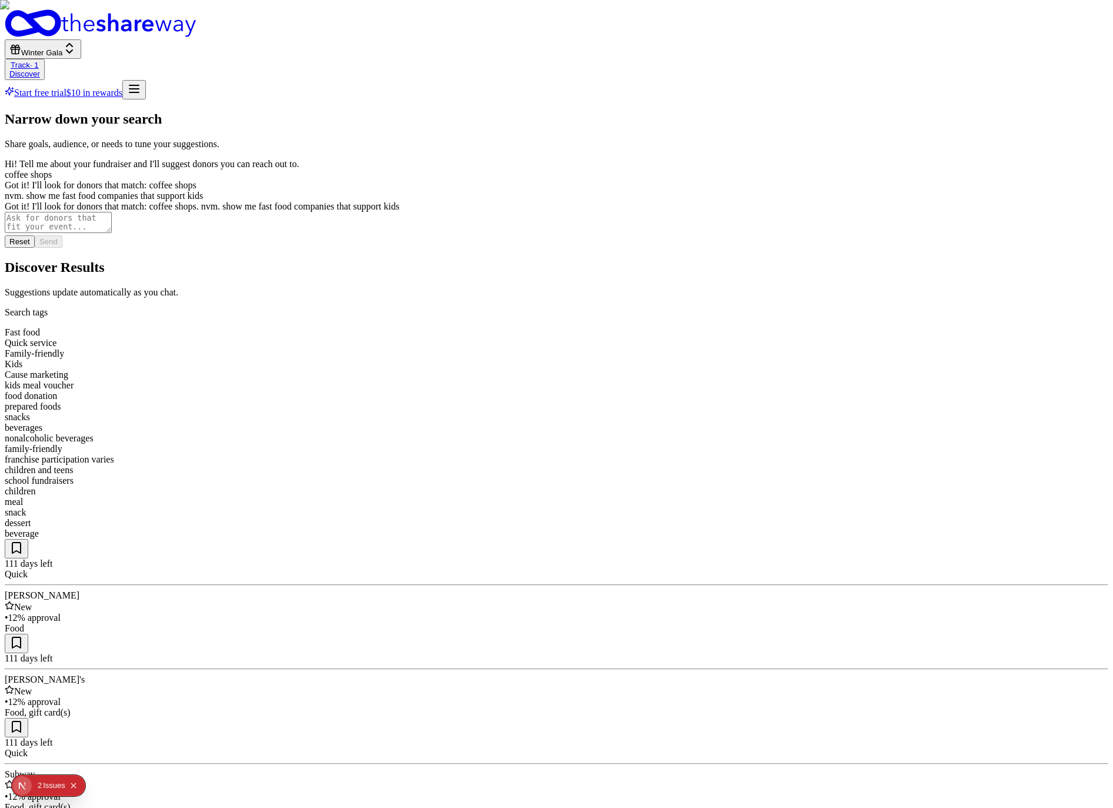
click at [419, 495] on img at bounding box center [556, 404] width 1113 height 808
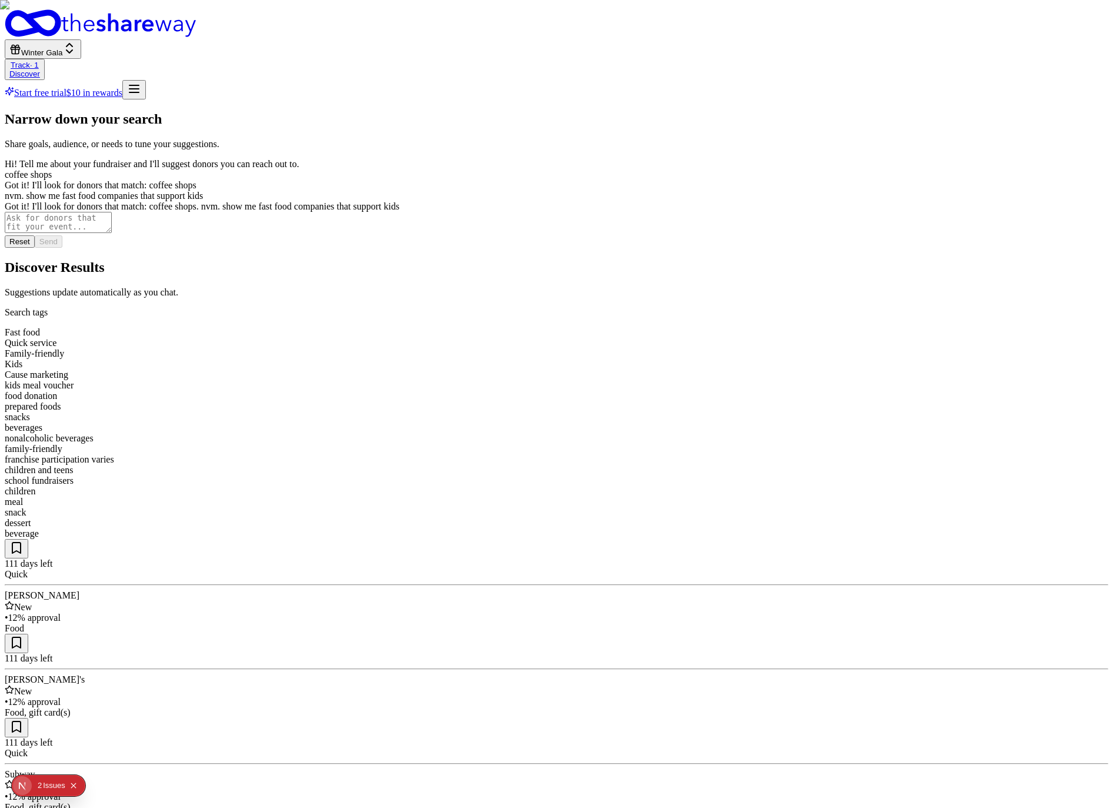
click at [782, 288] on img at bounding box center [556, 404] width 1113 height 808
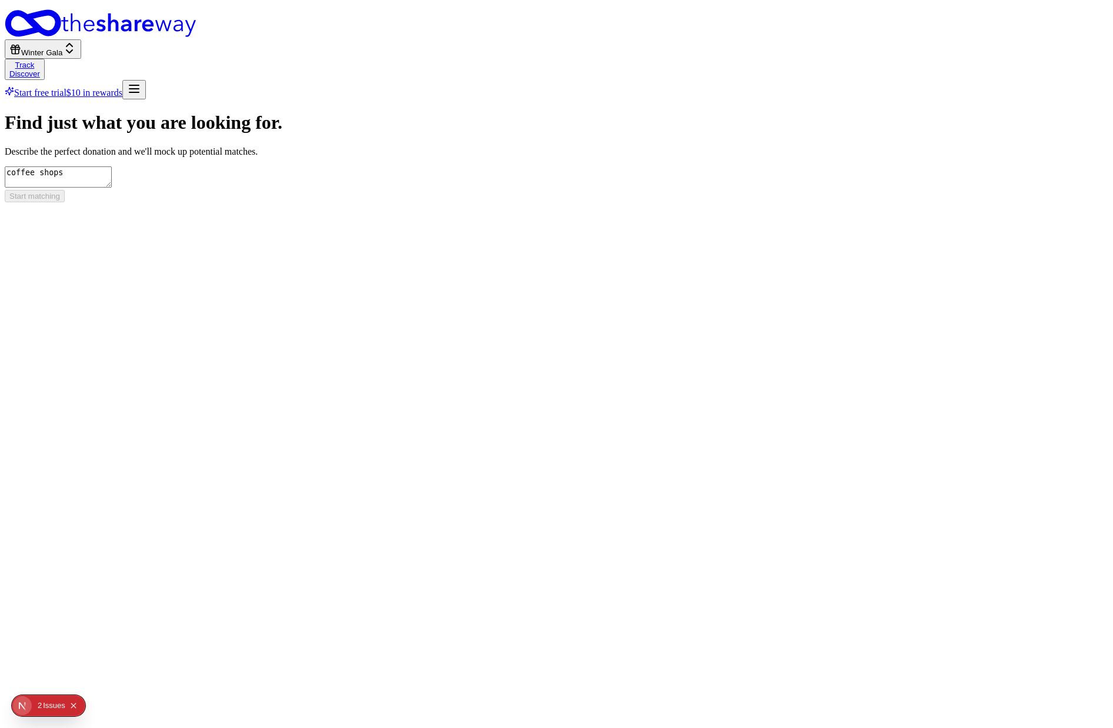
click at [681, 202] on form "Find just what you are looking for. Describe the perfect donation and we'll moc…" at bounding box center [557, 157] width 1104 height 90
click at [112, 171] on textarea "coffee shops" at bounding box center [58, 176] width 107 height 21
type textarea "cofee"
click at [652, 202] on form "Find just what you are looking for. Describe the perfect donation and we'll moc…" at bounding box center [557, 157] width 1104 height 90
click at [65, 202] on button "Start matching" at bounding box center [35, 196] width 60 height 12
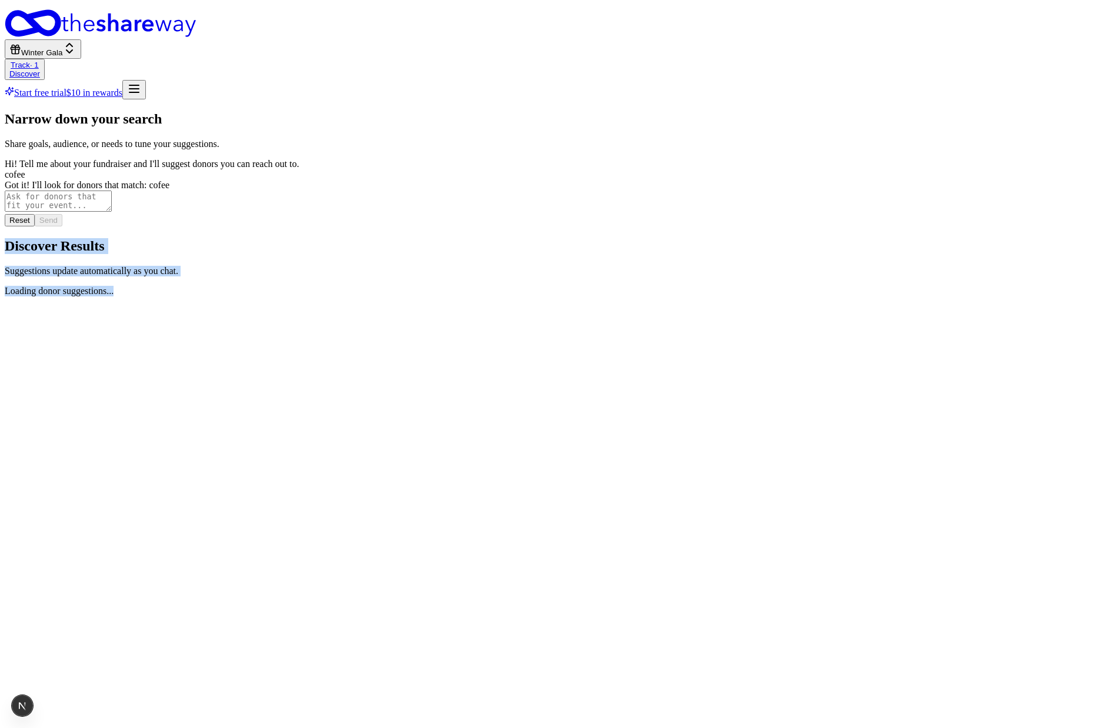
drag, startPoint x: 478, startPoint y: 62, endPoint x: 525, endPoint y: 218, distance: 162.8
click at [478, 111] on div "Narrow down your search Share goals, audience, or needs to tune your suggestion…" at bounding box center [557, 203] width 1104 height 185
click at [539, 264] on div "Narrow down your search Share goals, audience, or needs to tune your suggestion…" at bounding box center [557, 203] width 1104 height 185
click at [514, 273] on div "Narrow down your search Share goals, audience, or needs to tune your suggestion…" at bounding box center [557, 203] width 1104 height 185
click at [515, 272] on div "Narrow down your search Share goals, audience, or needs to tune your suggestion…" at bounding box center [557, 203] width 1104 height 185
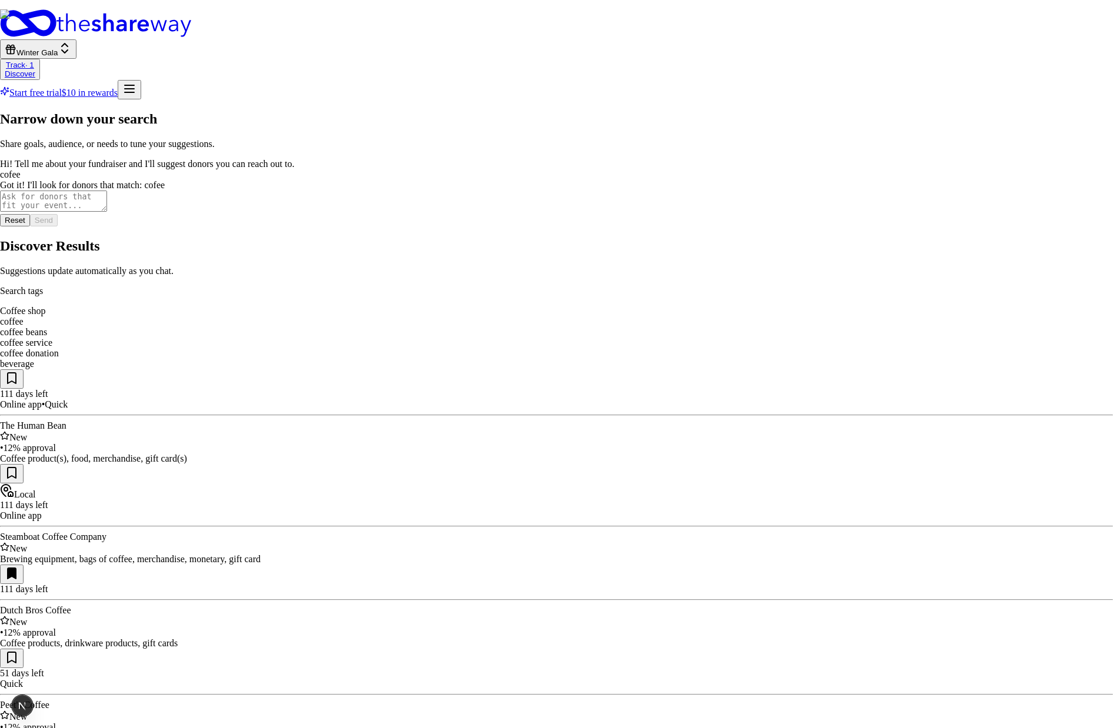
drag, startPoint x: 502, startPoint y: 365, endPoint x: 514, endPoint y: 311, distance: 54.9
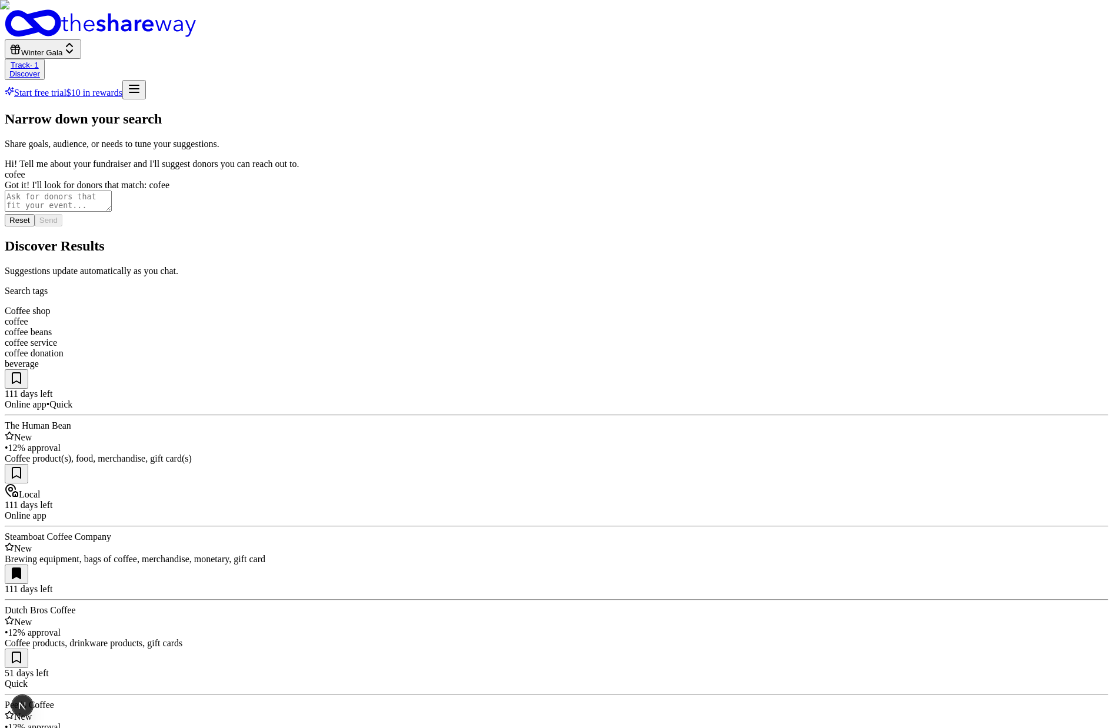
click at [112, 212] on textarea at bounding box center [58, 201] width 107 height 21
type textarea "nvm. show me gift cards that would be good for kids"
click at [62, 226] on button "Send" at bounding box center [49, 220] width 28 height 12
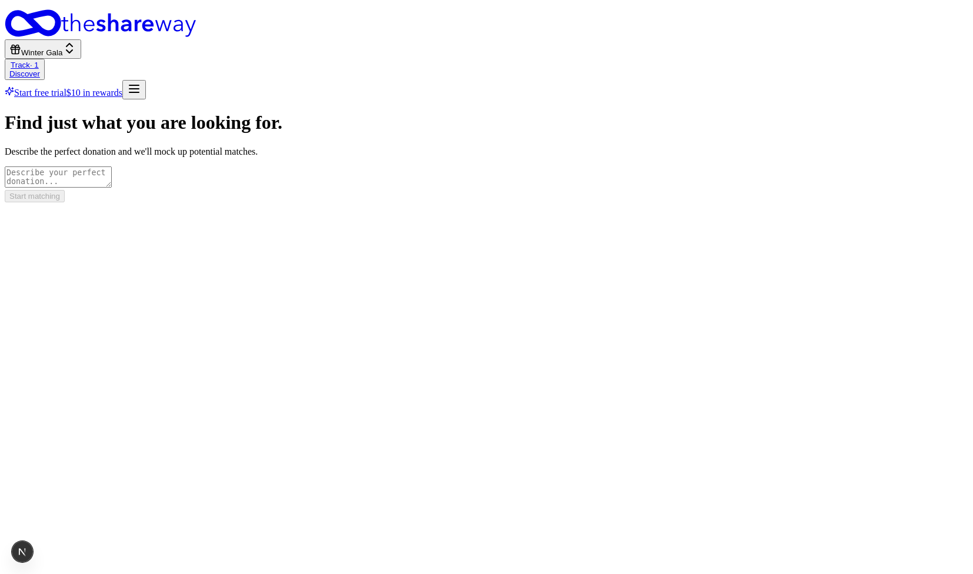
click at [209, 169] on div "Find just what you are looking for. Describe the perfect donation and we'll moc…" at bounding box center [487, 157] width 964 height 90
click at [194, 186] on div "Find just what you are looking for. Describe the perfect donation and we'll moc…" at bounding box center [487, 157] width 964 height 90
click at [234, 202] on div "Find just what you are looking for. Describe the perfect donation and we'll moc…" at bounding box center [480, 157] width 951 height 90
click at [112, 166] on textarea at bounding box center [58, 176] width 107 height 21
type textarea "Great coffee from a local coffee shop"
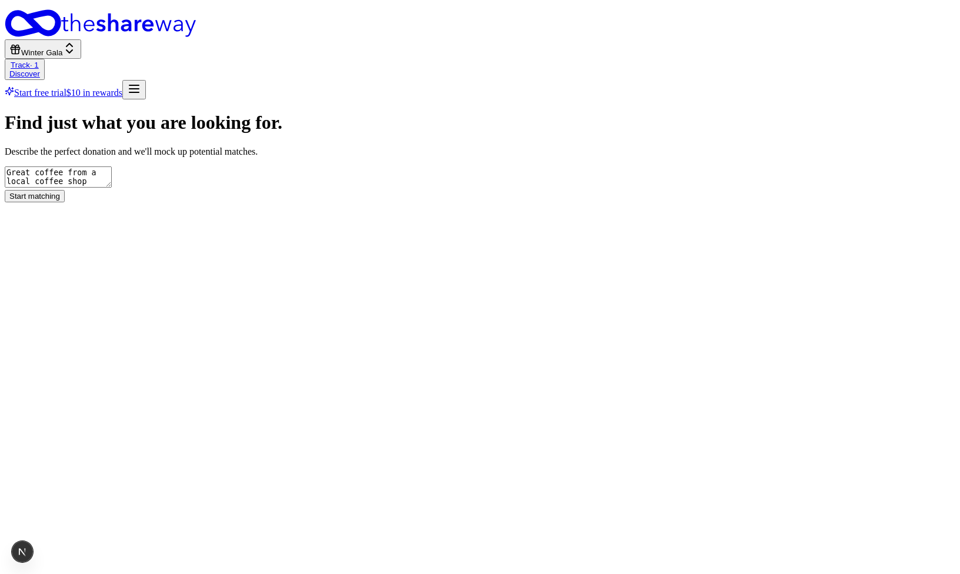
click at [65, 202] on button "Start matching" at bounding box center [35, 196] width 60 height 12
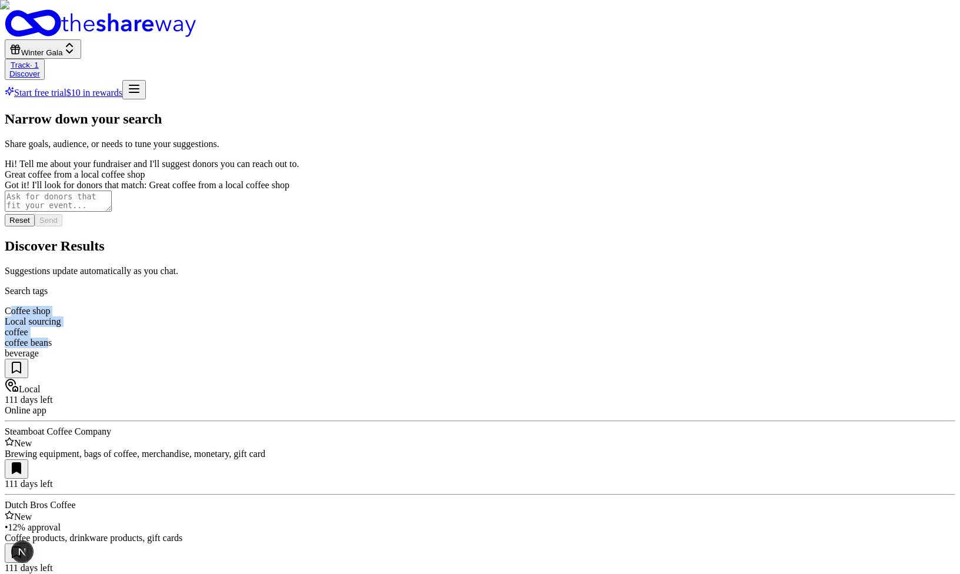
drag, startPoint x: 301, startPoint y: 137, endPoint x: 521, endPoint y: 142, distance: 219.5
click at [521, 306] on div "Coffee shop Local sourcing coffee coffee beans beverage" at bounding box center [480, 332] width 951 height 53
click at [571, 348] on div "beverage" at bounding box center [480, 353] width 951 height 11
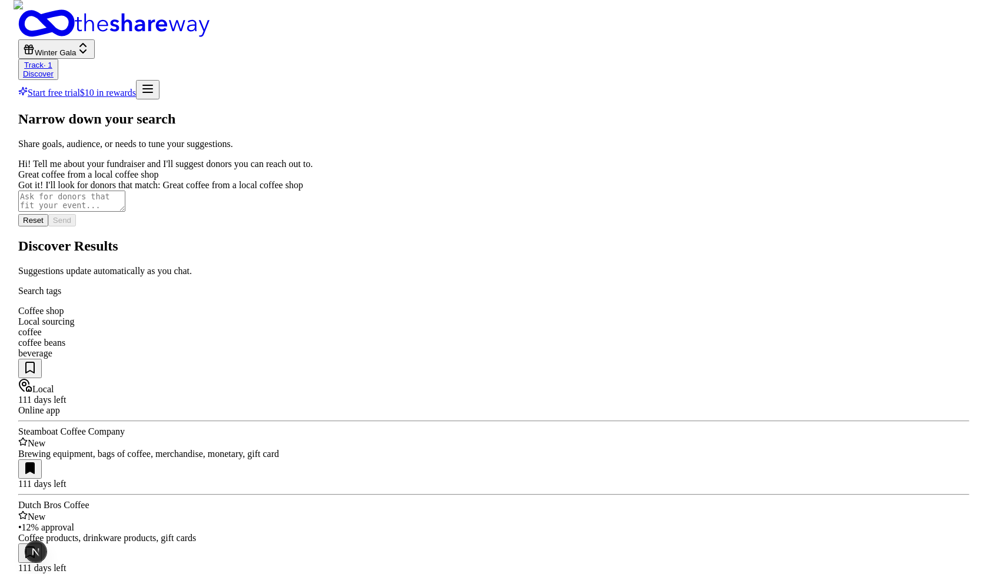
scroll to position [69, 0]
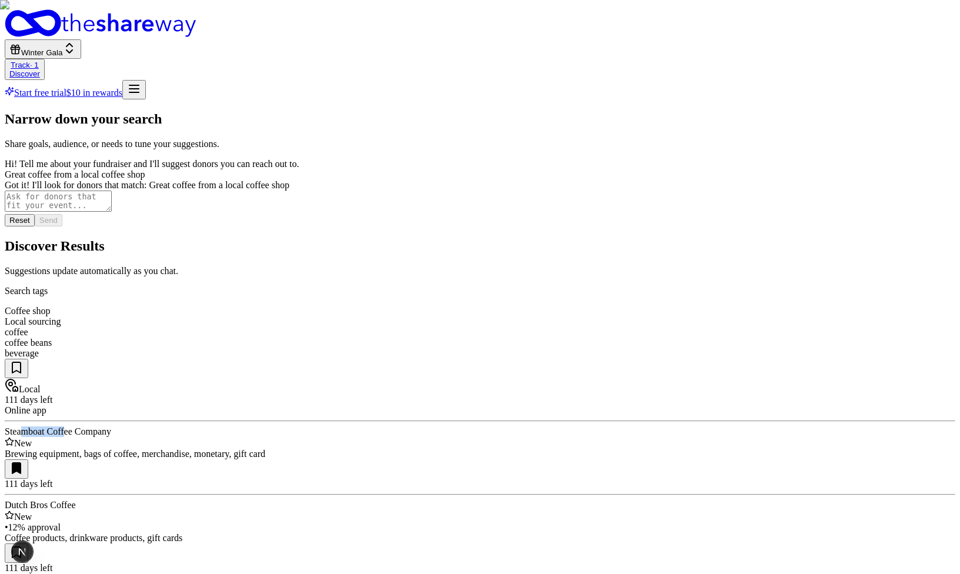
drag, startPoint x: 312, startPoint y: 262, endPoint x: 359, endPoint y: 262, distance: 46.5
click at [359, 426] on div "Steamboat Coffee Company" at bounding box center [480, 431] width 951 height 11
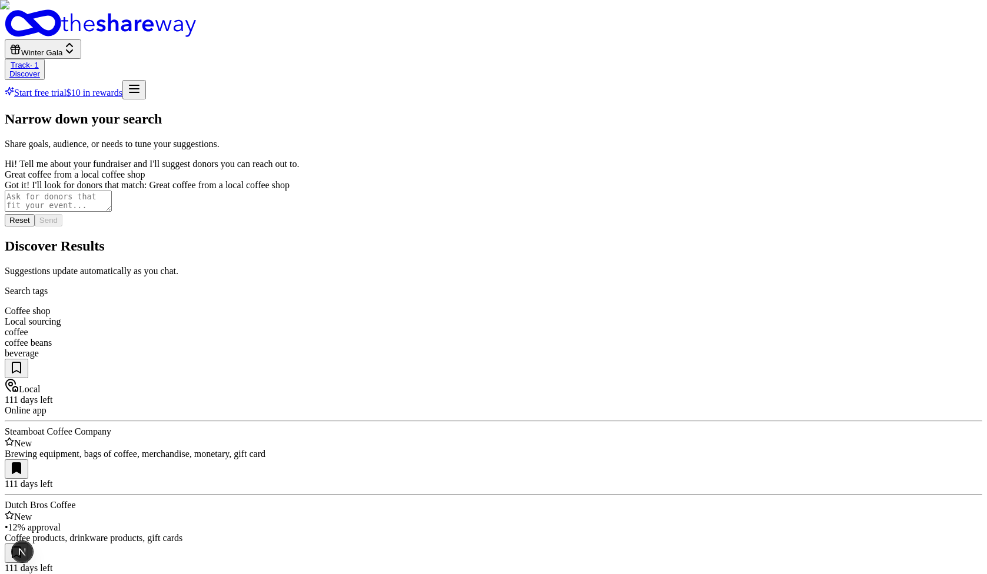
scroll to position [0, 0]
click at [388, 251] on img at bounding box center [493, 287] width 987 height 574
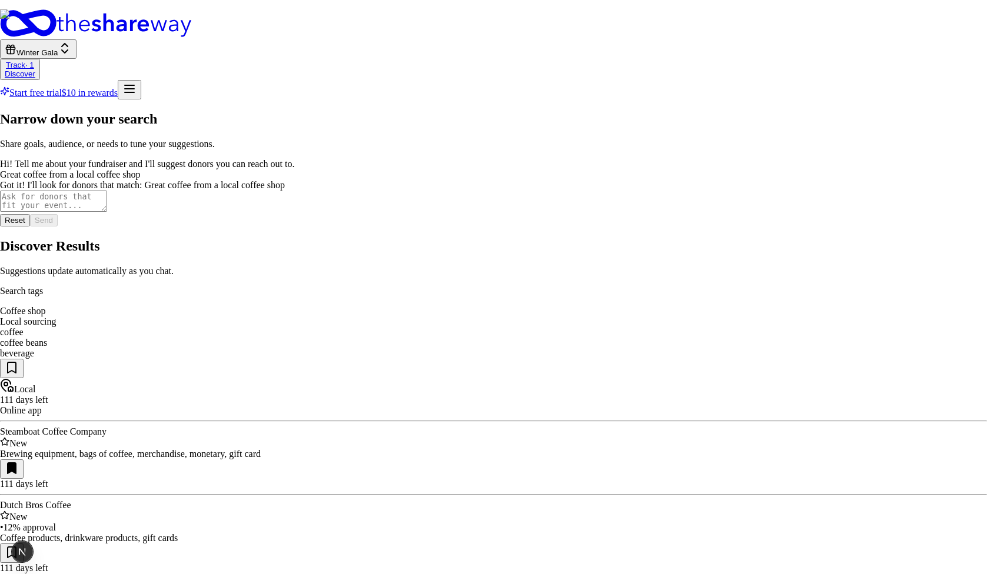
scroll to position [488, 0]
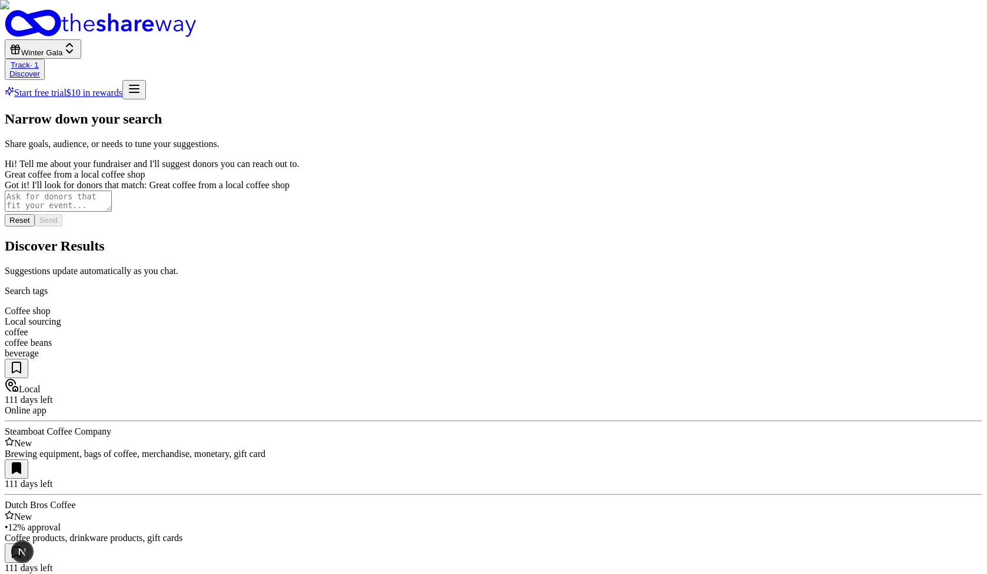
scroll to position [69, 0]
click at [565, 188] on img at bounding box center [493, 287] width 987 height 574
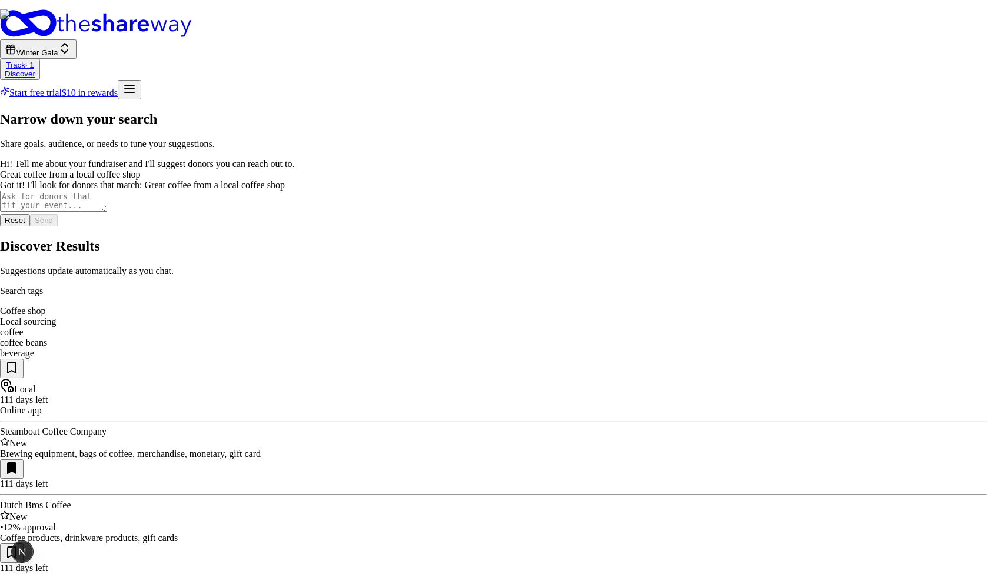
scroll to position [546, 0]
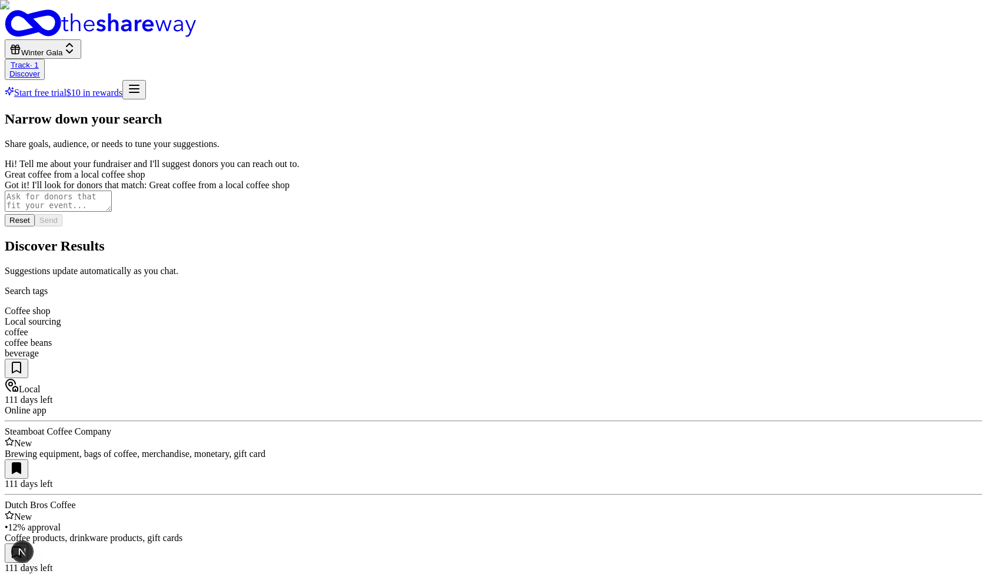
click at [721, 191] on img at bounding box center [493, 287] width 987 height 574
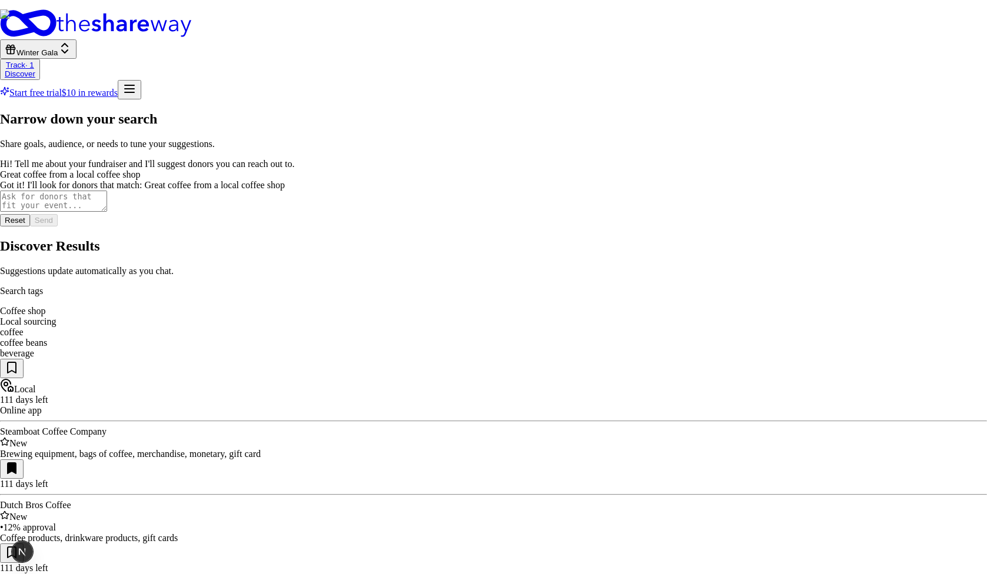
scroll to position [0, 0]
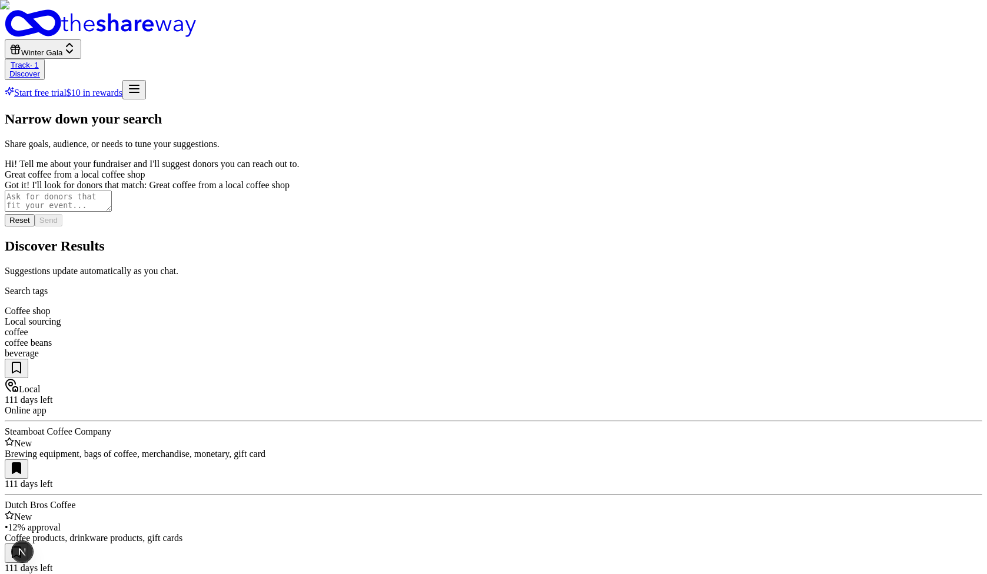
click at [837, 155] on img at bounding box center [493, 287] width 987 height 574
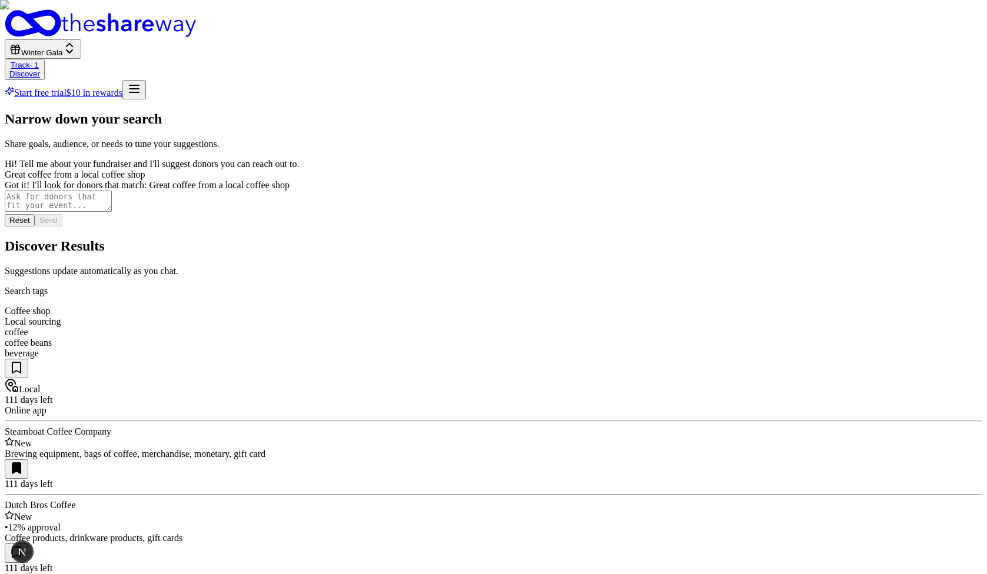
click at [503, 406] on img at bounding box center [493, 287] width 987 height 574
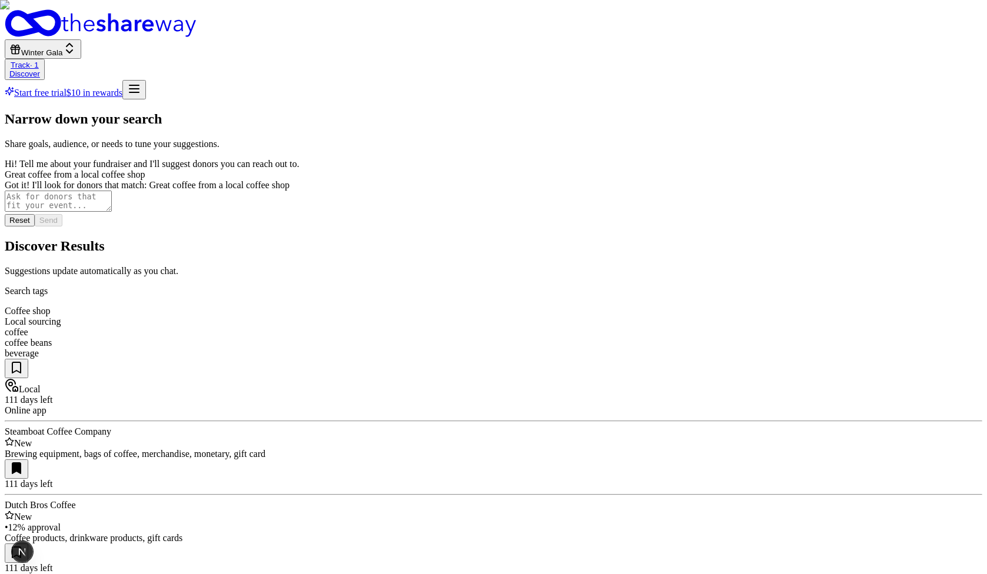
click at [112, 212] on textarea at bounding box center [58, 201] width 107 height 21
type textarea "forget coffee, show me some fast food!"
click at [62, 226] on button "Send" at bounding box center [49, 220] width 28 height 12
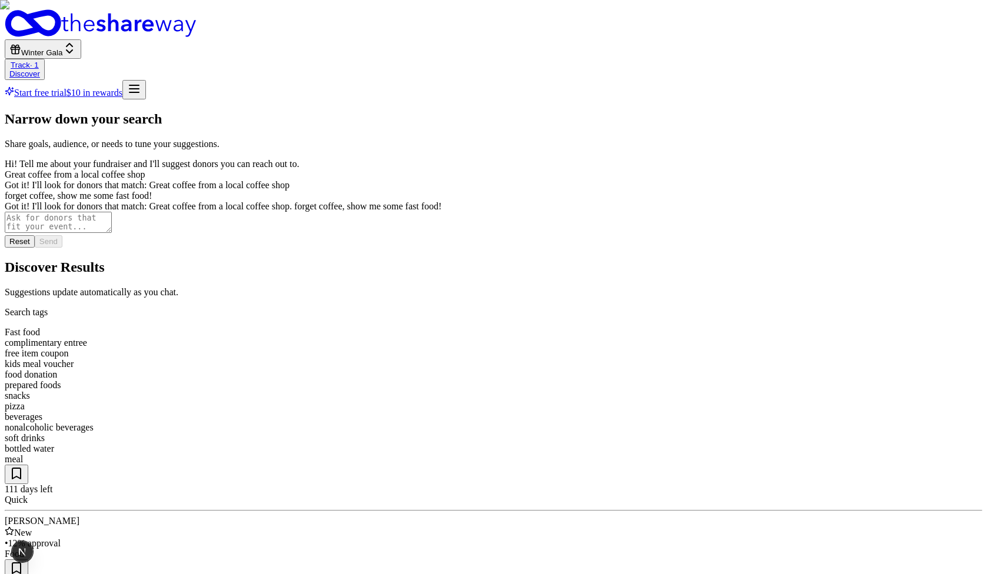
scroll to position [57, 0]
click at [112, 233] on textarea at bounding box center [58, 222] width 107 height 21
type textarea "scr"
type textarea "nvm. show me companies that donate gift cards that would be good for kids and t…"
click at [62, 248] on button "Send" at bounding box center [49, 241] width 28 height 12
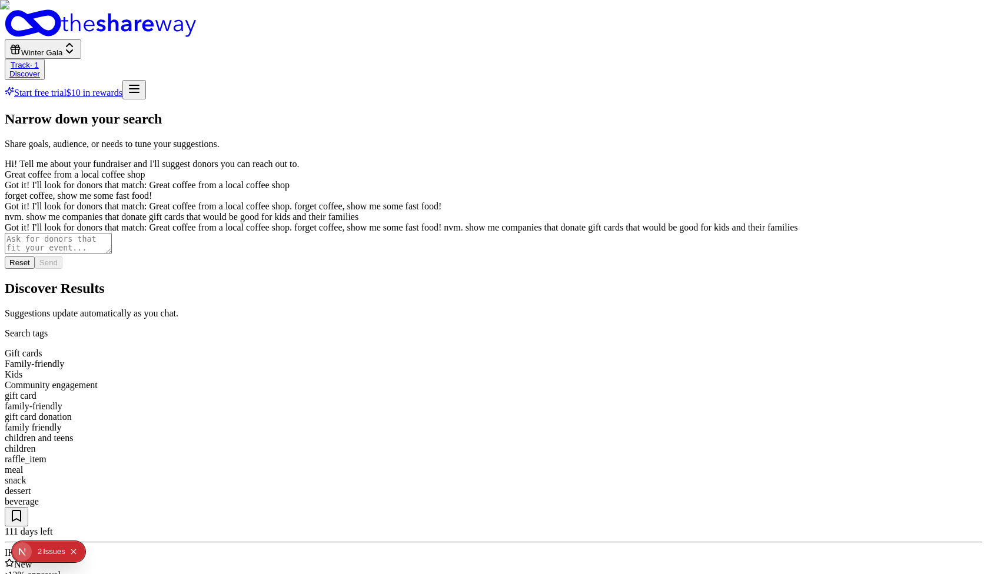
scroll to position [86, 0]
drag, startPoint x: 319, startPoint y: 303, endPoint x: 359, endPoint y: 303, distance: 40.6
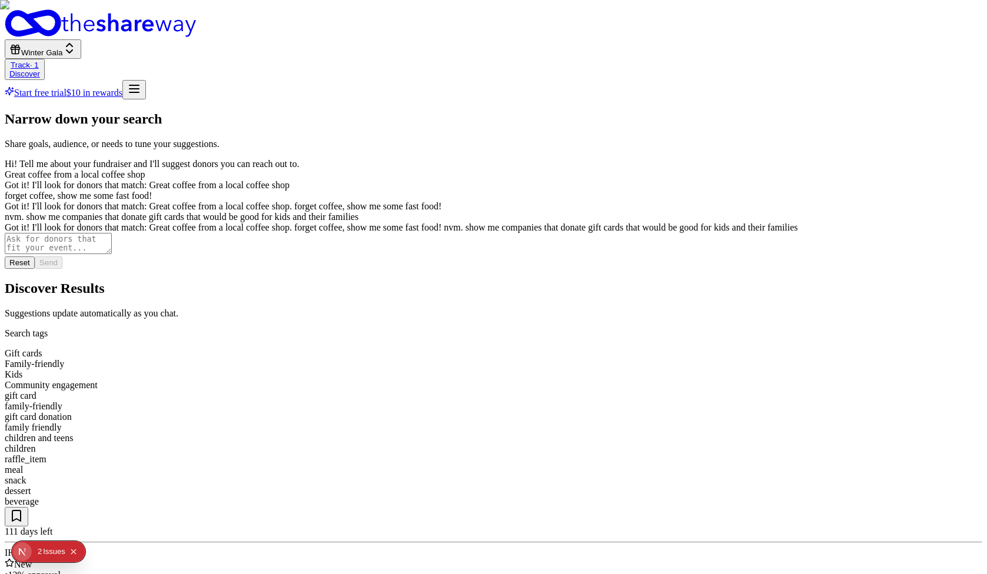
scroll to position [75, 0]
click at [101, 254] on textarea at bounding box center [58, 243] width 107 height 21
click at [112, 254] on textarea "of these, show me only ones that do not require i am a 502c3" at bounding box center [58, 243] width 107 height 21
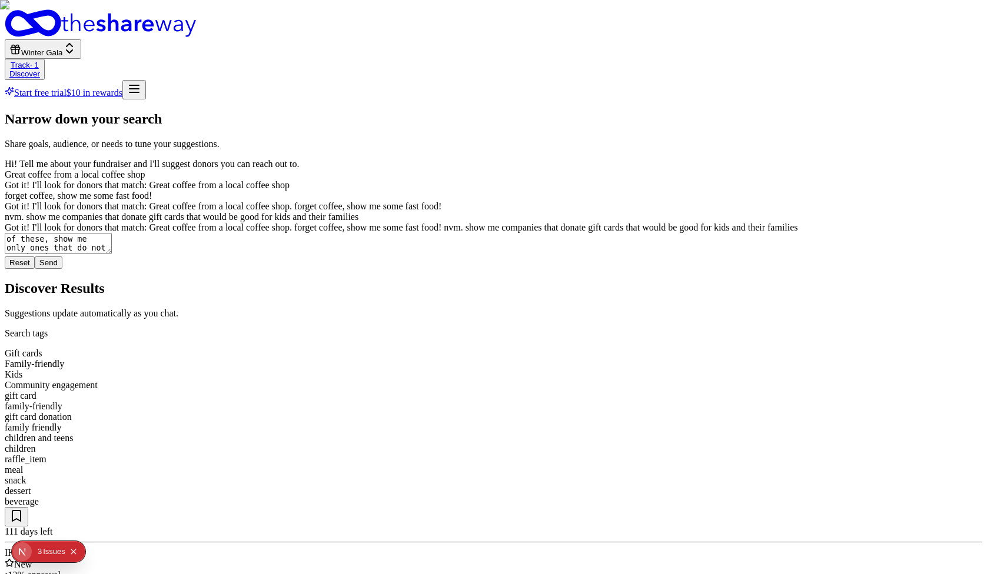
type textarea "of these, show me only ones that do not require i am a 501c3"
click at [62, 269] on button "Send" at bounding box center [49, 262] width 28 height 12
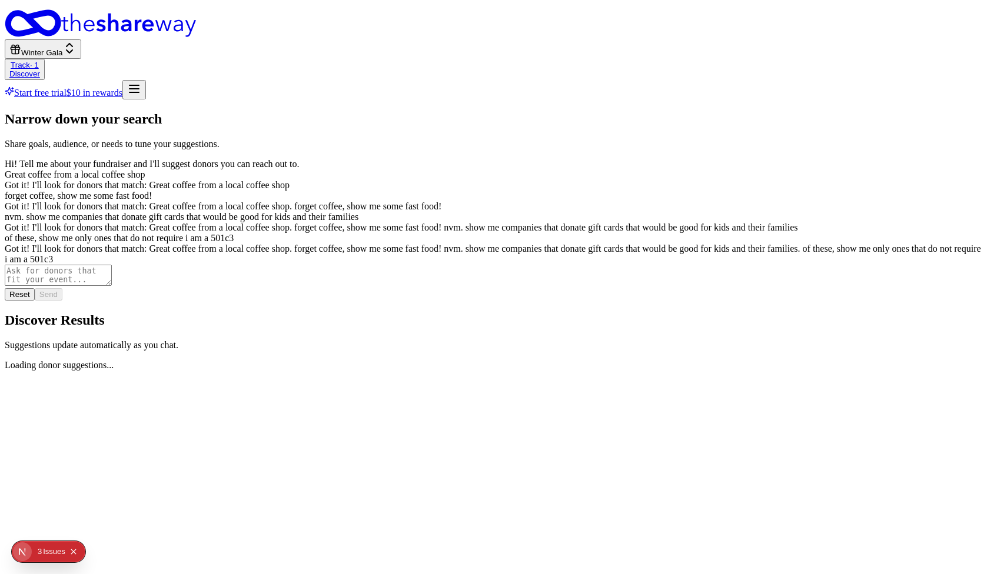
scroll to position [65, 0]
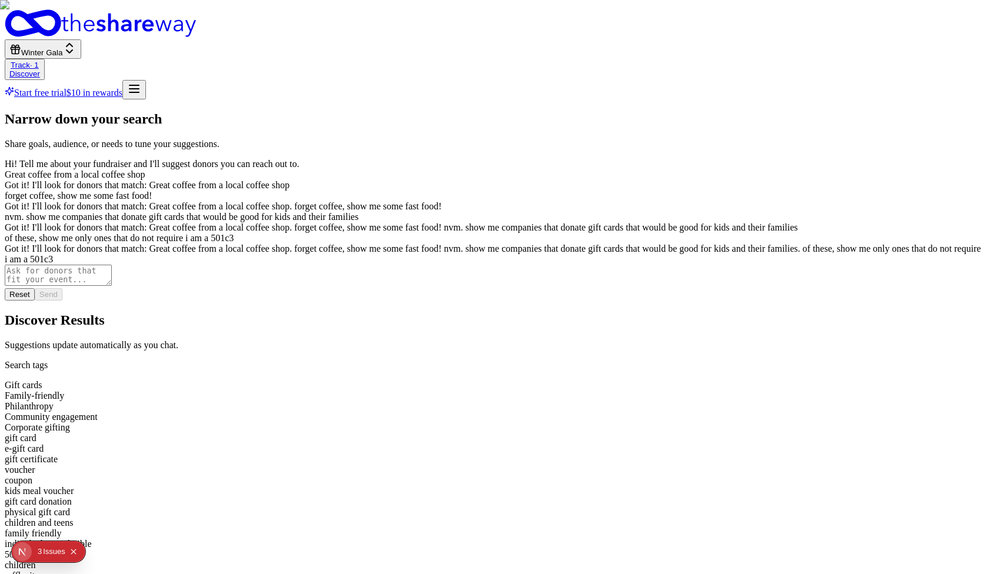
drag, startPoint x: 828, startPoint y: 163, endPoint x: 868, endPoint y: 163, distance: 40.6
click at [868, 549] on div "501c3 required" at bounding box center [493, 554] width 977 height 11
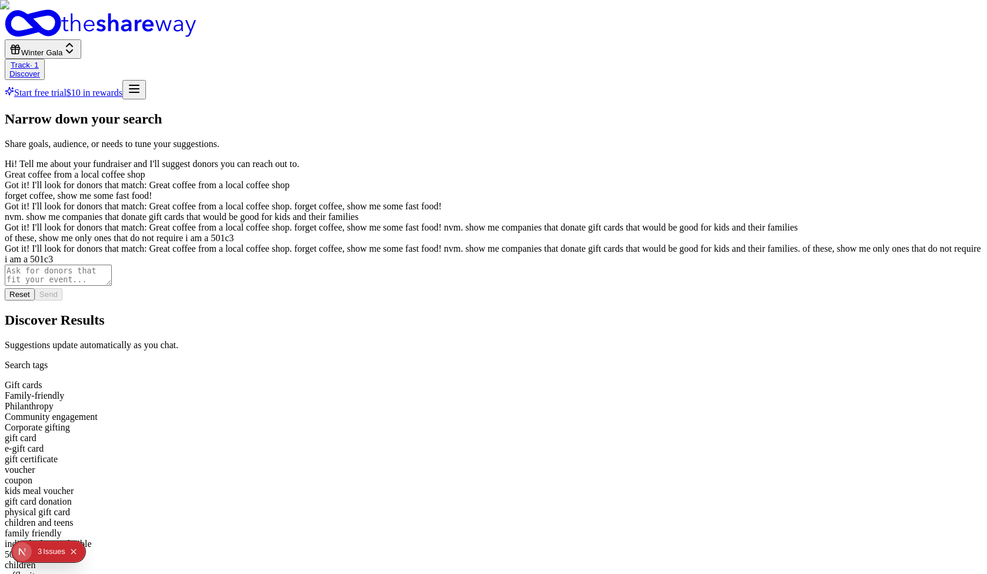
click at [868, 549] on div "501c3 required" at bounding box center [493, 554] width 977 height 11
click at [787, 380] on div "Gift cards Family-friendly Philanthropy Community engagement Corporate gifting …" at bounding box center [493, 480] width 977 height 201
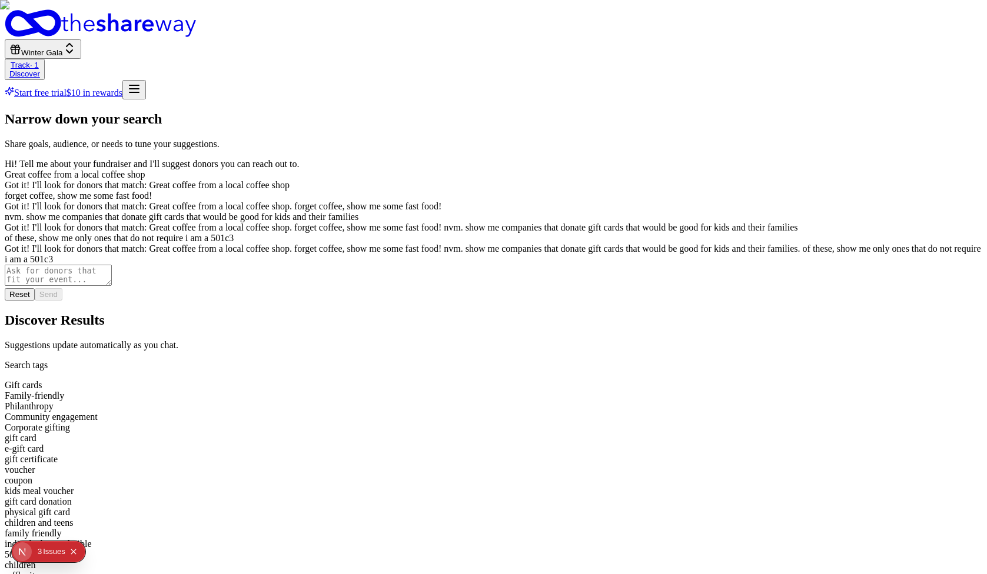
click at [409, 225] on img at bounding box center [493, 287] width 987 height 574
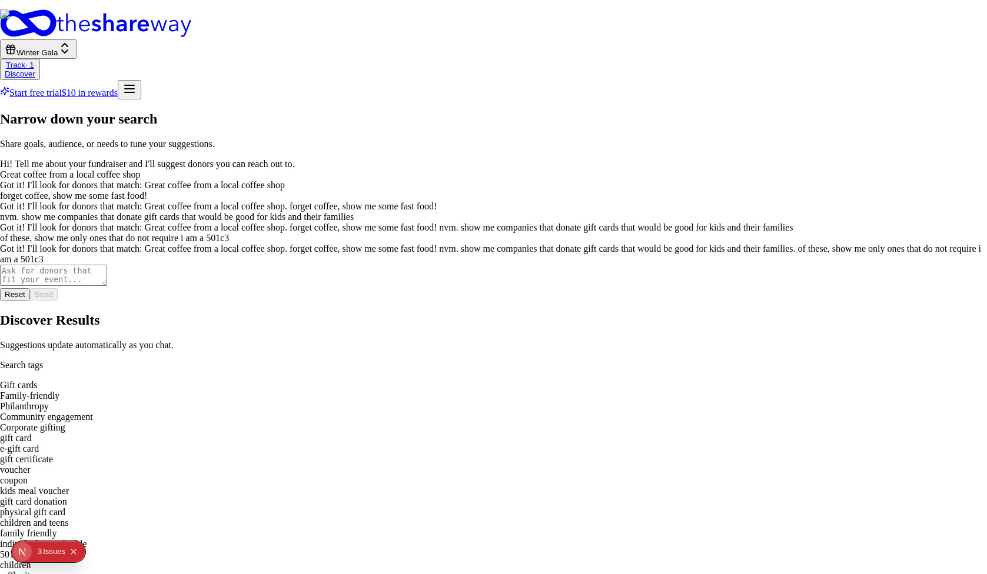
scroll to position [188, 0]
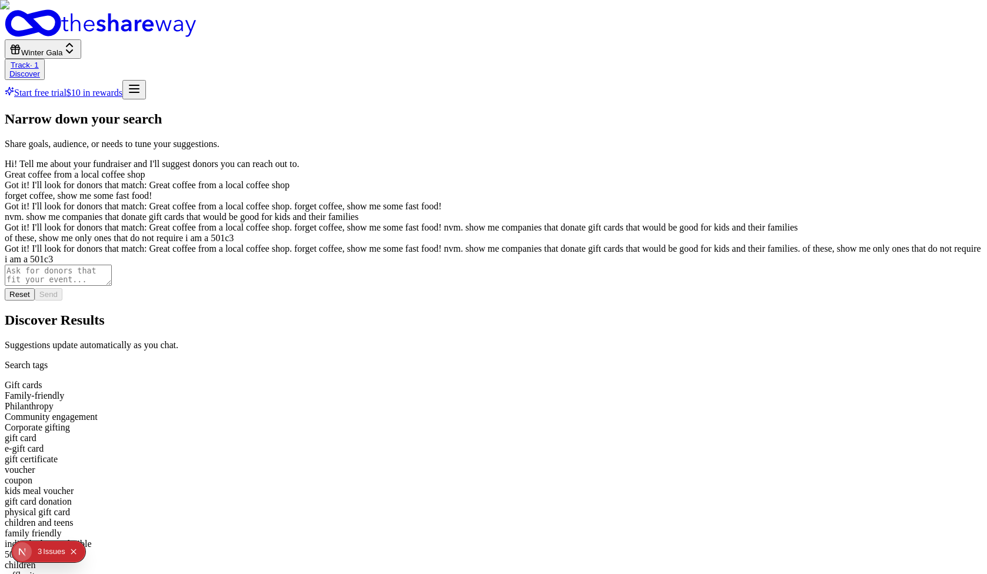
click at [387, 463] on img at bounding box center [493, 287] width 987 height 574
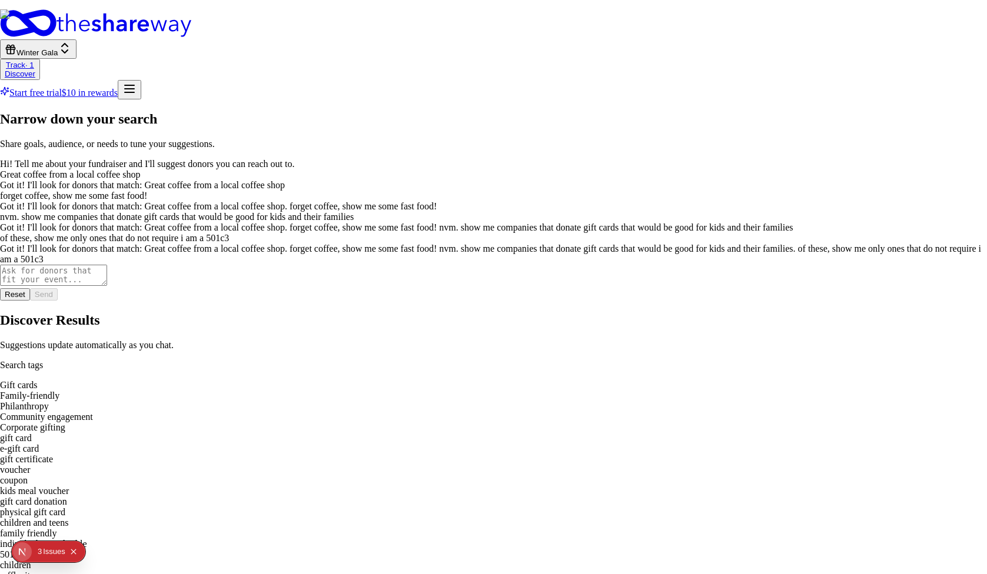
scroll to position [0, 0]
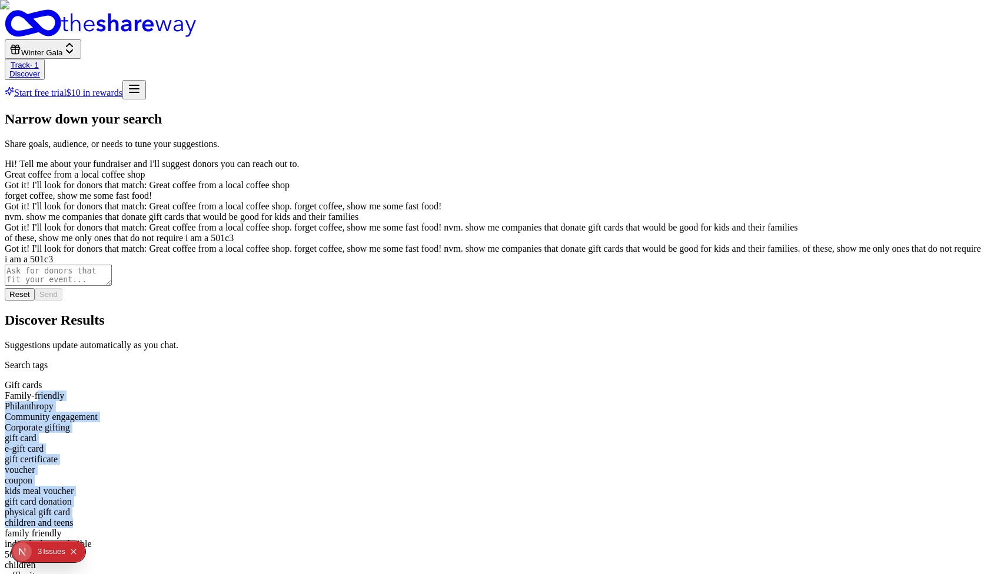
drag, startPoint x: 383, startPoint y: 135, endPoint x: 606, endPoint y: 172, distance: 226.0
click at [606, 380] on div "Gift cards Family-friendly Philanthropy Community engagement Corporate gifting …" at bounding box center [493, 480] width 977 height 201
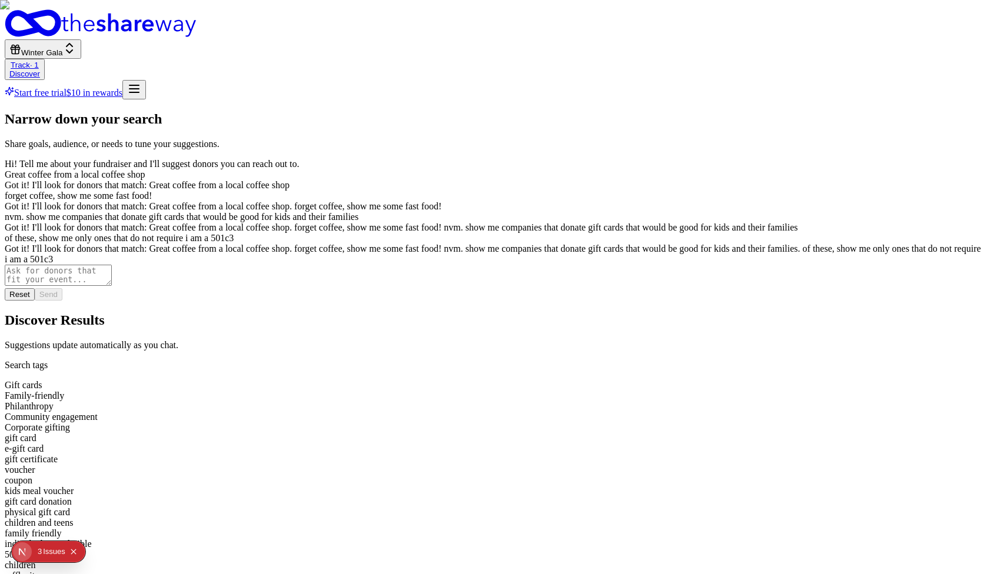
click at [784, 539] on div "individuals not eligible" at bounding box center [493, 544] width 977 height 11
drag, startPoint x: 98, startPoint y: 249, endPoint x: 88, endPoint y: 225, distance: 26.7
click at [88, 222] on div "nvm. show me companies that donate gift cards that would be good for kids and t…" at bounding box center [493, 217] width 977 height 11
copy div "show me companies that donate gift cards that would be good for kids and their …"
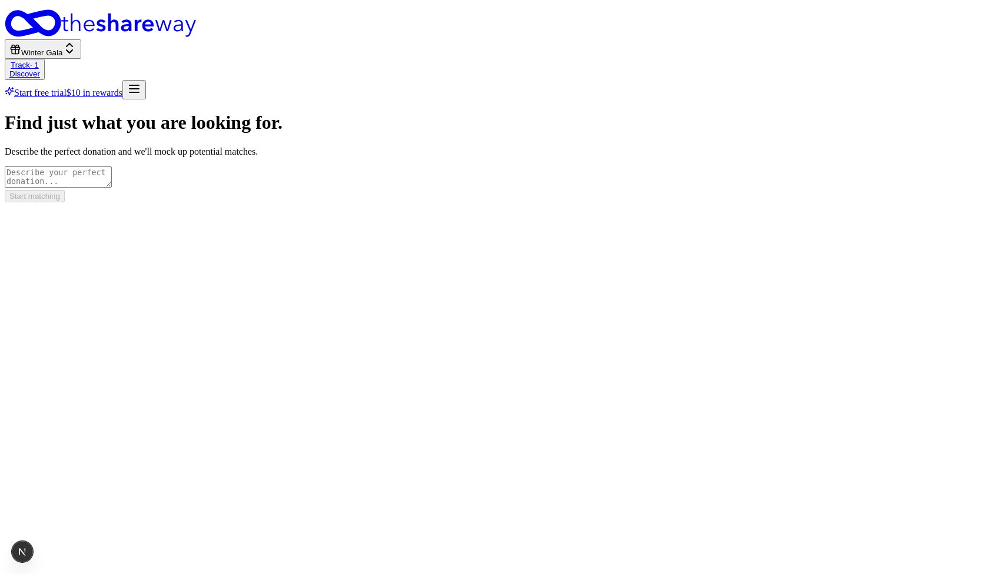
click at [112, 177] on textarea at bounding box center [58, 176] width 107 height 21
paste textarea "show me companies that donate gift cards that would be good for kids and their …"
click at [112, 179] on textarea "show me companies that donate gift cards that would be good for kids and their …" at bounding box center [58, 176] width 107 height 21
type textarea "show me companies that donate gift cards that would be good for kids and their …"
click at [65, 202] on button "Start matching" at bounding box center [35, 196] width 60 height 12
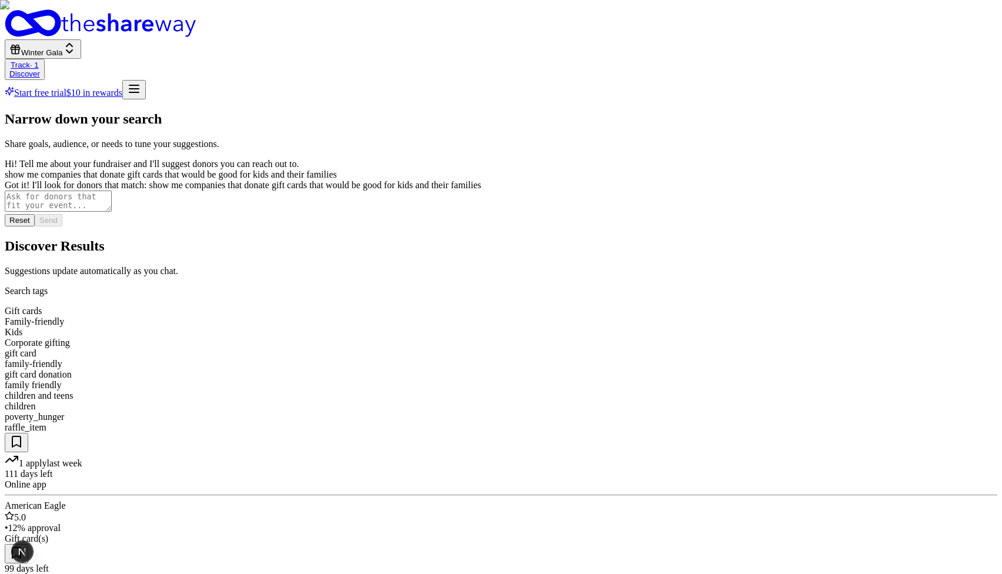
click at [112, 212] on textarea at bounding box center [58, 201] width 107 height 21
type textarea "nvm, show me baked goods only."
click at [62, 226] on button "Send" at bounding box center [49, 220] width 28 height 12
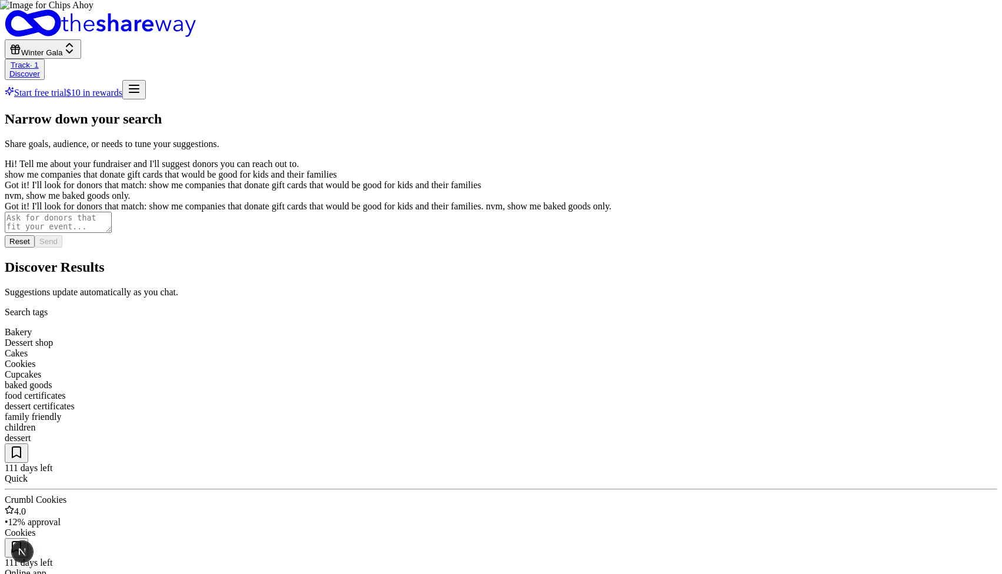
scroll to position [46, 0]
click at [358, 156] on img at bounding box center [501, 287] width 1002 height 574
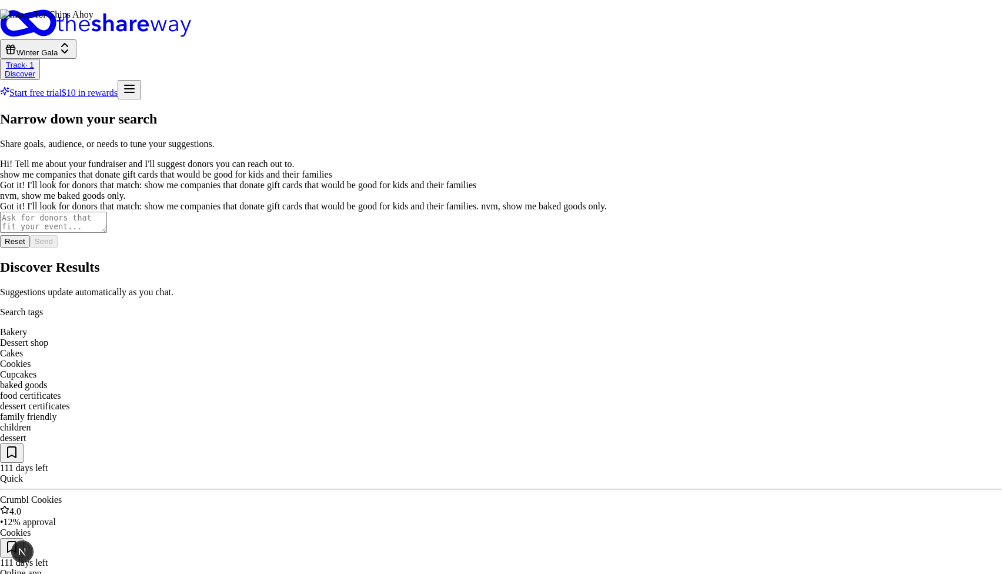
scroll to position [0, 0]
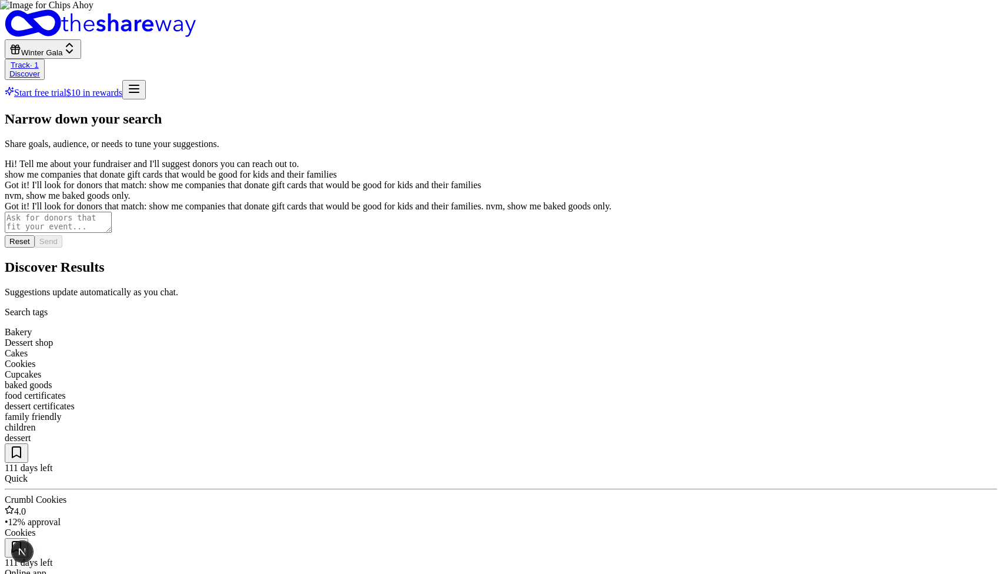
click at [28, 444] on button at bounding box center [17, 453] width 24 height 19
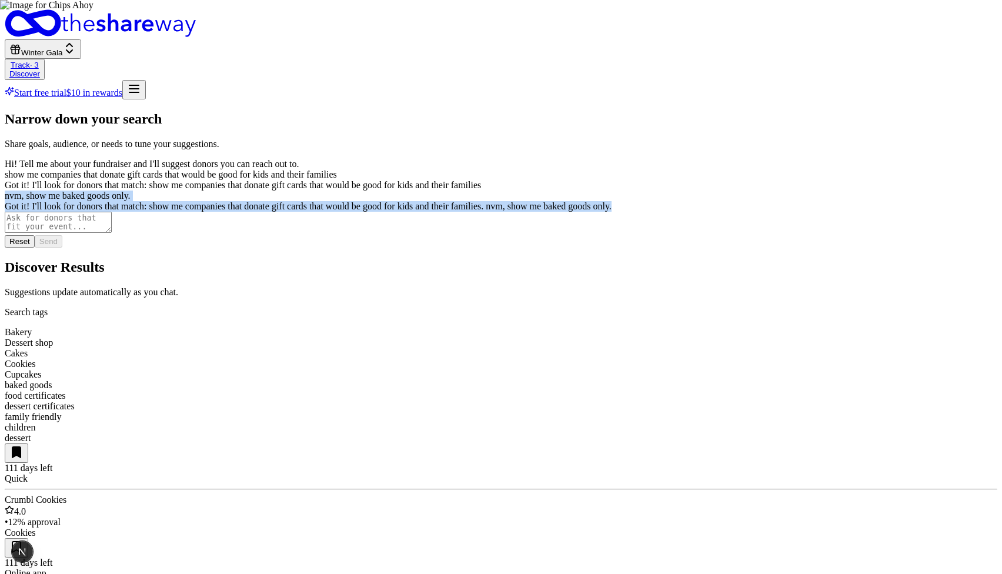
drag, startPoint x: 229, startPoint y: 338, endPoint x: 229, endPoint y: 253, distance: 84.7
click at [229, 212] on div "Hi! Tell me about your fundraiser and I'll suggest donors you can reach out to.…" at bounding box center [501, 185] width 993 height 53
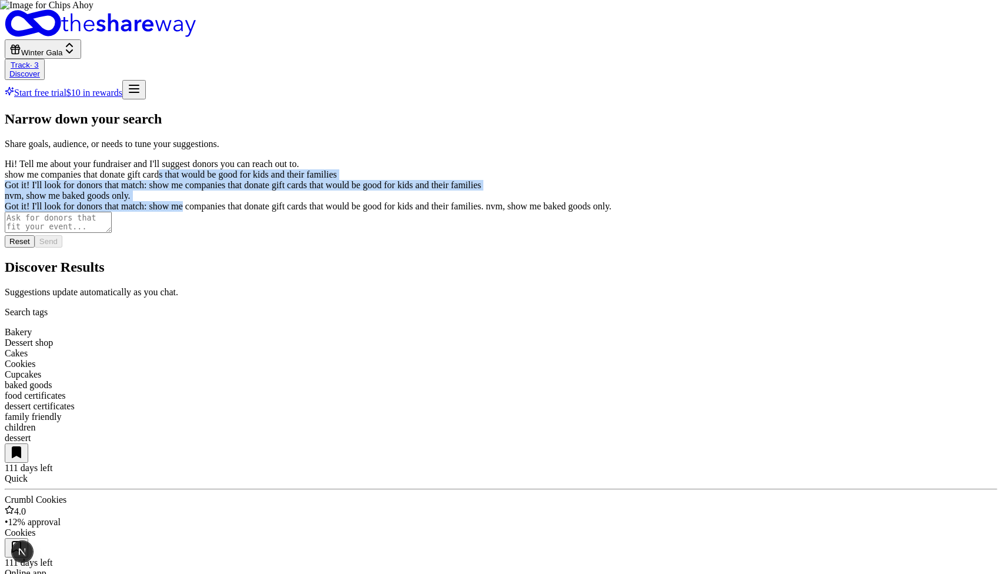
drag, startPoint x: 227, startPoint y: 191, endPoint x: 227, endPoint y: 321, distance: 130.0
click at [227, 212] on div "Hi! Tell me about your fundraiser and I'll suggest donors you can reach out to.…" at bounding box center [501, 185] width 993 height 53
click at [227, 212] on div "Got it! I'll look for donors that match: show me companies that donate gift car…" at bounding box center [501, 206] width 993 height 11
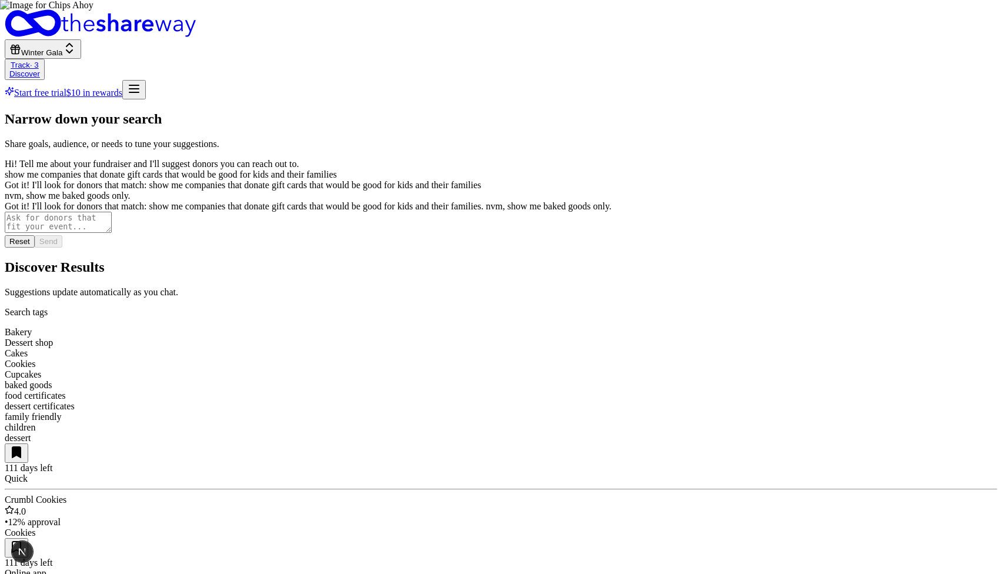
click at [241, 201] on div "nvm, show me baked goods only." at bounding box center [501, 196] width 993 height 11
click at [236, 201] on div "nvm, show me baked goods only." at bounding box center [501, 196] width 993 height 11
click at [925, 433] on div "dessert" at bounding box center [501, 438] width 993 height 11
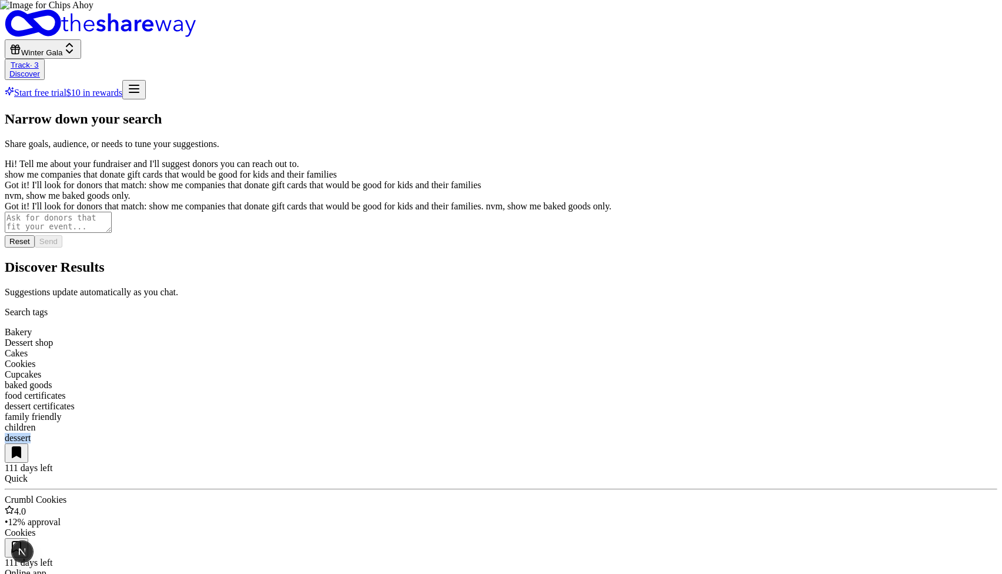
click at [925, 433] on div "dessert" at bounding box center [501, 438] width 993 height 11
drag, startPoint x: 344, startPoint y: 139, endPoint x: 397, endPoint y: 139, distance: 53.5
click at [397, 338] on div "Dessert shop" at bounding box center [501, 343] width 993 height 11
click at [306, 327] on div "Bakery" at bounding box center [501, 332] width 993 height 11
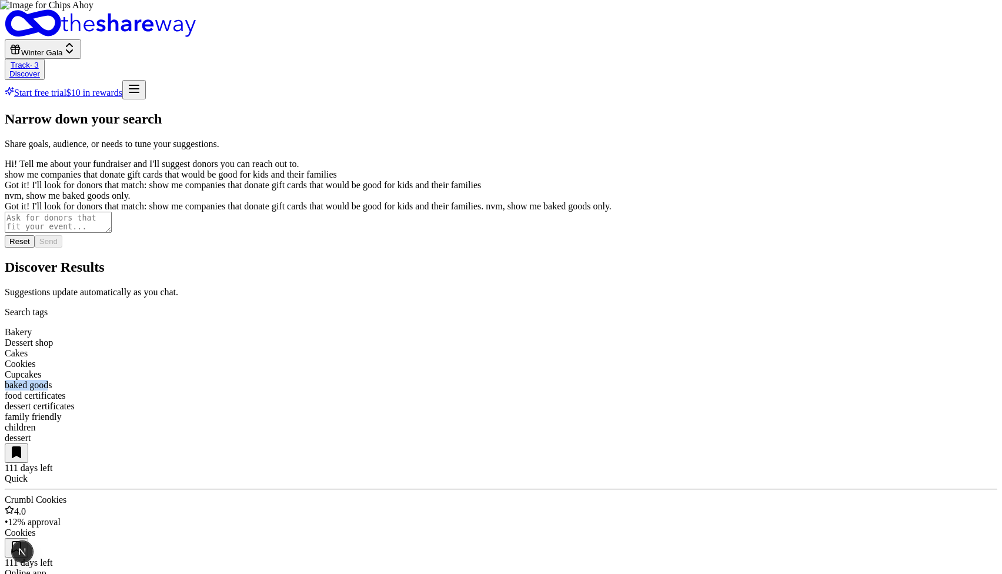
drag, startPoint x: 552, startPoint y: 138, endPoint x: 598, endPoint y: 140, distance: 45.9
click at [598, 380] on div "baked goods" at bounding box center [501, 385] width 993 height 11
click at [771, 307] on p "Search tags" at bounding box center [501, 312] width 993 height 11
drag, startPoint x: 713, startPoint y: 136, endPoint x: 767, endPoint y: 136, distance: 54.1
click at [767, 401] on div "dessert certificates" at bounding box center [501, 406] width 993 height 11
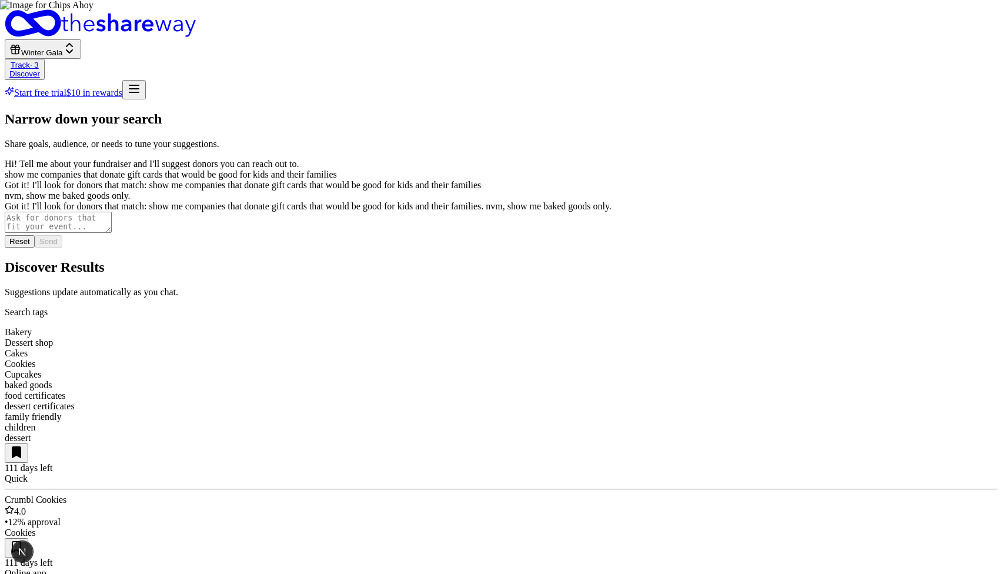
click at [929, 433] on div "dessert" at bounding box center [501, 438] width 993 height 11
click at [788, 259] on section "Discover Results Suggestions update automatically as you chat. Search tags Bake…" at bounding box center [501, 582] width 993 height 647
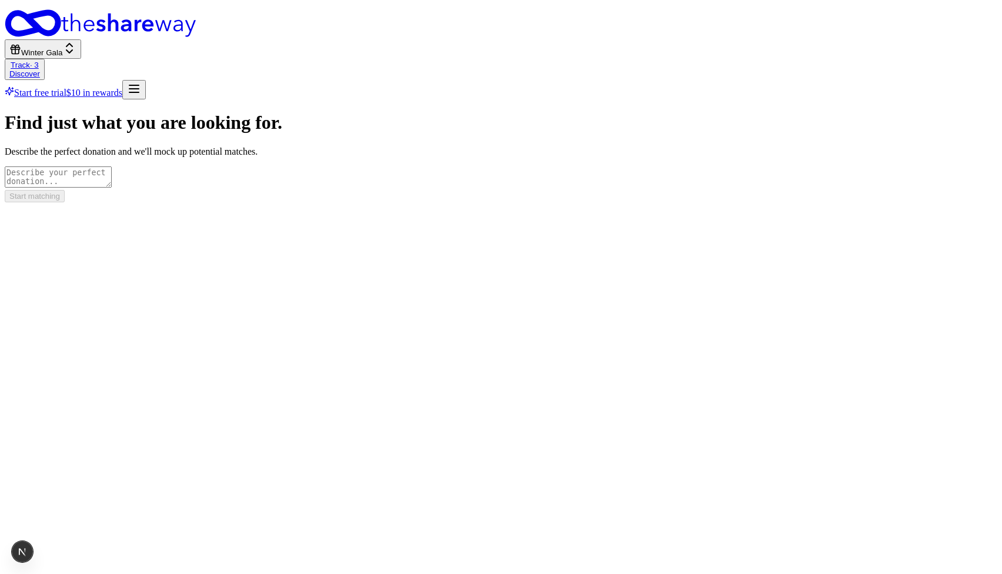
click at [112, 166] on textarea at bounding box center [58, 176] width 107 height 21
type textarea "show me things that would be good for a silent auction"
click at [65, 202] on button "Start matching" at bounding box center [35, 196] width 60 height 12
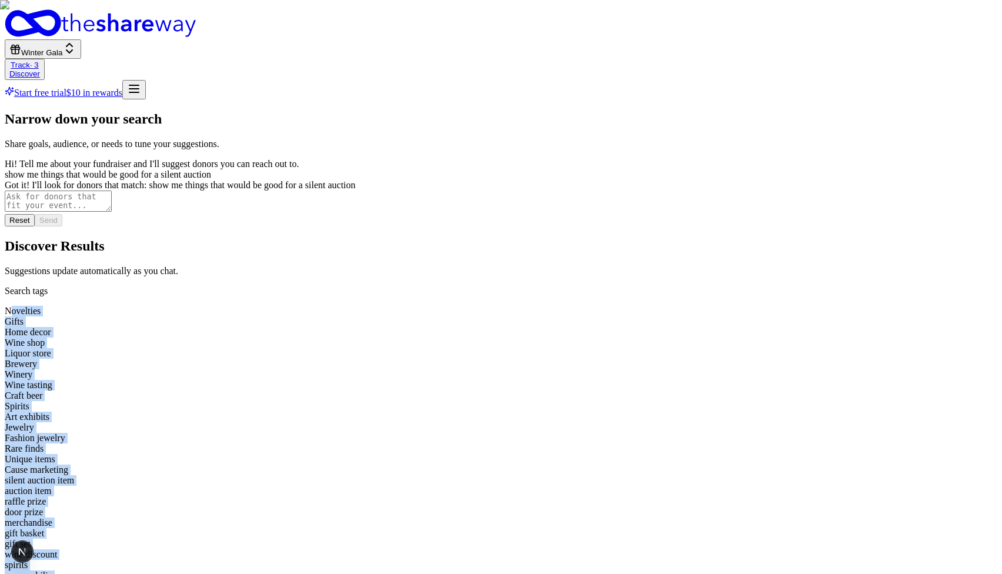
drag, startPoint x: 302, startPoint y: 139, endPoint x: 531, endPoint y: 209, distance: 239.9
click at [531, 306] on div "Novelties Gifts Home decor Wine shop Liquor store Brewery Winery Wine tasting C…" at bounding box center [501, 480] width 993 height 349
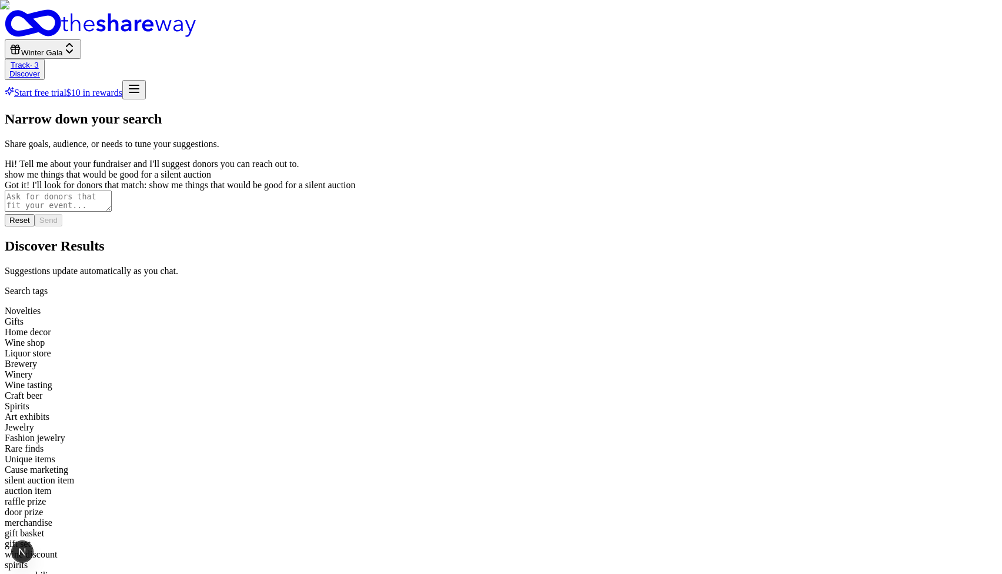
click at [436, 454] on div "Unique items" at bounding box center [501, 459] width 993 height 11
click at [401, 444] on div "Rare finds" at bounding box center [501, 449] width 993 height 11
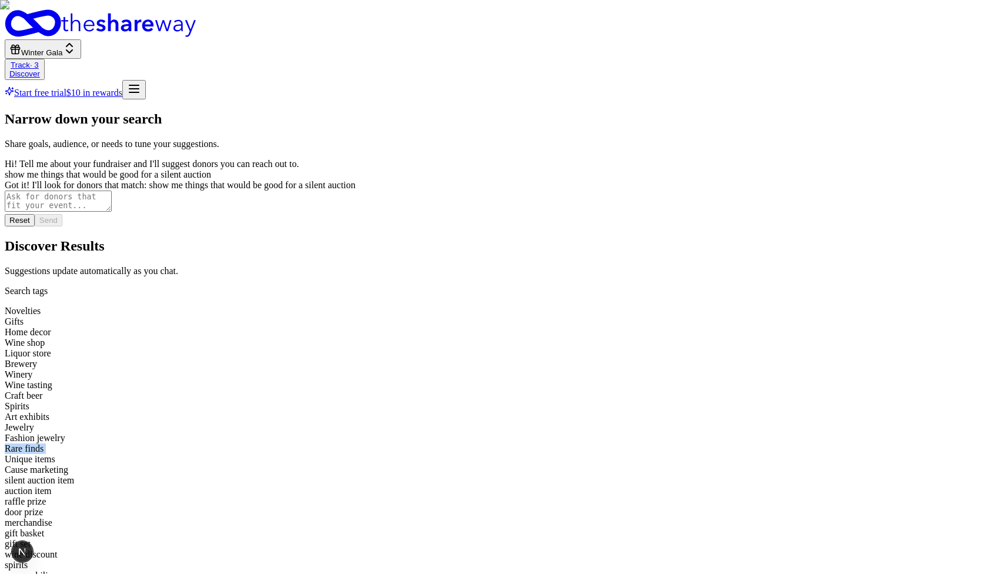
click at [401, 444] on div "Rare finds" at bounding box center [501, 449] width 993 height 11
click at [343, 433] on div "Fashion jewelry" at bounding box center [501, 438] width 993 height 11
click at [381, 549] on div "wine discount" at bounding box center [501, 554] width 993 height 11
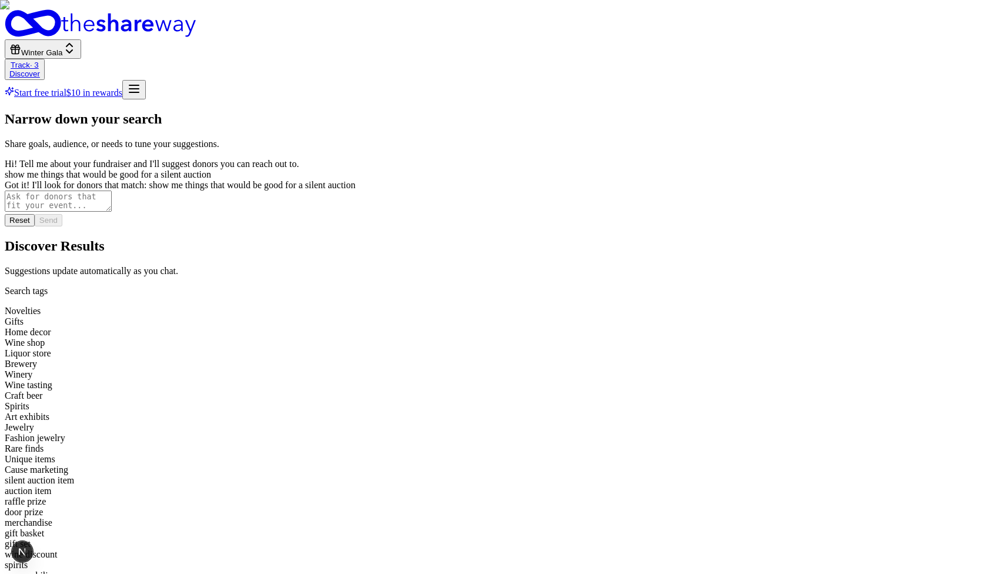
click at [465, 571] on div "memorabilia" at bounding box center [501, 576] width 993 height 11
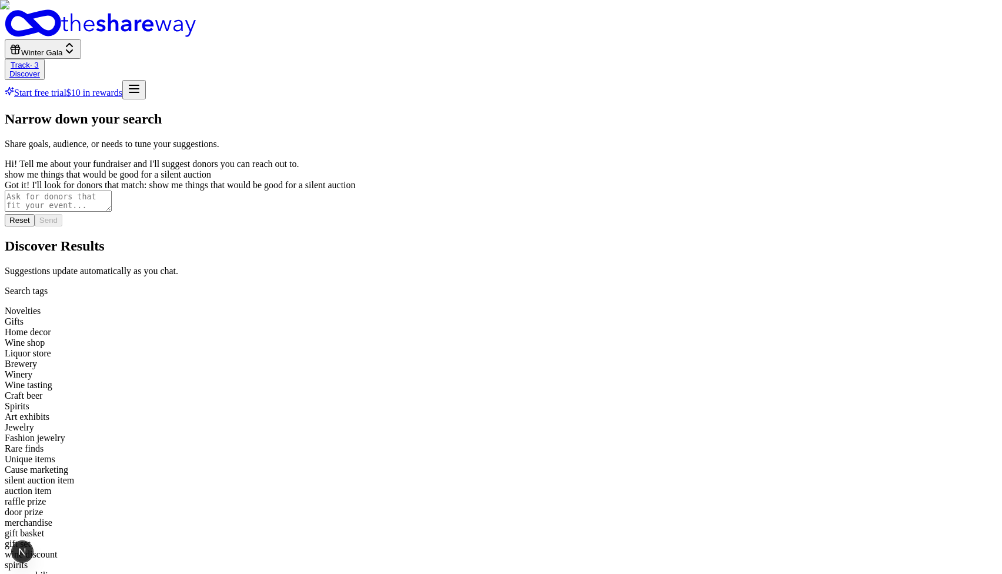
scroll to position [178, 0]
click at [376, 378] on img at bounding box center [501, 287] width 1002 height 574
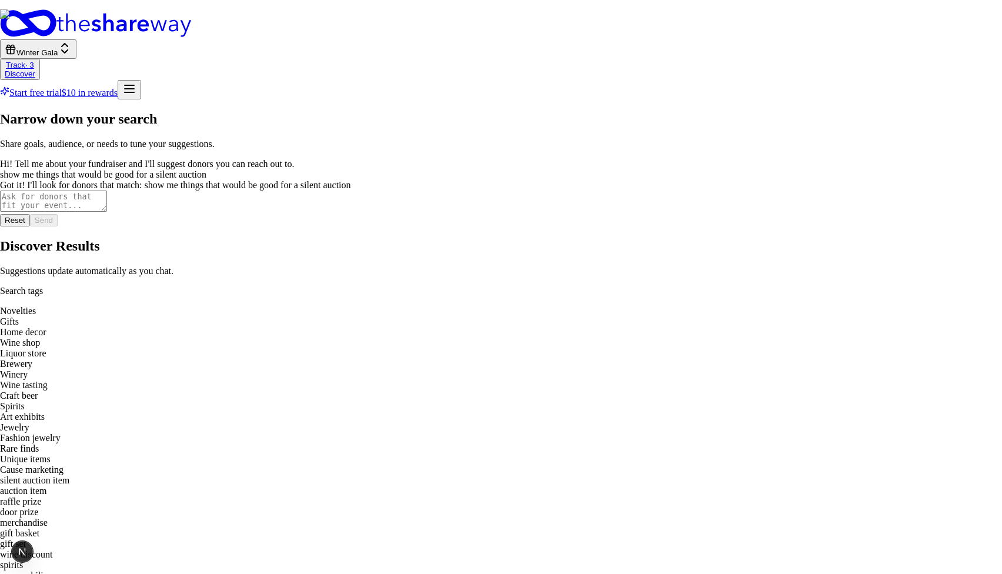
scroll to position [169, 0]
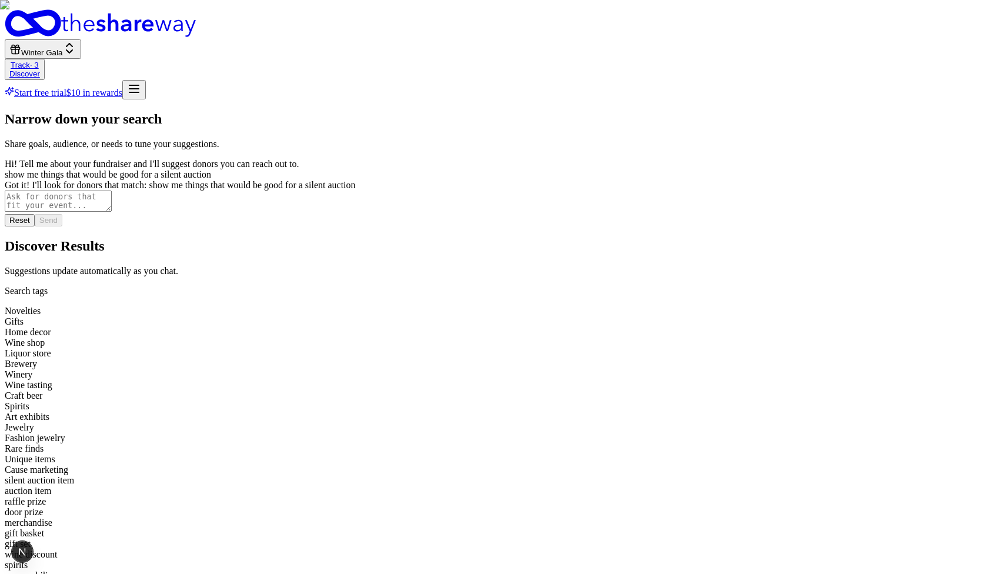
click at [902, 144] on img at bounding box center [501, 287] width 1002 height 574
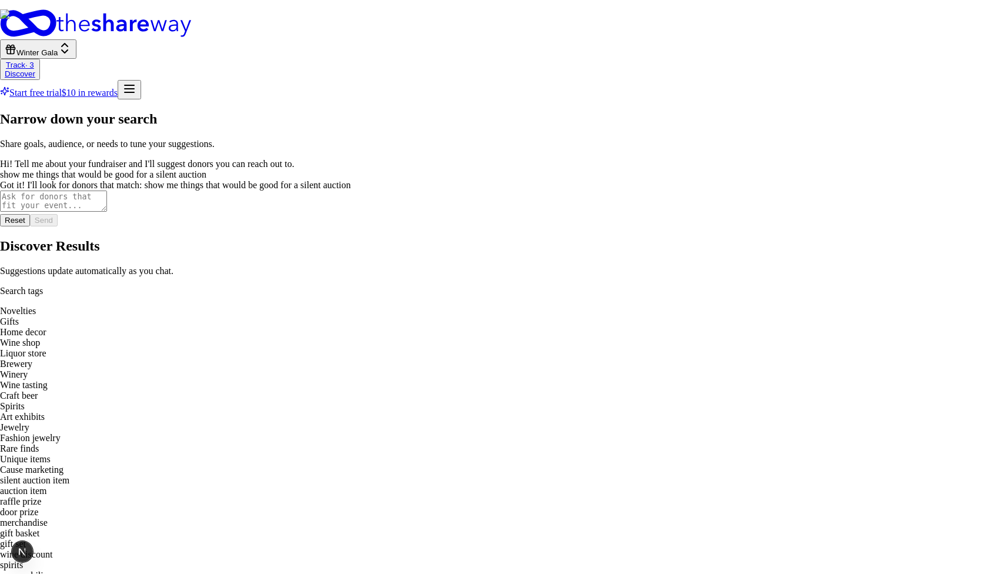
scroll to position [94, 0]
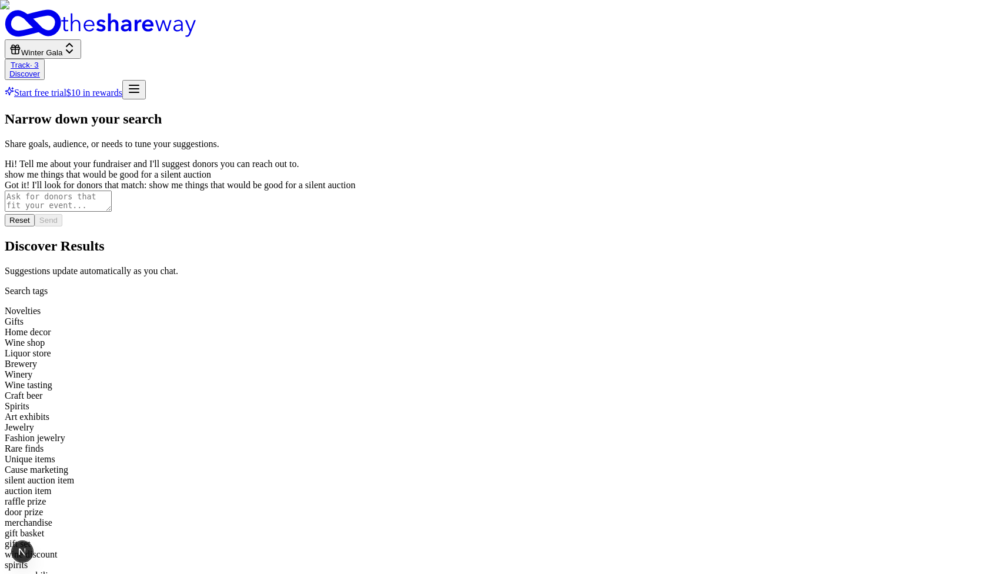
scroll to position [202, 0]
click at [724, 84] on img at bounding box center [501, 287] width 1002 height 574
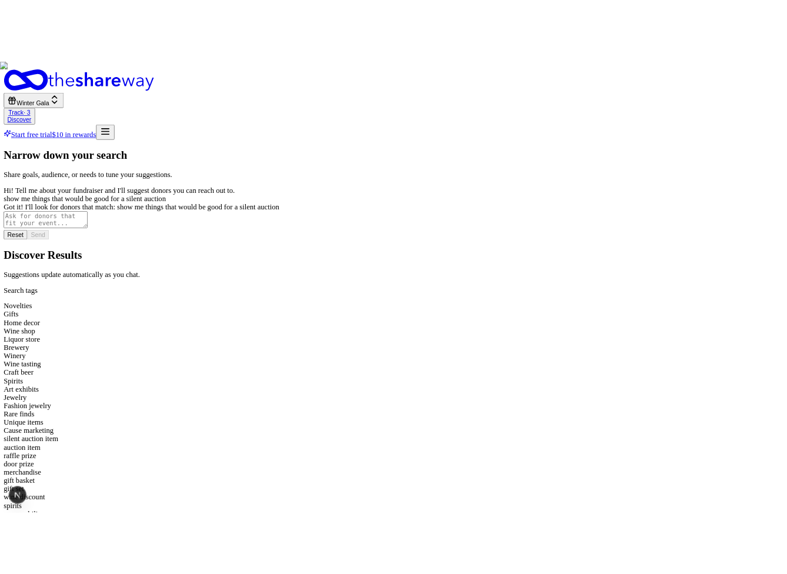
scroll to position [0, 0]
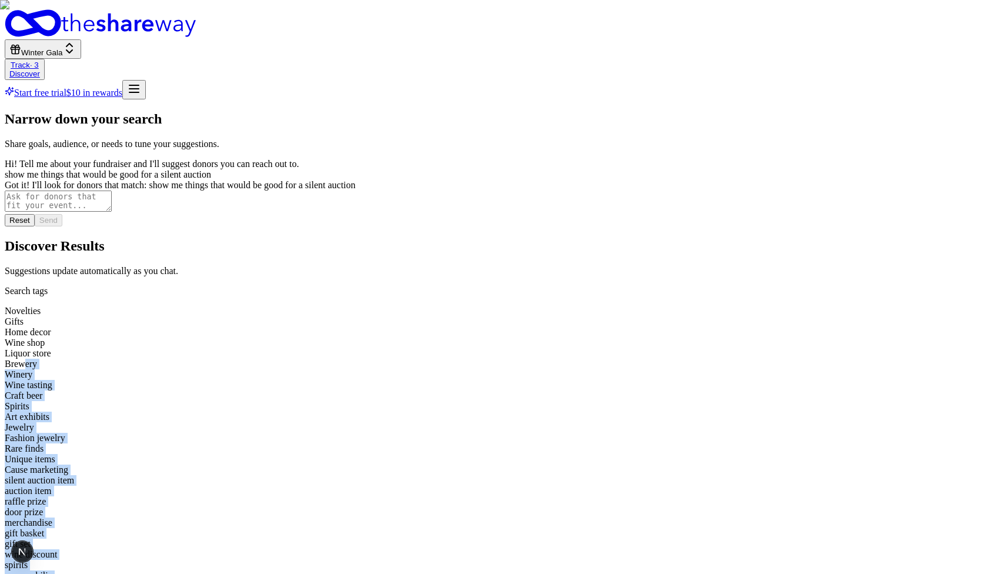
drag, startPoint x: 615, startPoint y: 204, endPoint x: 586, endPoint y: 142, distance: 68.4
click at [586, 306] on div "Novelties Gifts Home decor Wine shop Liquor store Brewery Winery Wine tasting C…" at bounding box center [501, 480] width 993 height 349
click at [586, 359] on div "Brewery" at bounding box center [501, 364] width 993 height 11
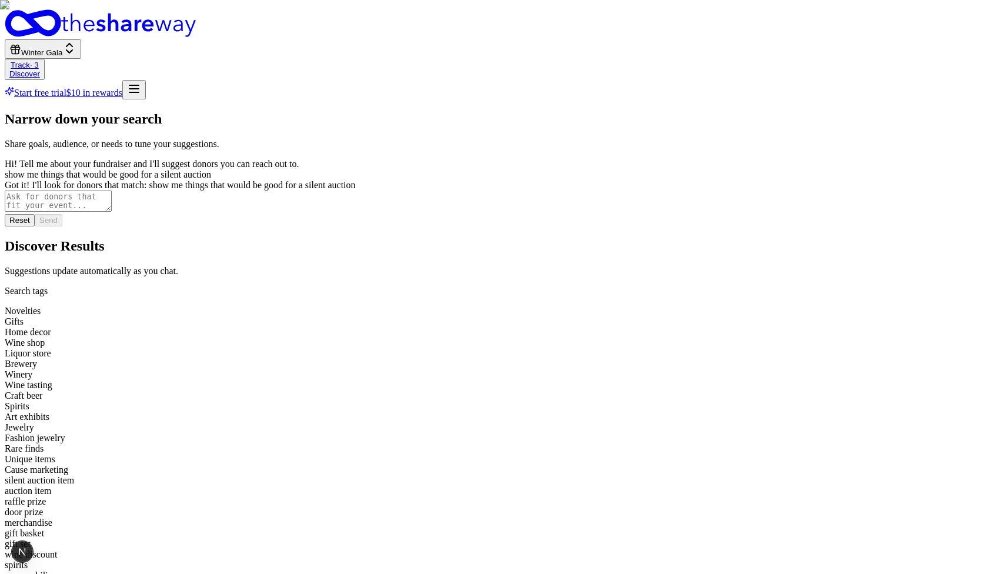
drag, startPoint x: 698, startPoint y: 185, endPoint x: 754, endPoint y: 185, distance: 55.3
drag, startPoint x: 775, startPoint y: 186, endPoint x: 842, endPoint y: 190, distance: 66.6
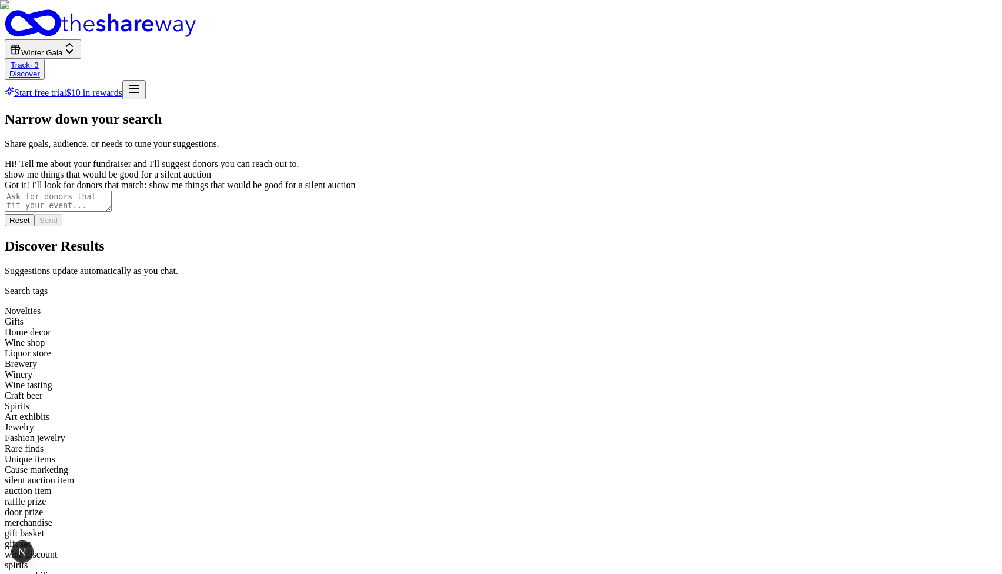
click at [475, 571] on div "memorabilia" at bounding box center [501, 576] width 993 height 11
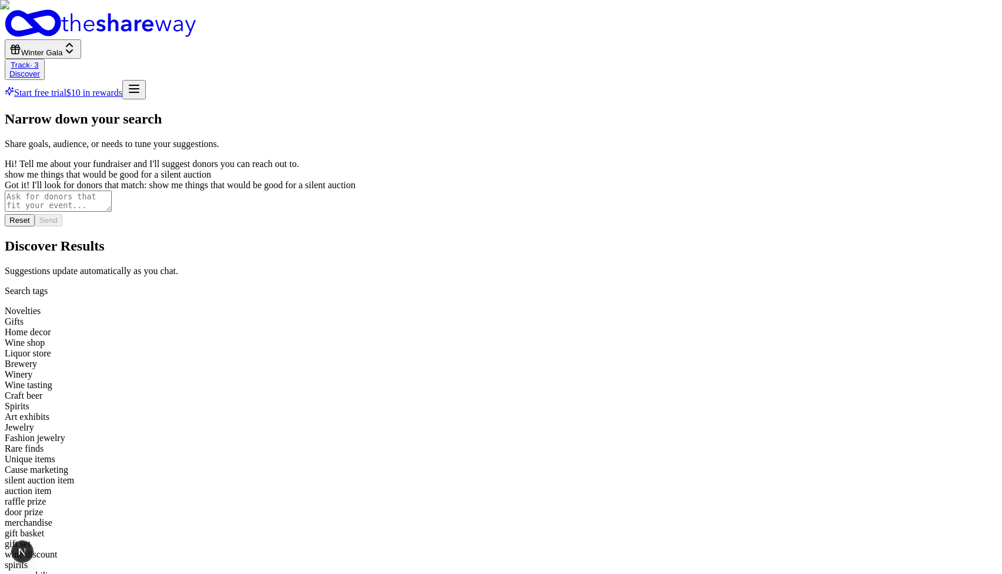
click at [492, 571] on div "memorabilia" at bounding box center [501, 576] width 993 height 11
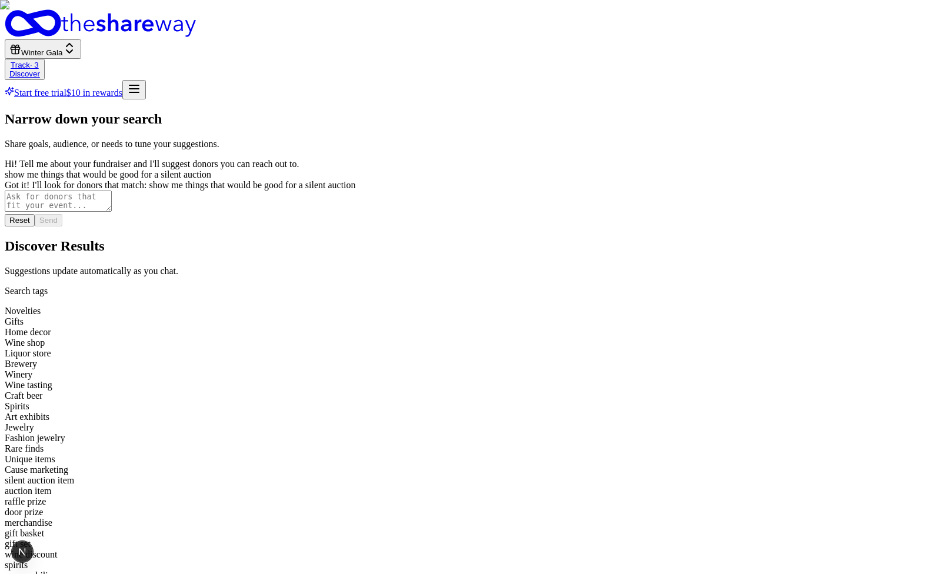
click at [745, 238] on h2 "Discover Results" at bounding box center [475, 246] width 941 height 16
